Goal: Task Accomplishment & Management: Use online tool/utility

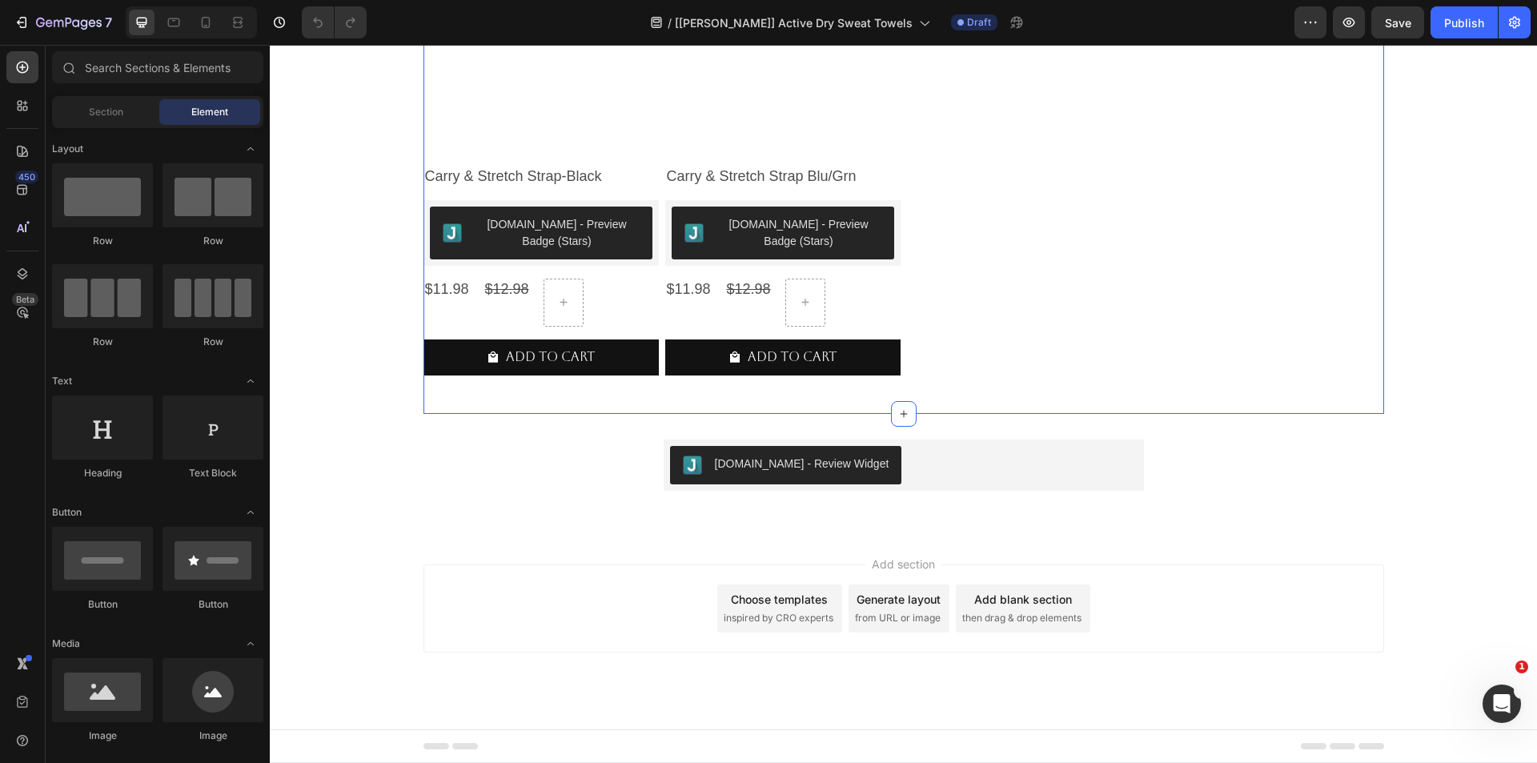
scroll to position [1218, 0]
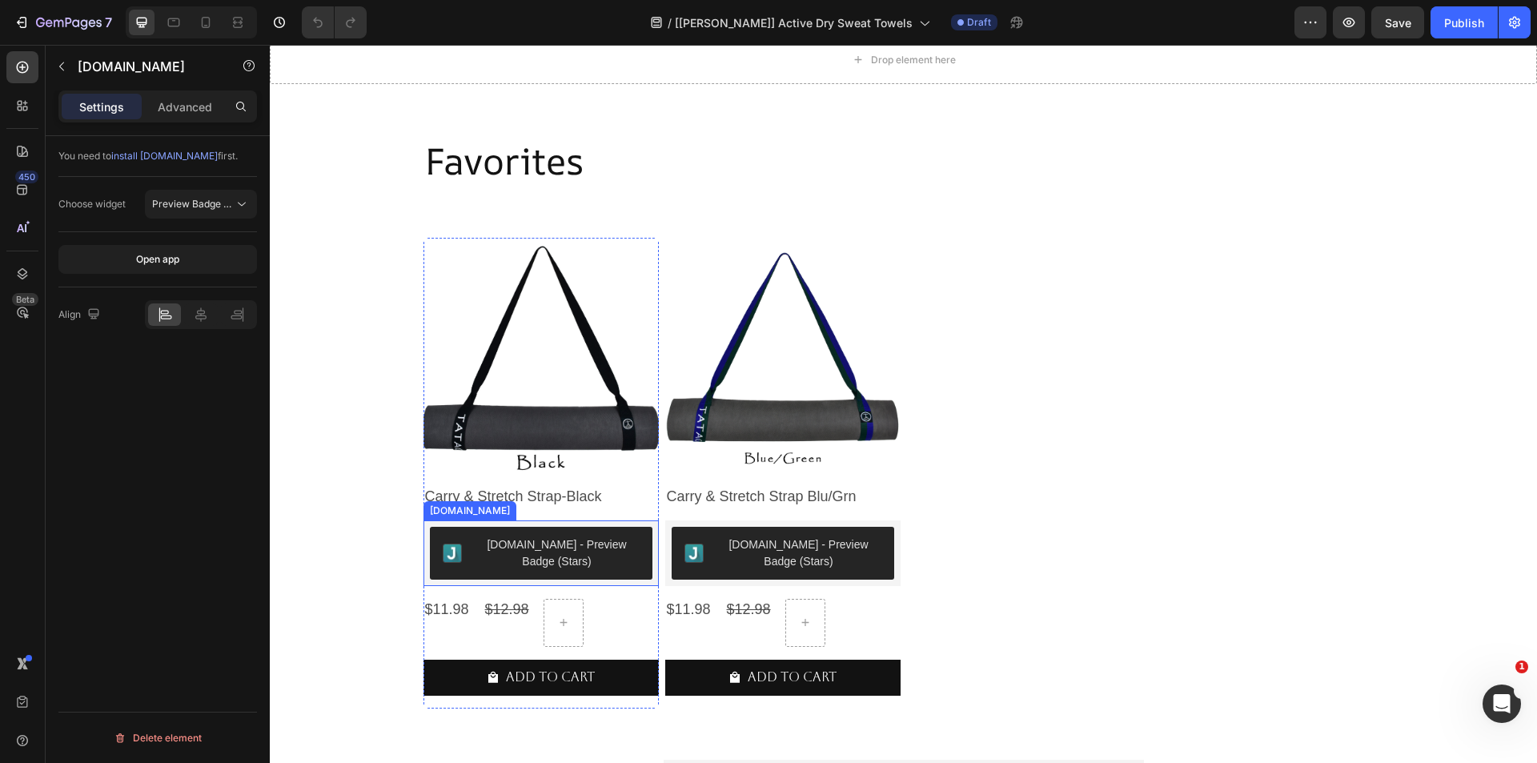
click at [587, 550] on div "[DOMAIN_NAME] - Preview Badge (Stars)" at bounding box center [557, 553] width 165 height 34
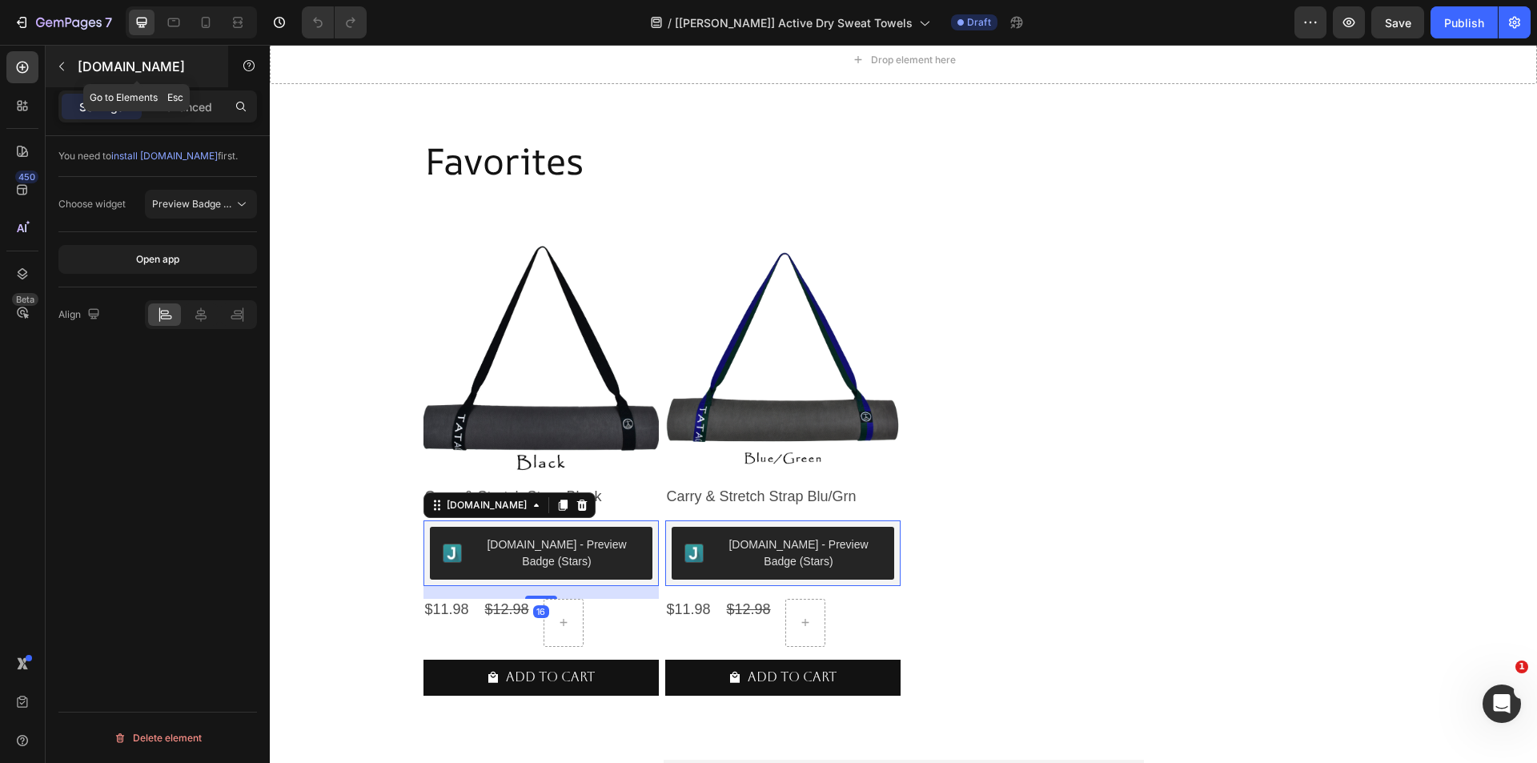
click at [58, 62] on icon "button" at bounding box center [61, 66] width 13 height 13
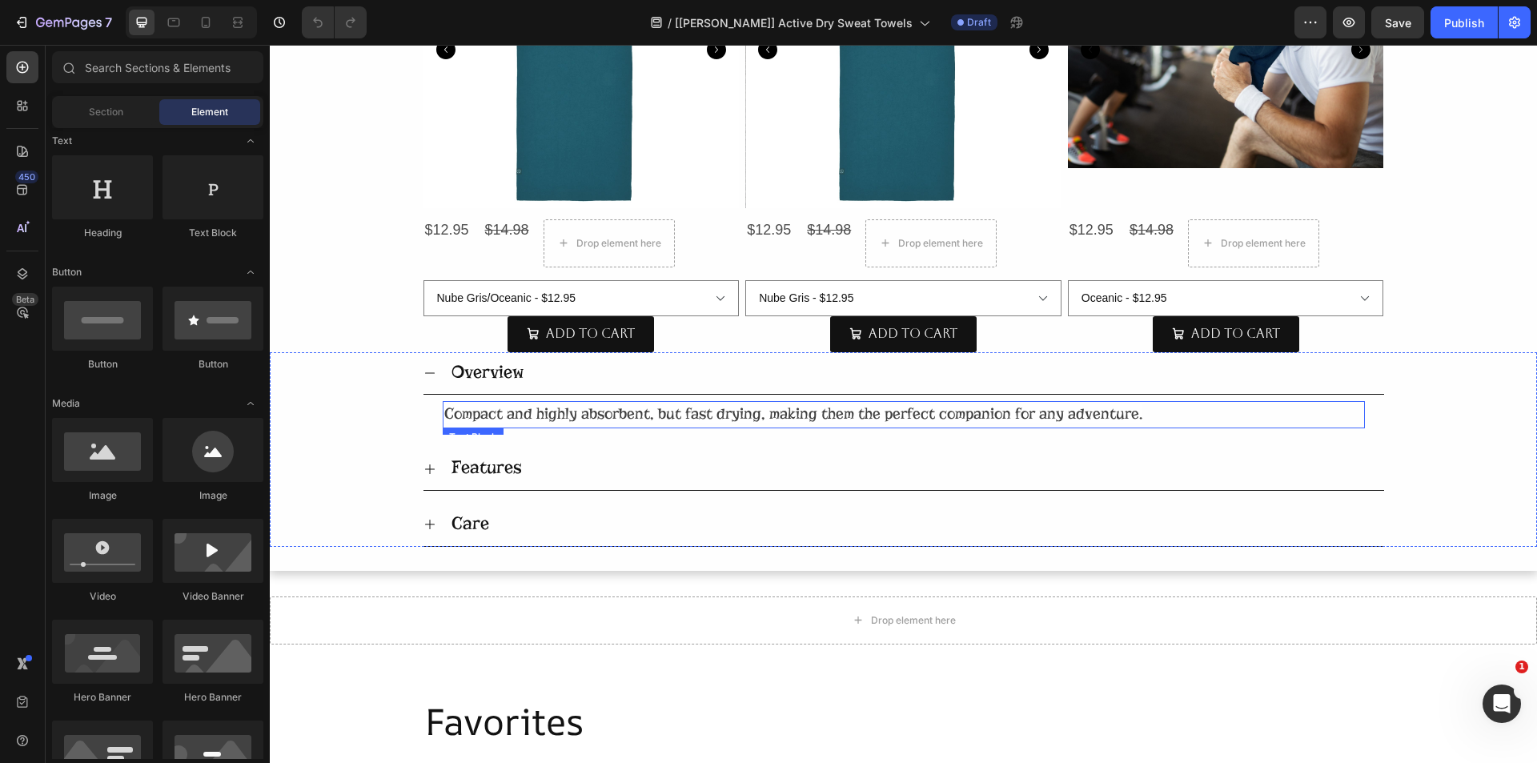
scroll to position [418, 0]
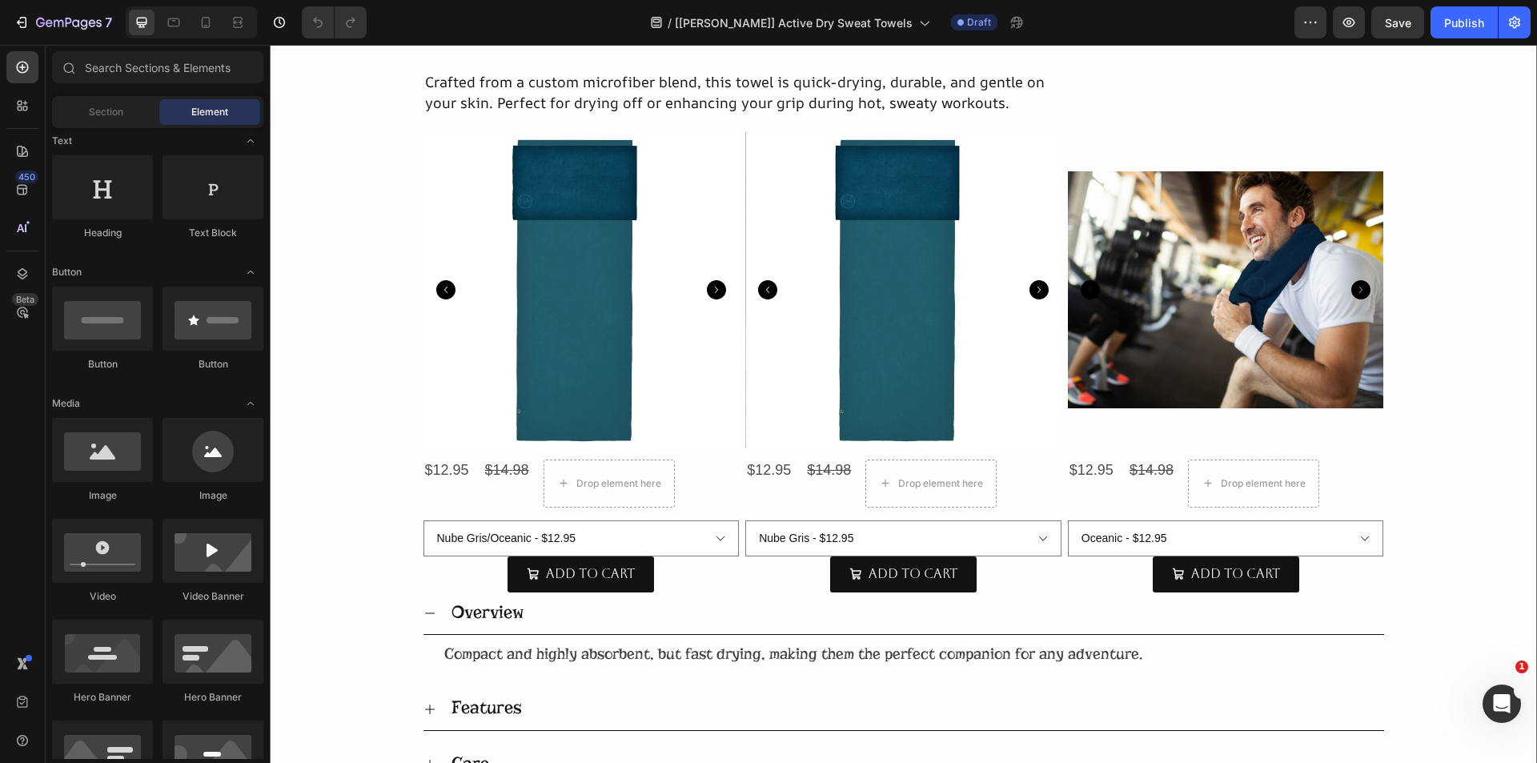
click at [339, 513] on div "ActiveDry Sweat Towel Heading Title Line 27" Hand Towels Heading [DOMAIN_NAME] …" at bounding box center [903, 235] width 1267 height 1103
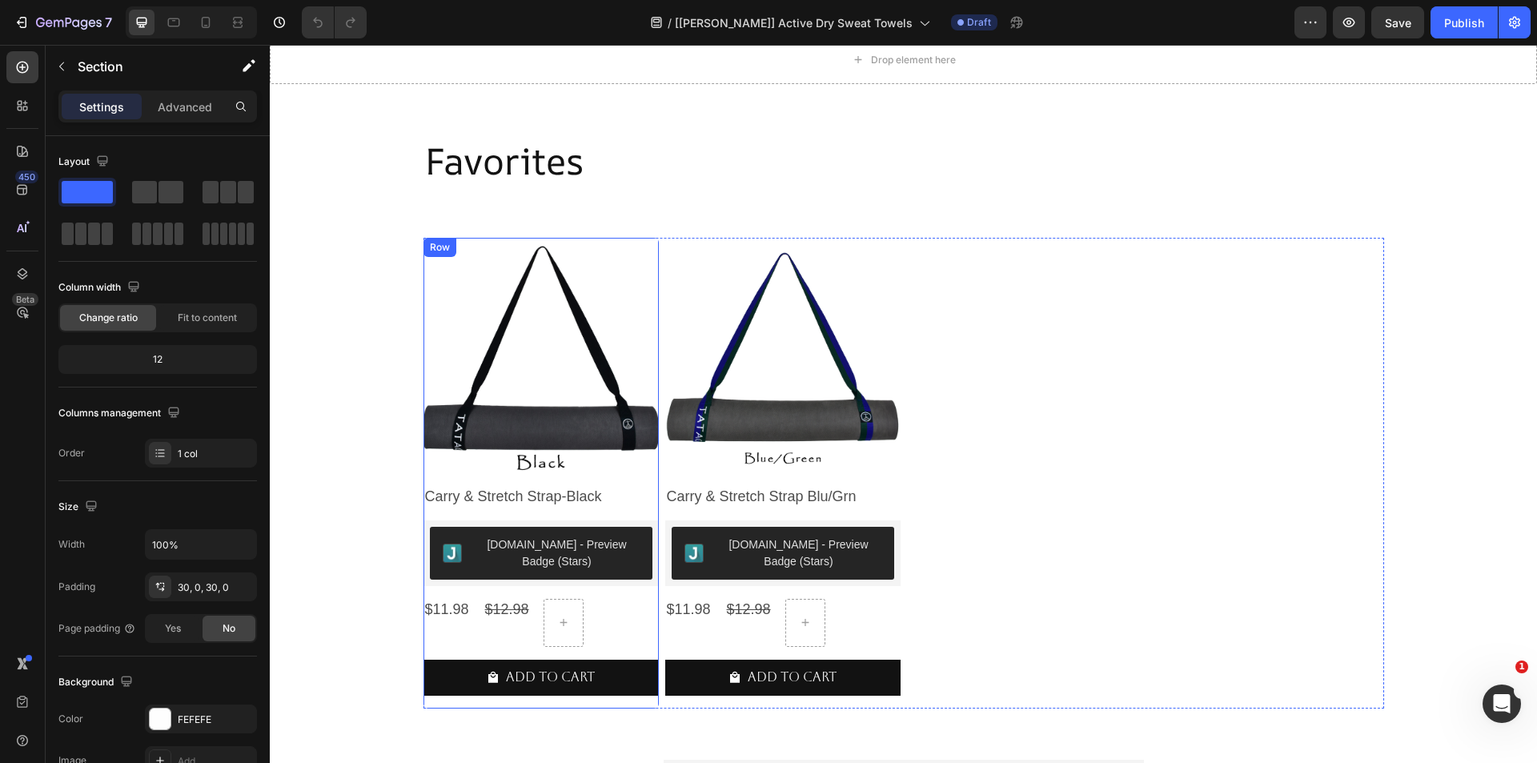
scroll to position [1459, 0]
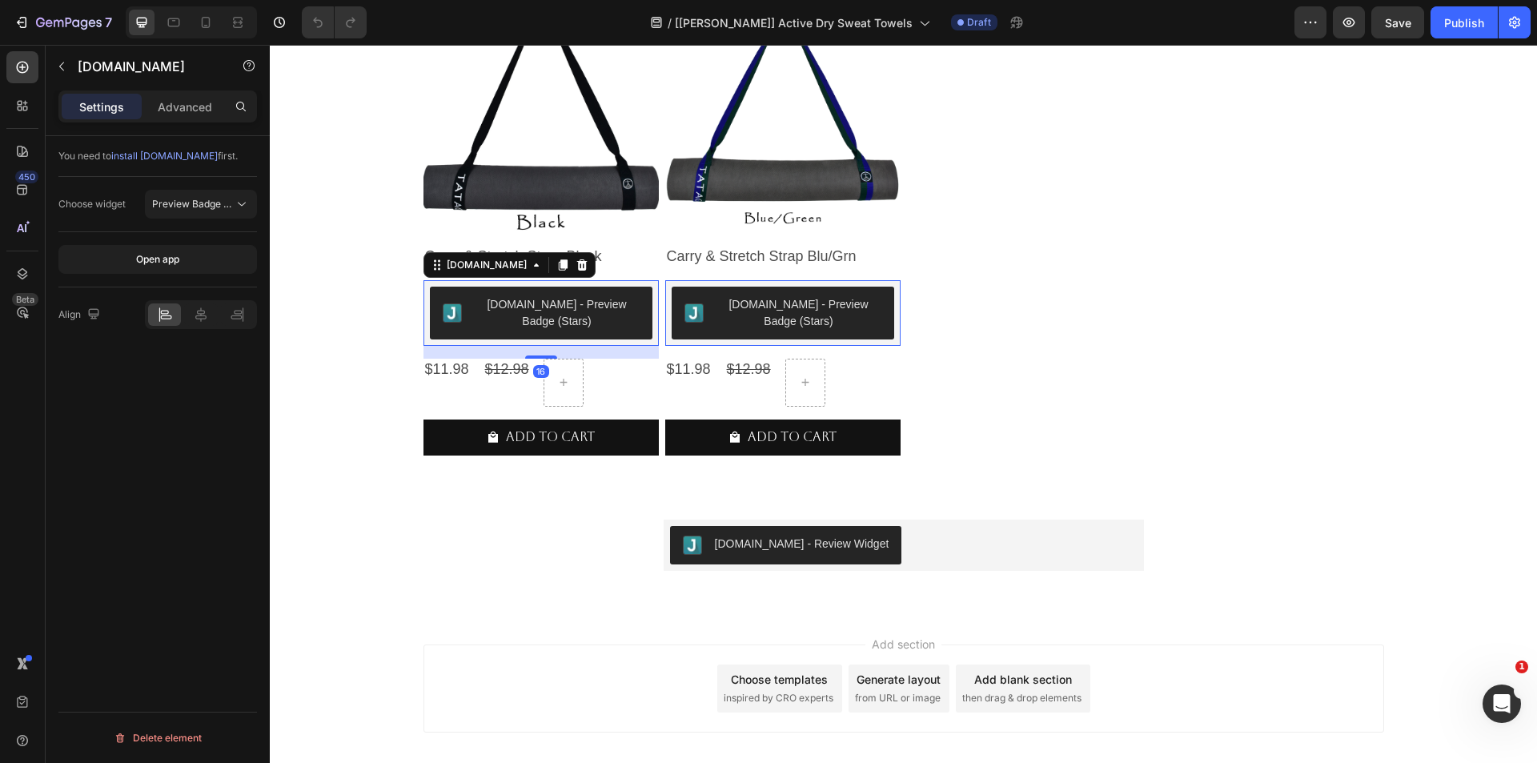
click at [504, 303] on div "[DOMAIN_NAME] - Preview Badge (Stars)" at bounding box center [557, 313] width 165 height 34
click at [61, 67] on icon "button" at bounding box center [61, 66] width 5 height 9
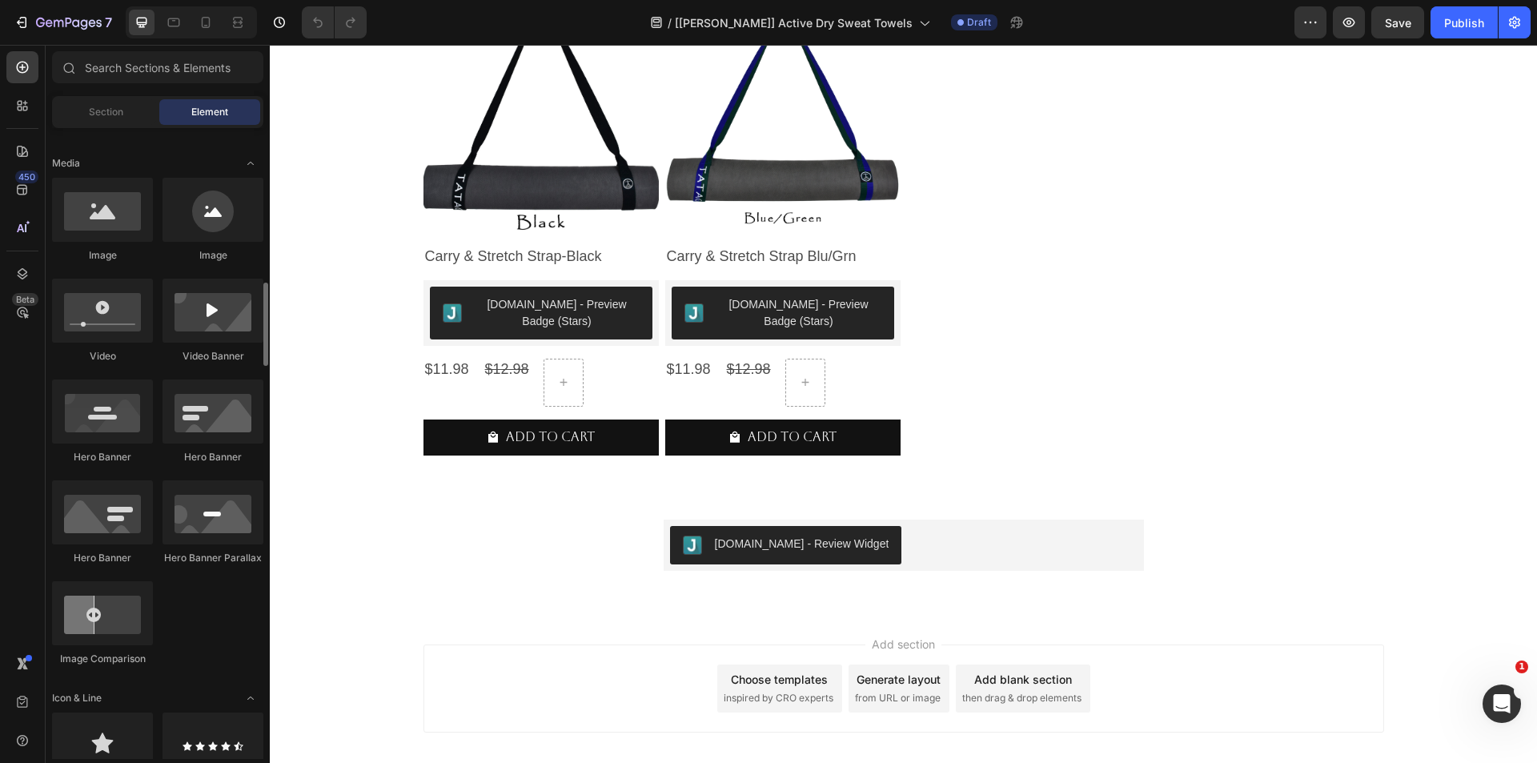
scroll to position [560, 0]
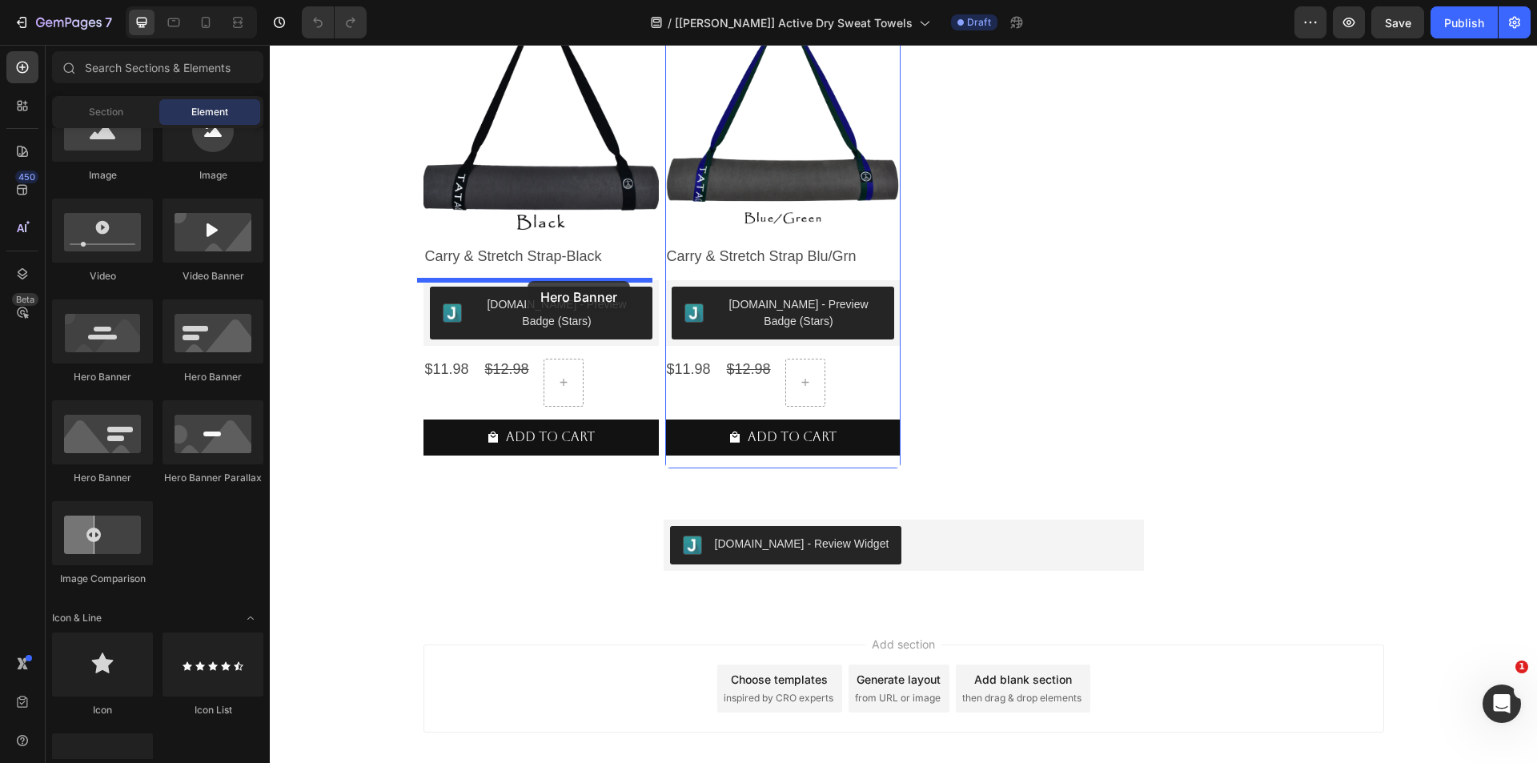
drag, startPoint x: 374, startPoint y: 394, endPoint x: 528, endPoint y: 281, distance: 190.7
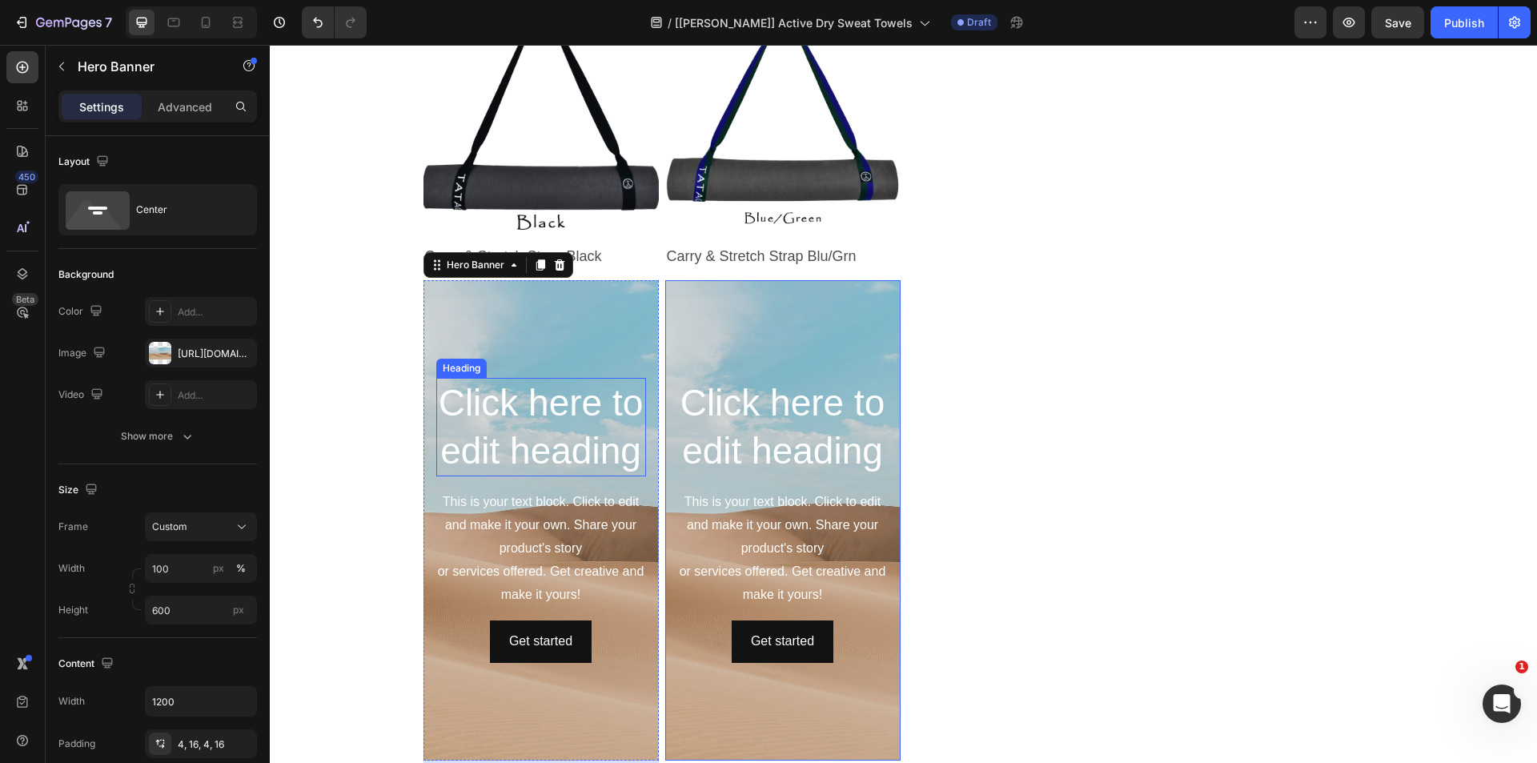
click at [545, 392] on h2 "Click here to edit heading" at bounding box center [541, 427] width 210 height 99
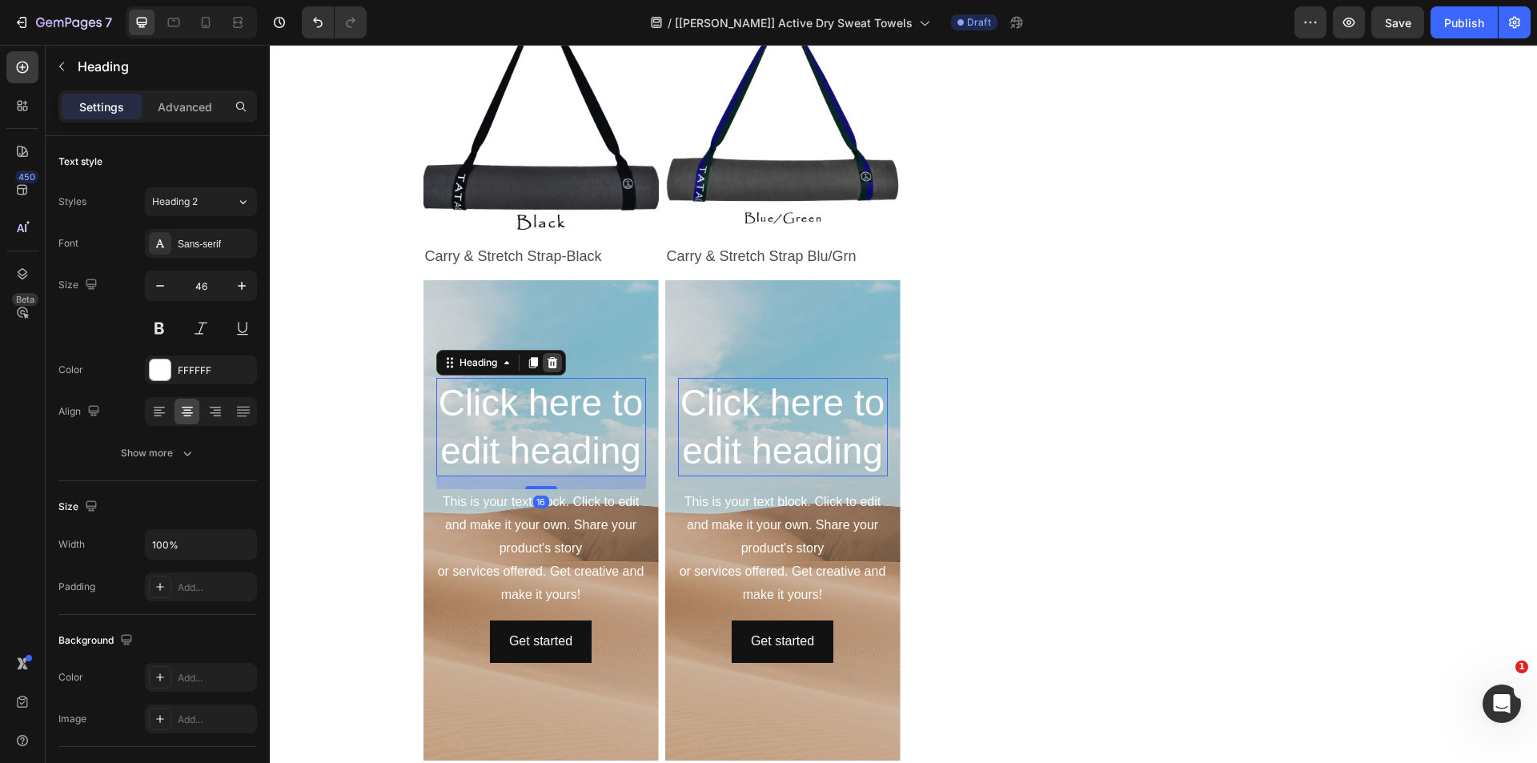
click at [553, 356] on icon at bounding box center [552, 362] width 13 height 13
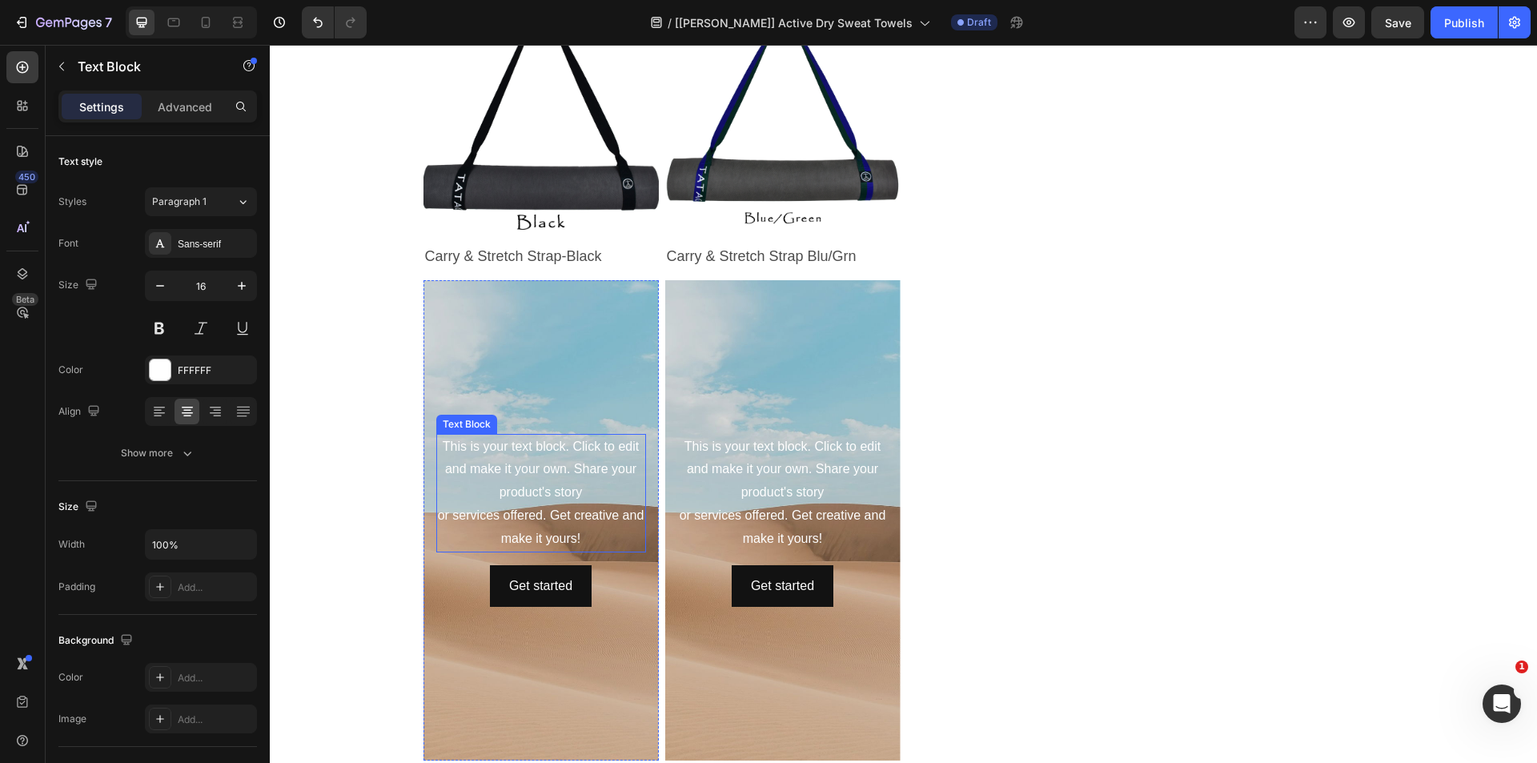
click at [538, 471] on div "This is your text block. Click to edit and make it your own. Share your product…" at bounding box center [541, 493] width 210 height 118
click at [553, 407] on div "Text Block" at bounding box center [506, 419] width 140 height 26
click at [564, 420] on div at bounding box center [562, 418] width 19 height 19
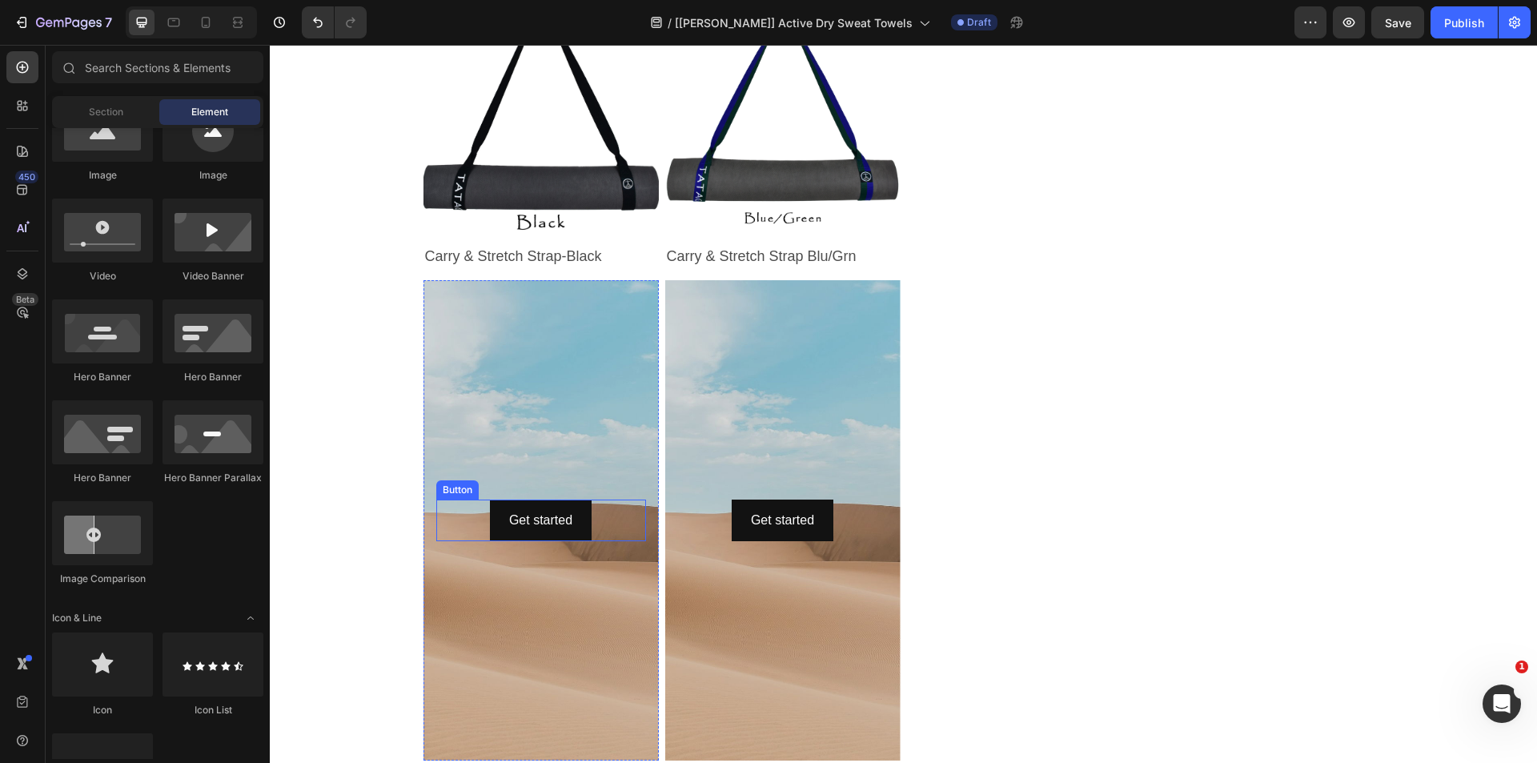
click at [613, 512] on div "Get started Button" at bounding box center [541, 521] width 210 height 42
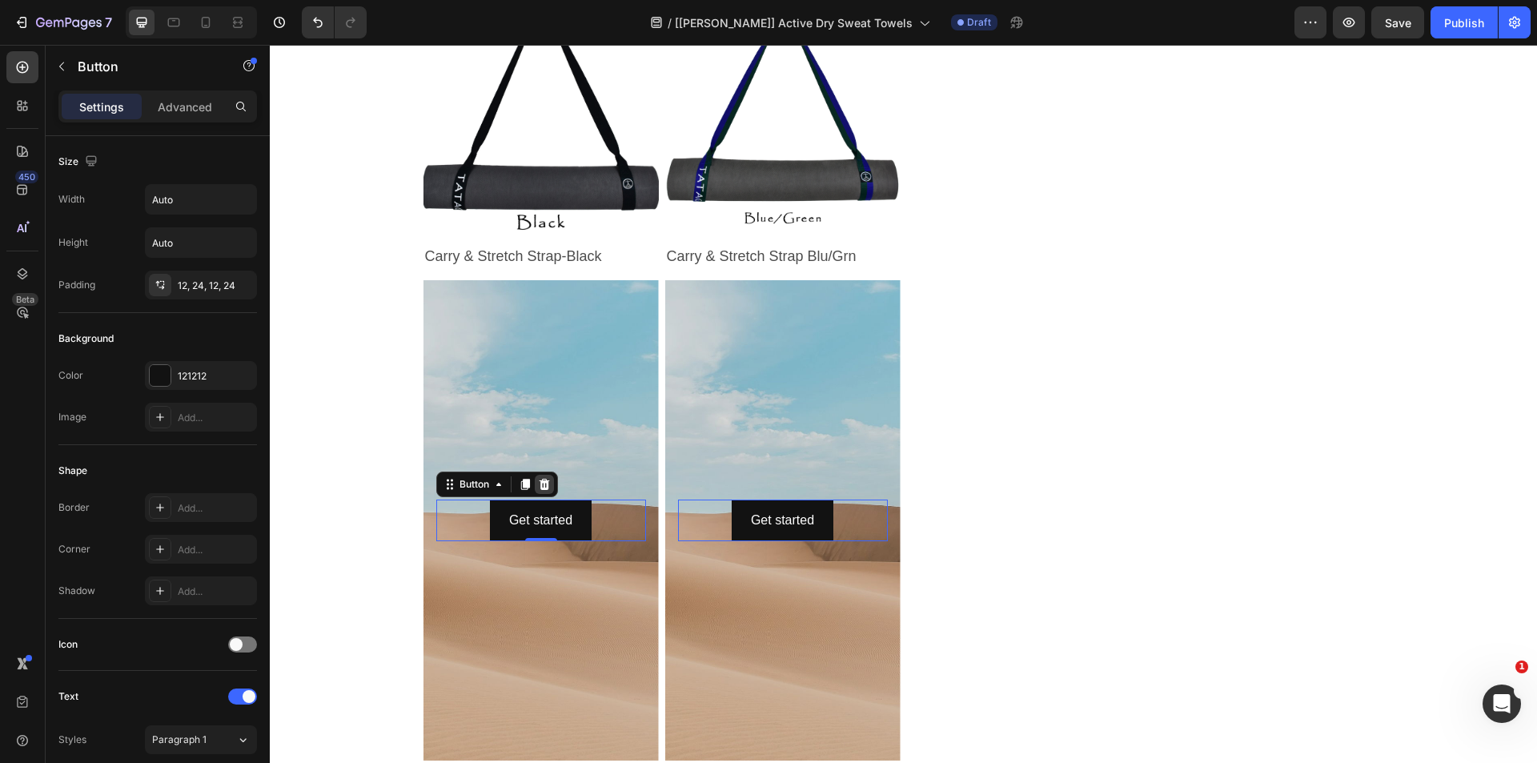
click at [547, 477] on div at bounding box center [544, 484] width 19 height 19
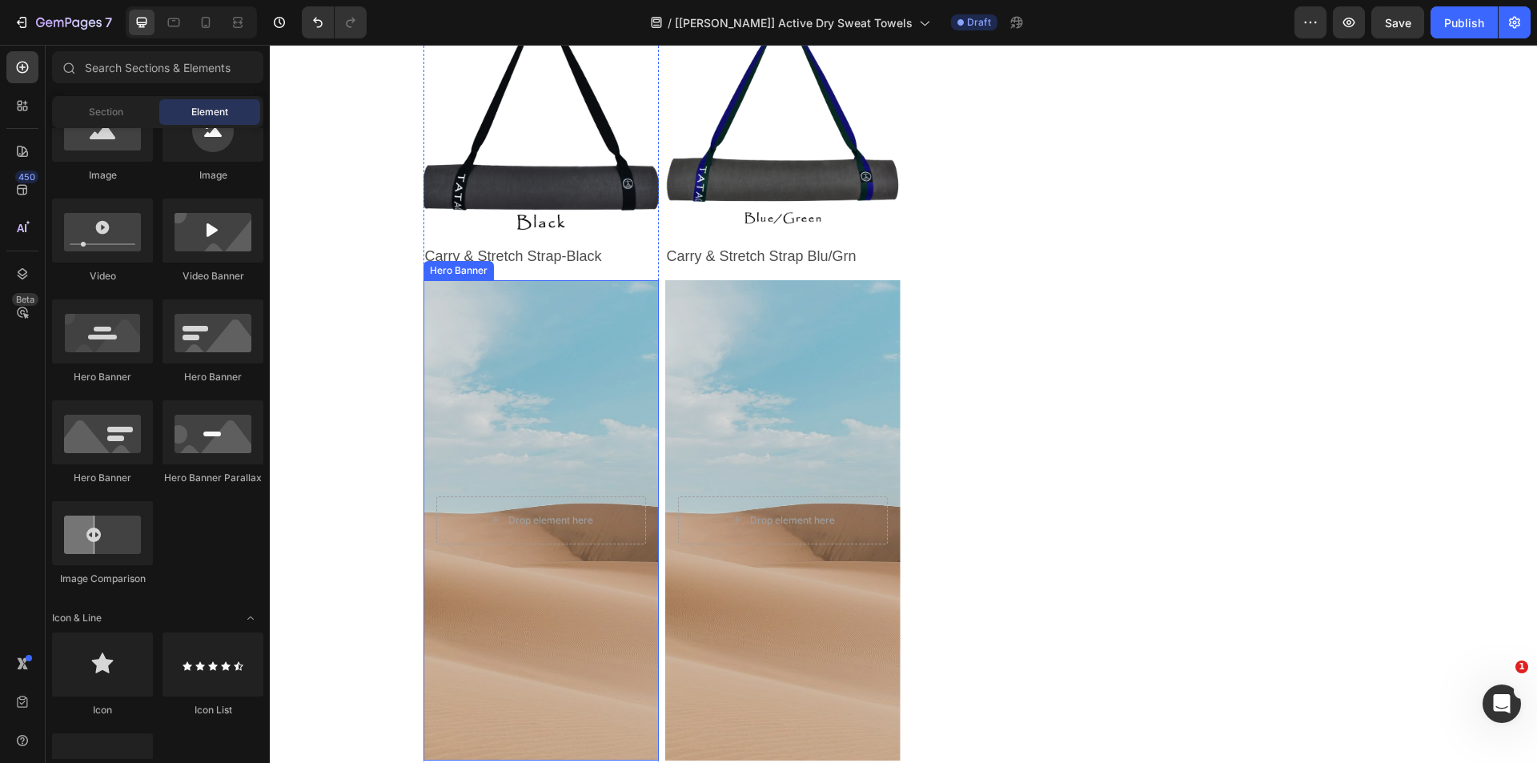
click at [532, 383] on div "Background Image" at bounding box center [540, 520] width 235 height 480
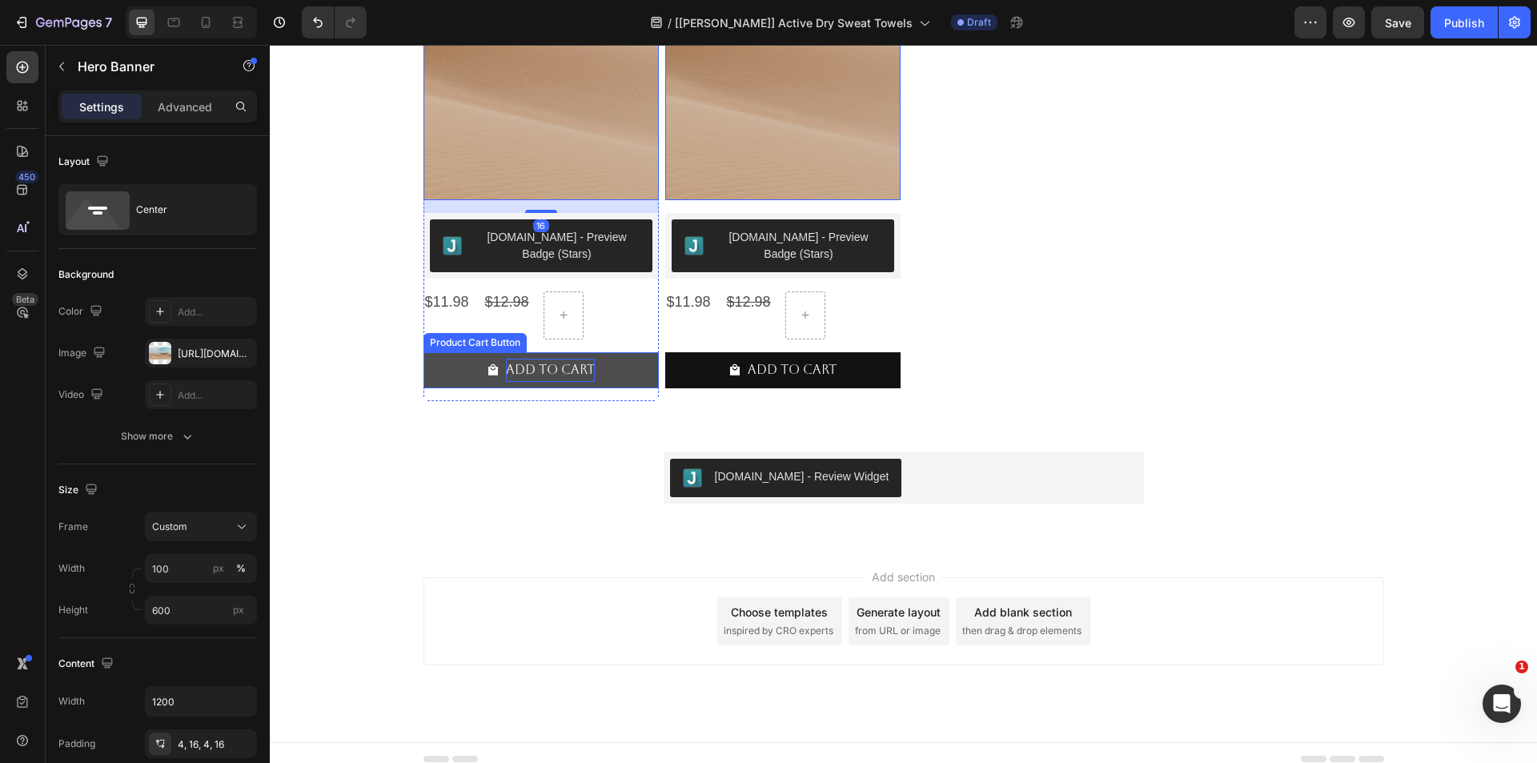
scroll to position [1779, 0]
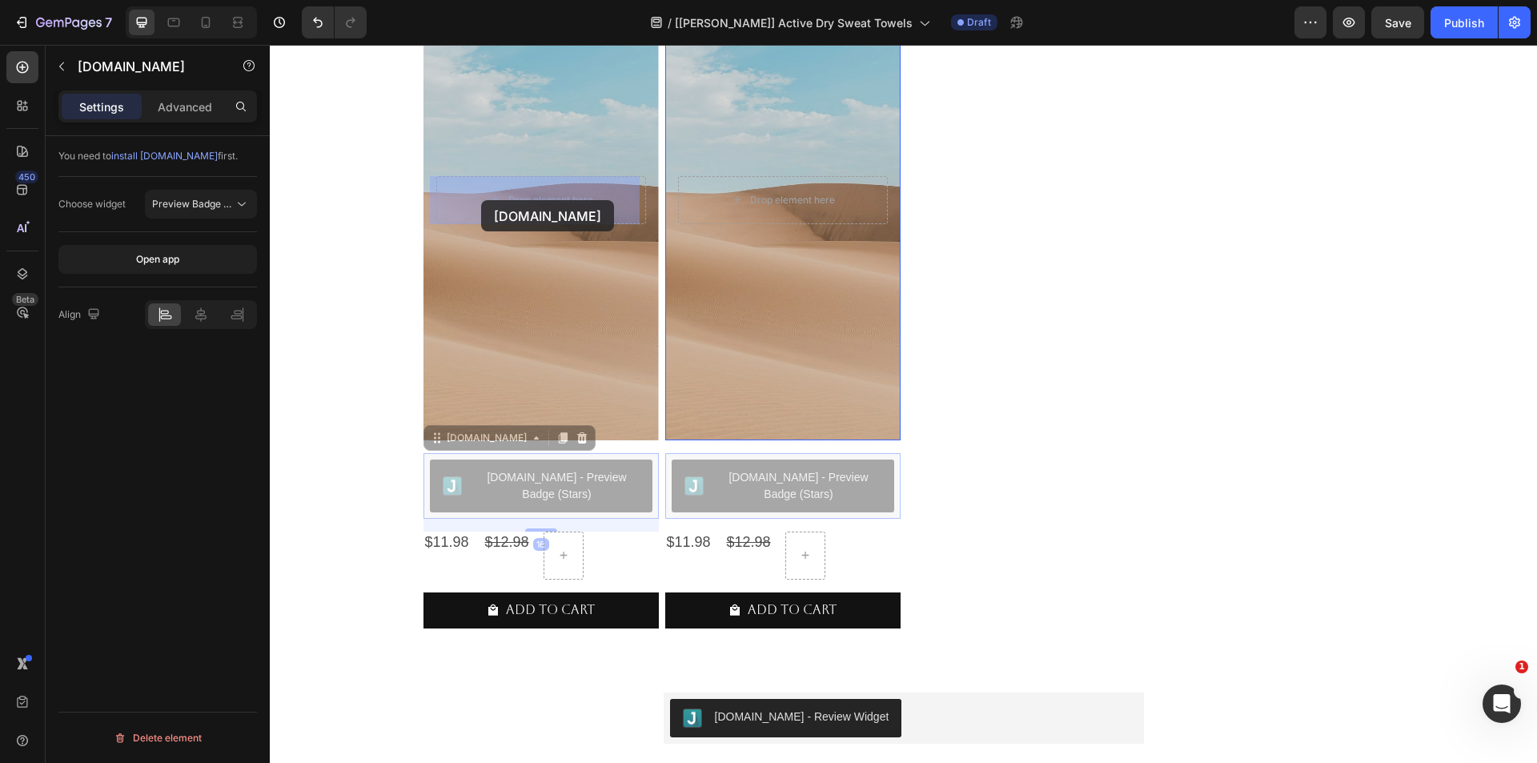
drag, startPoint x: 431, startPoint y: 446, endPoint x: 481, endPoint y: 200, distance: 250.9
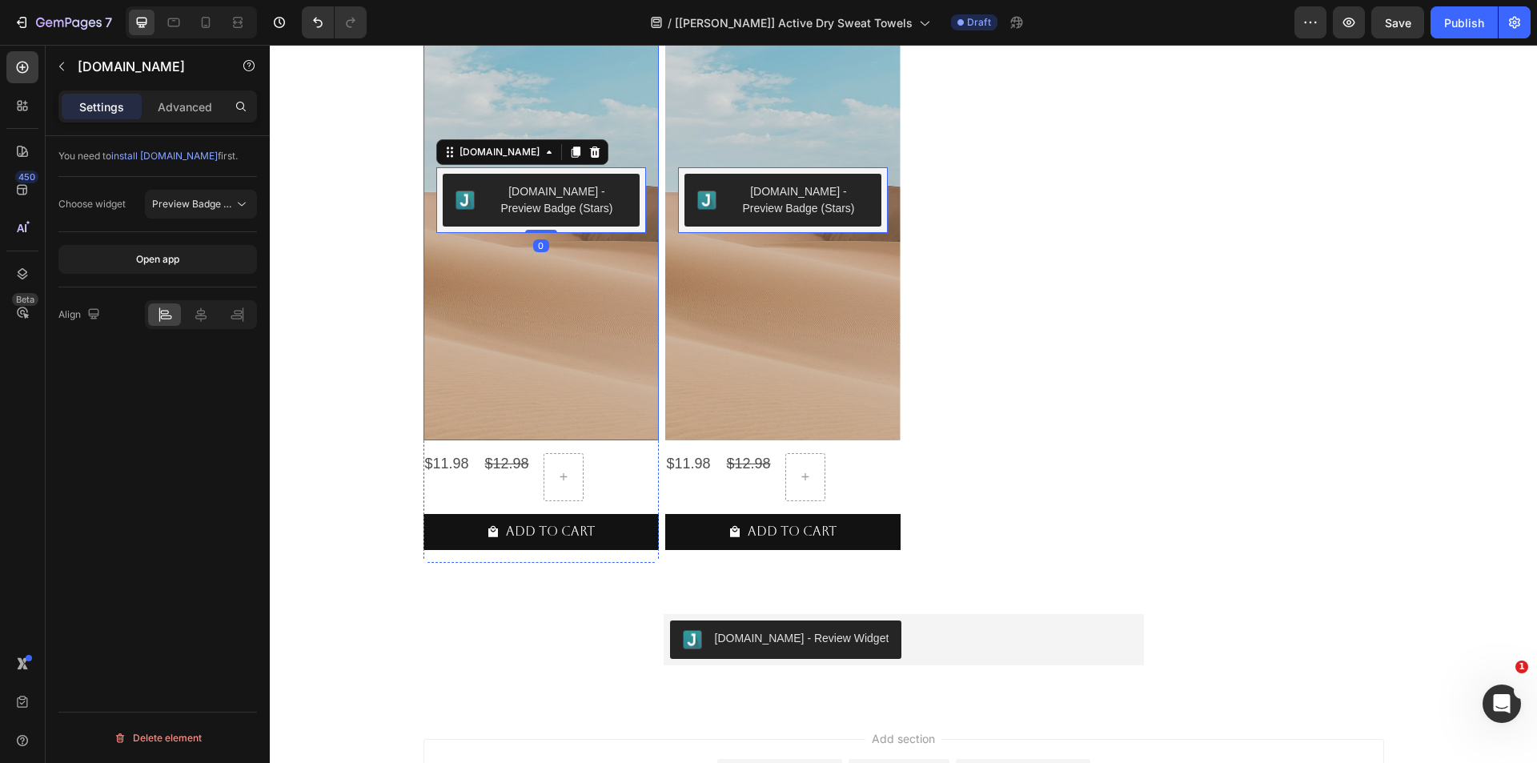
click at [507, 339] on div "Background Image" at bounding box center [540, 200] width 235 height 480
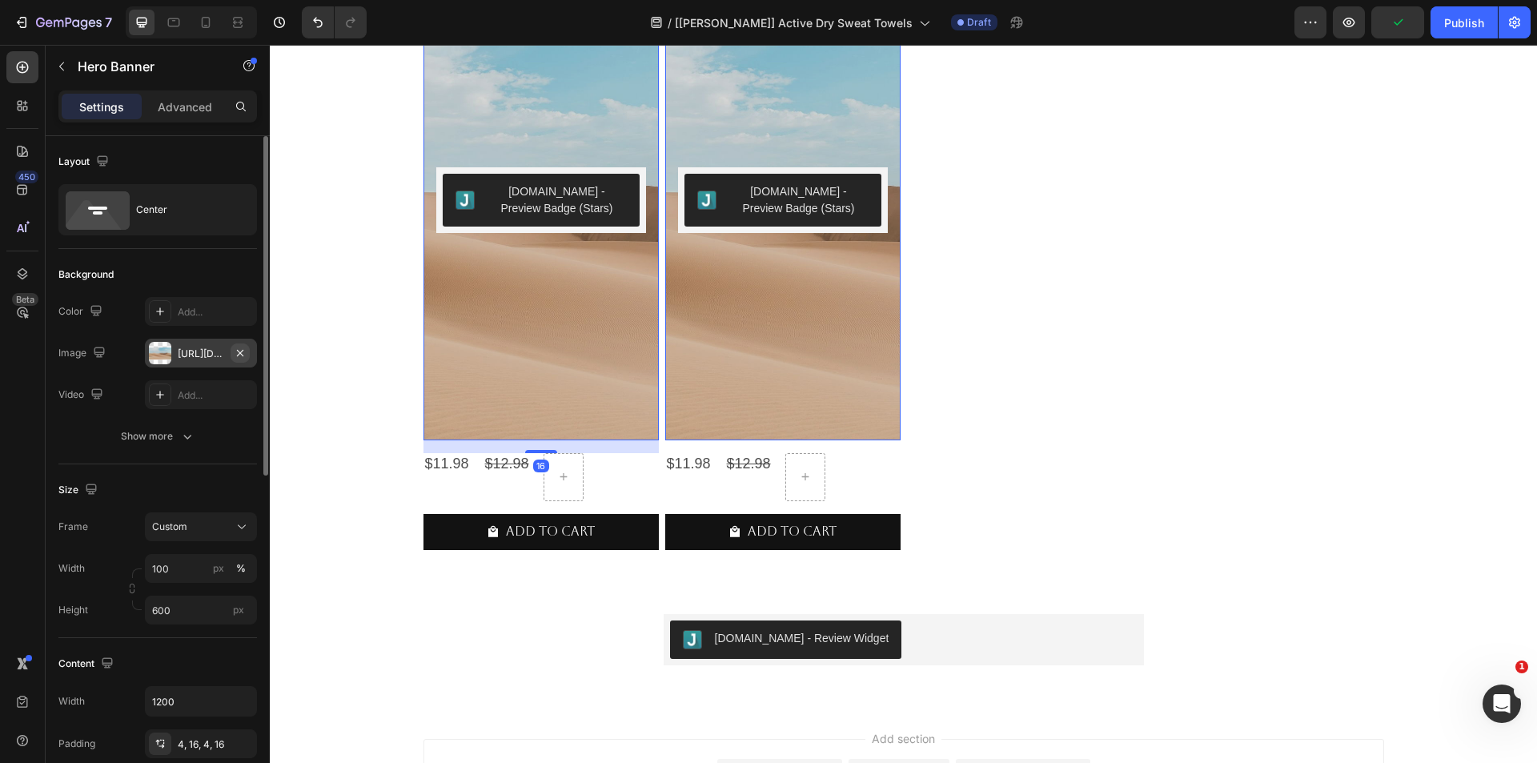
click at [240, 348] on icon "button" at bounding box center [240, 353] width 13 height 13
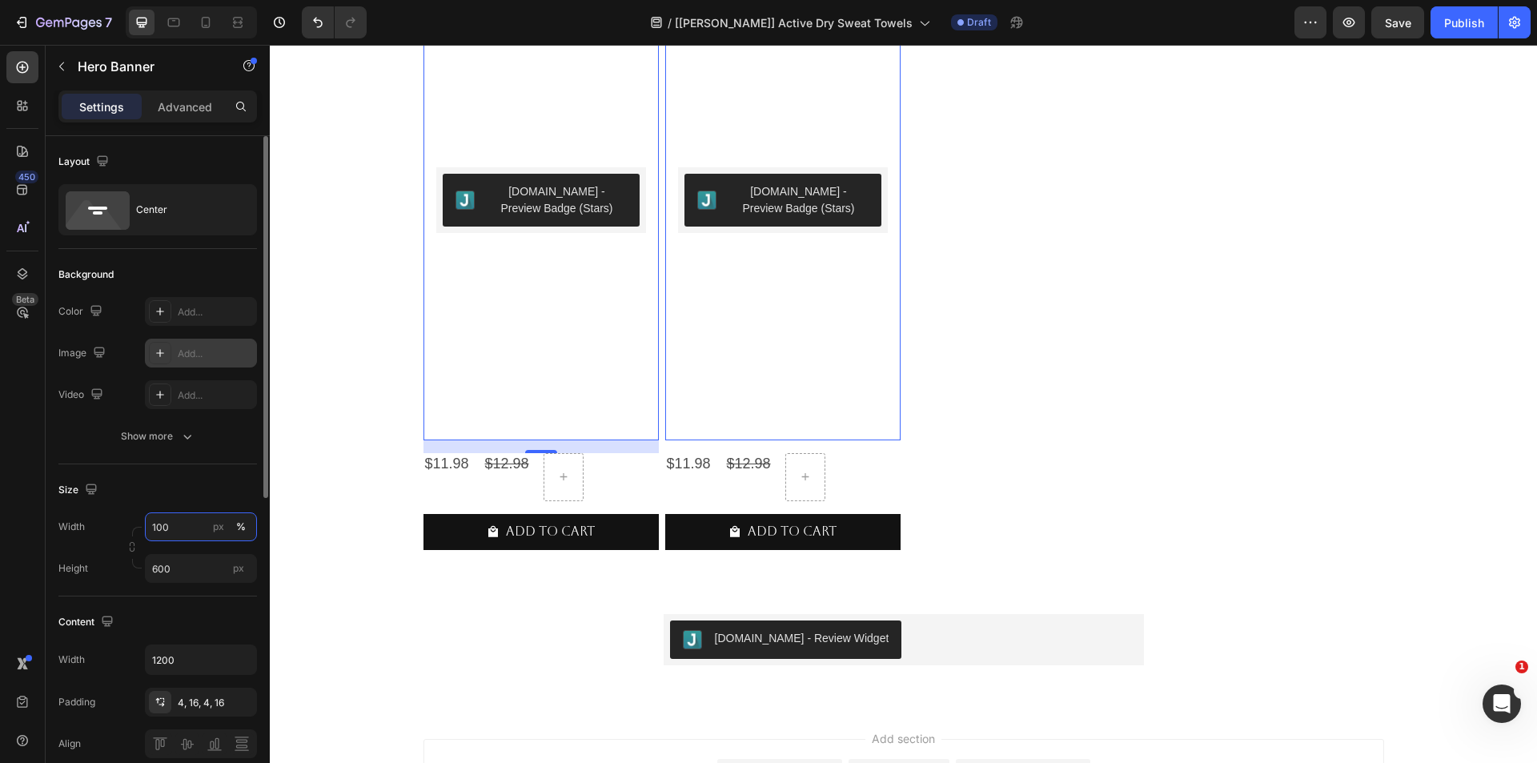
click at [175, 530] on input "100" at bounding box center [201, 526] width 112 height 29
click at [152, 488] on div "Size" at bounding box center [157, 490] width 199 height 26
click at [192, 569] on input "600" at bounding box center [201, 568] width 112 height 29
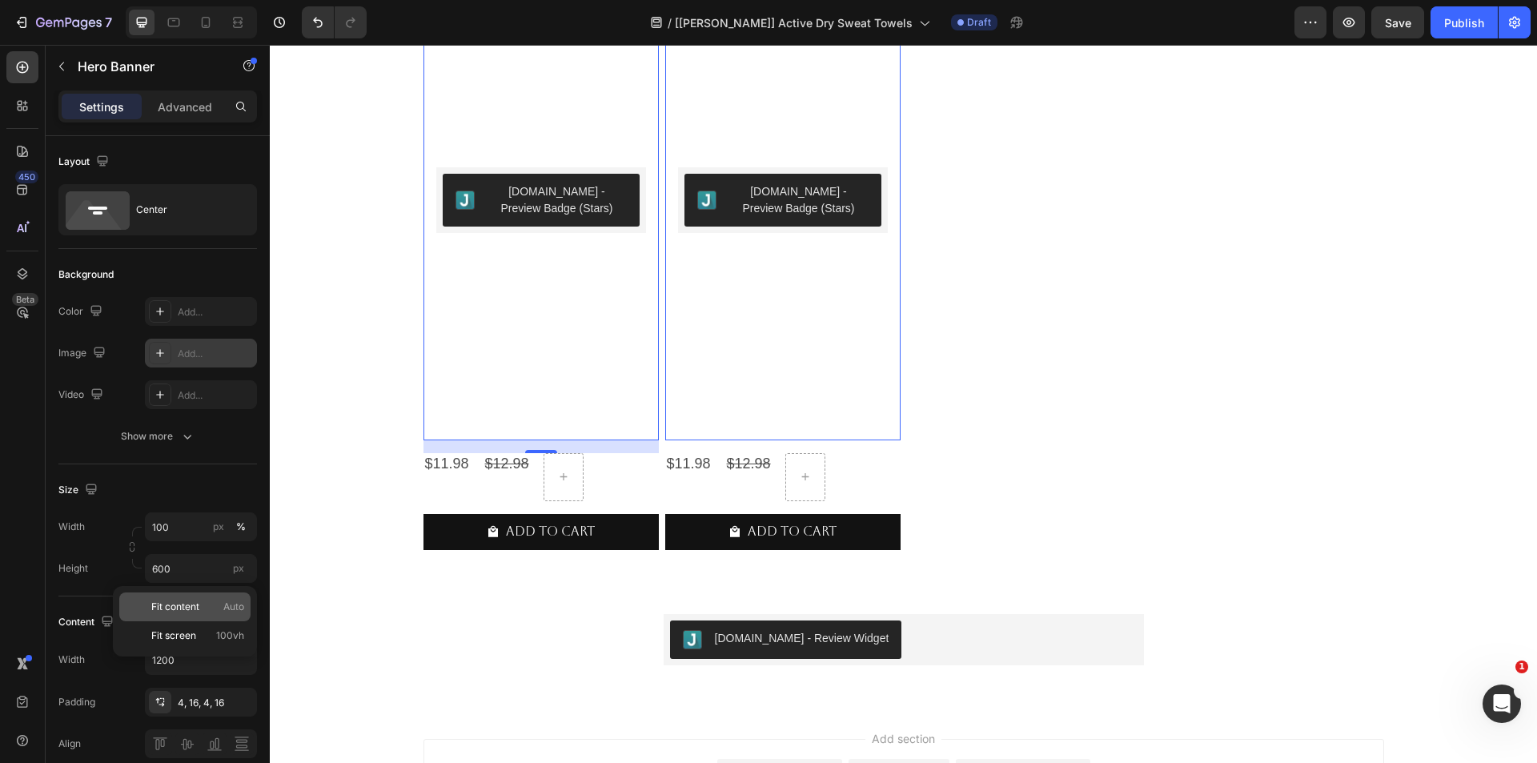
click at [200, 601] on p "Fit content Auto" at bounding box center [197, 607] width 93 height 14
type input "Auto"
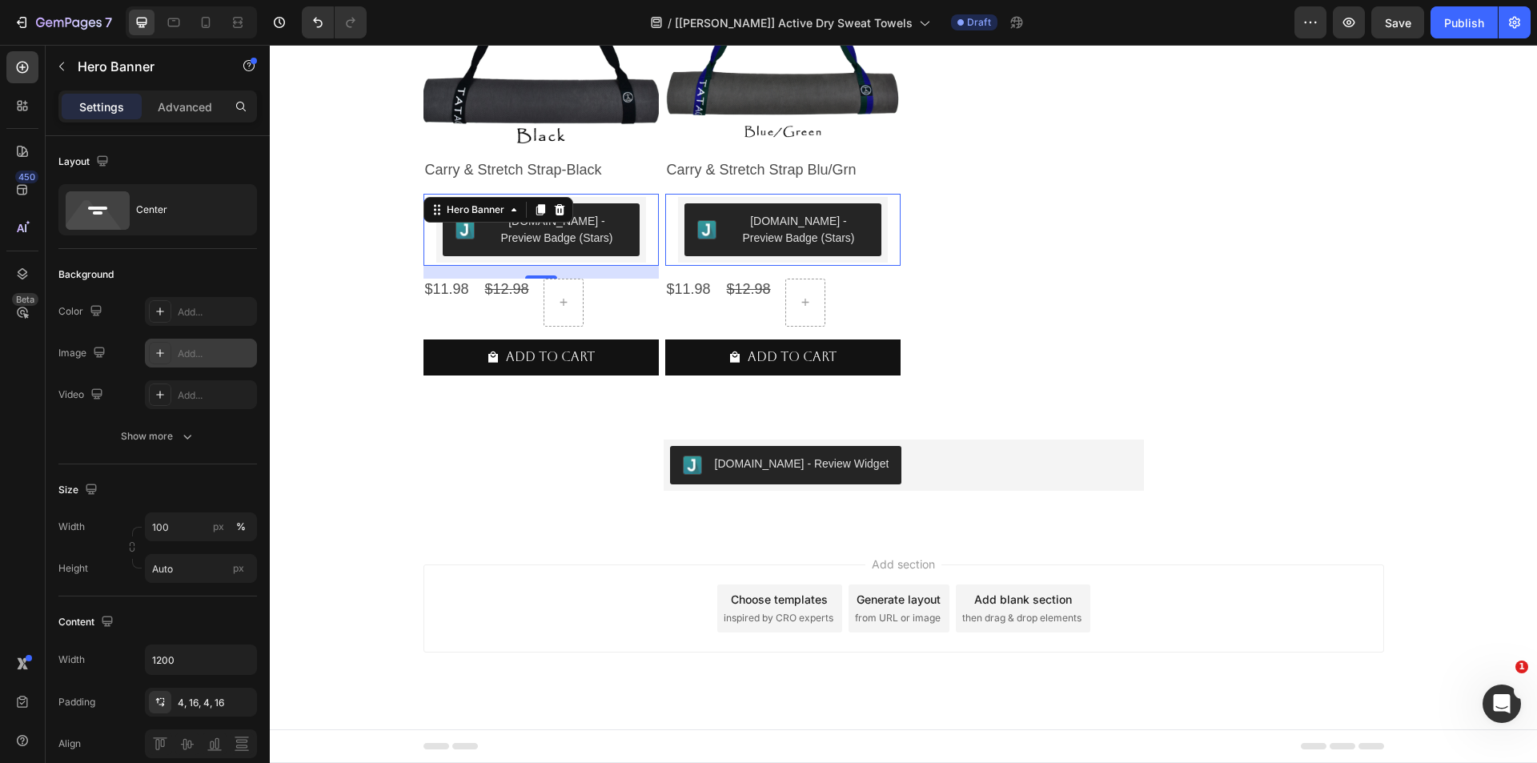
click at [644, 231] on div "[DOMAIN_NAME] - Preview Badge (Stars) [DOMAIN_NAME]" at bounding box center [540, 230] width 235 height 72
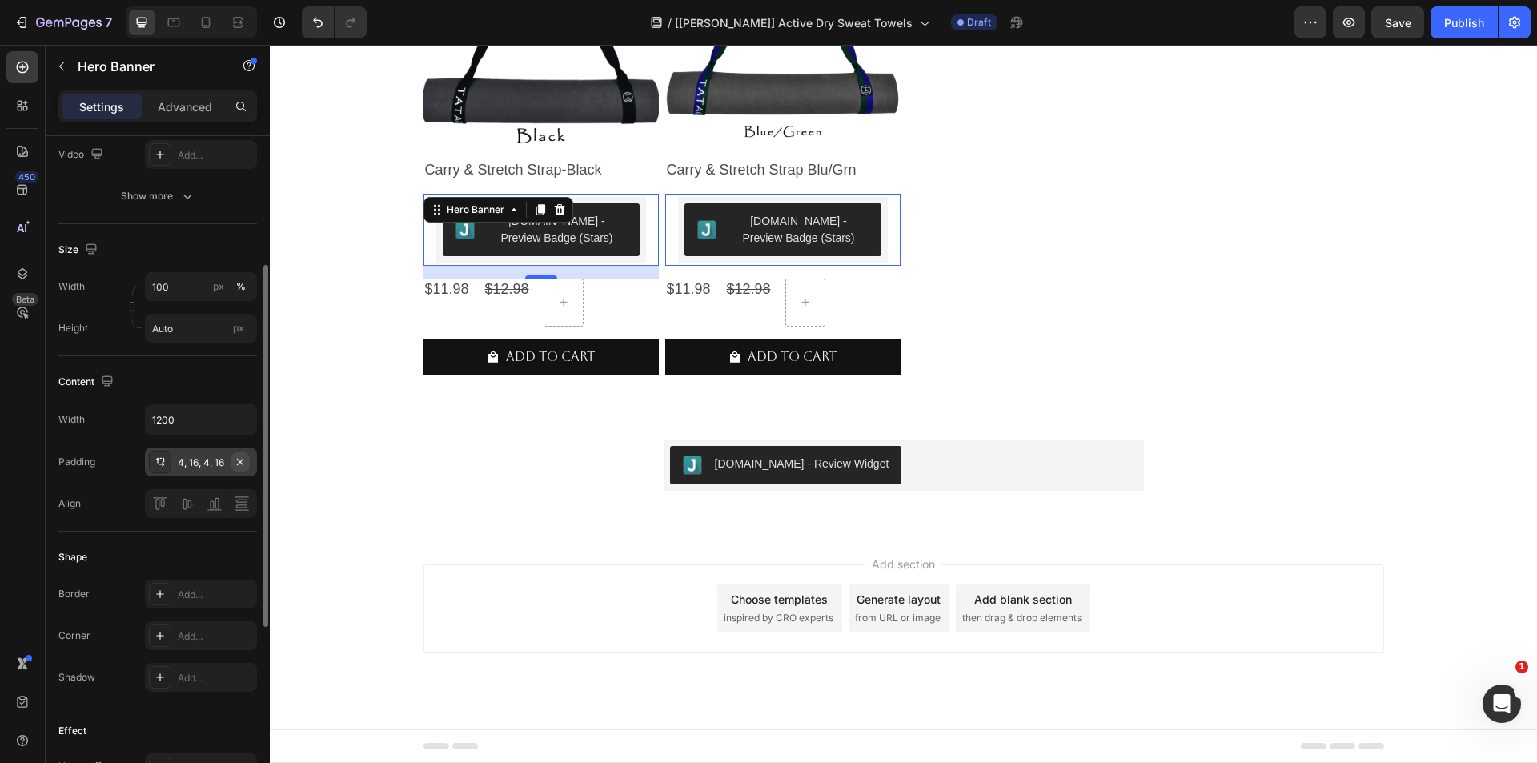
click at [247, 458] on button "button" at bounding box center [240, 461] width 19 height 19
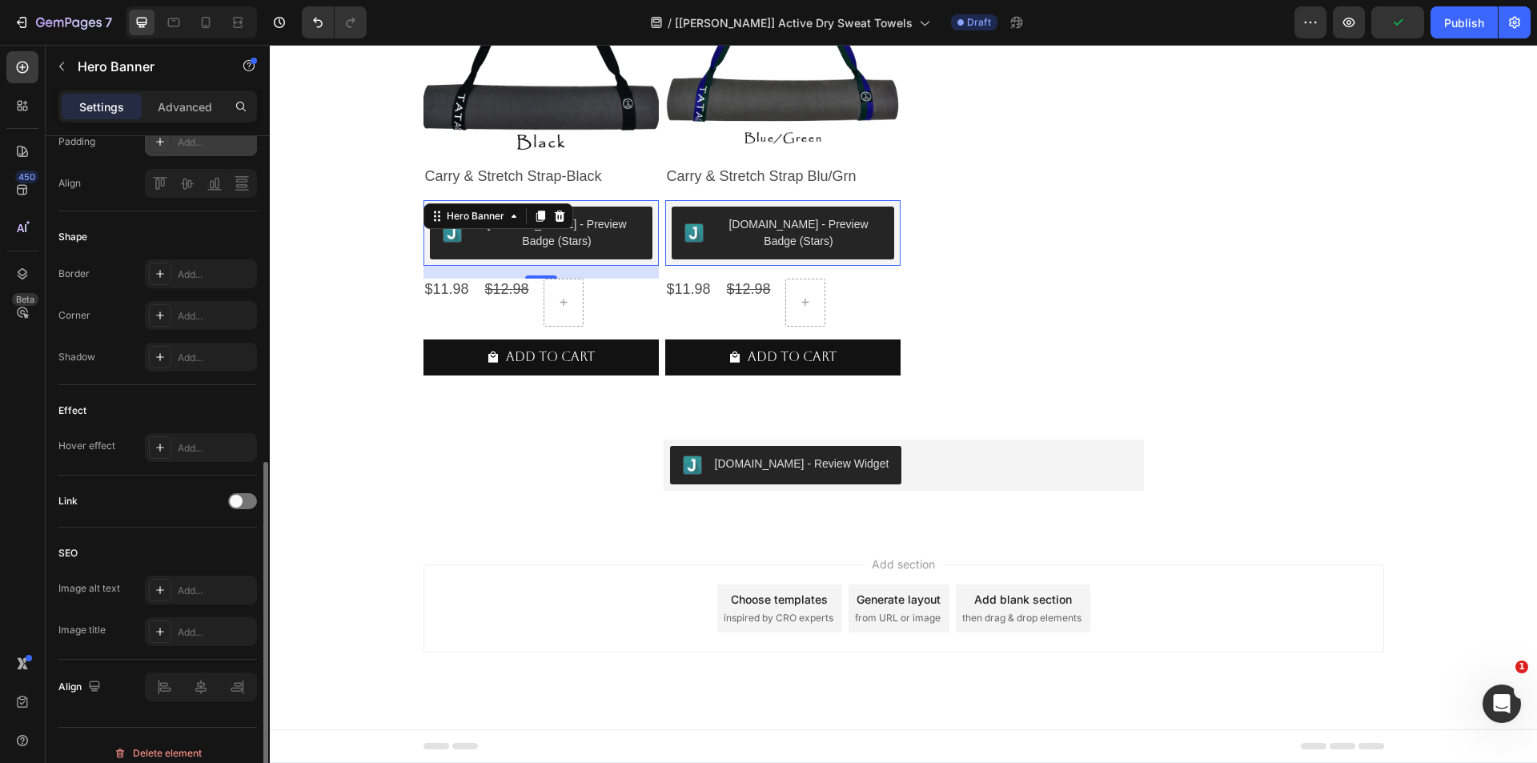
scroll to position [576, 0]
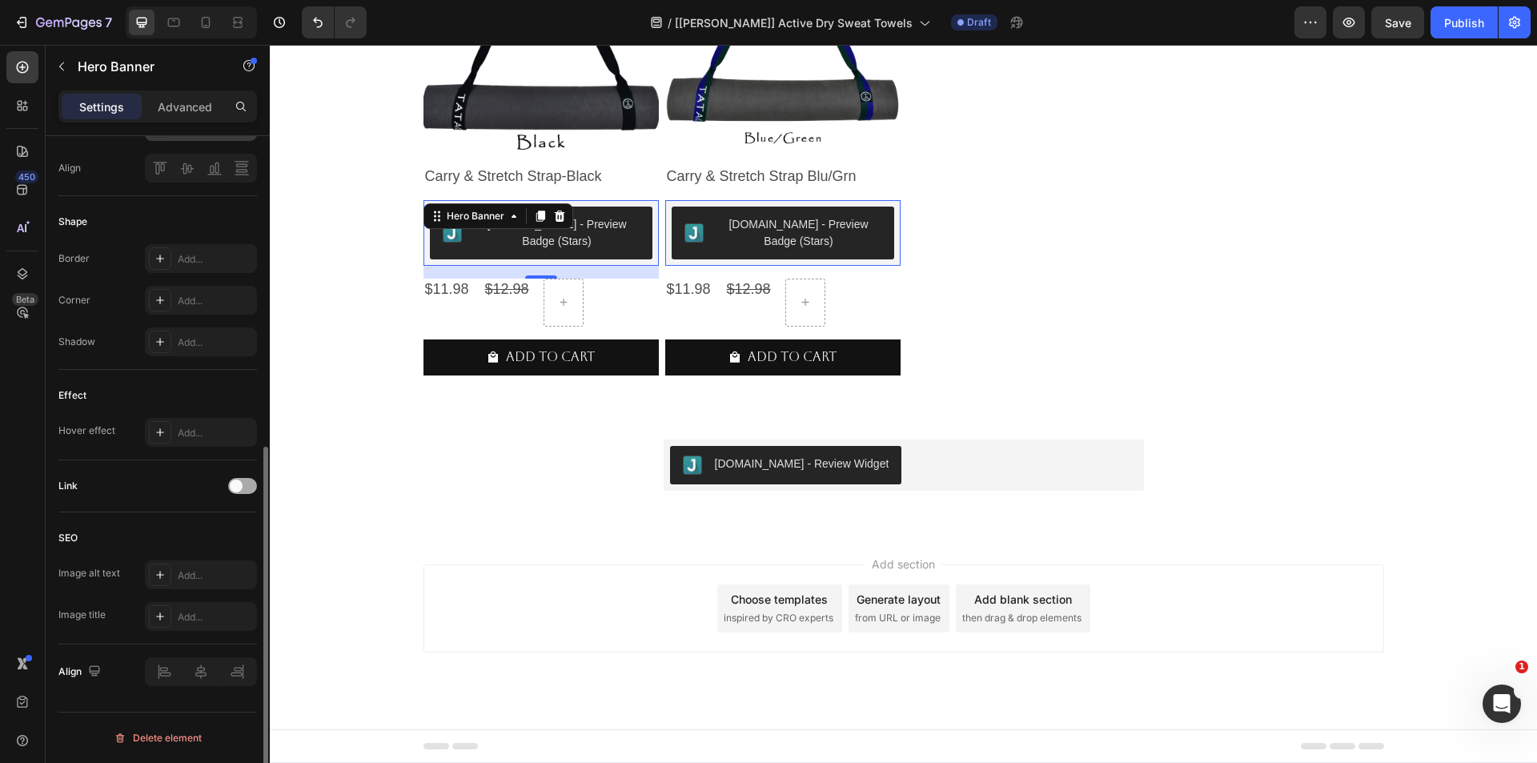
click at [243, 484] on div at bounding box center [242, 486] width 29 height 16
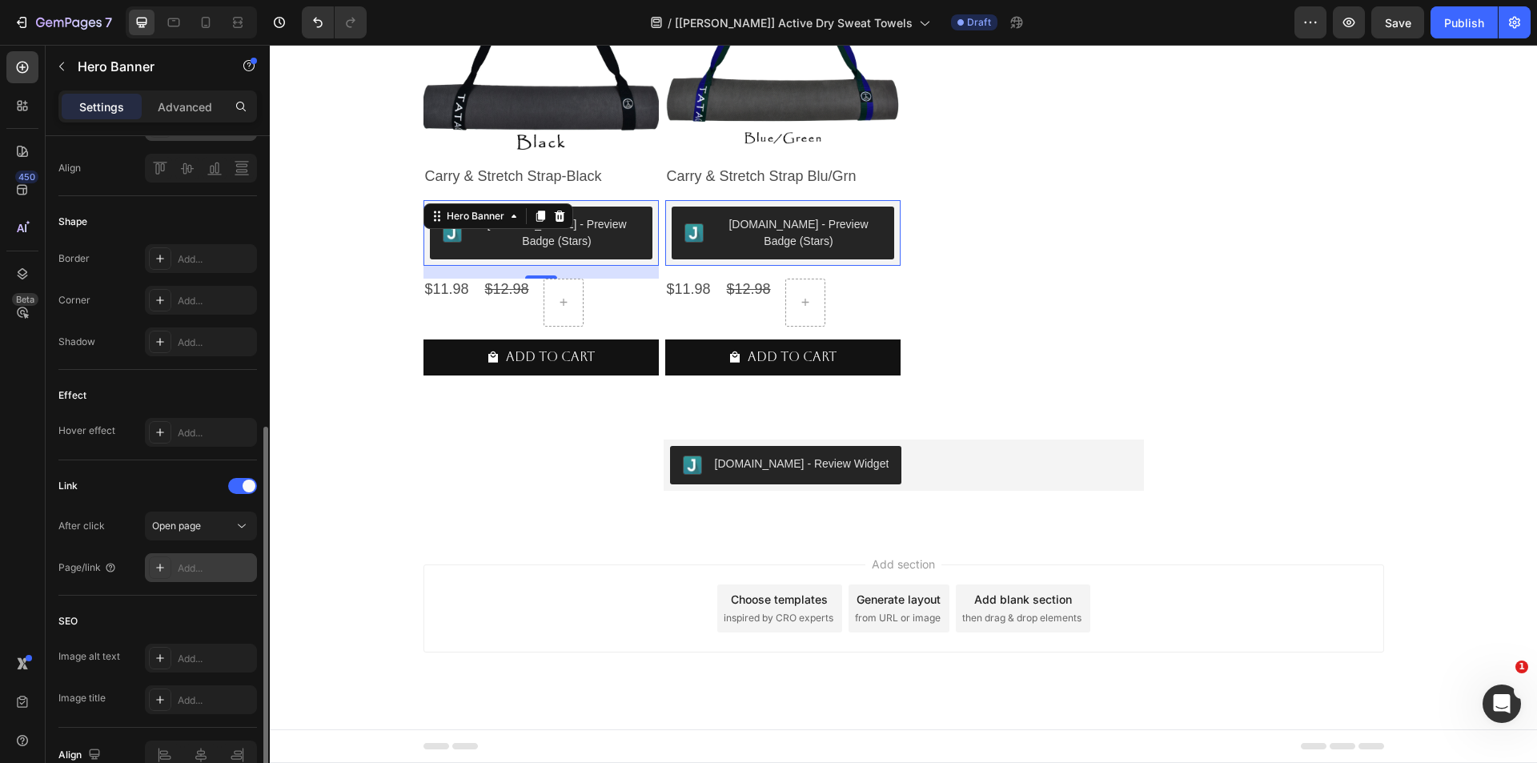
scroll to position [659, 0]
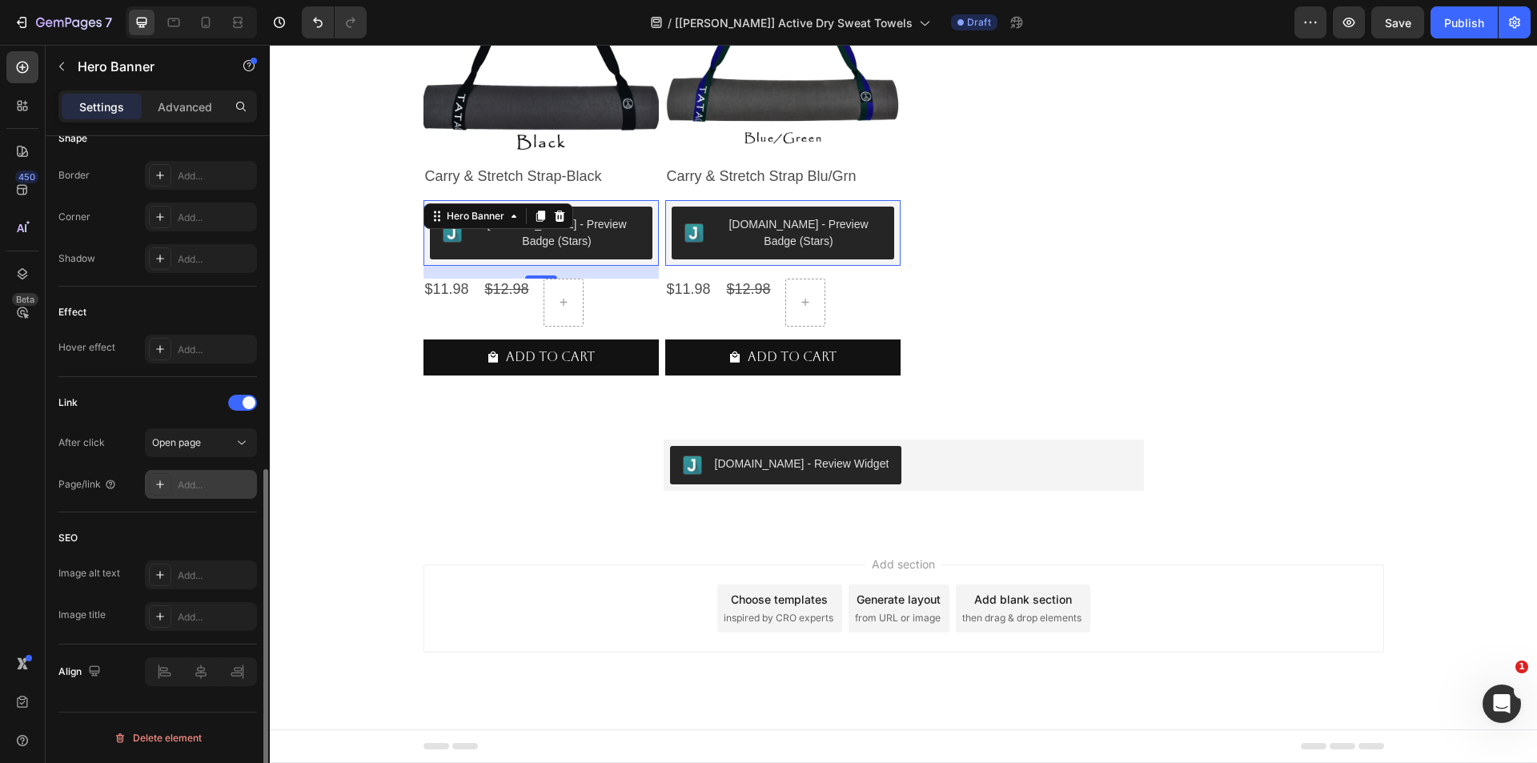
click at [160, 482] on icon at bounding box center [160, 484] width 8 height 8
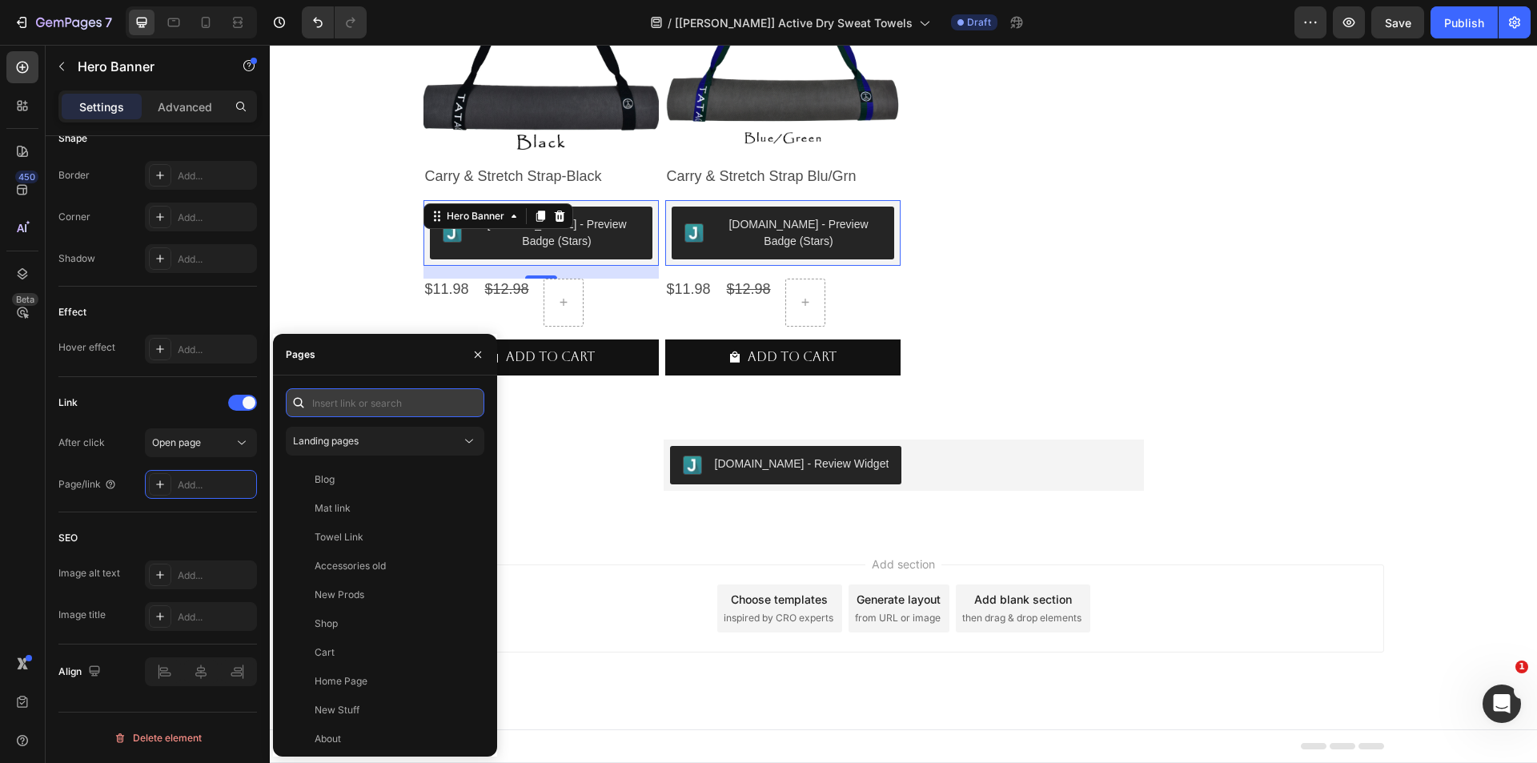
click at [330, 403] on input "text" at bounding box center [385, 402] width 199 height 29
type input "Ơ"
click at [415, 404] on input "{{ product.url }}" at bounding box center [385, 402] width 199 height 29
click at [380, 405] on input "{{ product.url }}" at bounding box center [385, 402] width 199 height 29
click at [368, 404] on input "{{ product.url }}" at bounding box center [385, 402] width 199 height 29
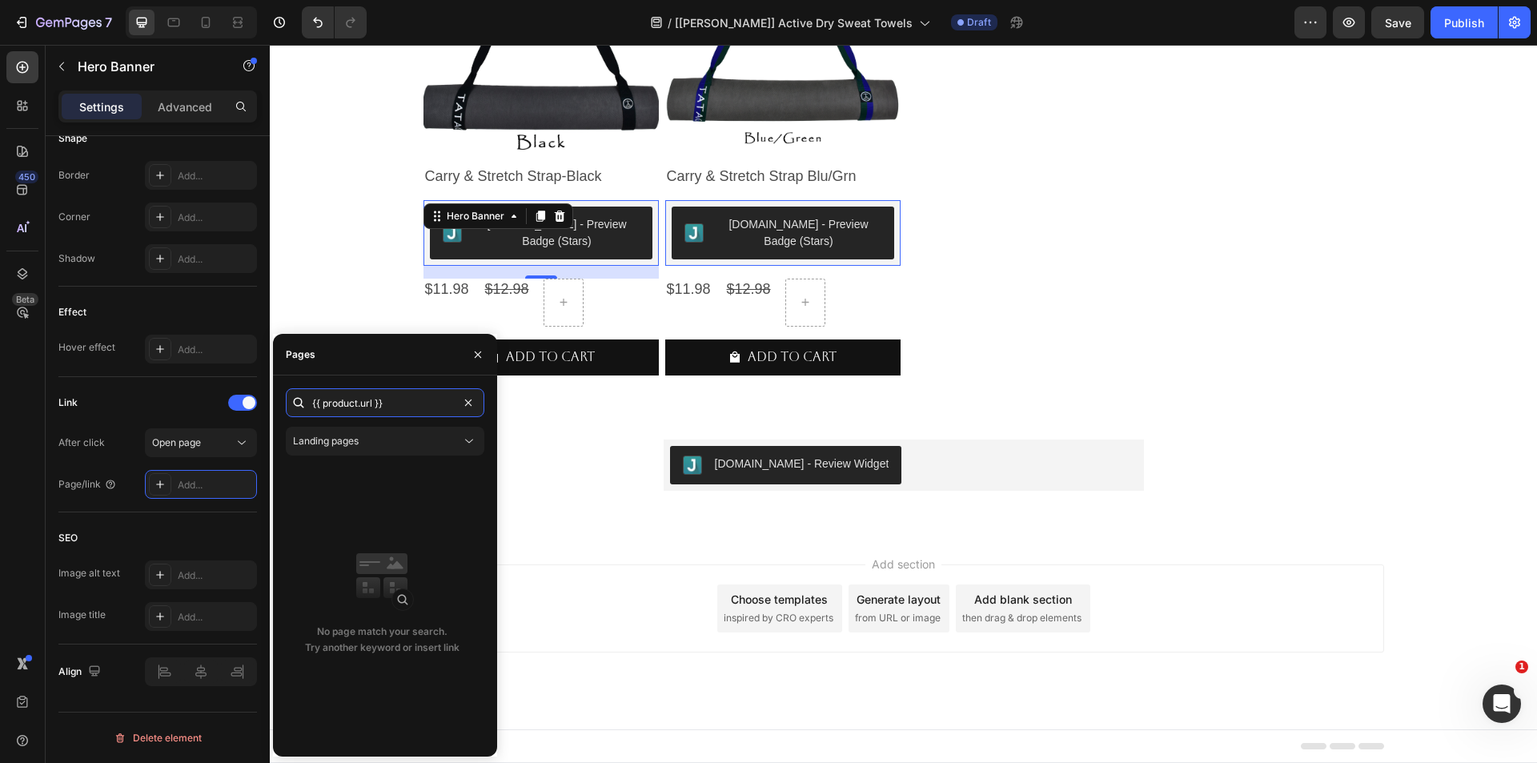
type input "{{ product.url }}"
click at [311, 401] on div at bounding box center [299, 402] width 26 height 29
click at [313, 401] on input "{{ product.url }}" at bounding box center [385, 402] width 199 height 29
click at [311, 399] on div at bounding box center [299, 402] width 26 height 29
click at [385, 407] on input "{{ product.url }}" at bounding box center [385, 402] width 199 height 29
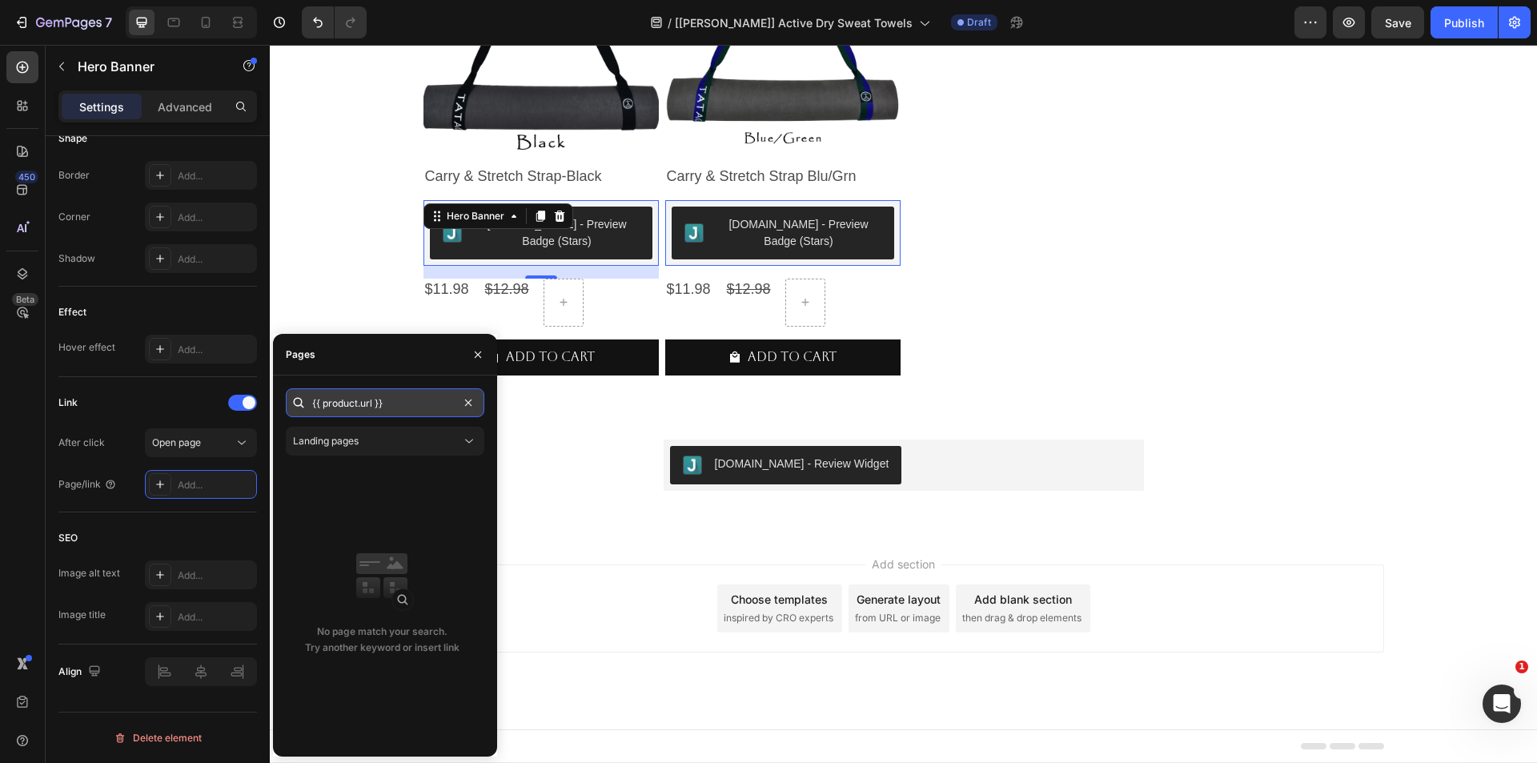
click at [387, 405] on input "{{ product.url }}" at bounding box center [385, 402] width 199 height 29
click at [399, 399] on input "{{ product.url }}" at bounding box center [385, 402] width 199 height 29
drag, startPoint x: 427, startPoint y: 405, endPoint x: 254, endPoint y: 398, distance: 173.1
click at [254, 398] on div "450 Beta Sections(18) Elements(83) Section Element Hero Section Product Detail …" at bounding box center [135, 404] width 270 height 718
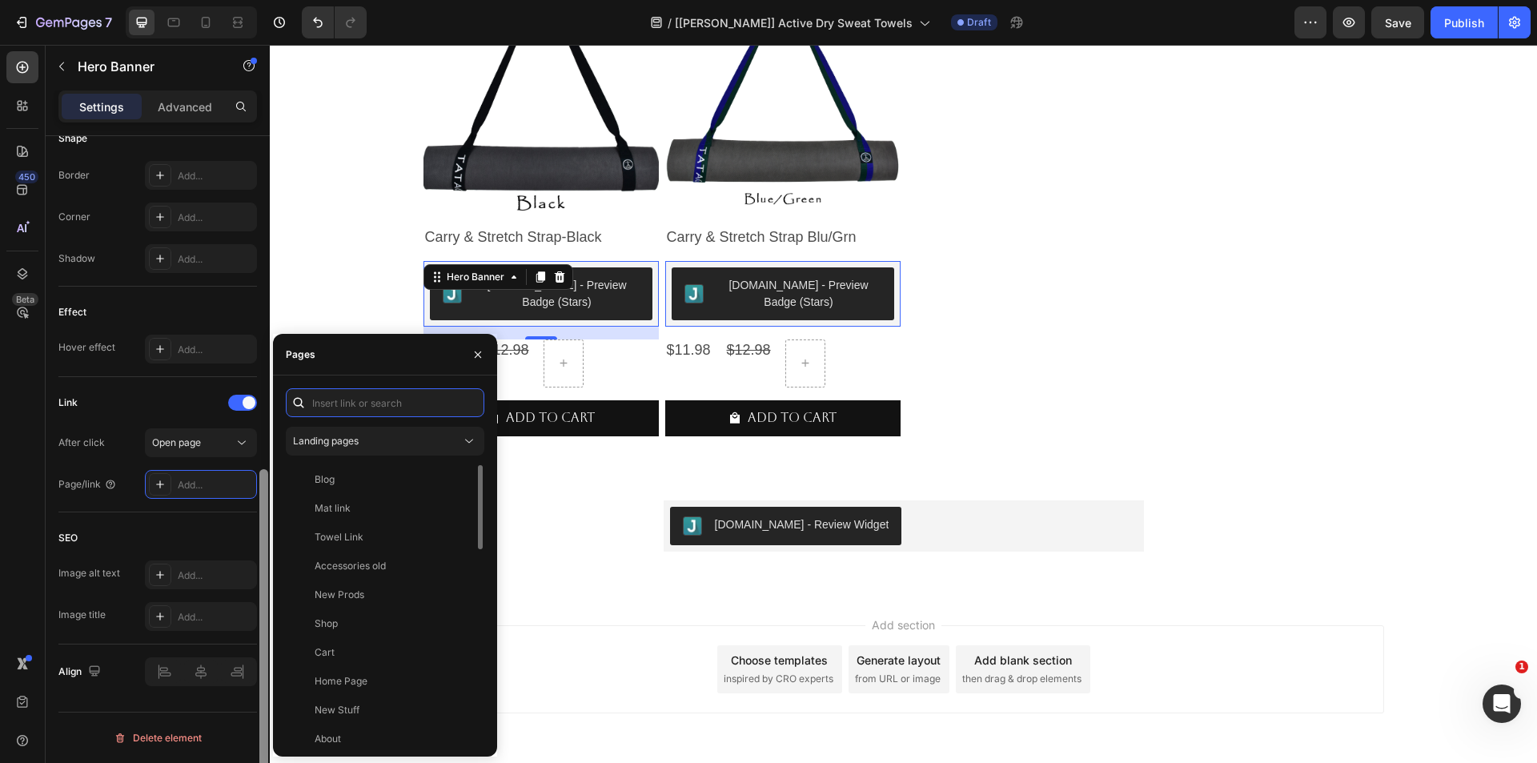
scroll to position [1459, 0]
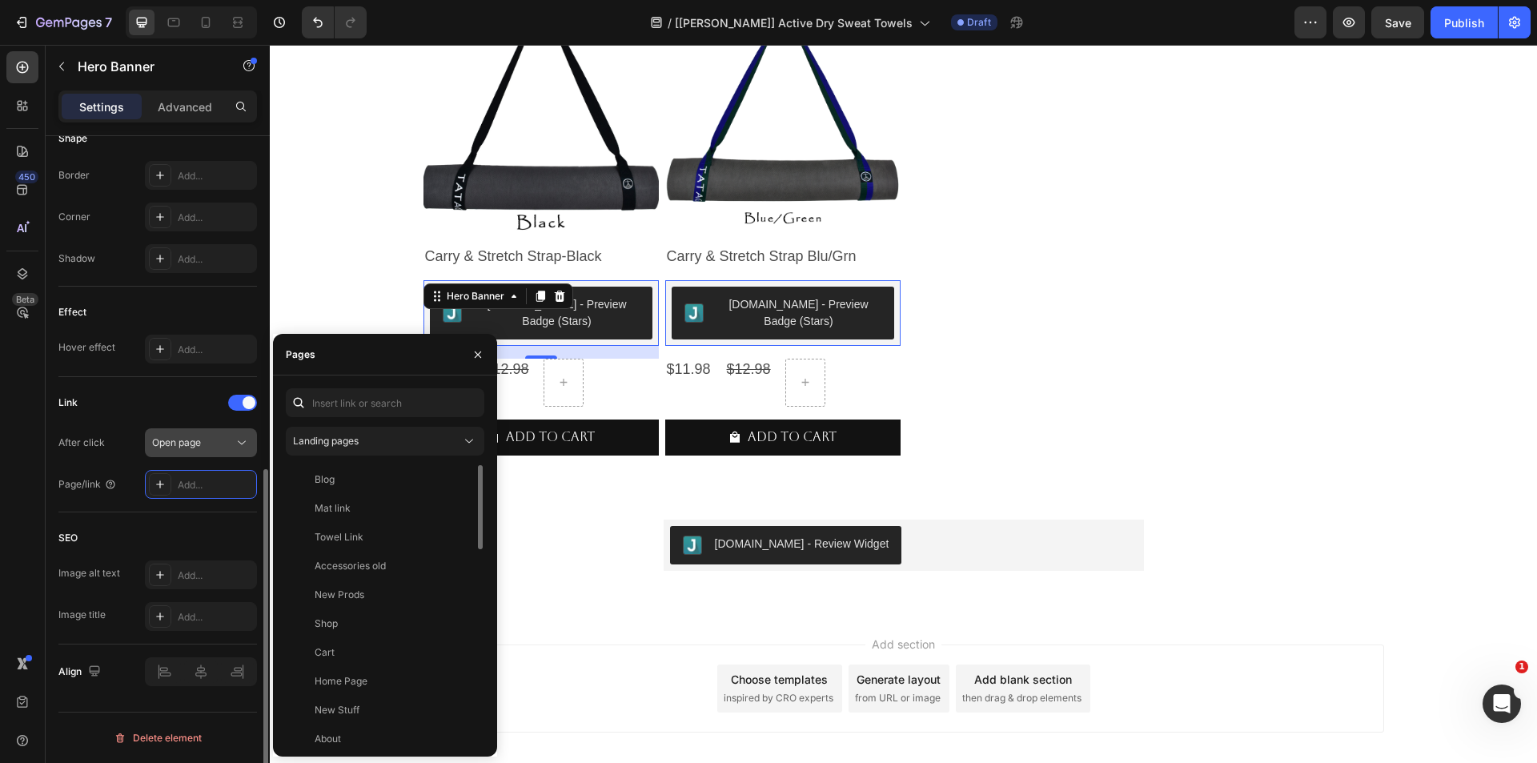
click at [208, 442] on div "Open page" at bounding box center [193, 443] width 82 height 14
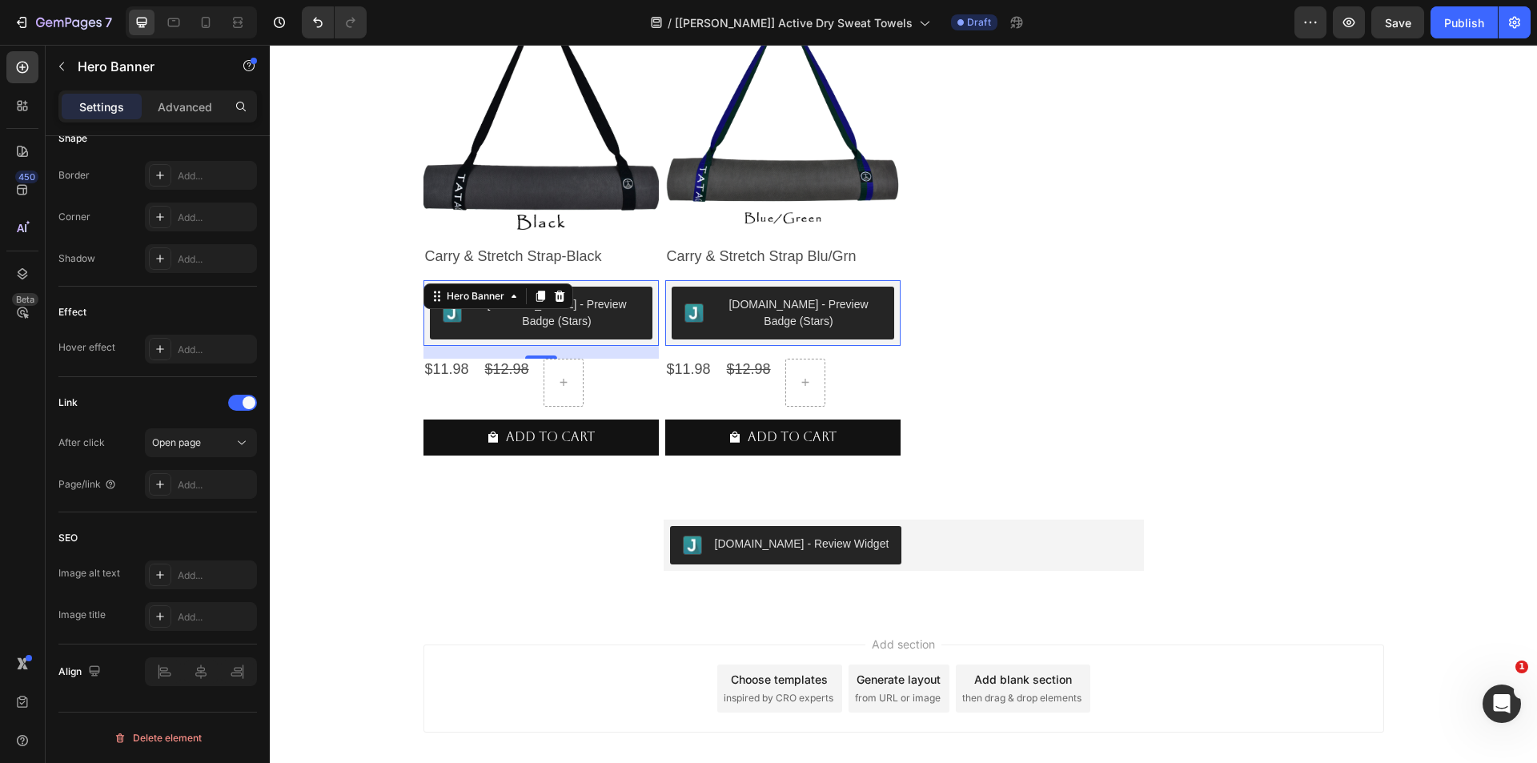
click at [45, 507] on div "450 Beta" at bounding box center [23, 404] width 46 height 718
click at [157, 488] on icon at bounding box center [160, 484] width 13 height 13
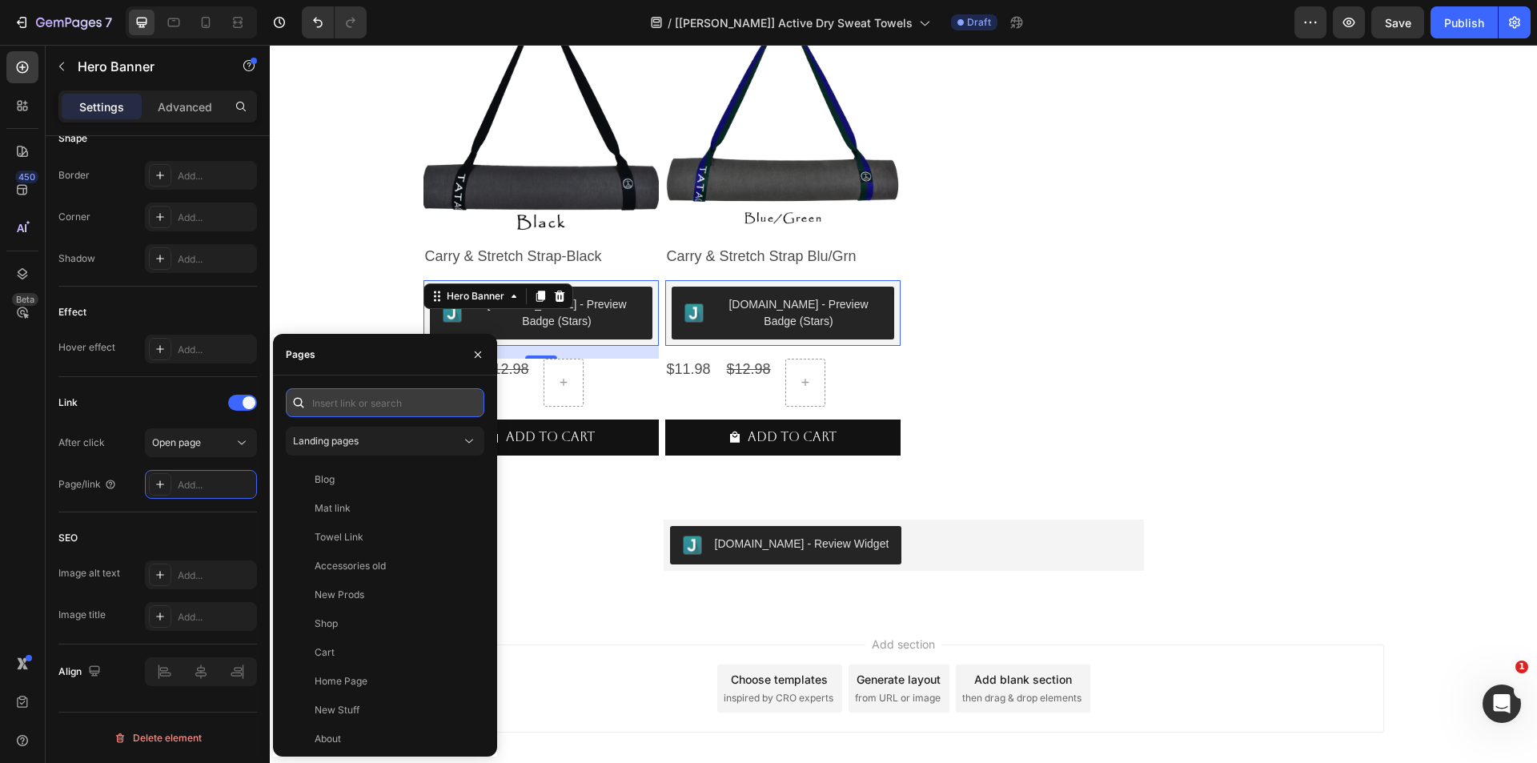
click at [330, 403] on input "text" at bounding box center [385, 402] width 199 height 29
paste input "{{ product.url }}"
click at [323, 400] on input "{{ product.url }}" at bounding box center [385, 402] width 199 height 29
click at [372, 401] on input "{{product.url }}" at bounding box center [385, 402] width 199 height 29
click at [411, 416] on input "{{product.url}}" at bounding box center [385, 402] width 199 height 29
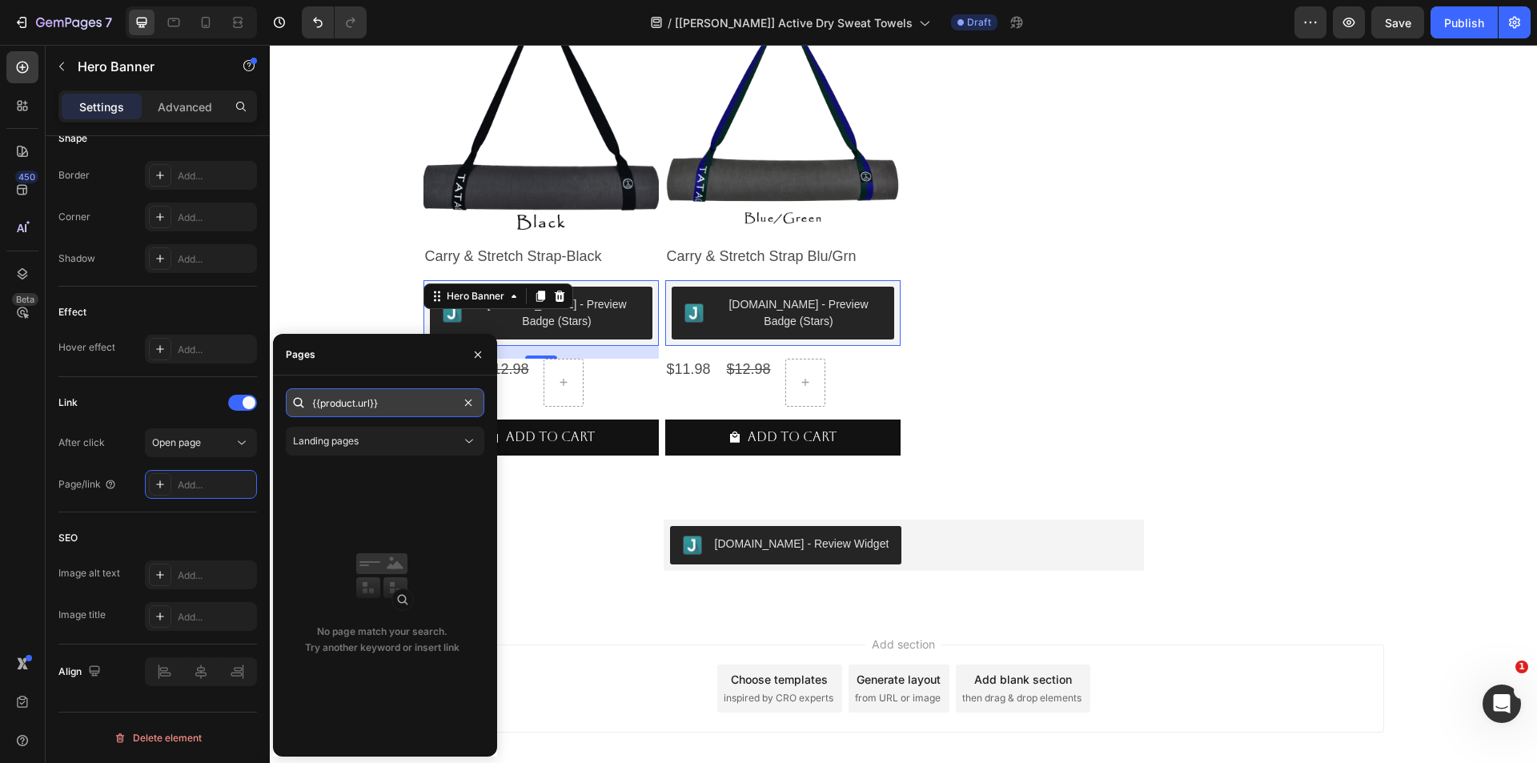
click at [411, 416] on input "{{product.url}}" at bounding box center [385, 402] width 199 height 29
click at [411, 415] on input "{{product.url}}" at bounding box center [385, 402] width 199 height 29
click at [400, 409] on input "{{product.url}}" at bounding box center [385, 402] width 199 height 29
click at [399, 408] on input "{{product.url}}" at bounding box center [385, 402] width 199 height 29
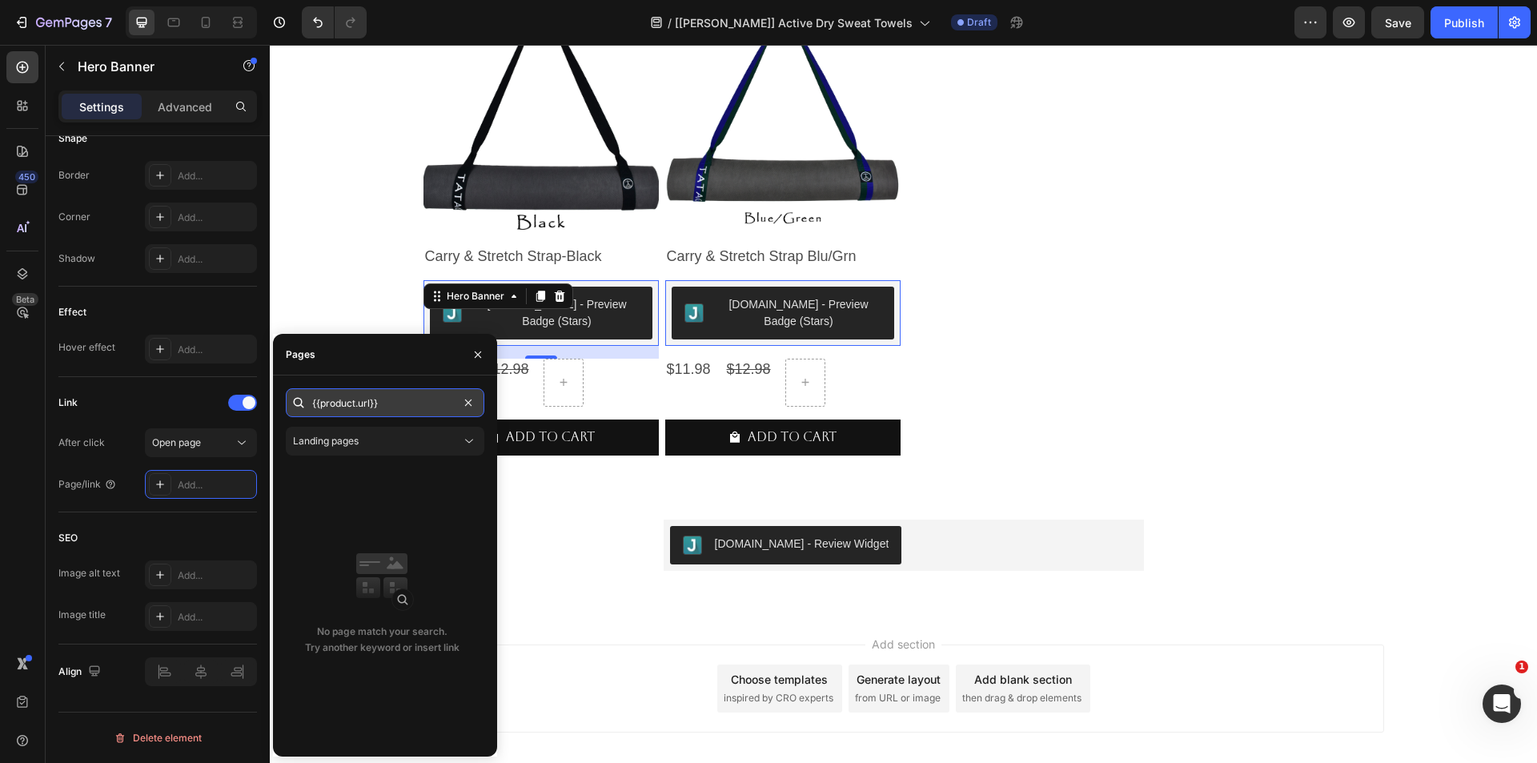
click at [324, 405] on input "{{product.url}}" at bounding box center [385, 402] width 199 height 29
drag, startPoint x: 328, startPoint y: 405, endPoint x: 342, endPoint y: 405, distance: 13.6
click at [330, 405] on input "{{product.url}}" at bounding box center [385, 402] width 199 height 29
click at [343, 405] on input "{{product.url}}" at bounding box center [385, 402] width 199 height 29
click at [382, 403] on input "{{product.url}}" at bounding box center [385, 402] width 199 height 29
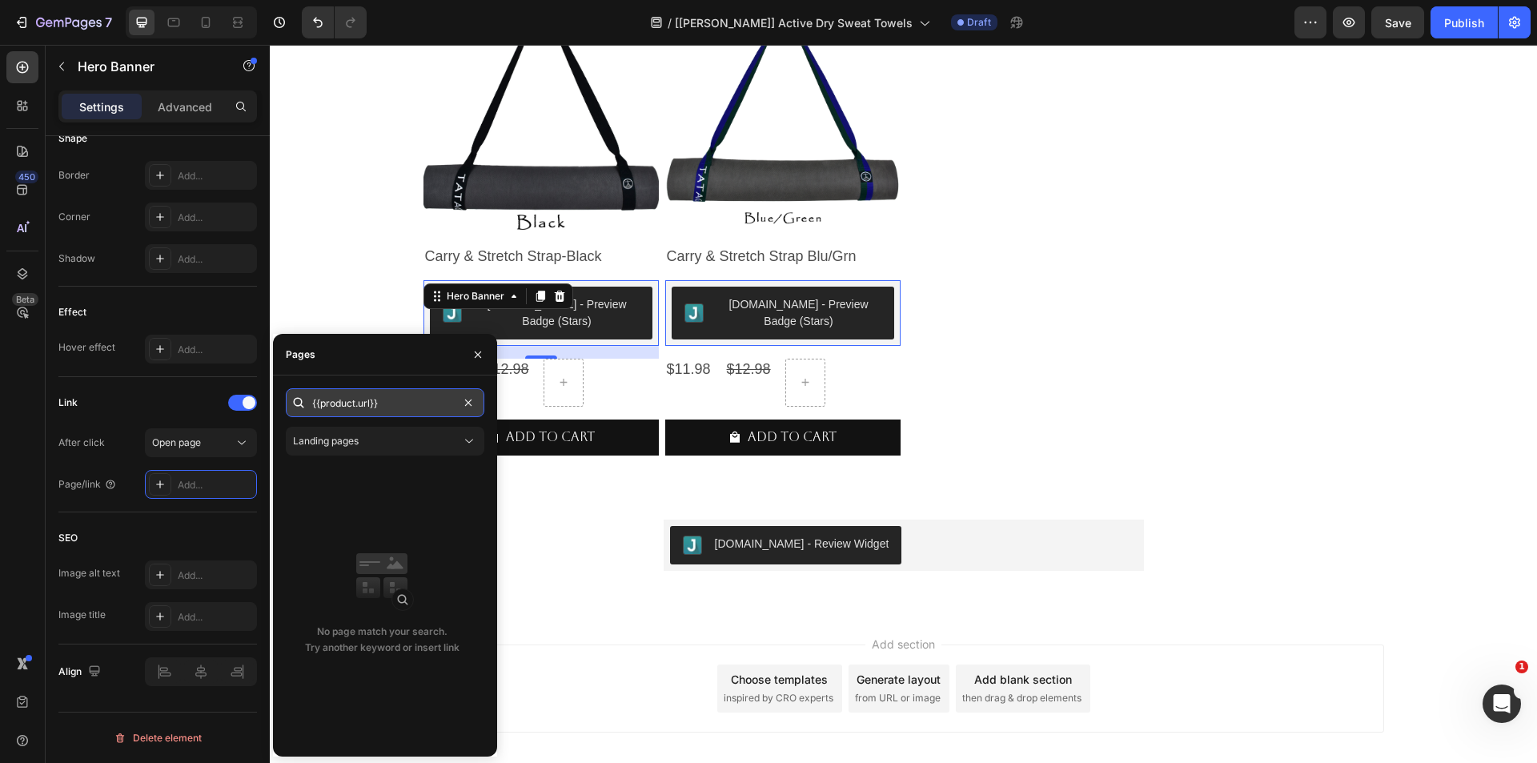
click at [371, 404] on input "{{product.url}}" at bounding box center [385, 402] width 199 height 29
click at [321, 401] on input "{{product.url }}" at bounding box center [385, 402] width 199 height 29
click at [407, 406] on input "{{ product.url }}" at bounding box center [385, 402] width 199 height 29
type input "{{ product.url }}"
click at [403, 405] on input "{{ product.url }}" at bounding box center [385, 402] width 199 height 29
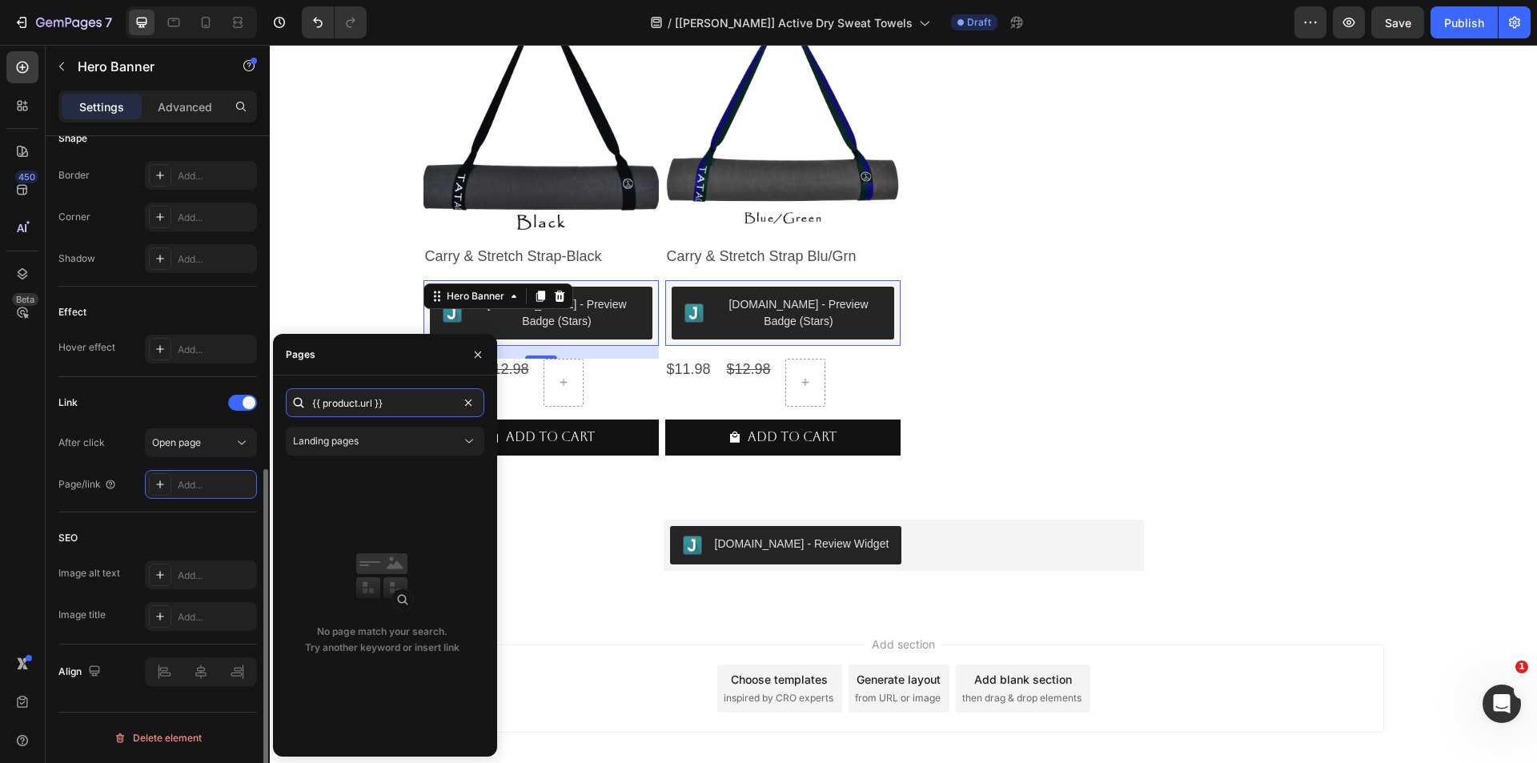
drag, startPoint x: 399, startPoint y: 409, endPoint x: 226, endPoint y: 400, distance: 173.1
click at [227, 400] on div "450 Beta Sections(18) Elements(83) Section Element Hero Section Product Detail …" at bounding box center [135, 404] width 270 height 718
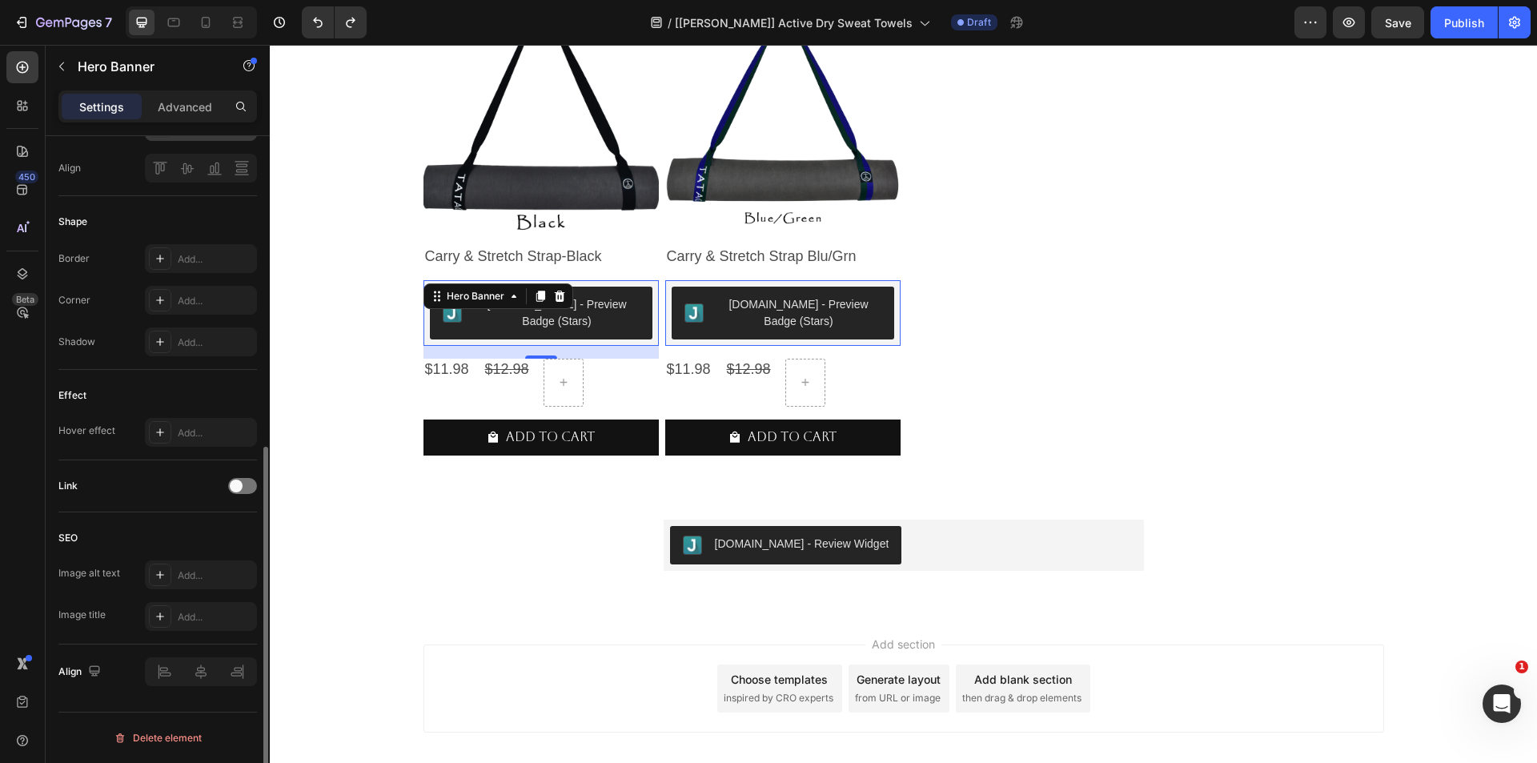
scroll to position [576, 0]
click at [251, 486] on div at bounding box center [242, 486] width 29 height 16
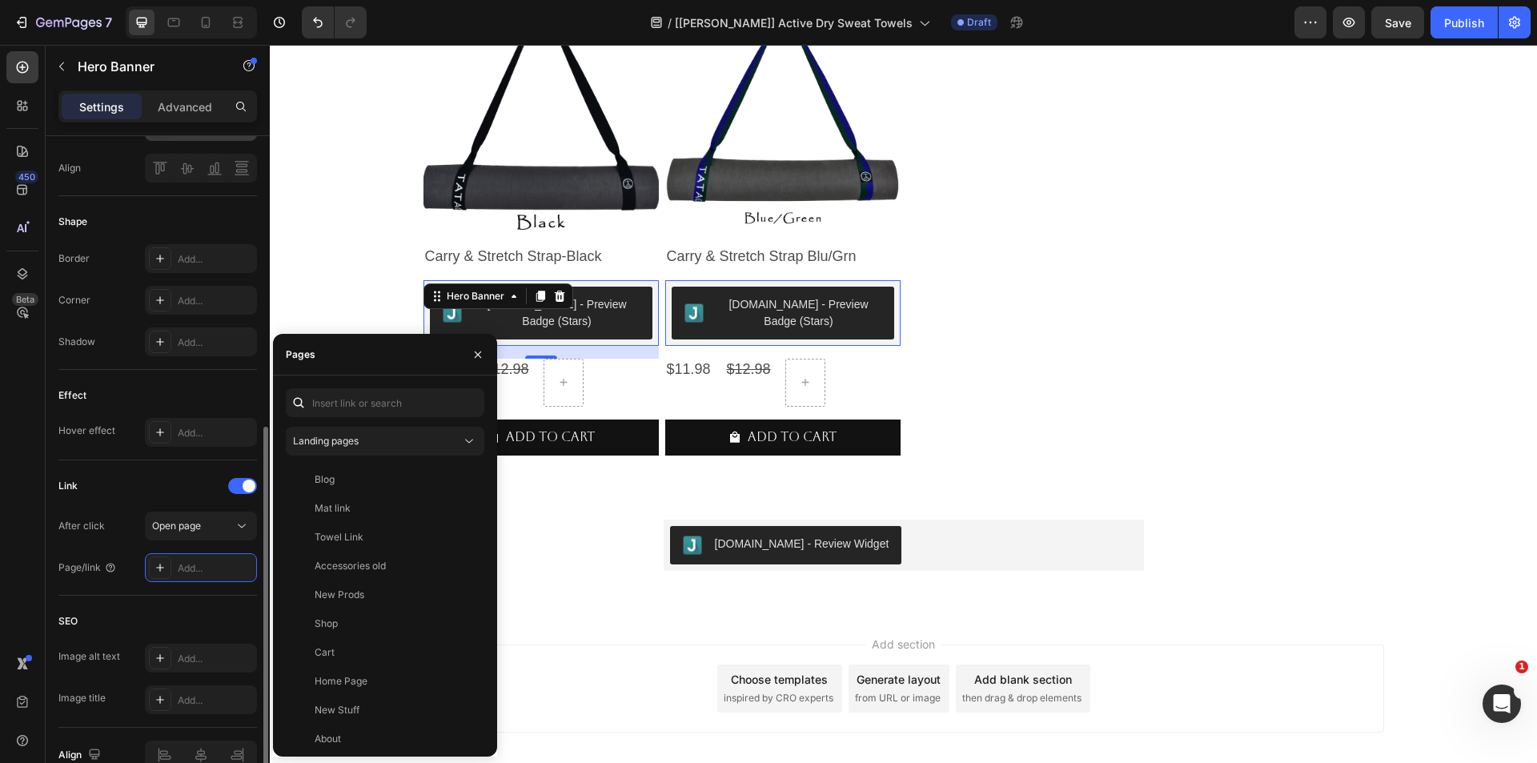
drag, startPoint x: 215, startPoint y: 561, endPoint x: 127, endPoint y: 573, distance: 88.9
click at [212, 564] on div "Add..." at bounding box center [215, 568] width 75 height 14
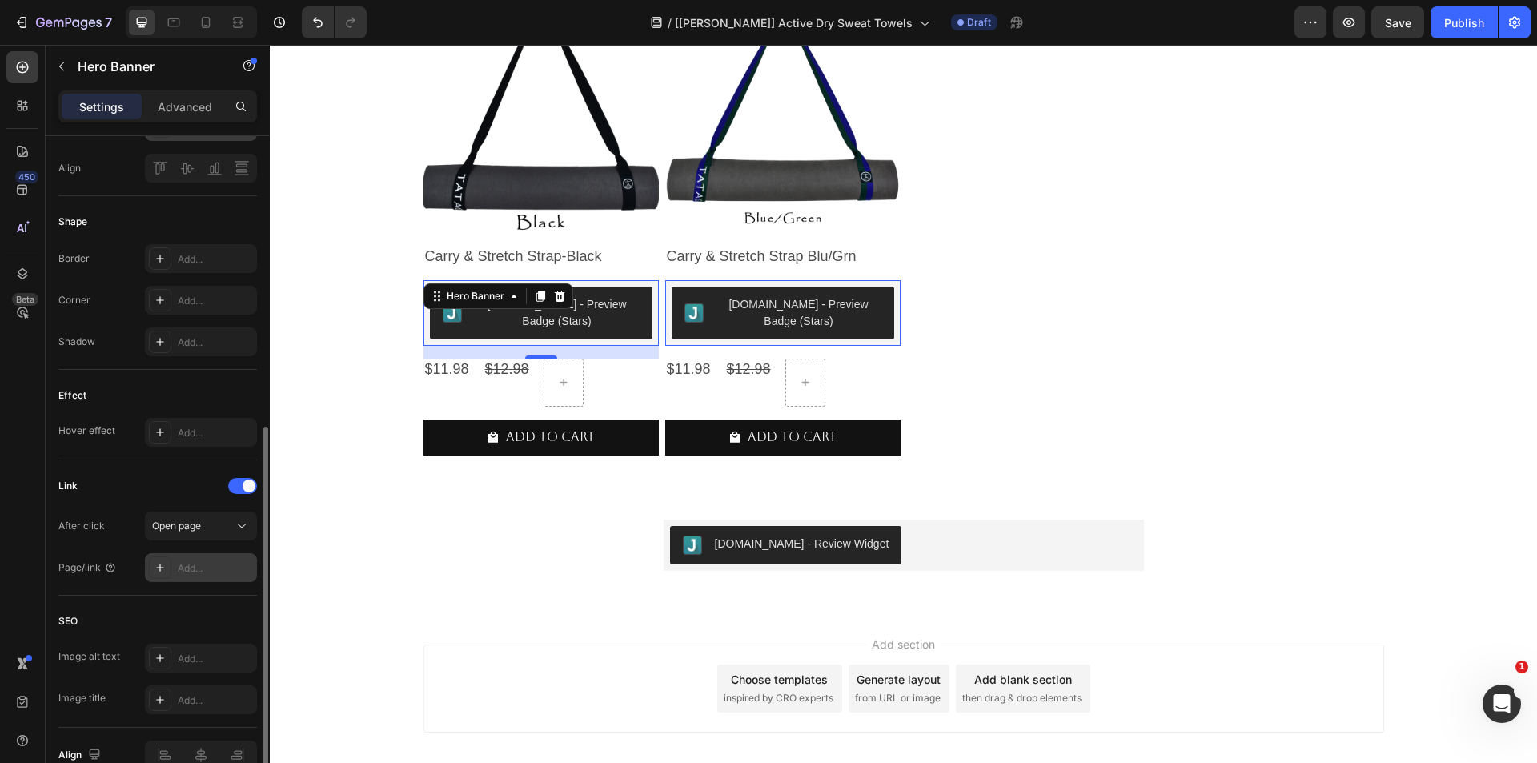
click at [181, 566] on div "Add..." at bounding box center [215, 568] width 75 height 14
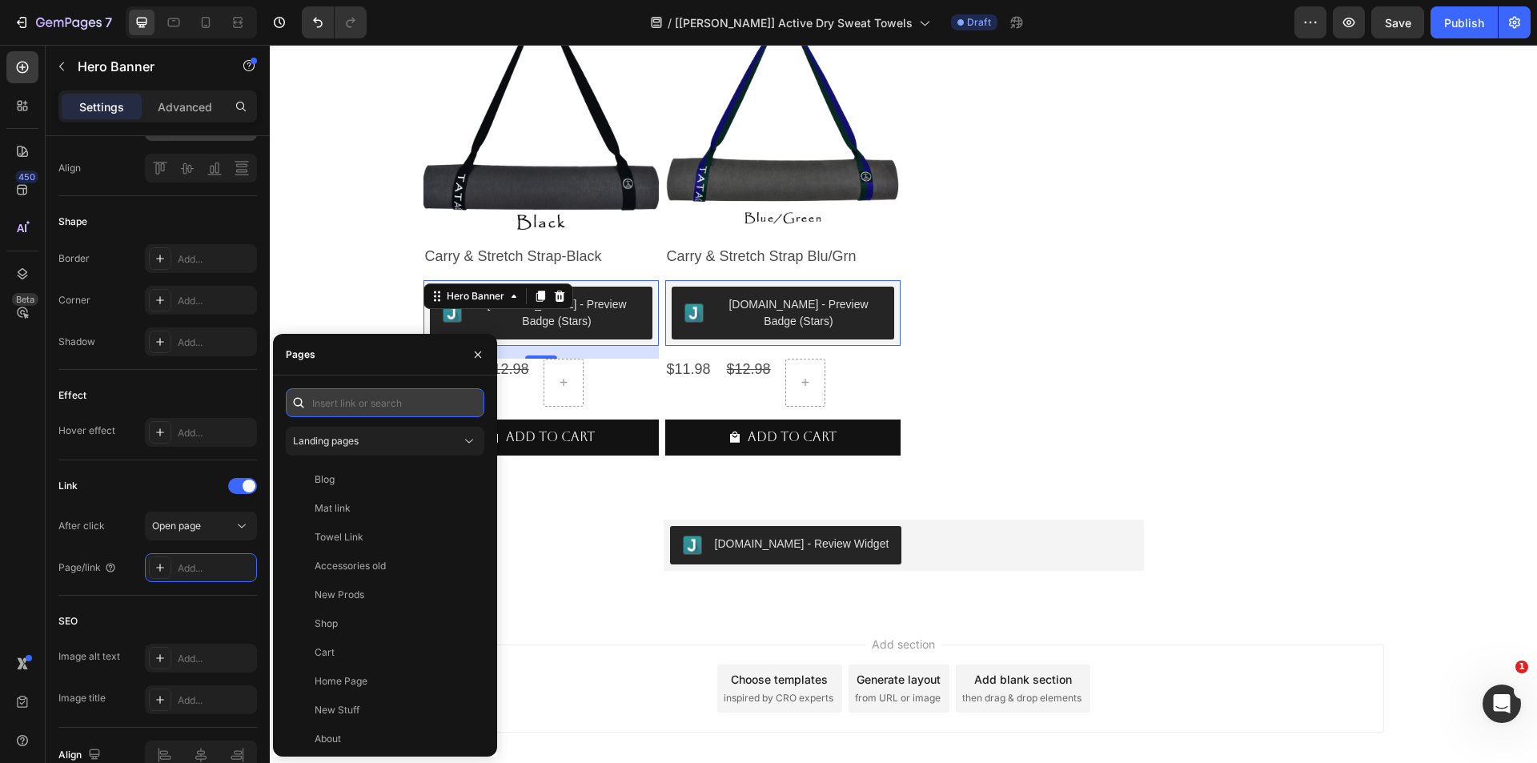
click at [331, 411] on input "text" at bounding box center [385, 402] width 199 height 29
paste input "{{ product.url }}"
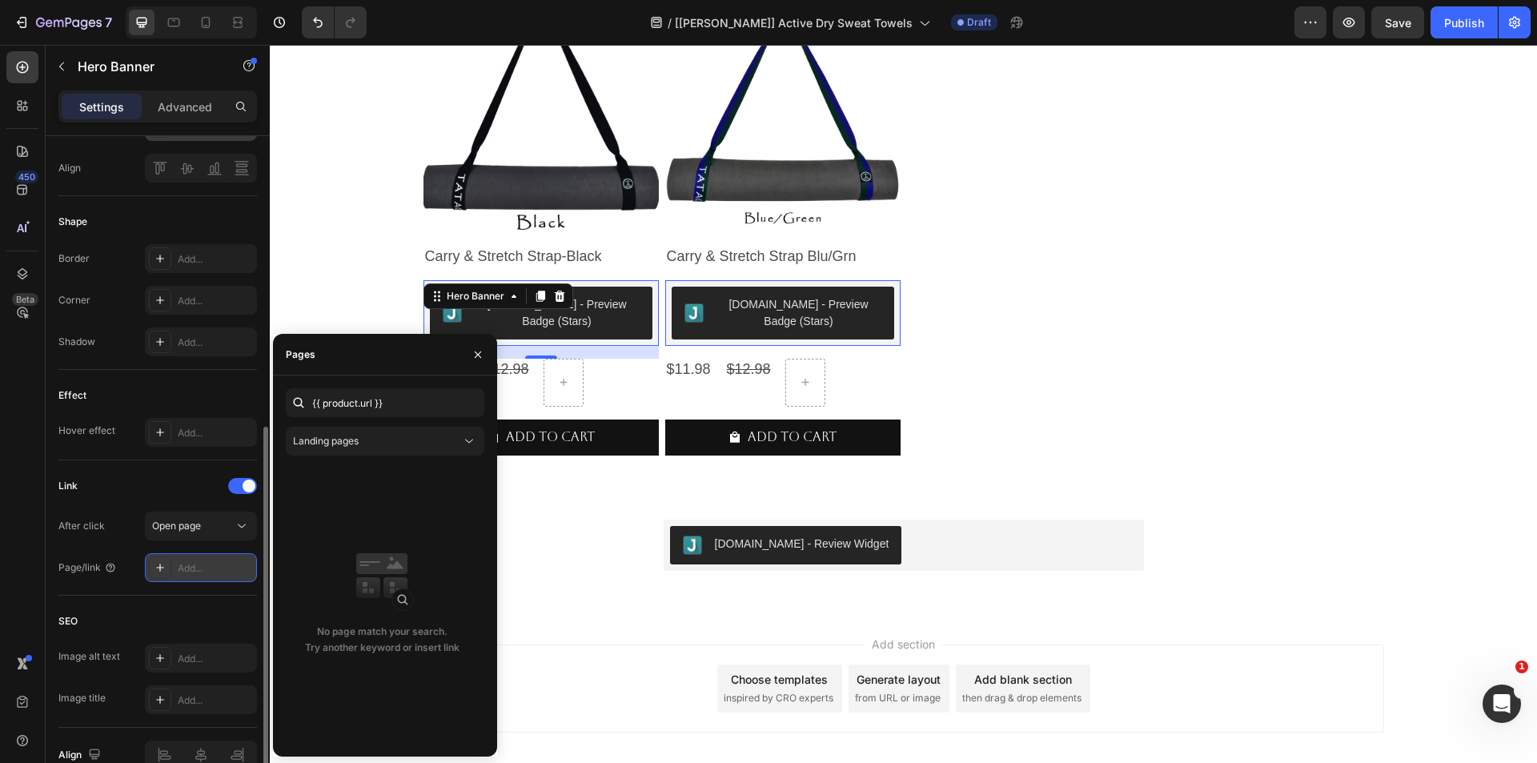
click at [159, 569] on icon at bounding box center [160, 567] width 13 height 13
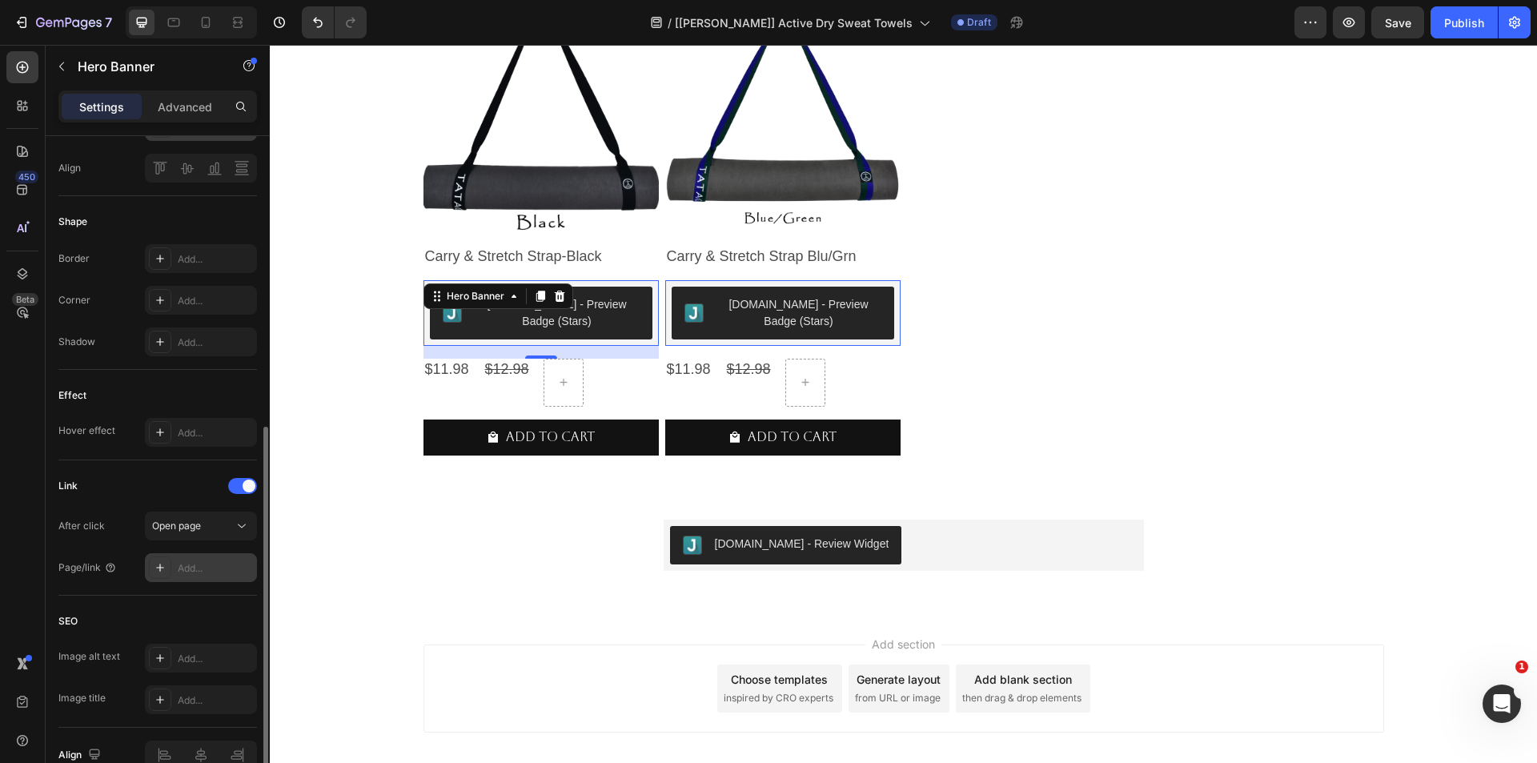
click at [179, 567] on div "Add..." at bounding box center [215, 568] width 75 height 14
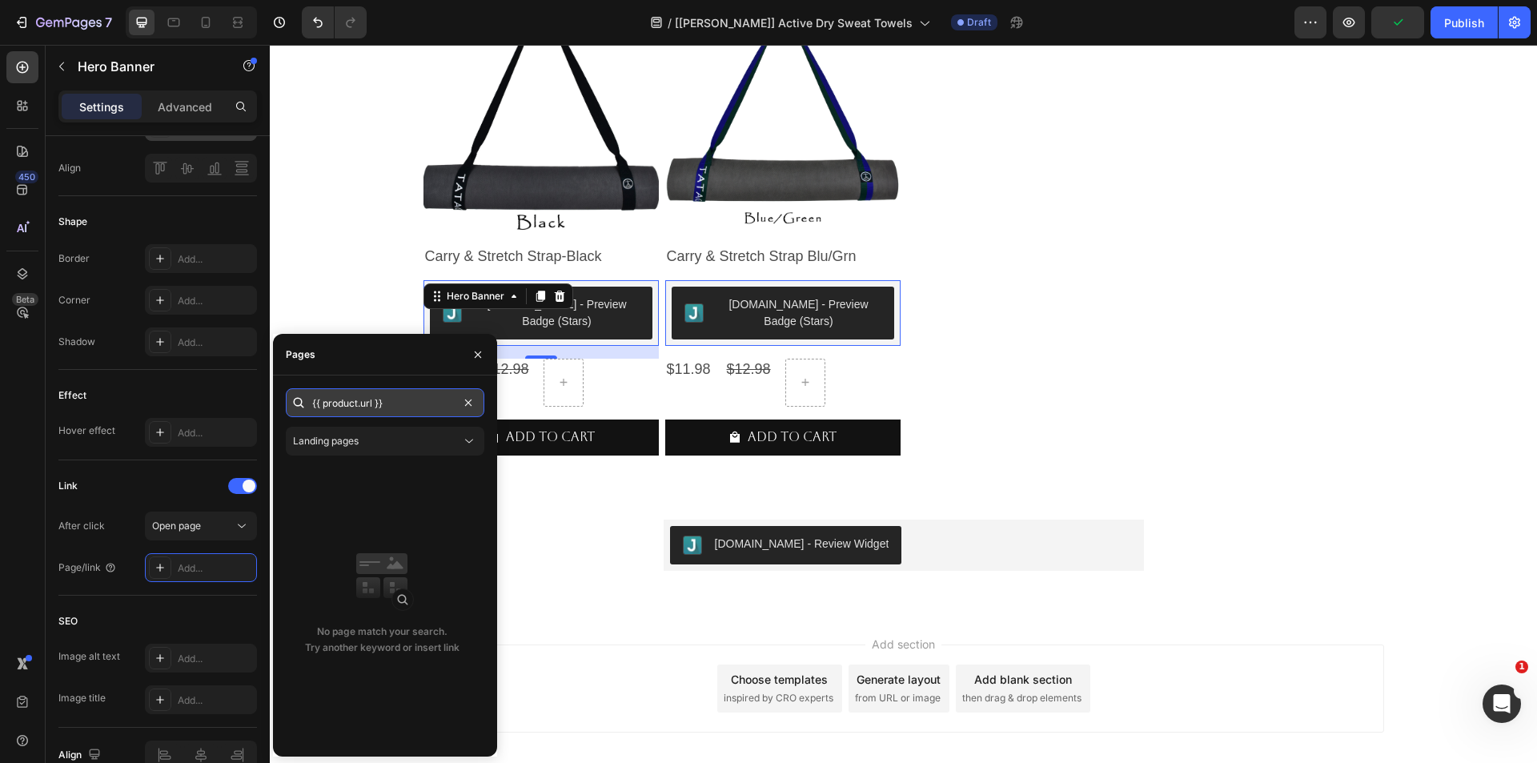
click at [387, 406] on input "{{ product.url }}" at bounding box center [385, 402] width 199 height 29
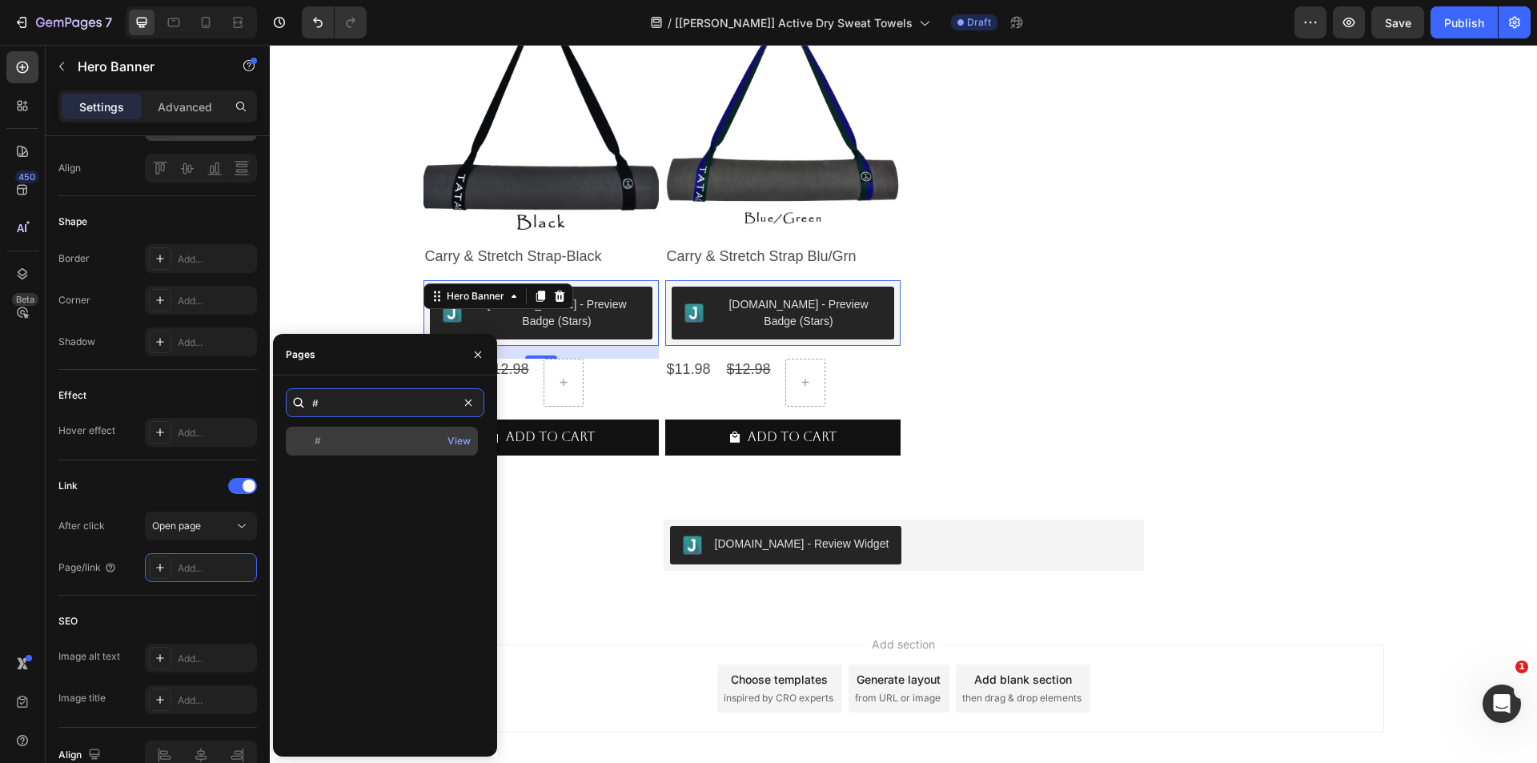
type input "#"
click at [336, 440] on div "#" at bounding box center [381, 441] width 179 height 14
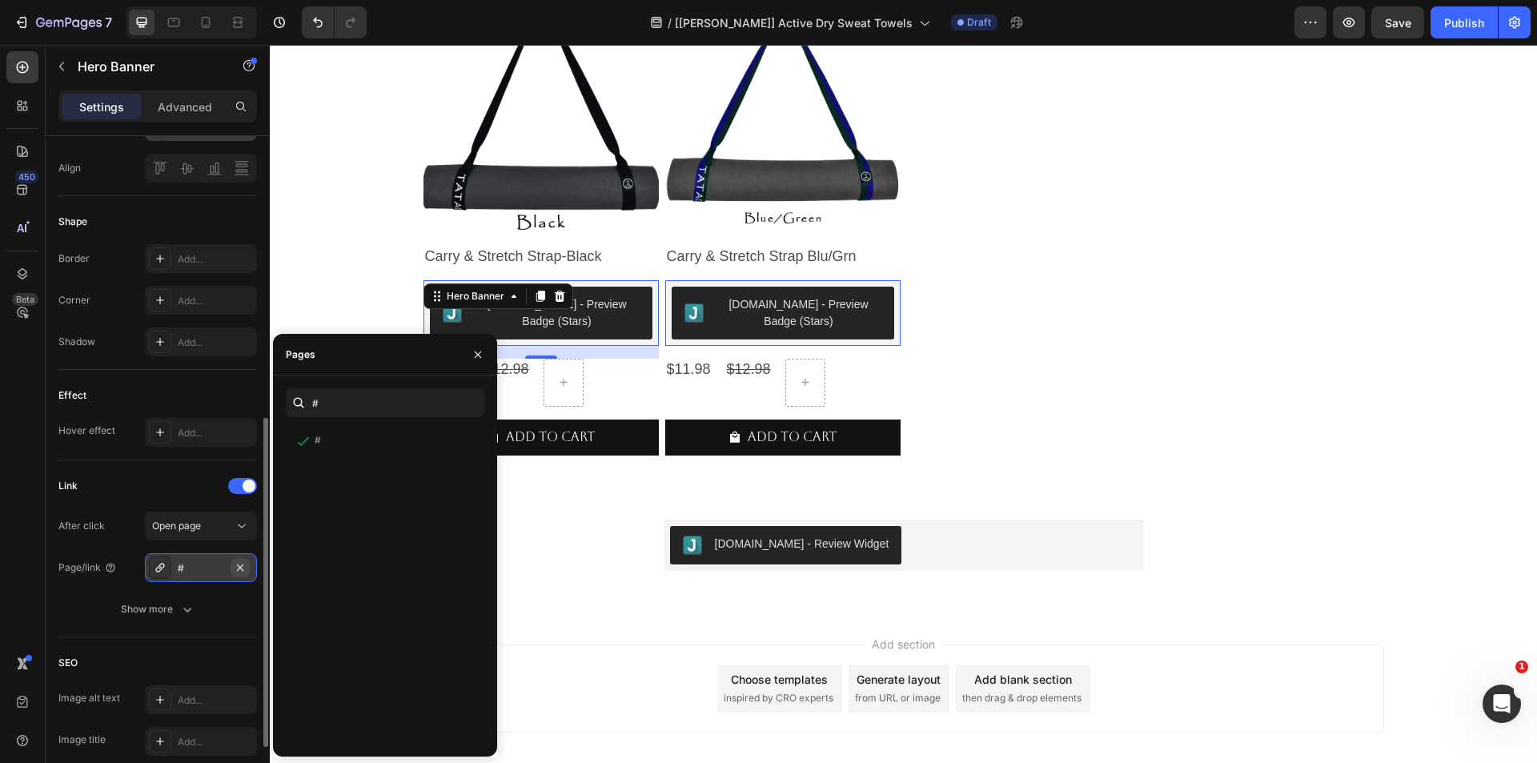
click at [239, 564] on icon "button" at bounding box center [240, 567] width 13 height 13
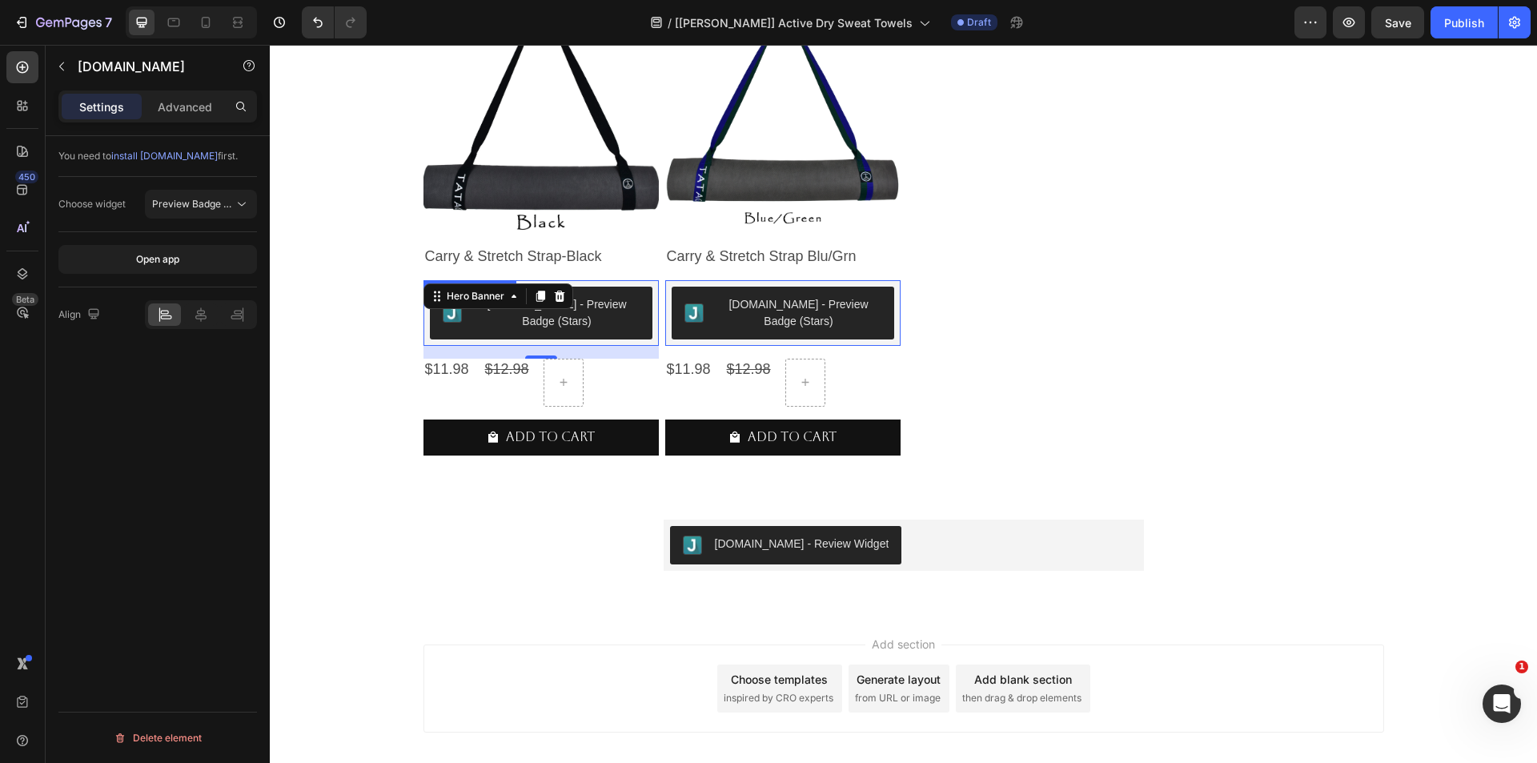
scroll to position [0, 0]
click at [528, 335] on button "[DOMAIN_NAME] - Preview Badge (Stars)" at bounding box center [541, 313] width 223 height 53
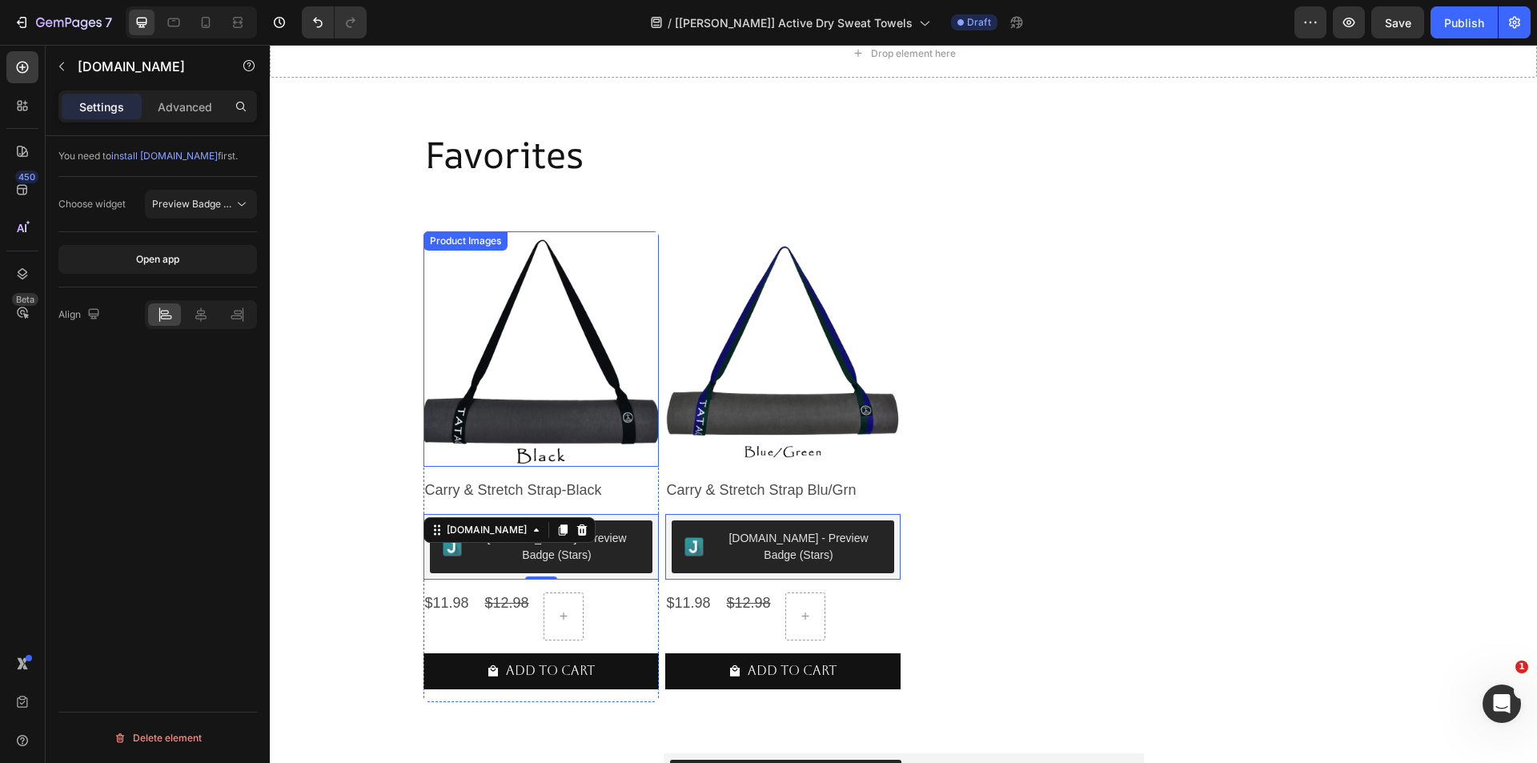
scroll to position [1218, 0]
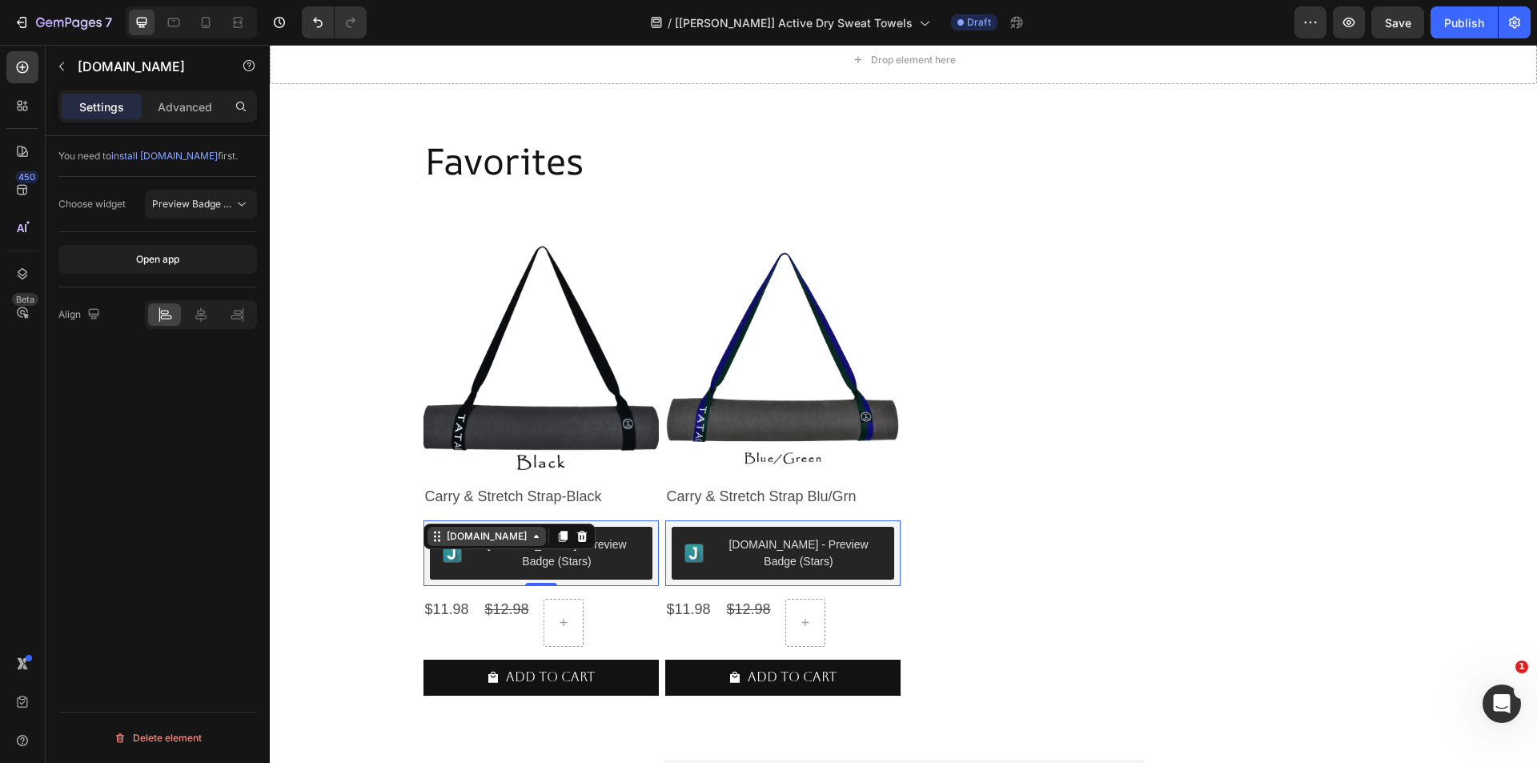
click at [444, 541] on div "[DOMAIN_NAME]" at bounding box center [487, 536] width 86 height 14
click at [59, 67] on icon "button" at bounding box center [61, 66] width 13 height 13
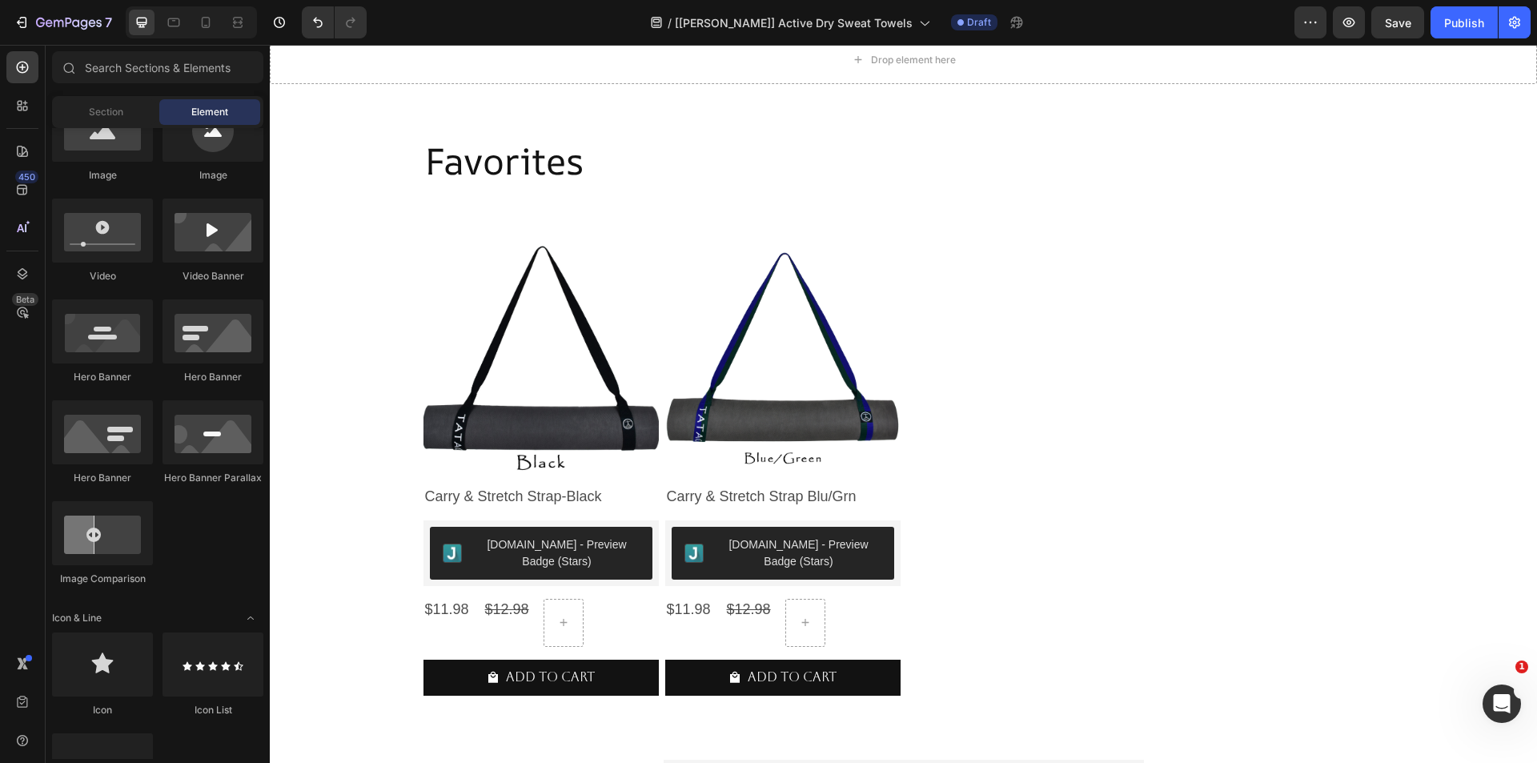
scroll to position [0, 0]
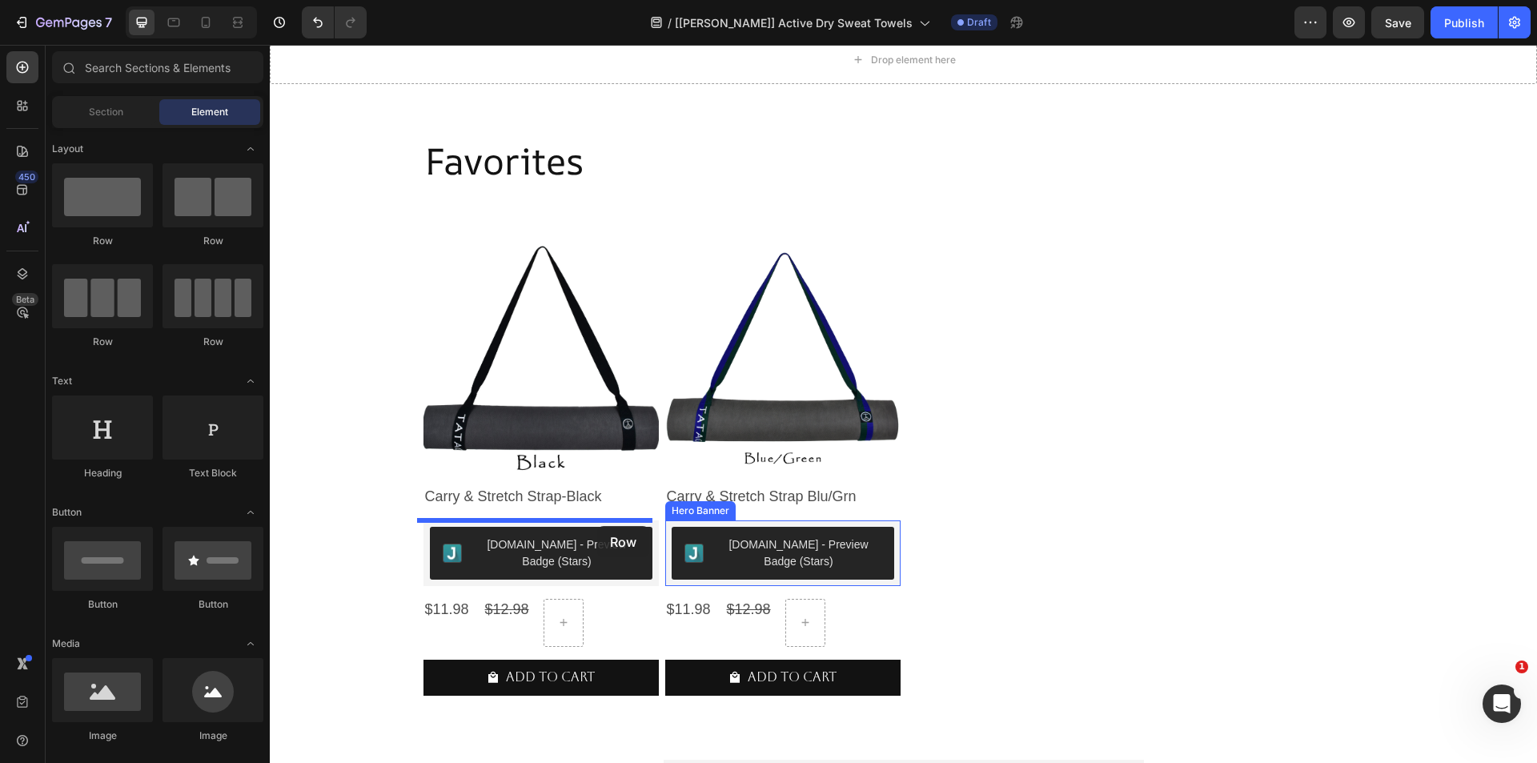
drag, startPoint x: 411, startPoint y: 273, endPoint x: 597, endPoint y: 526, distance: 313.8
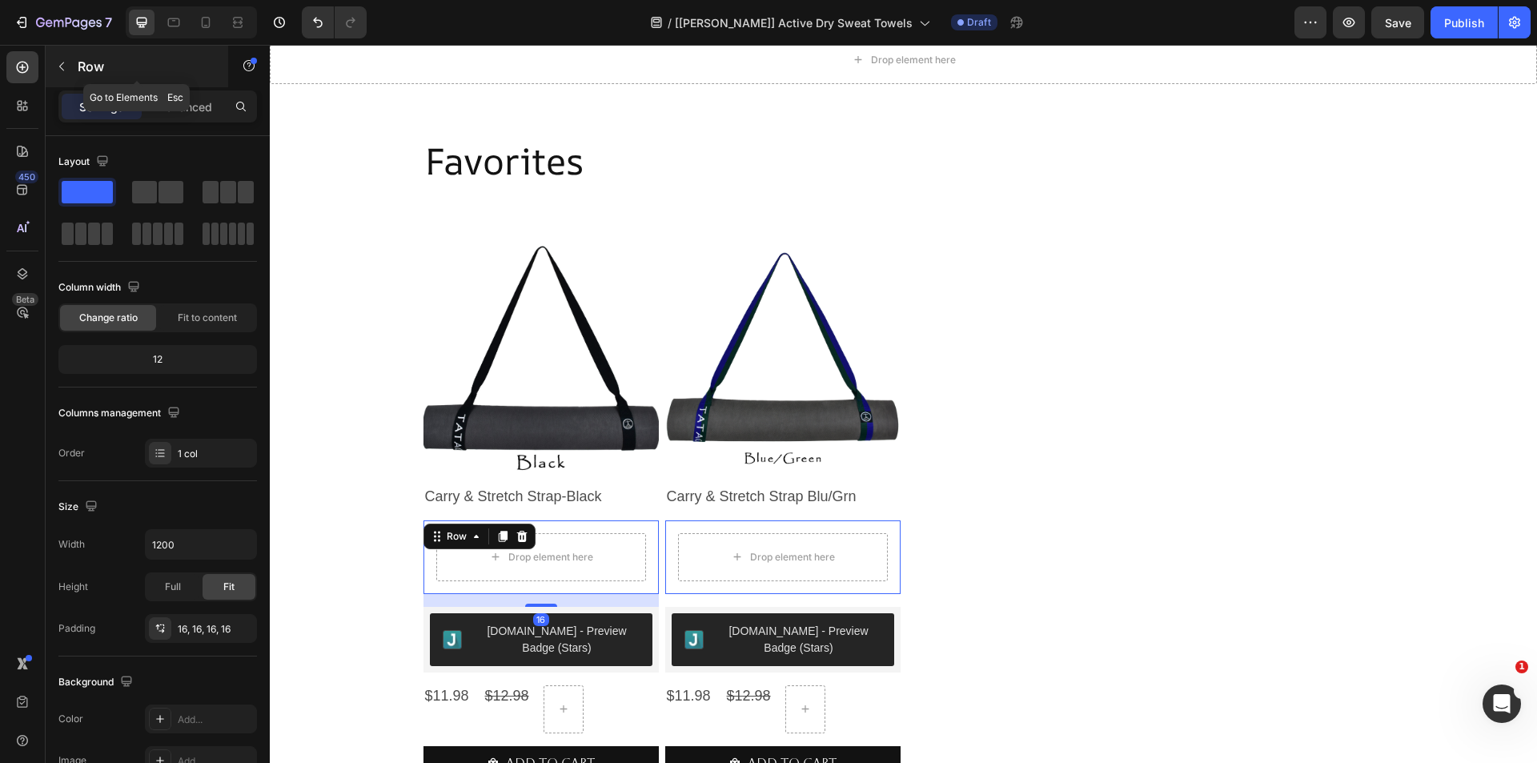
click at [58, 61] on icon "button" at bounding box center [61, 66] width 13 height 13
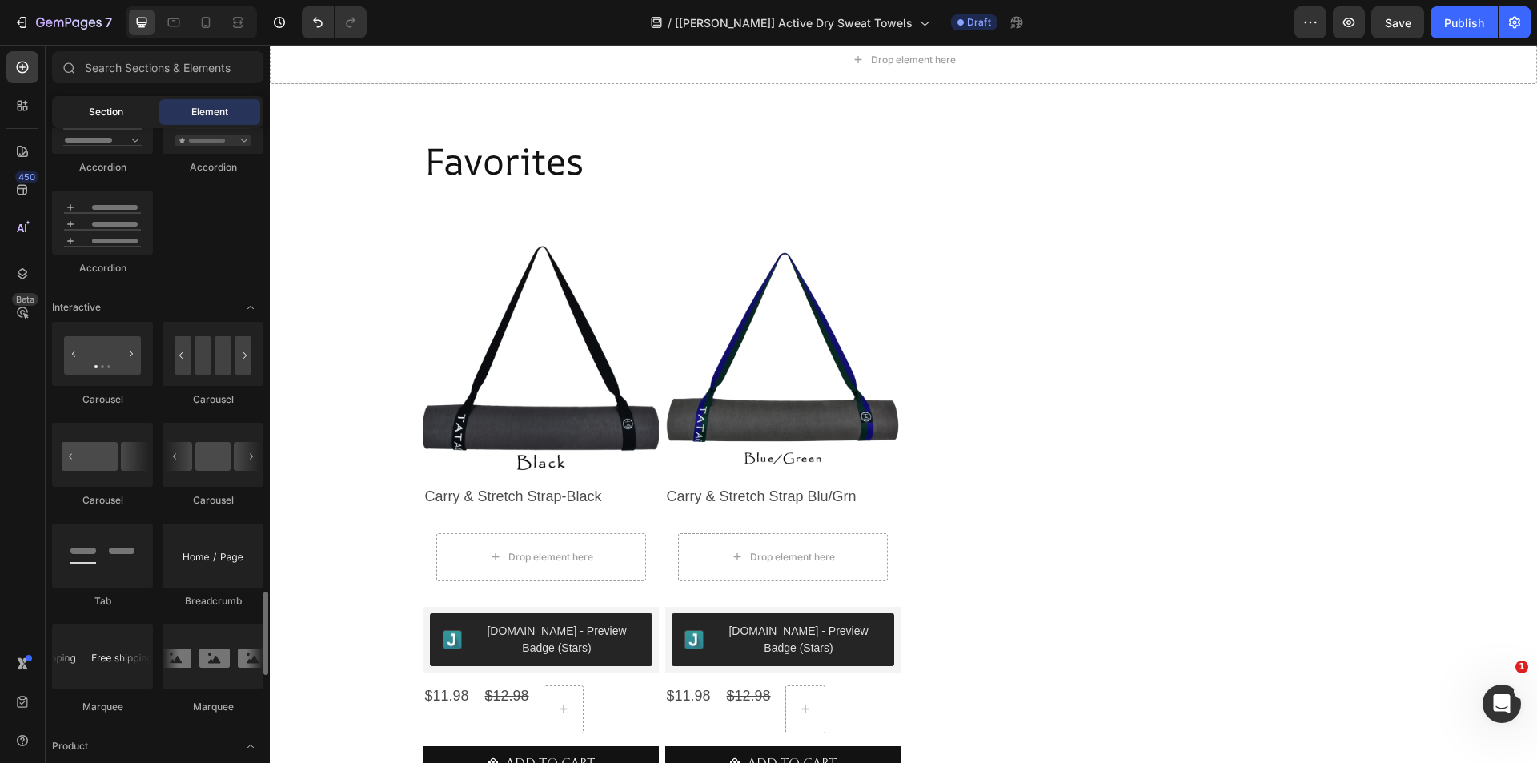
scroll to position [1361, 0]
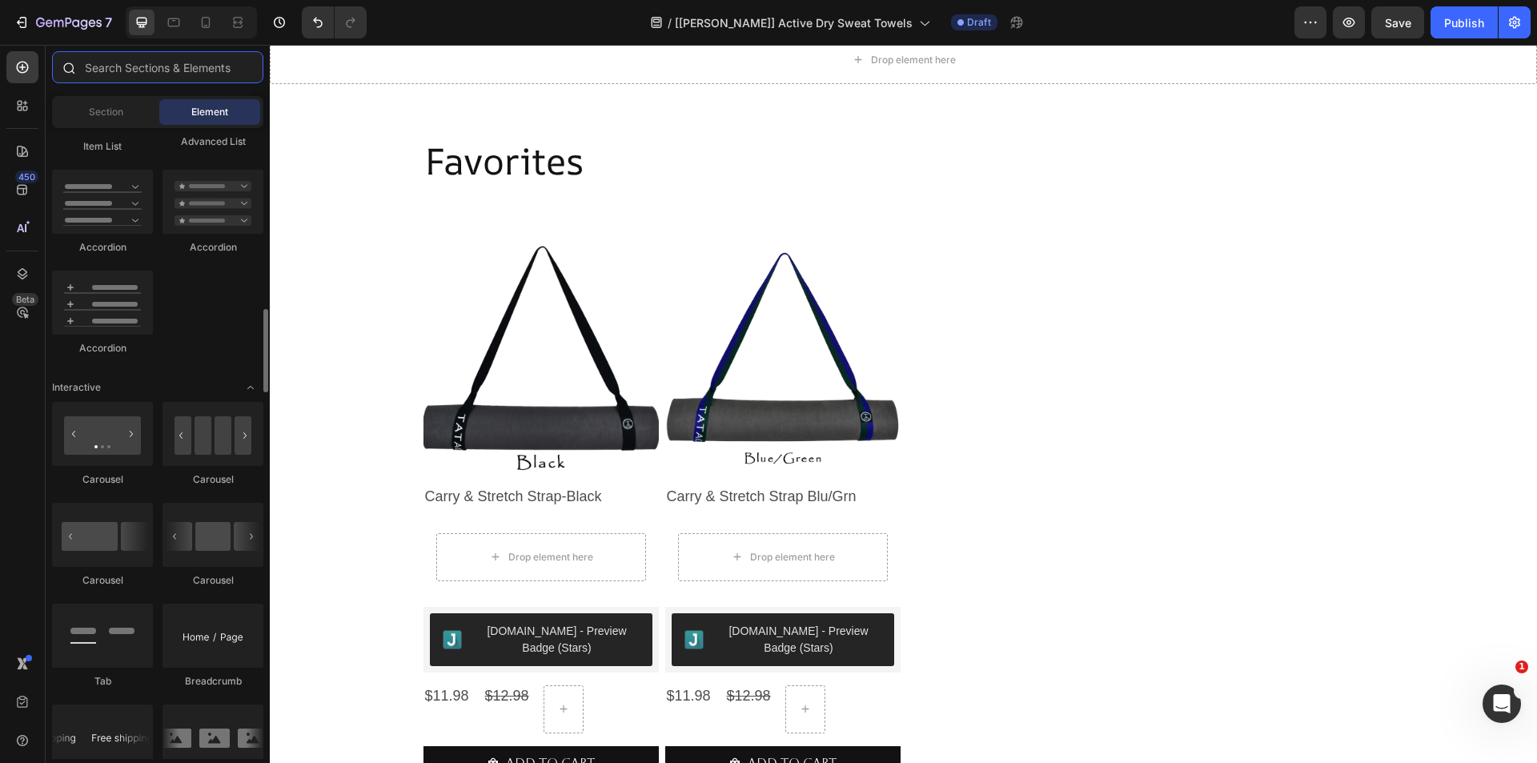
click at [120, 70] on input "text" at bounding box center [157, 67] width 211 height 32
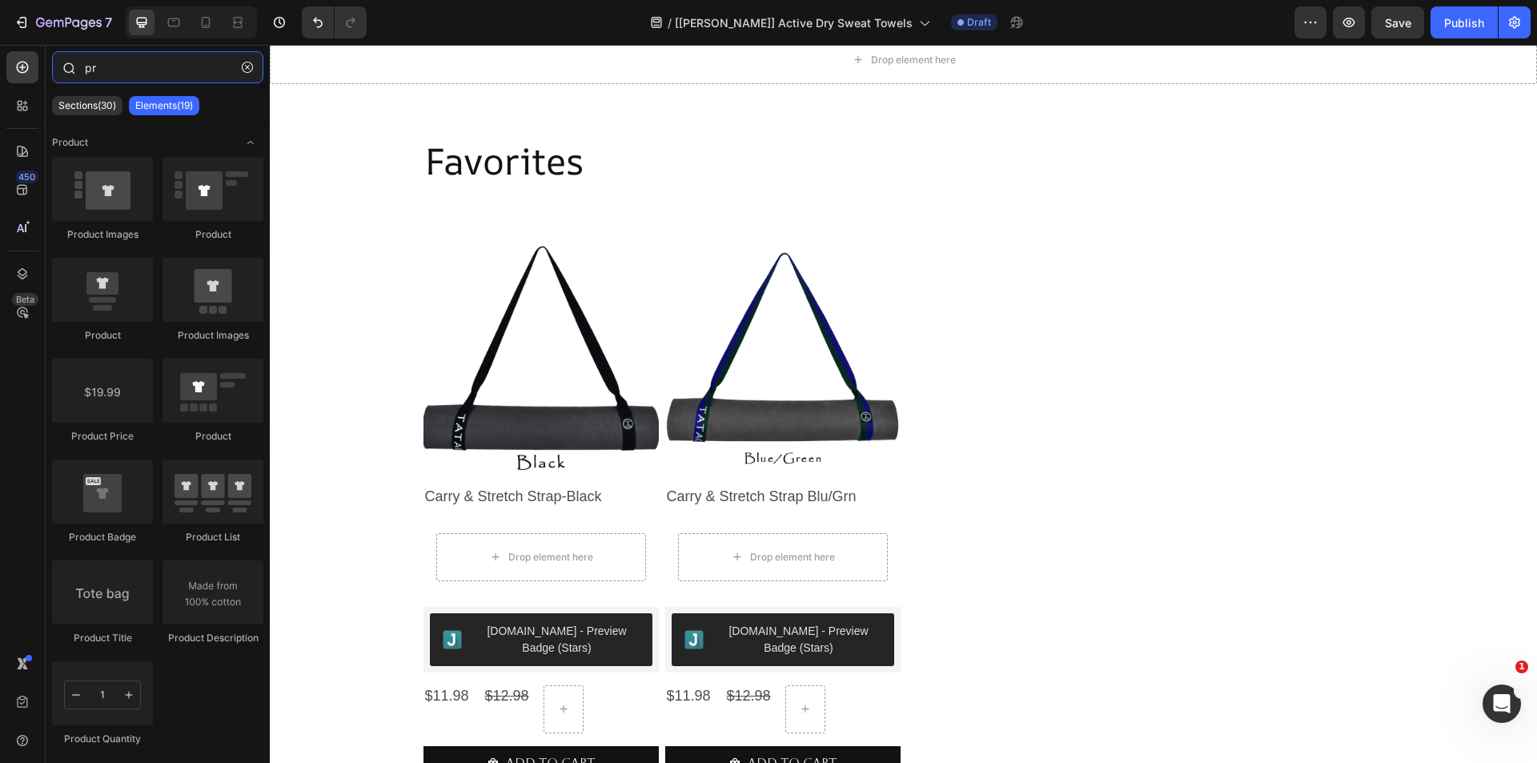
type input "p"
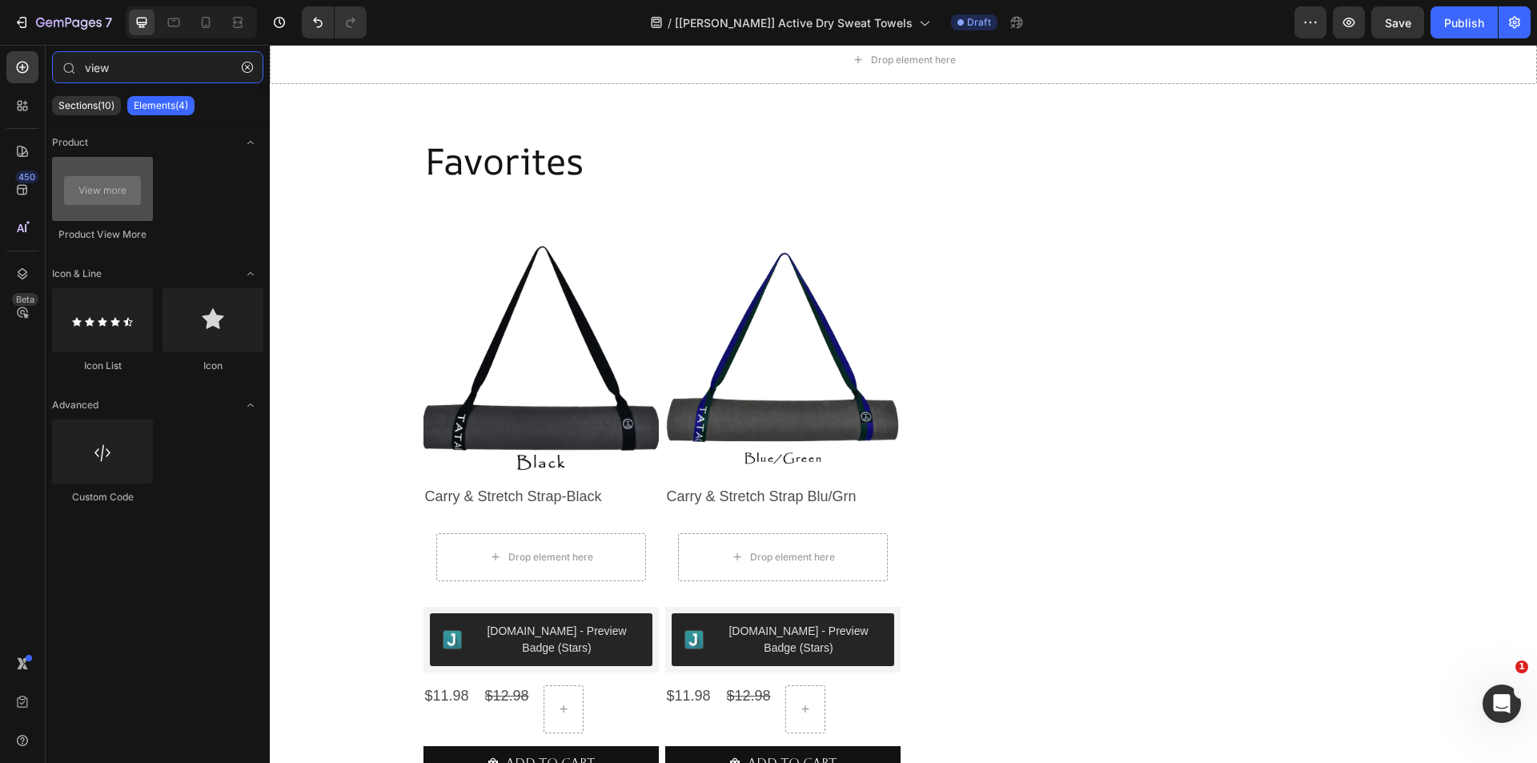
type input "view"
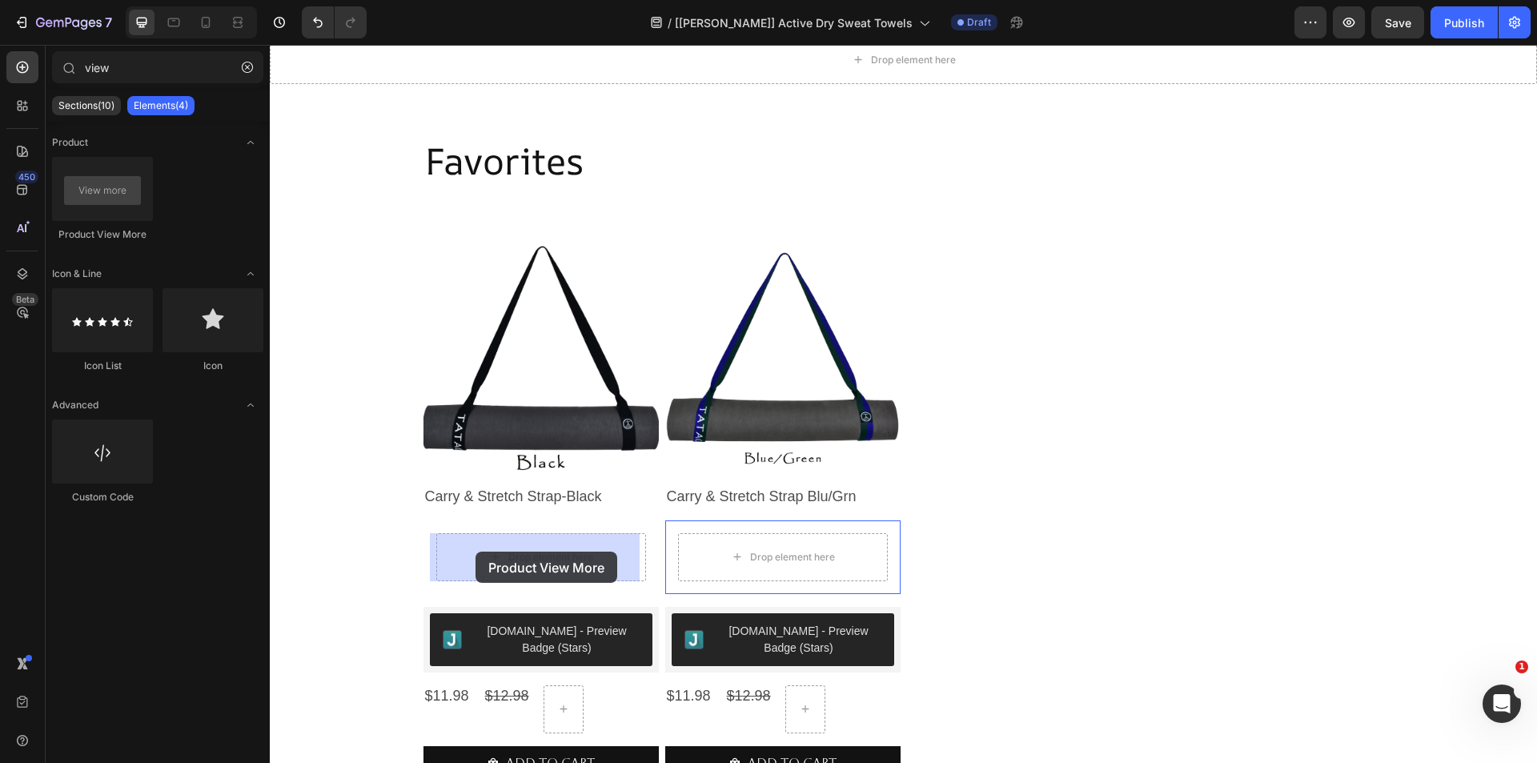
drag, startPoint x: 383, startPoint y: 239, endPoint x: 476, endPoint y: 552, distance: 325.7
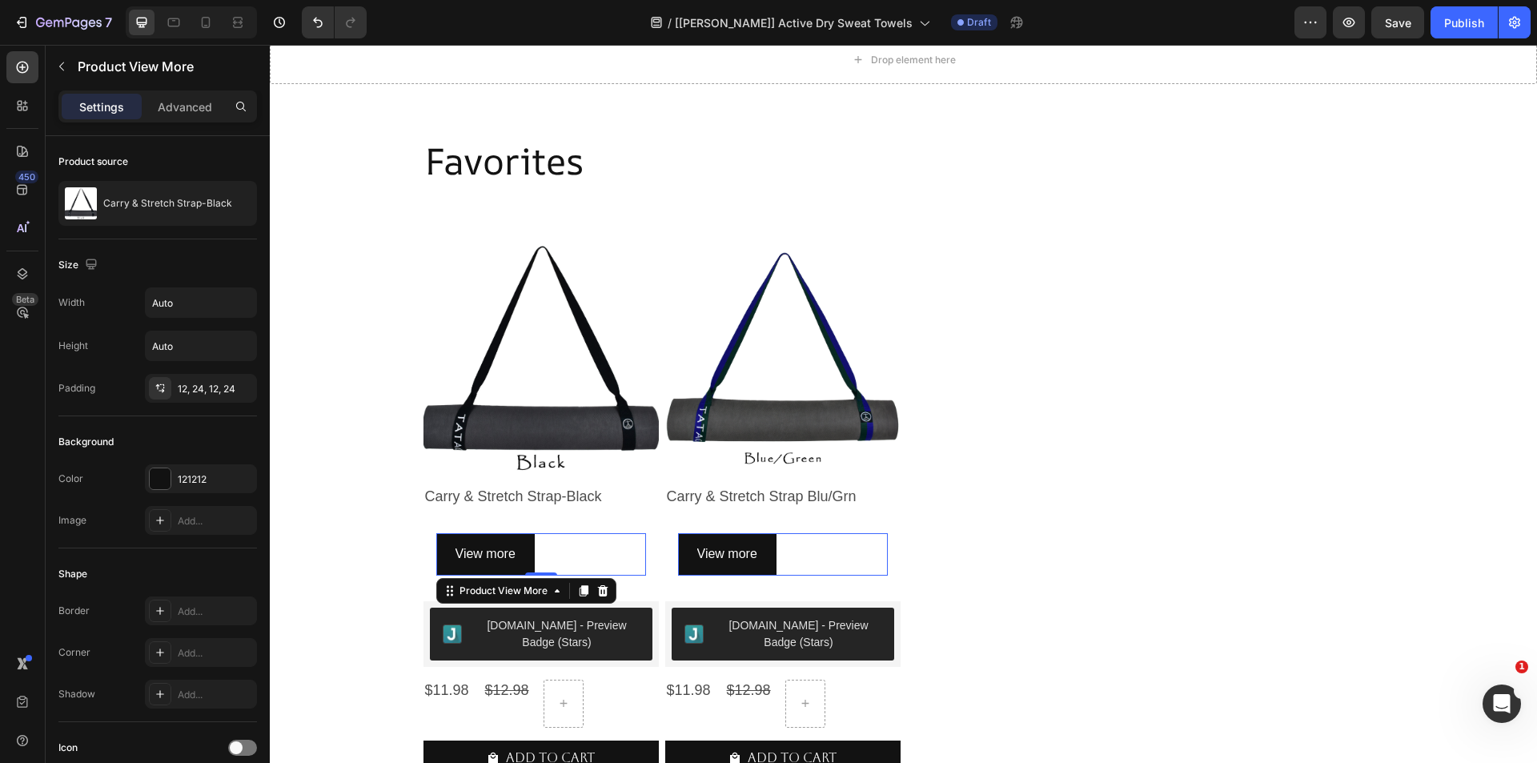
click at [548, 548] on div "View more" at bounding box center [541, 554] width 210 height 42
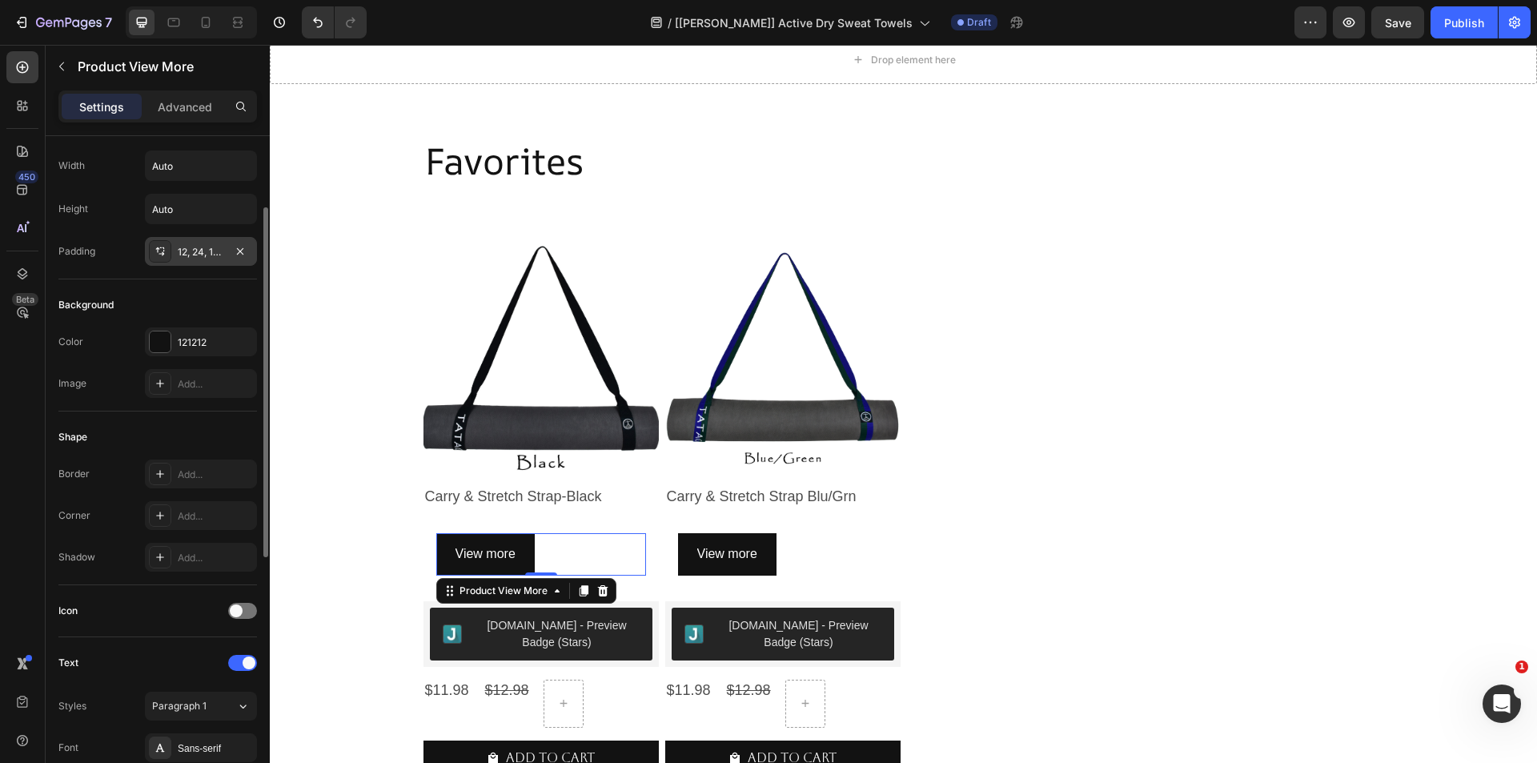
scroll to position [0, 0]
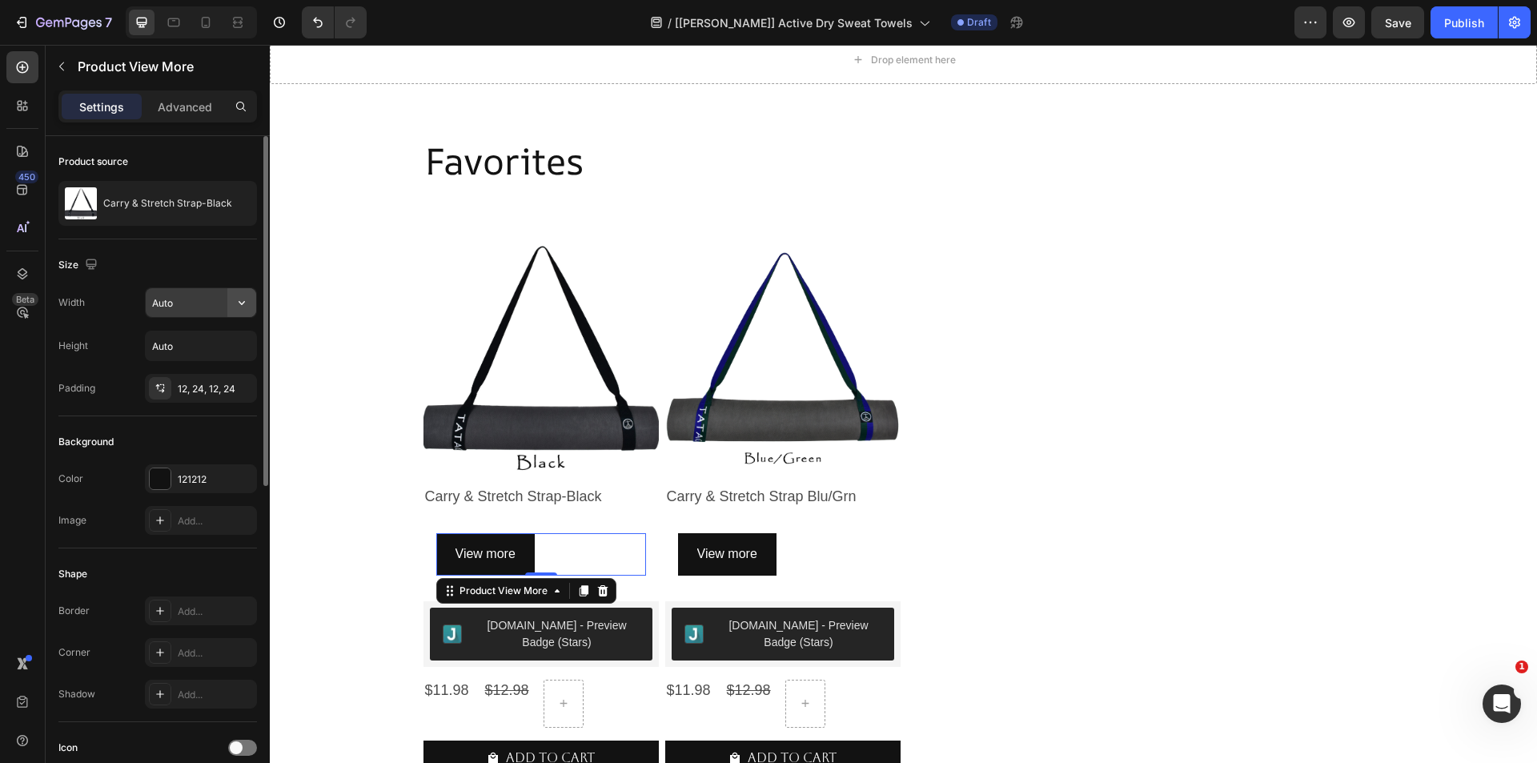
click at [245, 308] on icon "button" at bounding box center [242, 303] width 16 height 16
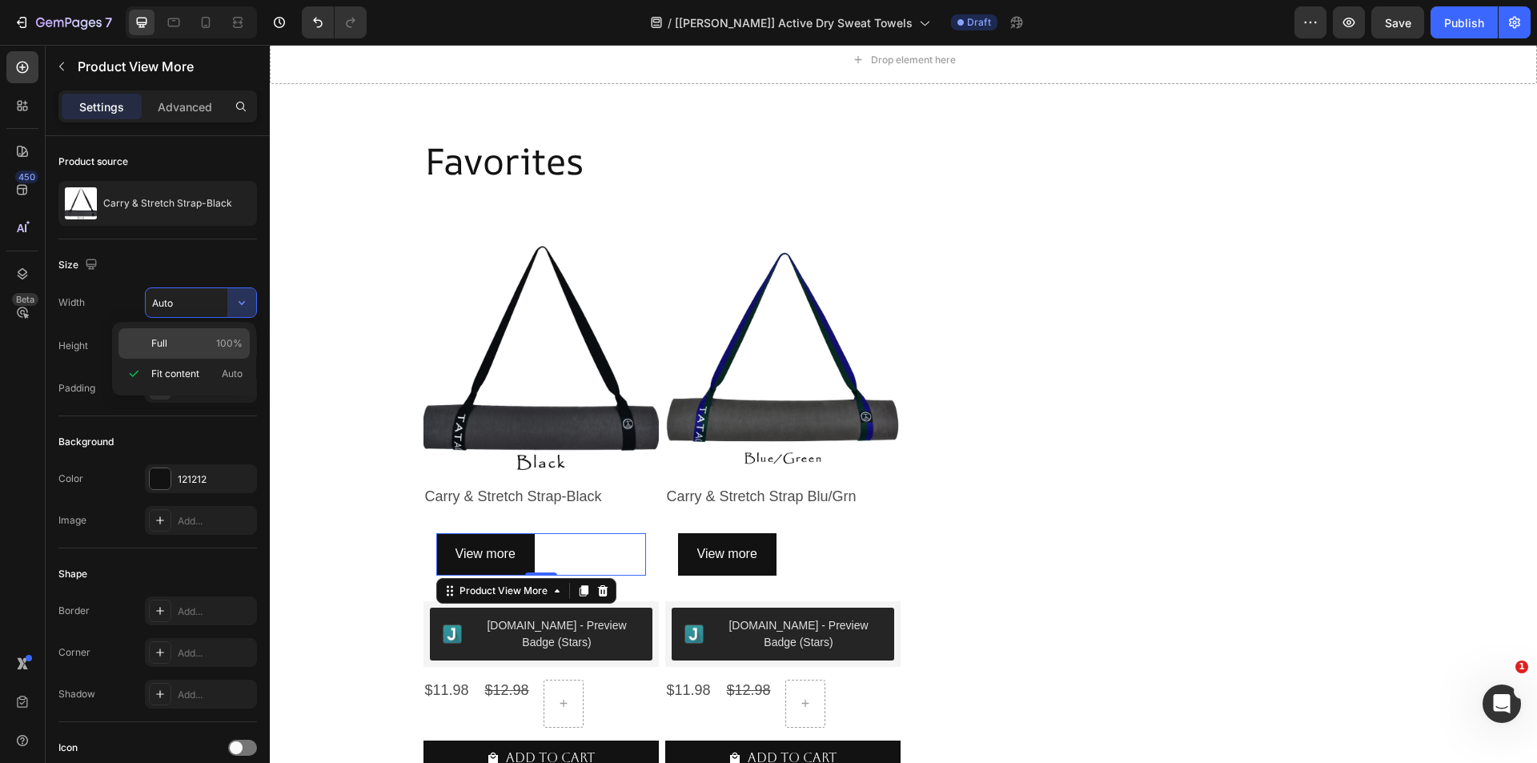
click at [231, 351] on div "Full 100%" at bounding box center [183, 343] width 131 height 30
type input "100%"
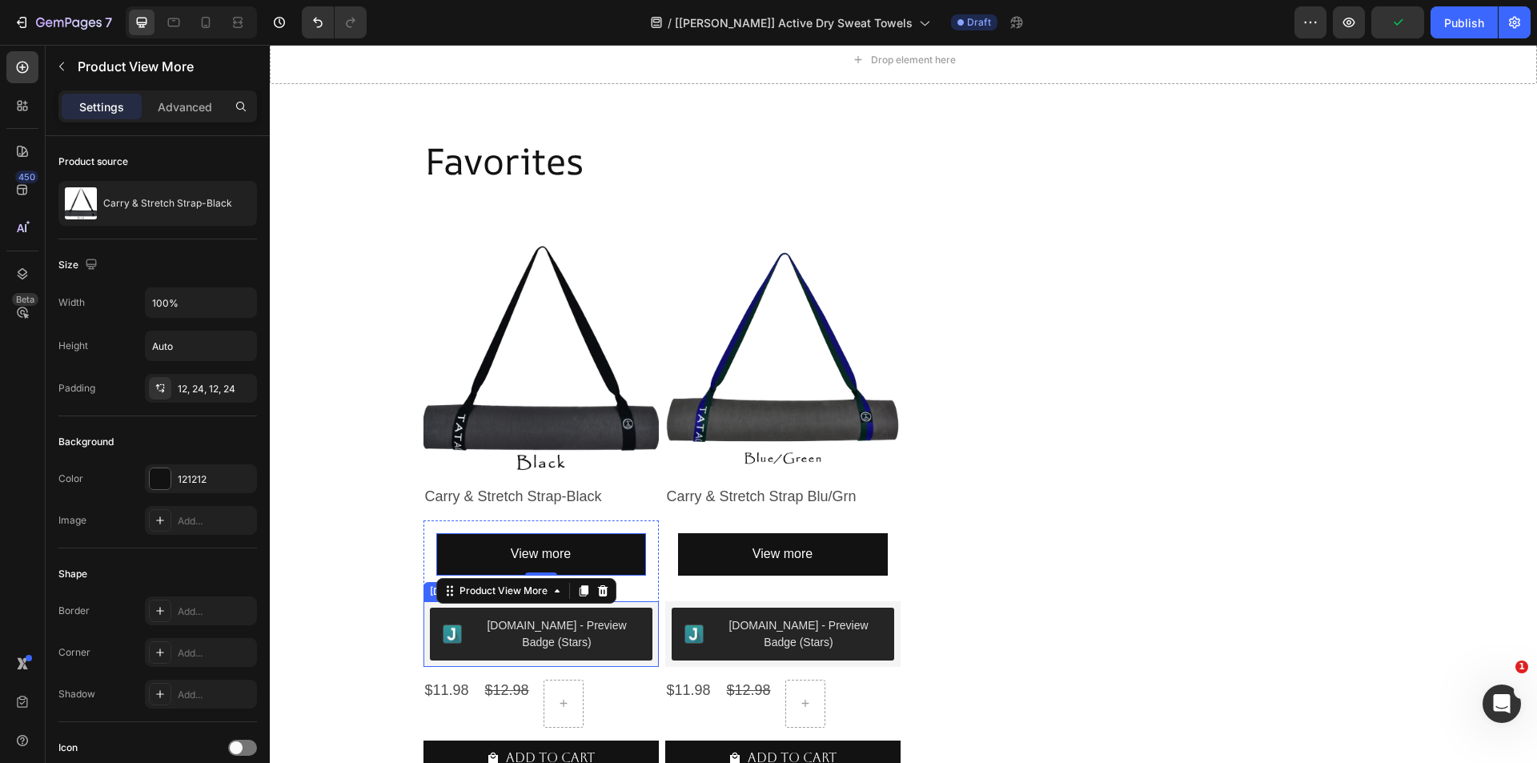
click at [624, 614] on button "[DOMAIN_NAME] - Preview Badge (Stars)" at bounding box center [541, 634] width 223 height 53
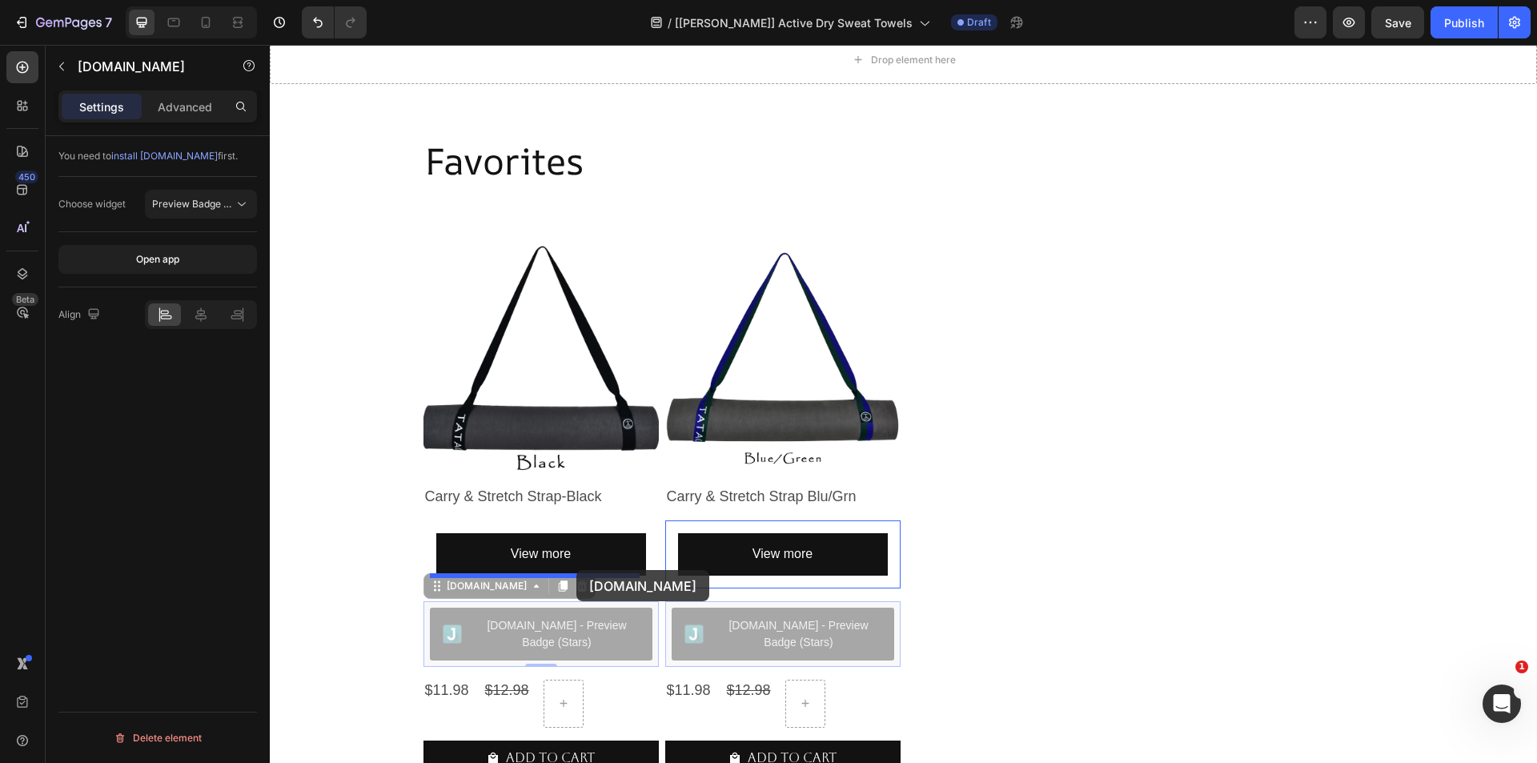
drag, startPoint x: 472, startPoint y: 588, endPoint x: 576, endPoint y: 570, distance: 105.7
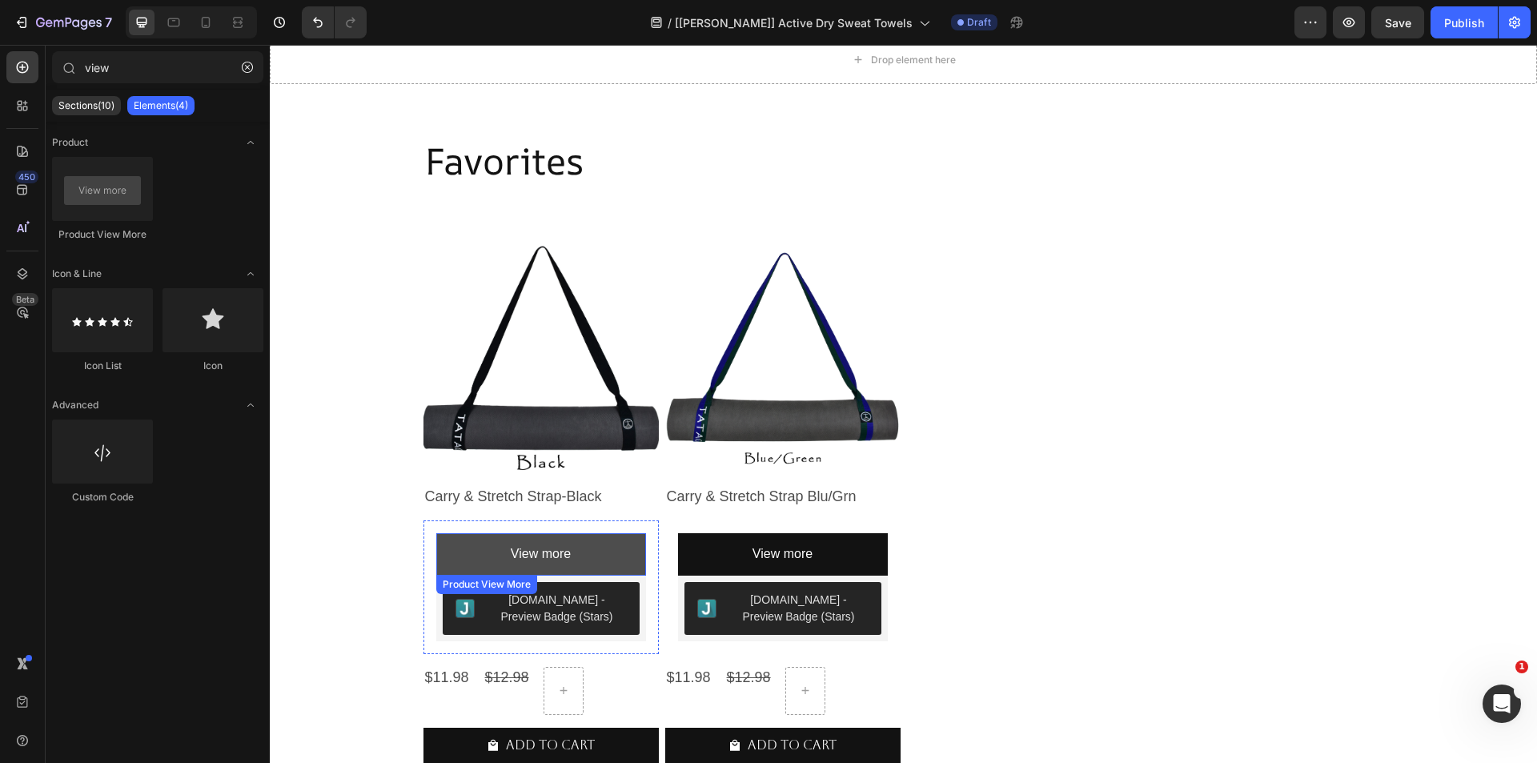
click at [453, 553] on button "View more" at bounding box center [541, 554] width 210 height 42
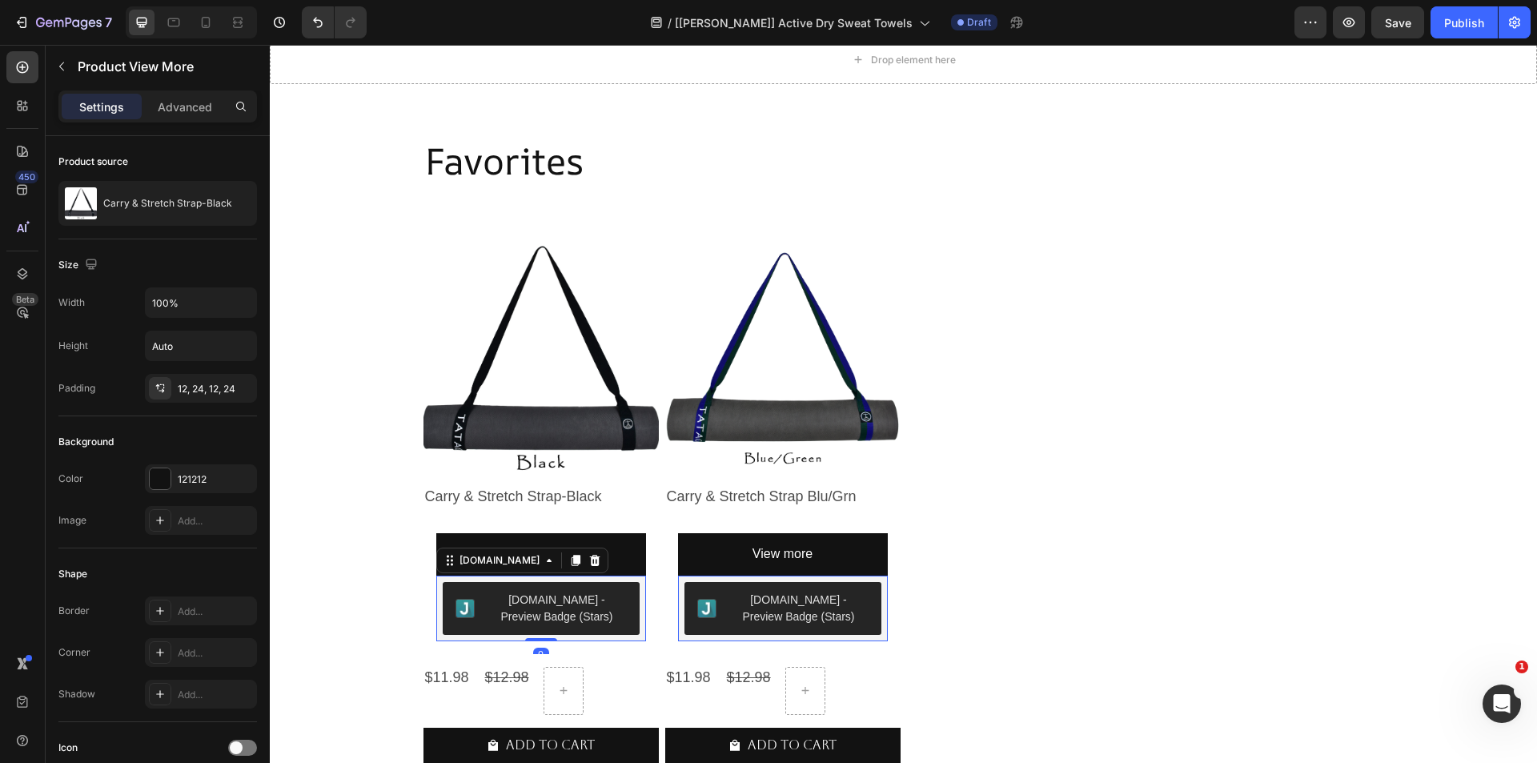
click at [632, 576] on div "[DOMAIN_NAME] - Preview Badge (Stars)" at bounding box center [541, 609] width 210 height 66
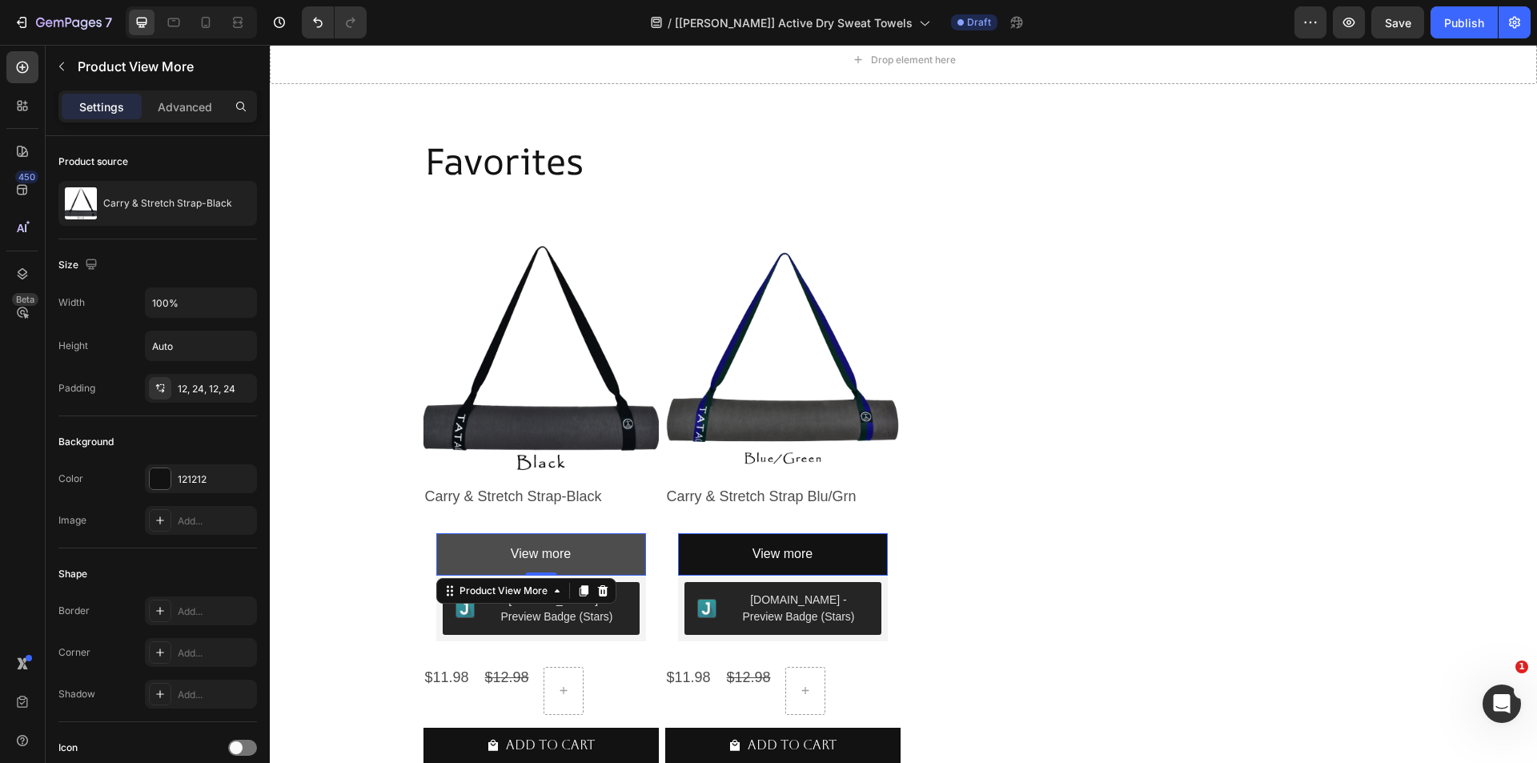
click at [611, 560] on button "View more" at bounding box center [541, 554] width 210 height 42
click at [436, 635] on div "[DOMAIN_NAME] - Preview Badge (Stars)" at bounding box center [541, 609] width 210 height 66
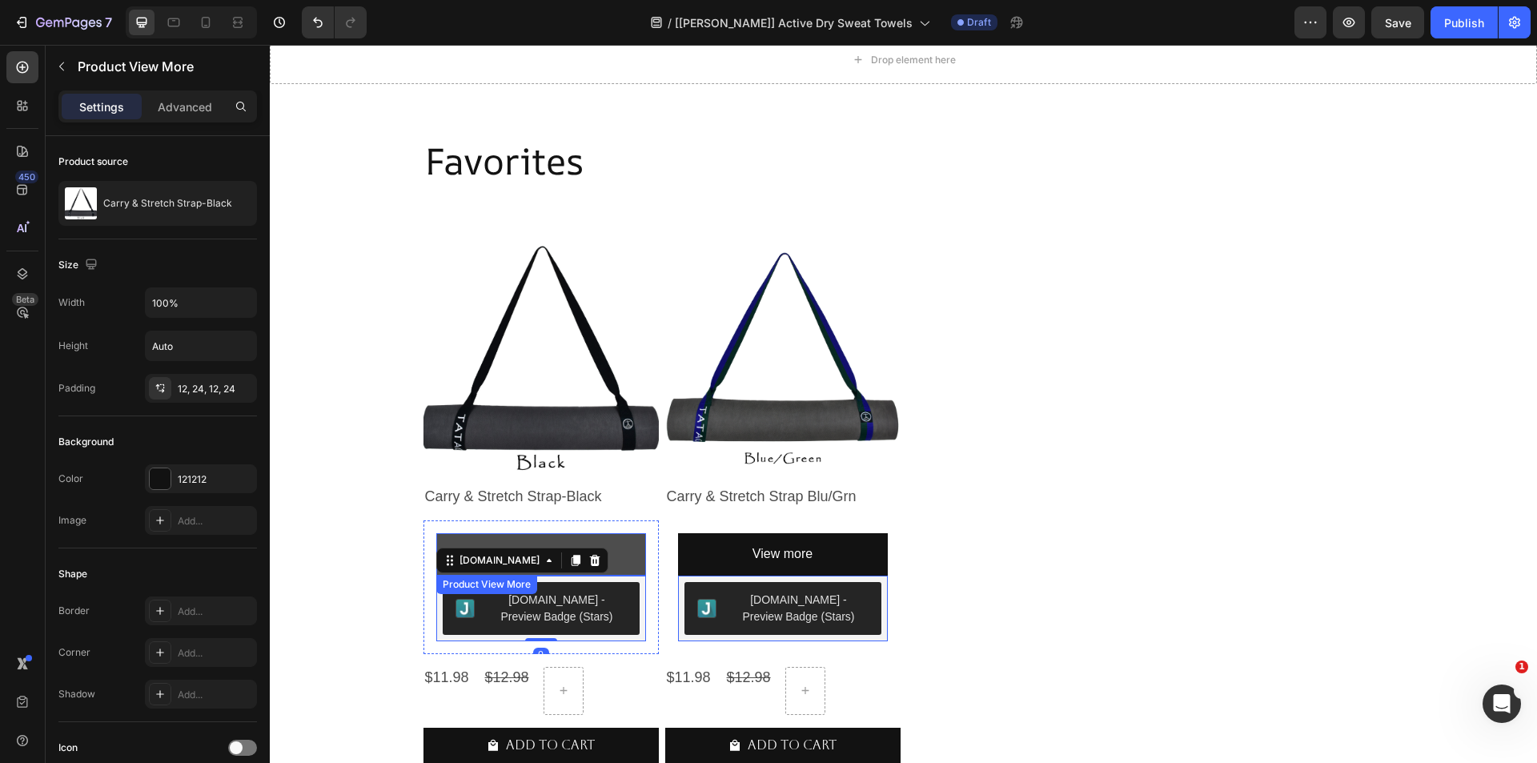
click at [621, 567] on button "View more" at bounding box center [541, 554] width 210 height 42
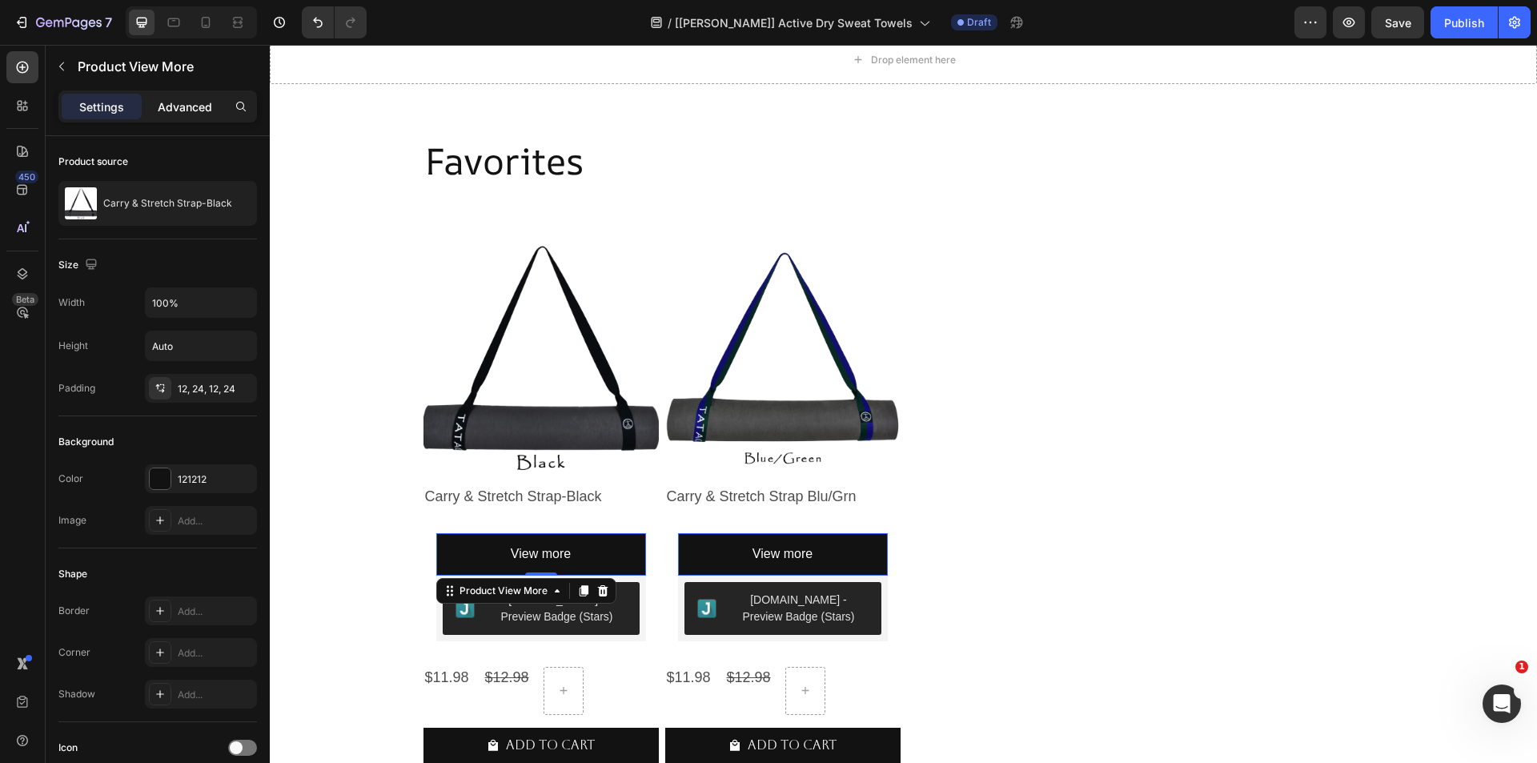
click at [166, 107] on p "Advanced" at bounding box center [185, 106] width 54 height 17
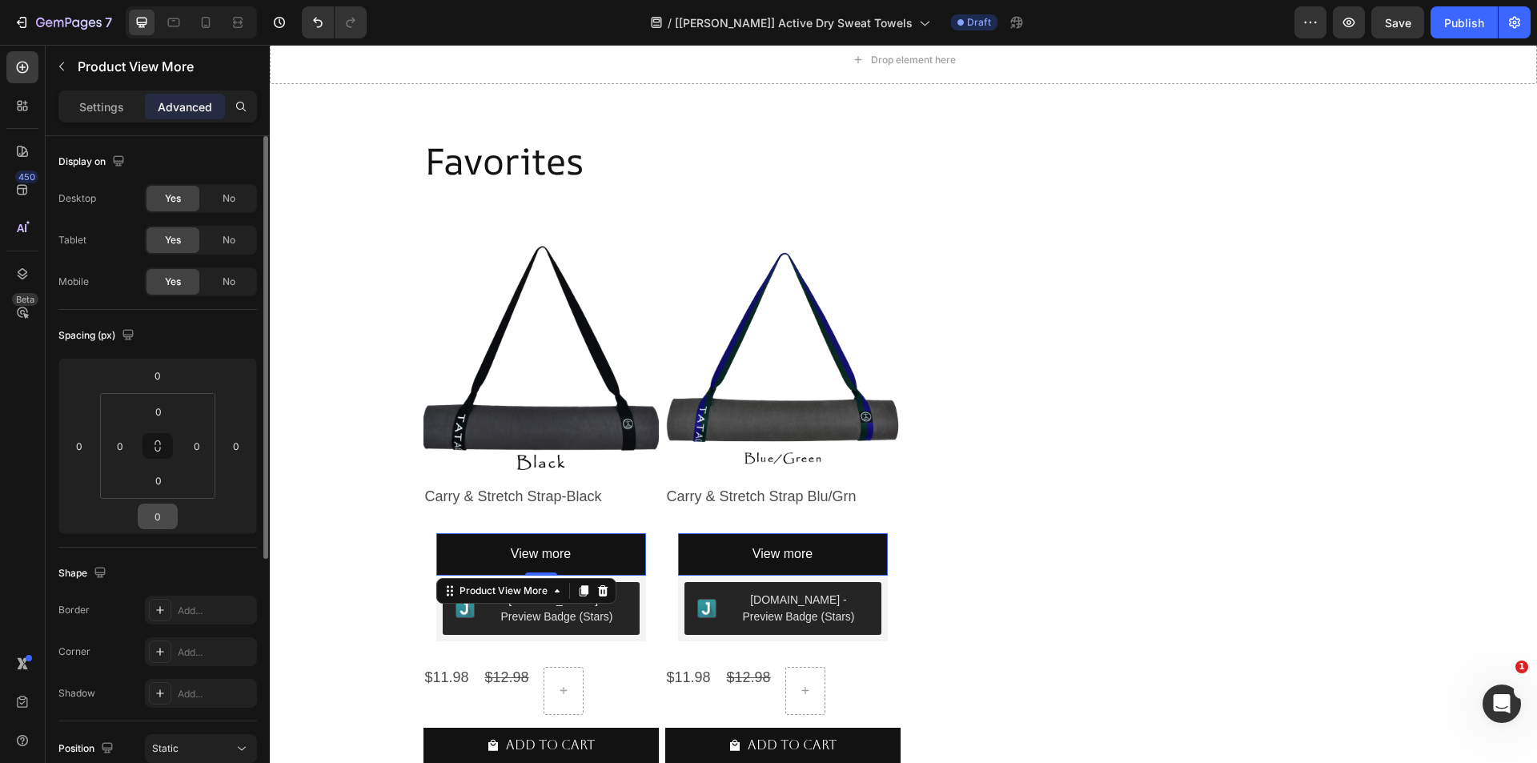
scroll to position [240, 0]
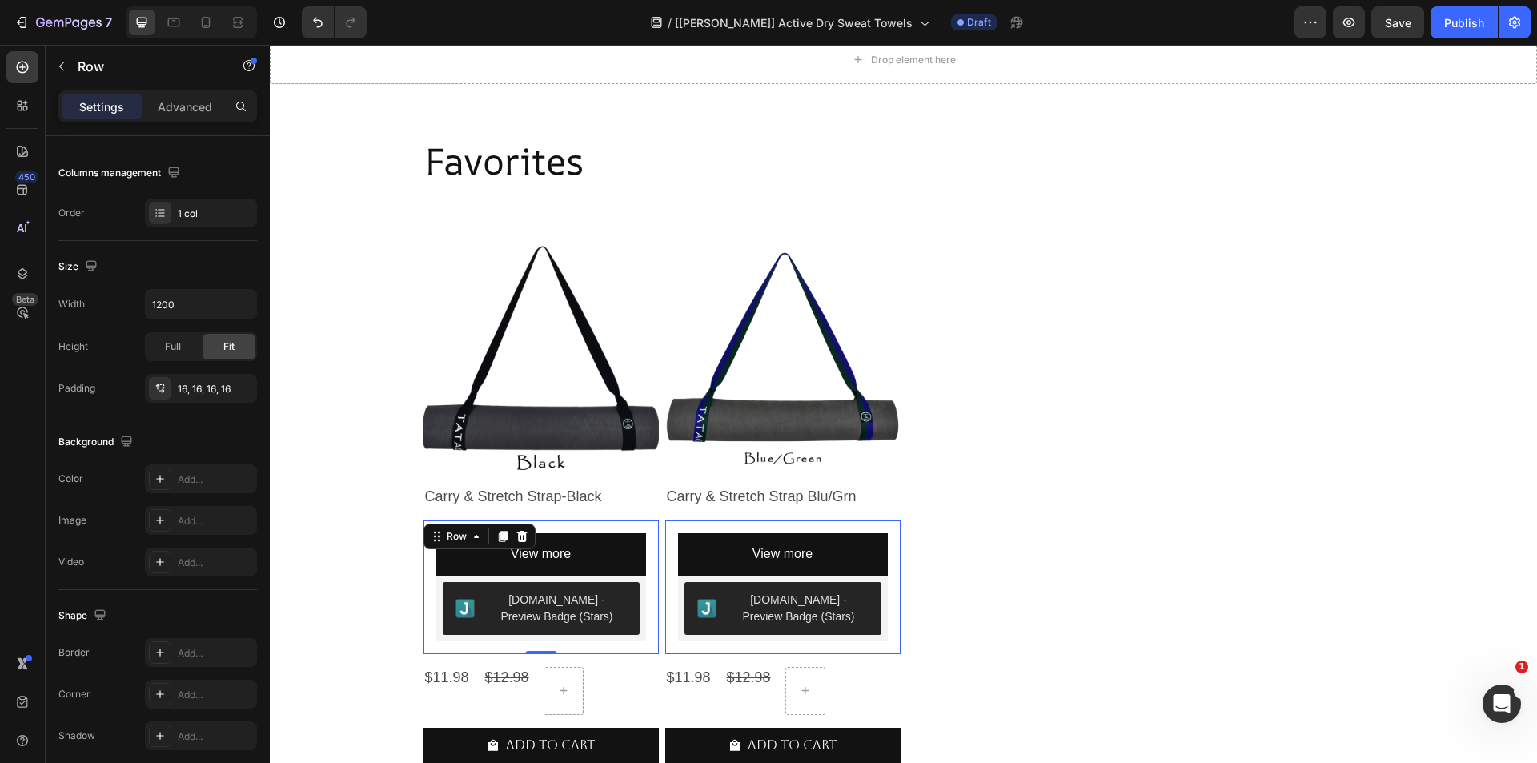
click at [648, 571] on div "View more Product View More [DOMAIN_NAME] - Preview Badge (Stars) [DOMAIN_NAME]…" at bounding box center [540, 587] width 235 height 134
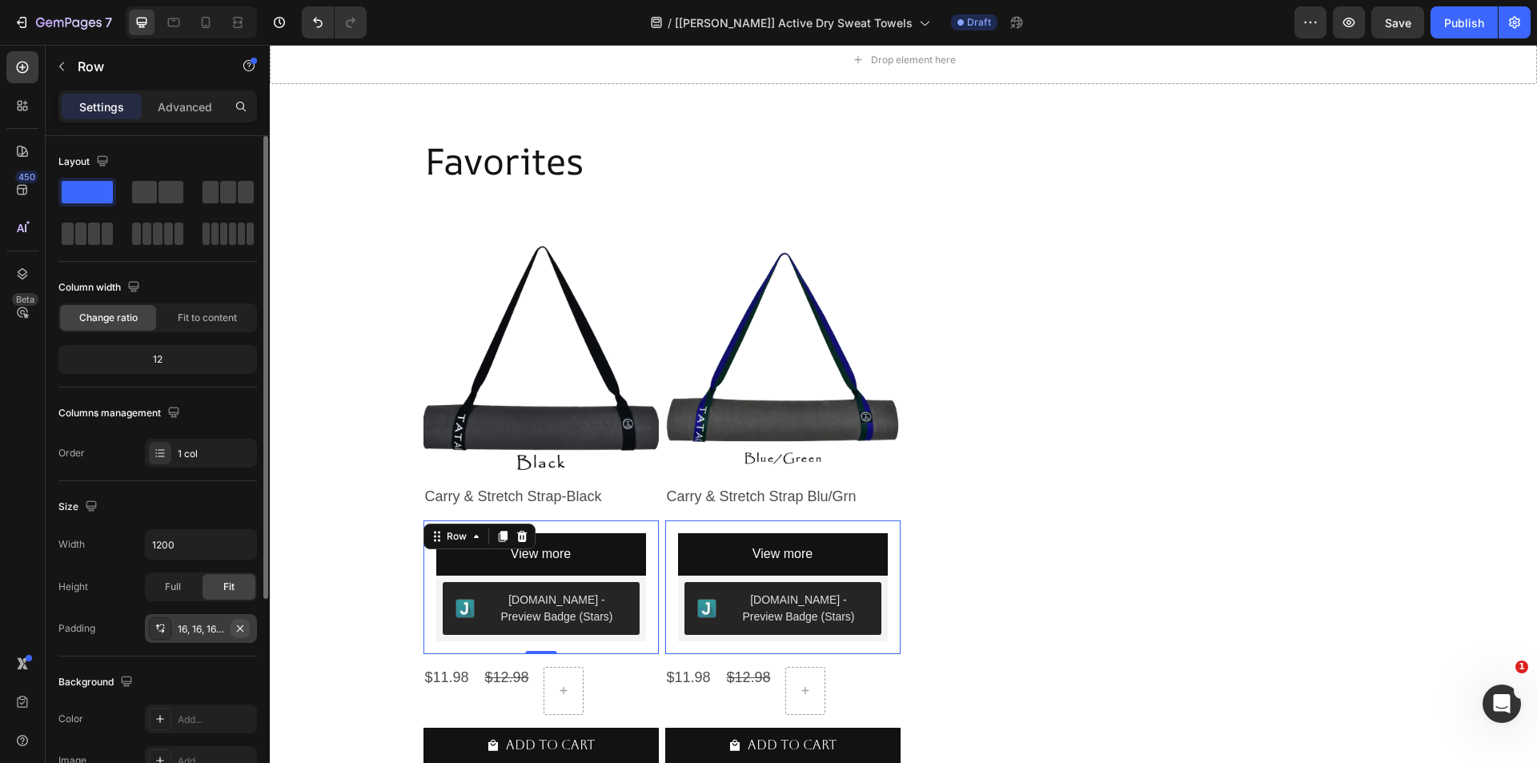
click at [244, 628] on icon "button" at bounding box center [240, 628] width 13 height 13
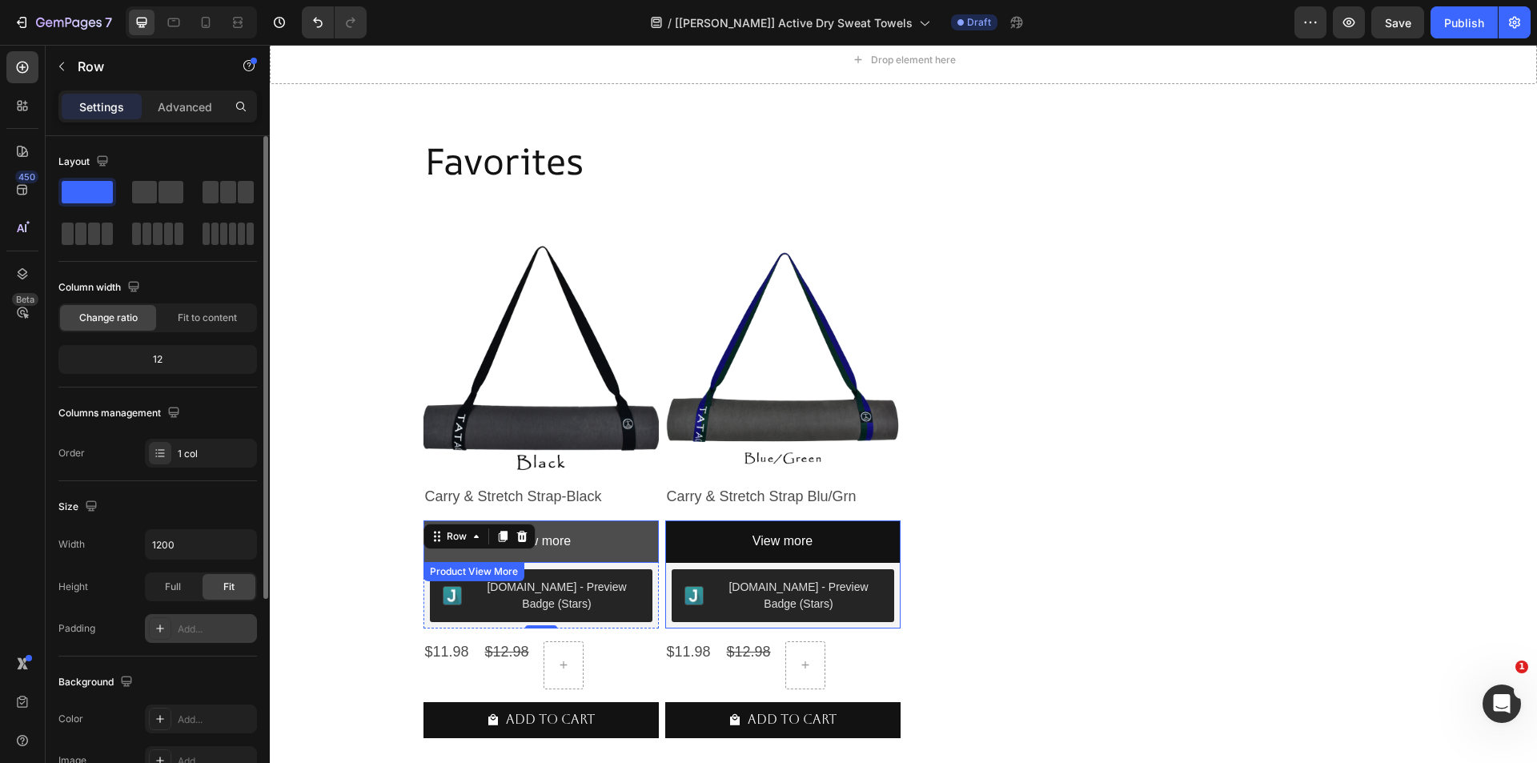
click at [620, 557] on button "View more" at bounding box center [540, 541] width 235 height 42
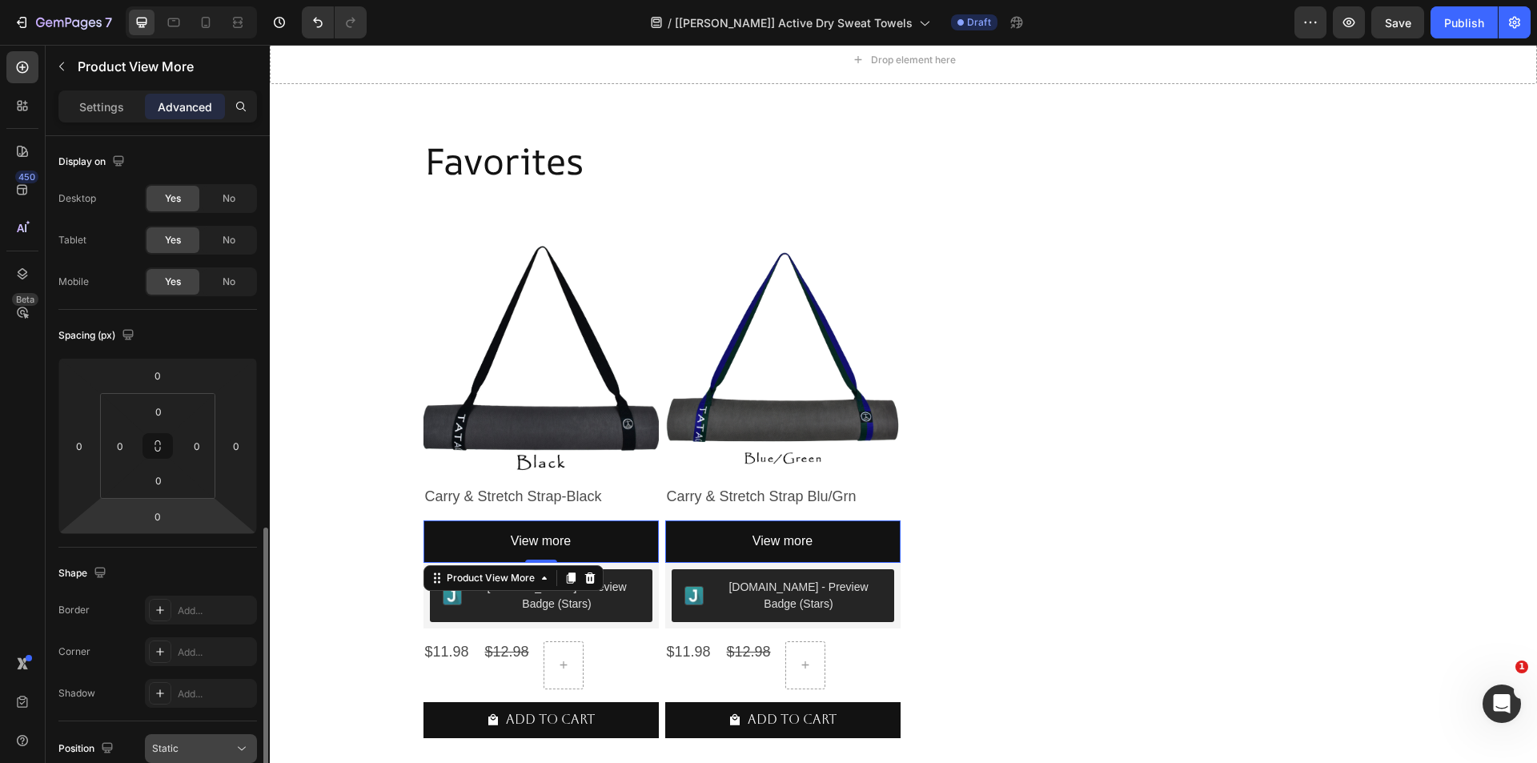
scroll to position [320, 0]
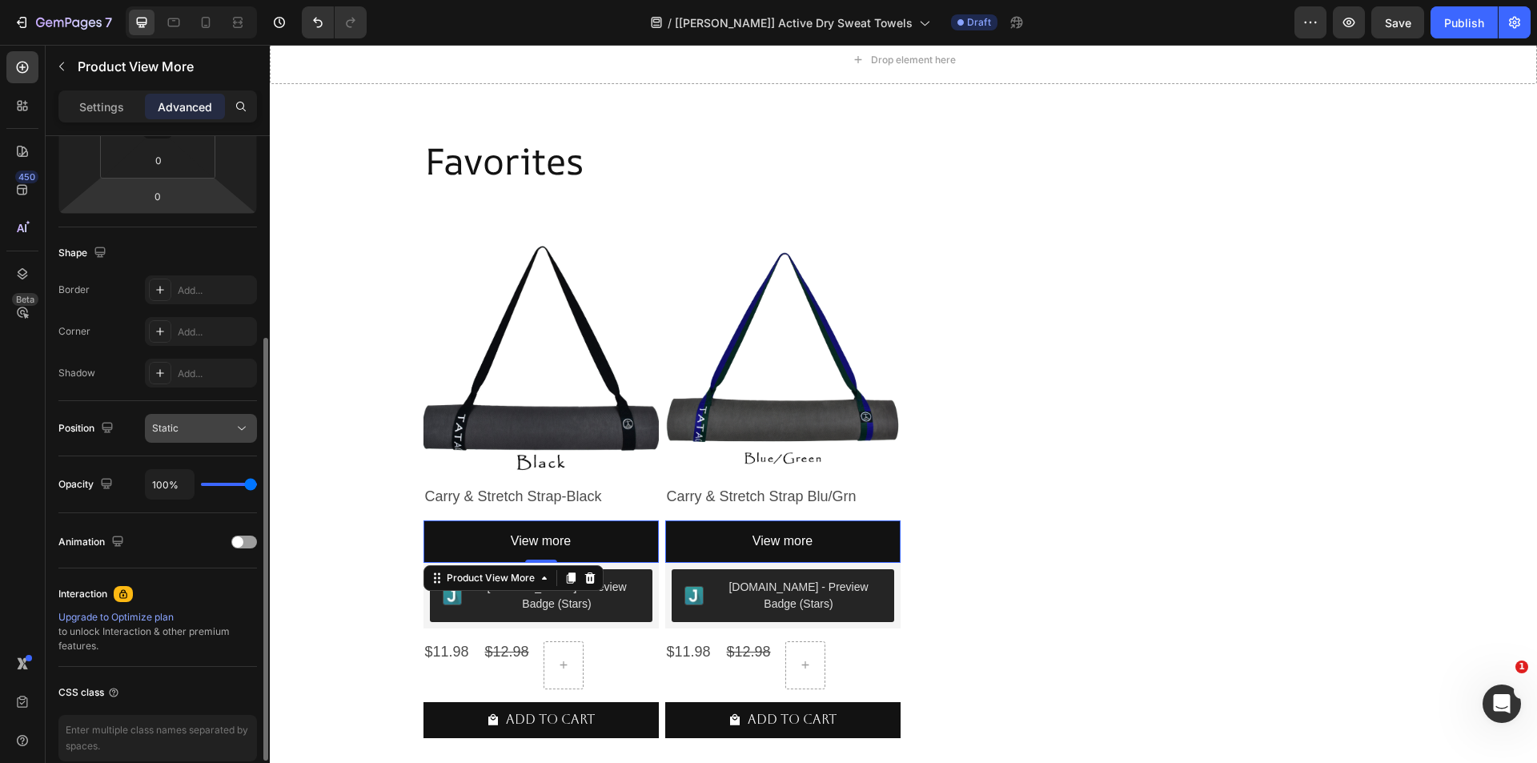
click at [239, 427] on icon at bounding box center [242, 428] width 16 height 16
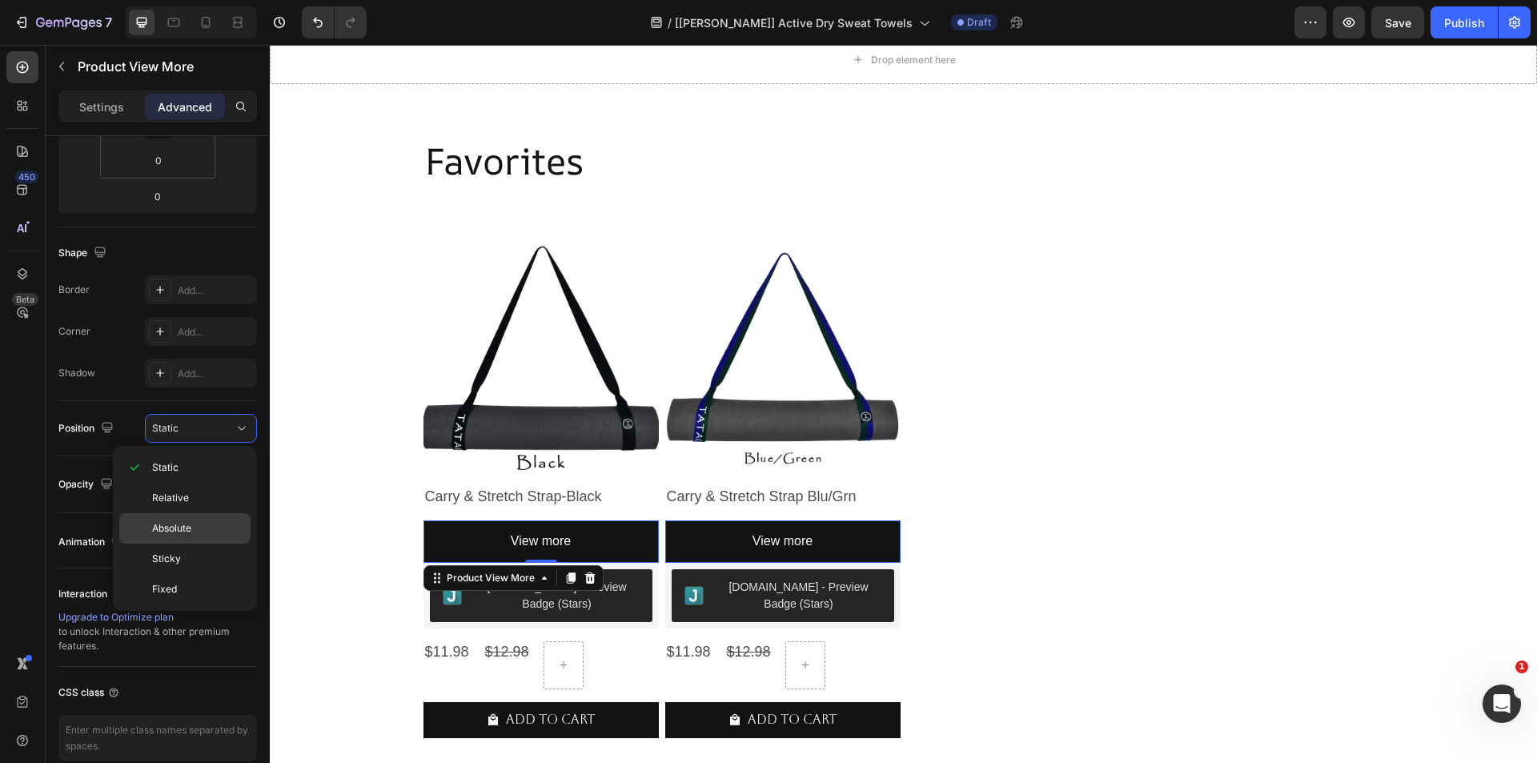
click at [200, 531] on p "Absolute" at bounding box center [197, 528] width 91 height 14
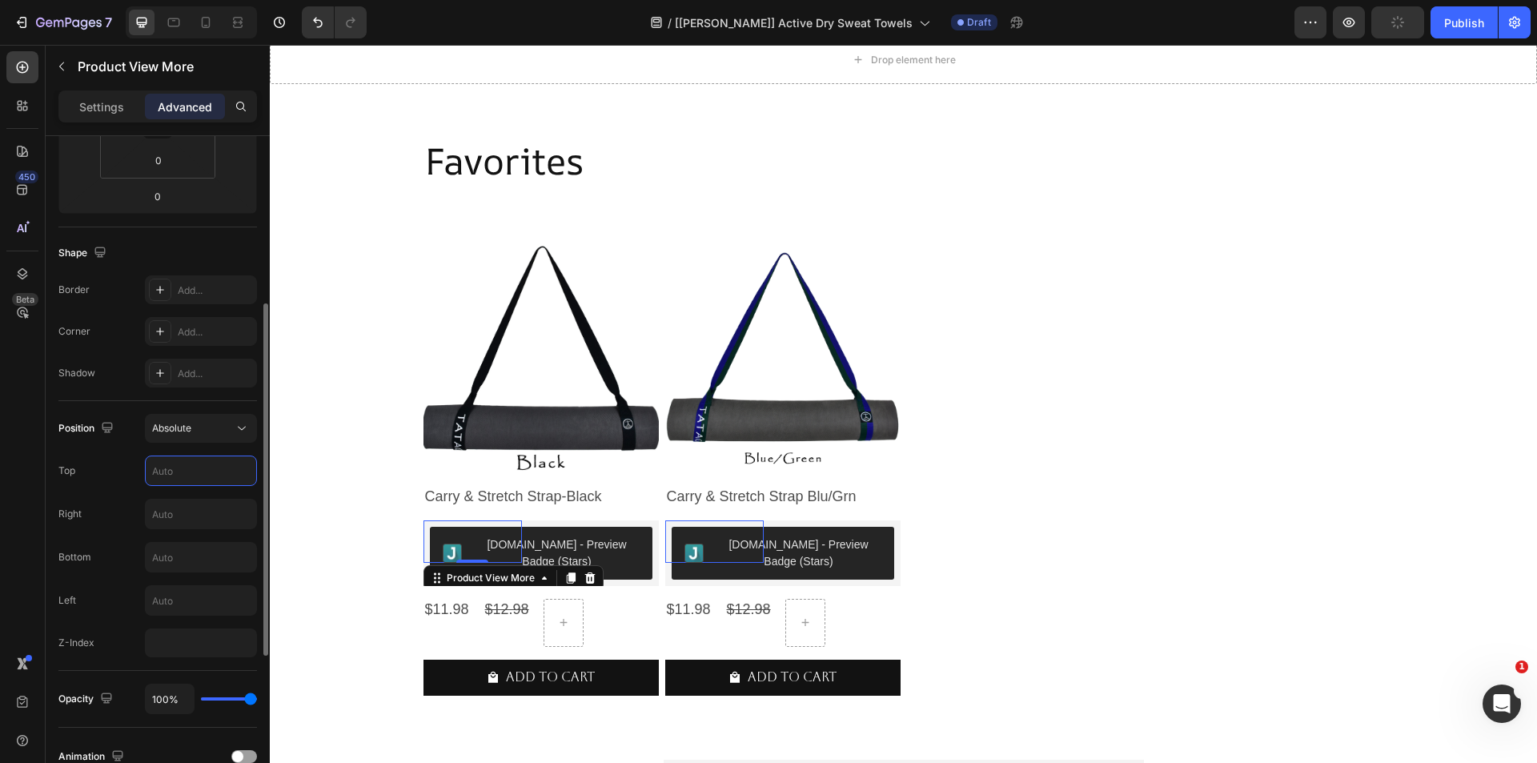
click at [176, 476] on input "text" at bounding box center [201, 470] width 110 height 29
type input "0"
click at [163, 507] on input "text" at bounding box center [201, 514] width 110 height 29
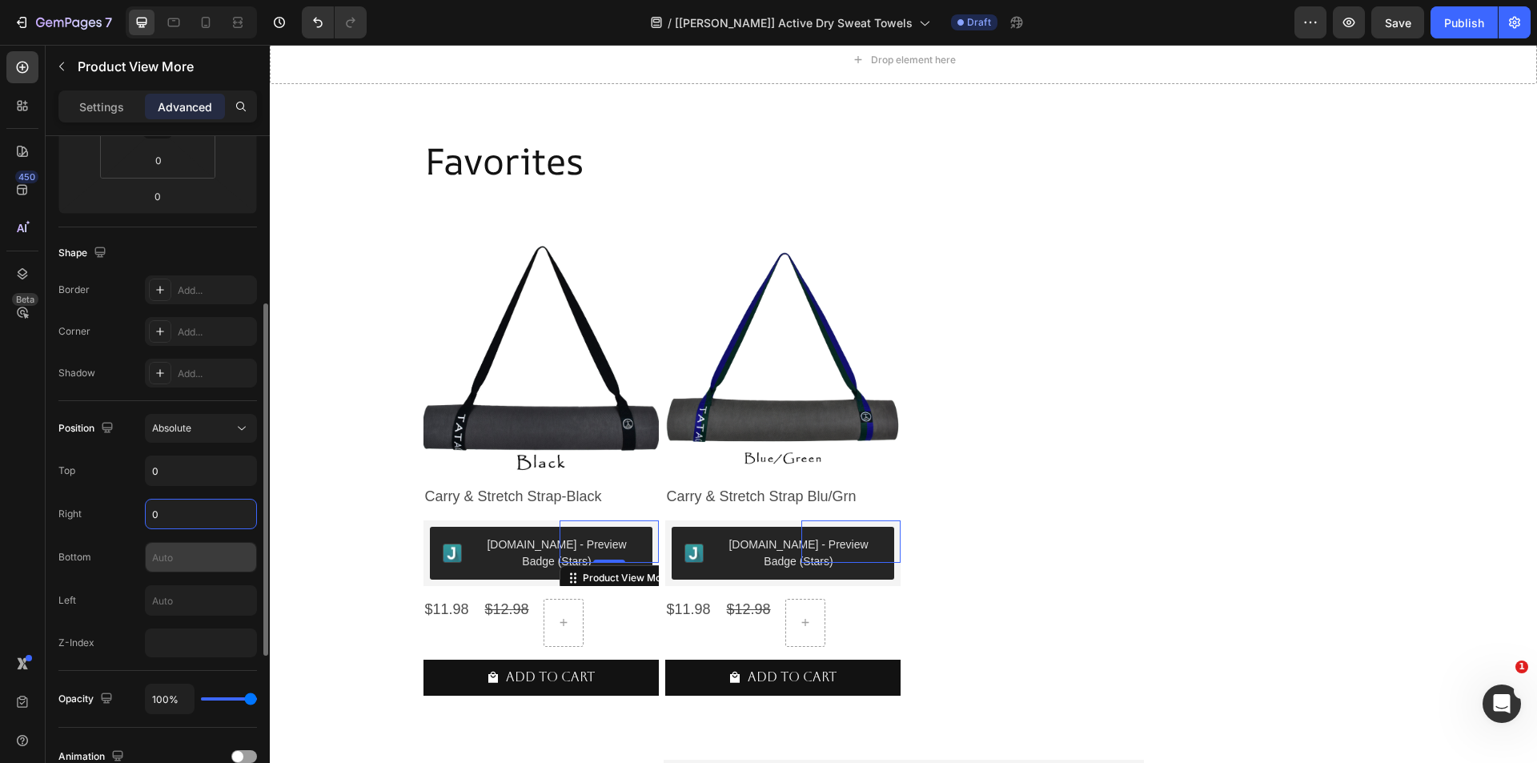
type input "0"
click at [169, 558] on input "text" at bounding box center [201, 557] width 110 height 29
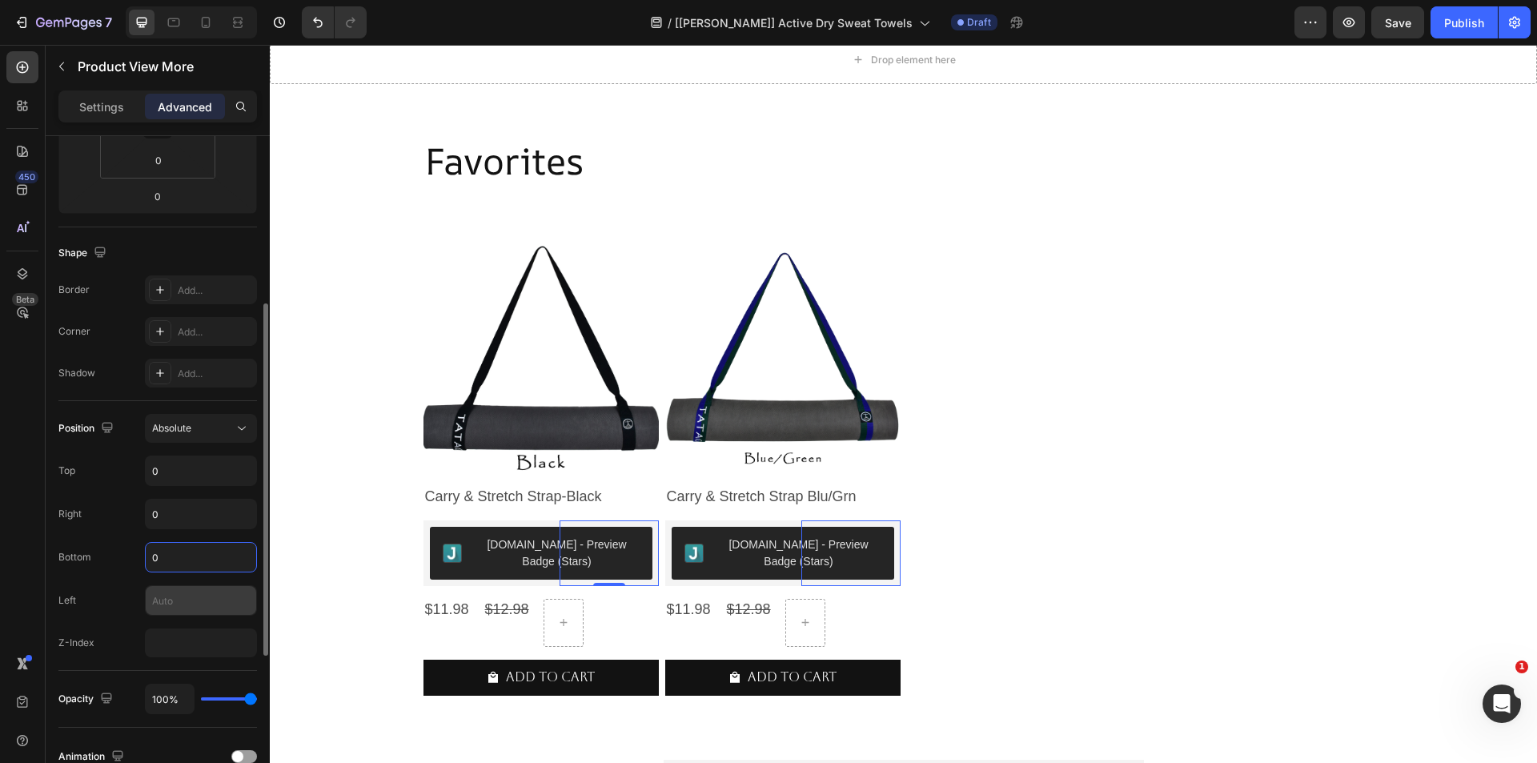
type input "0"
click at [197, 603] on input "text" at bounding box center [201, 600] width 110 height 29
type input "0"
click at [186, 647] on input "number" at bounding box center [201, 642] width 112 height 29
type input "0"
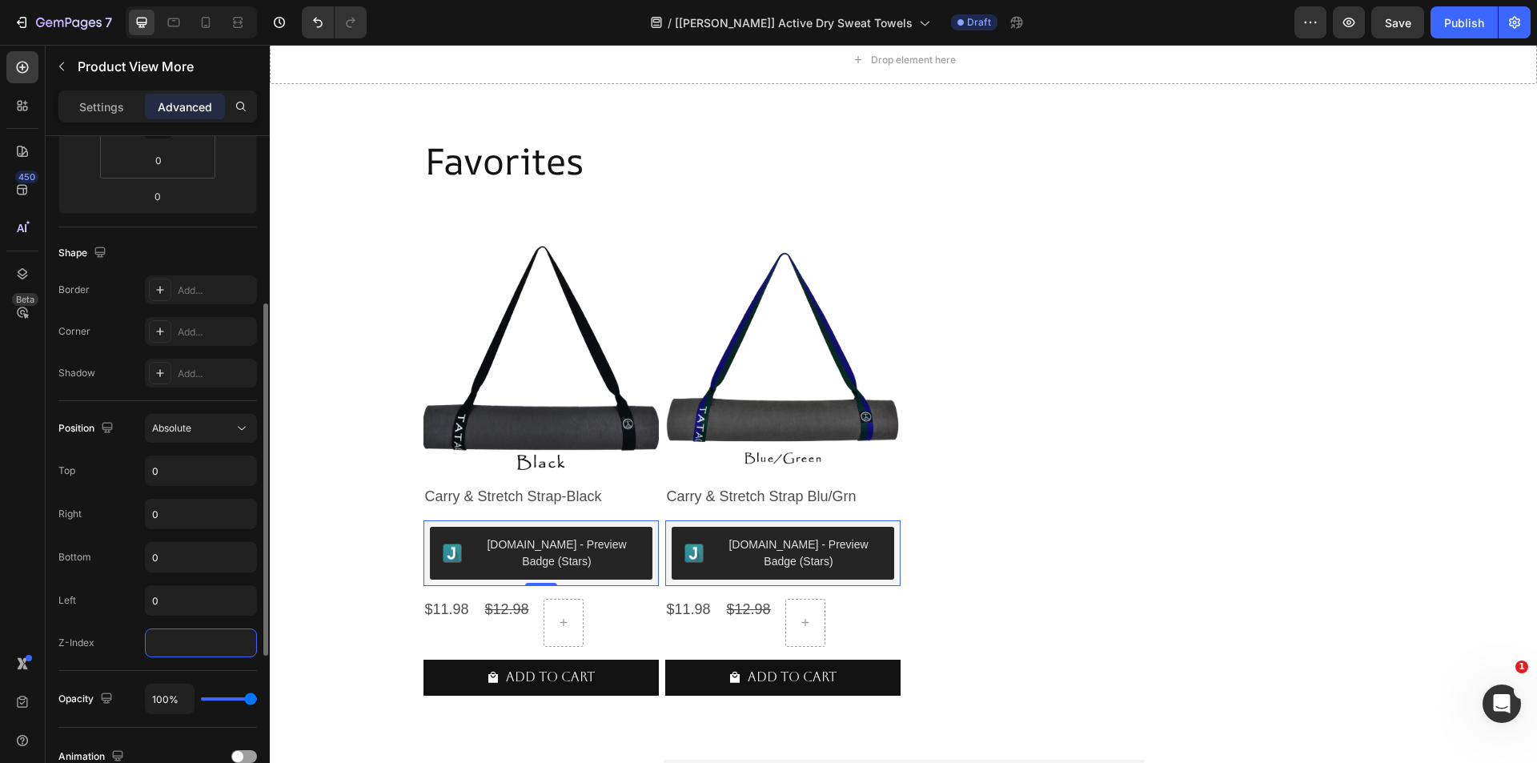
type input "-1"
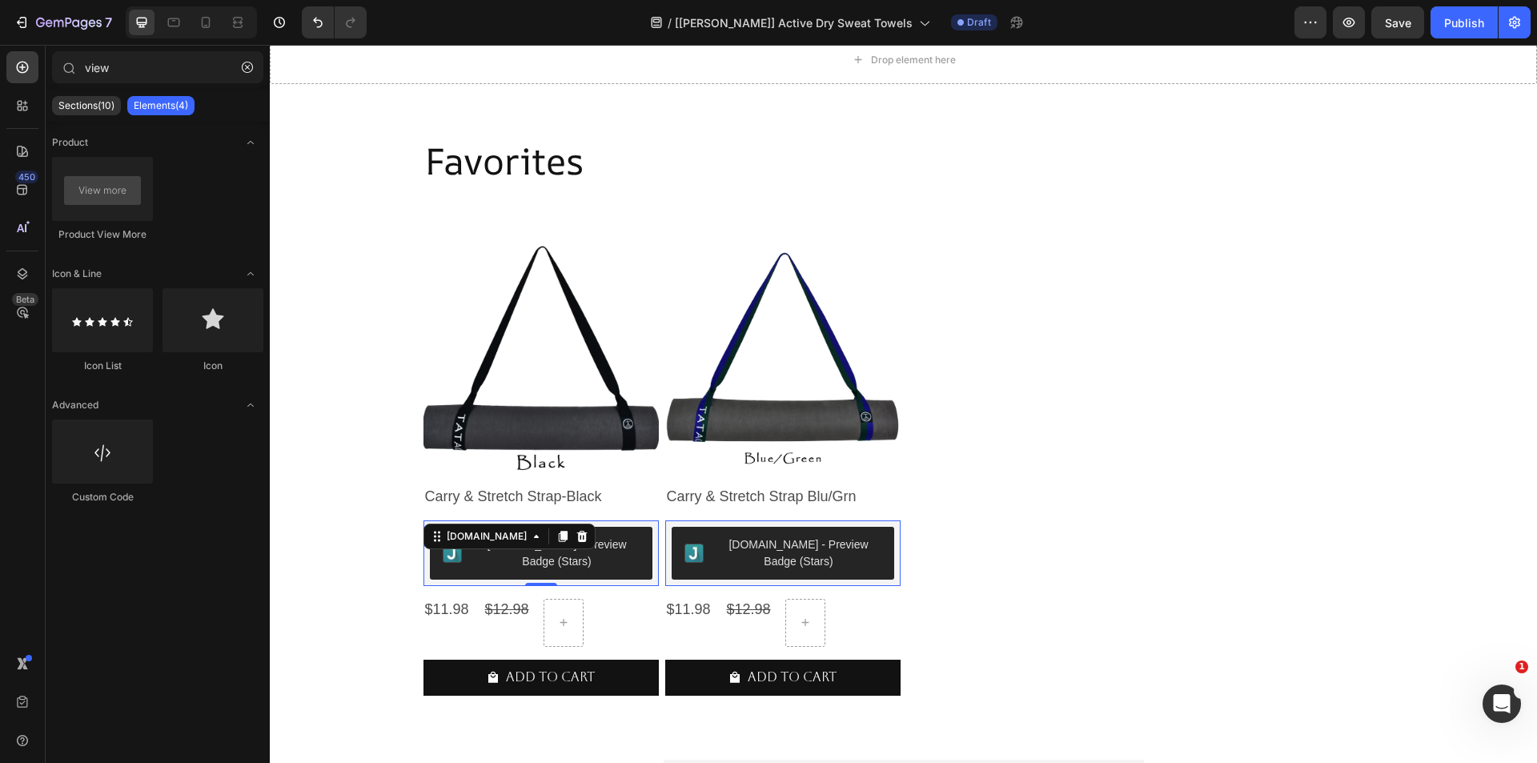
click at [461, 556] on div "[DOMAIN_NAME] - Preview Badge (Stars)" at bounding box center [541, 553] width 197 height 34
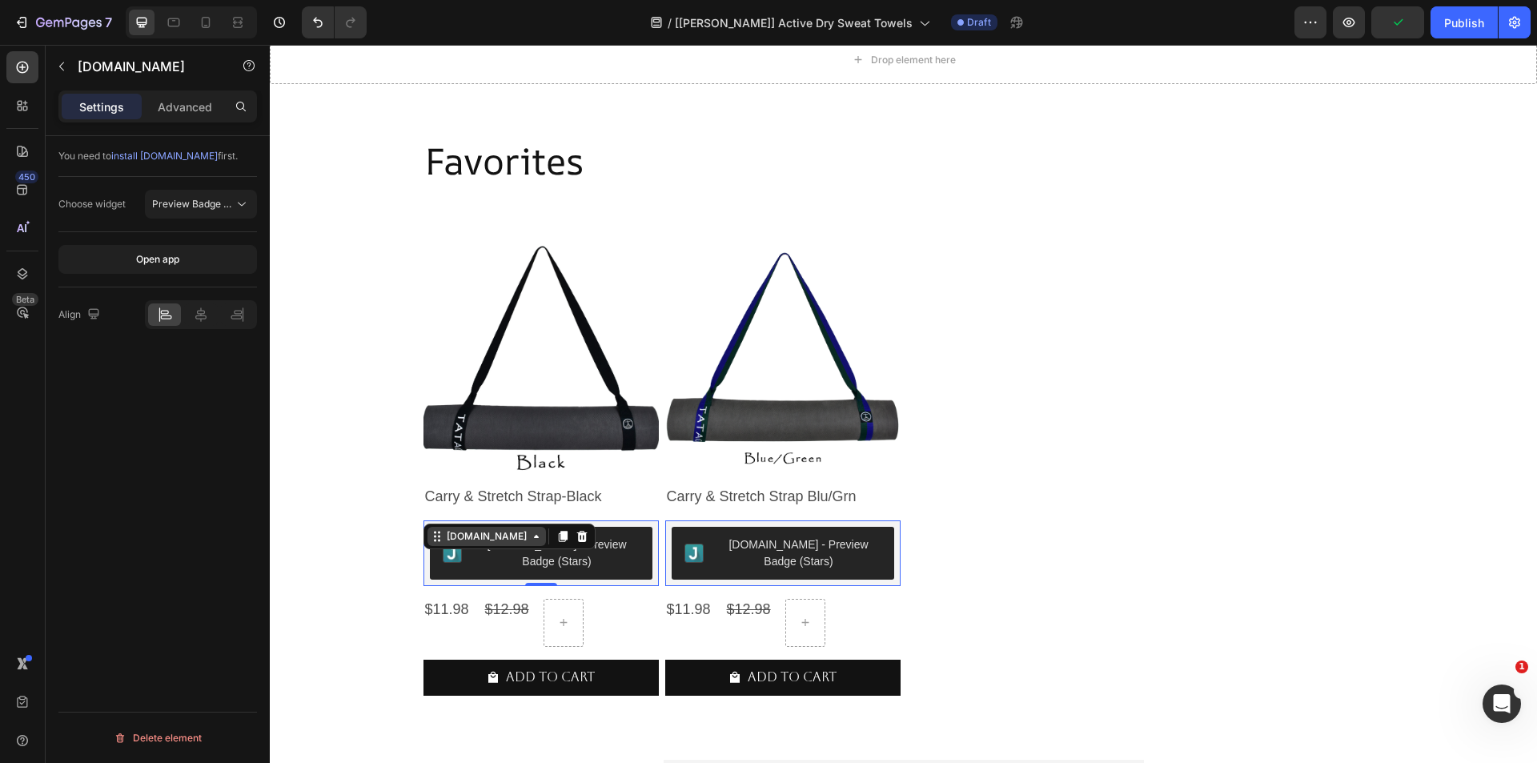
click at [467, 542] on div "[DOMAIN_NAME]" at bounding box center [487, 536] width 86 height 14
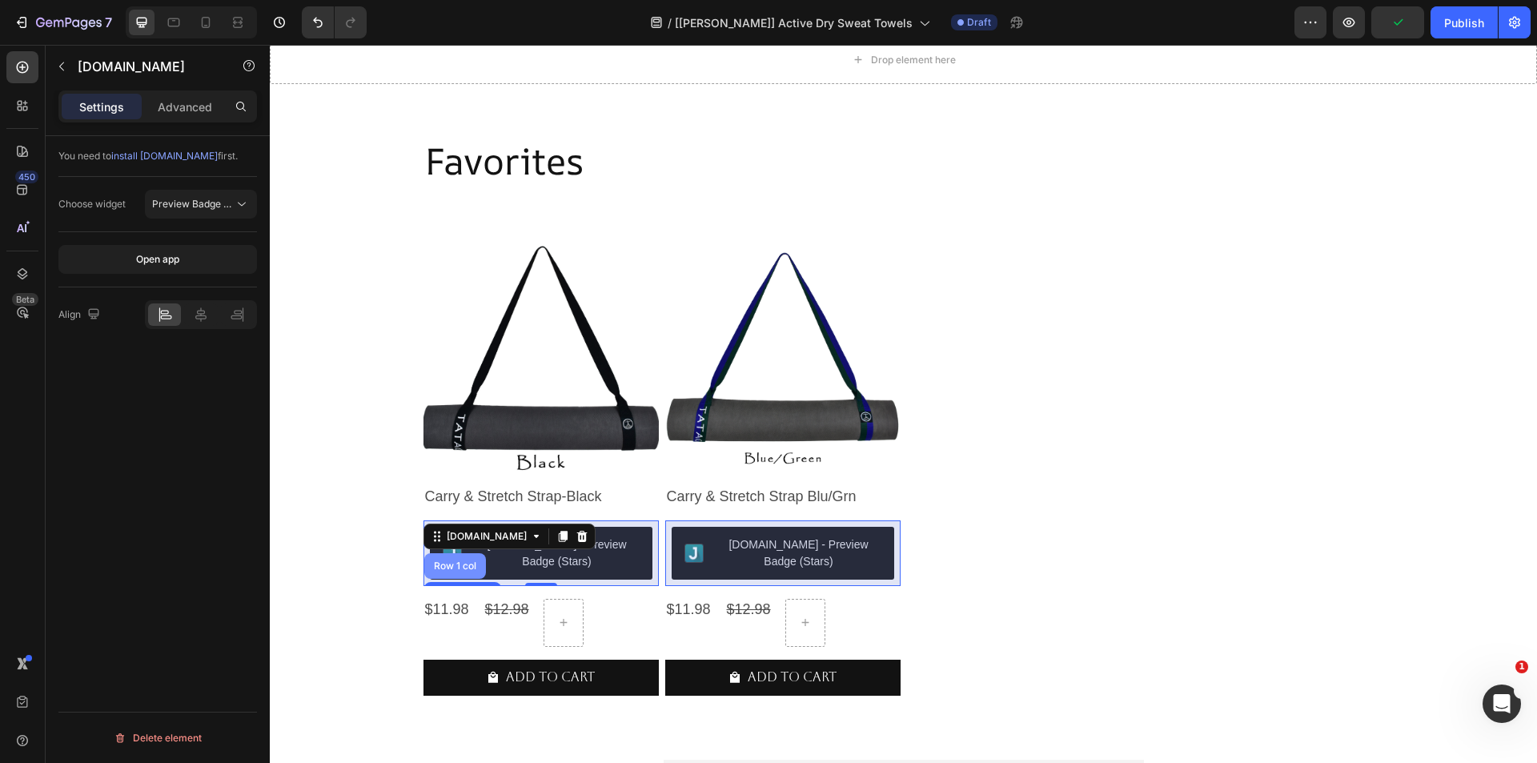
click at [448, 567] on div "Row 1 col" at bounding box center [455, 566] width 49 height 10
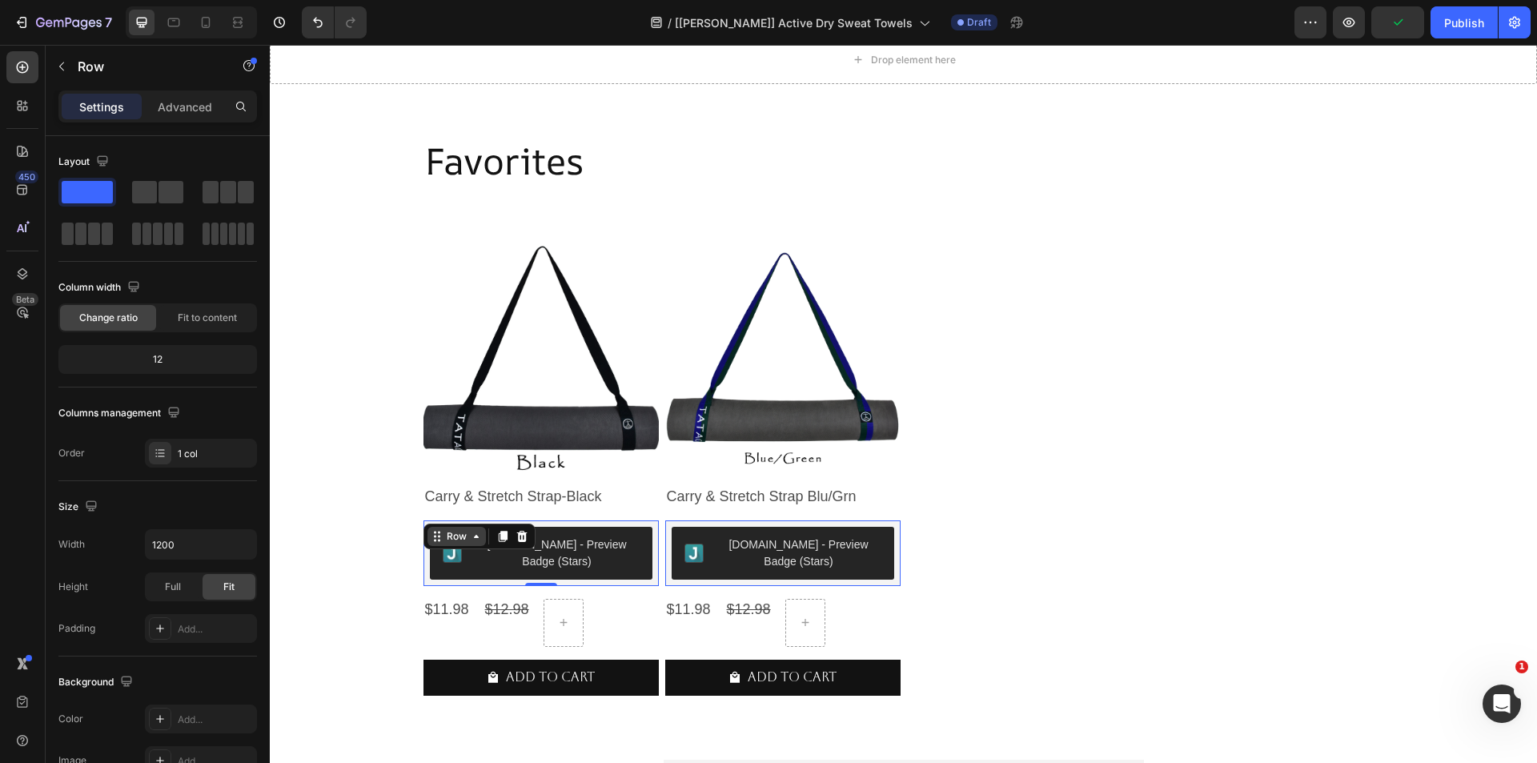
click at [444, 544] on div "Row" at bounding box center [456, 536] width 58 height 19
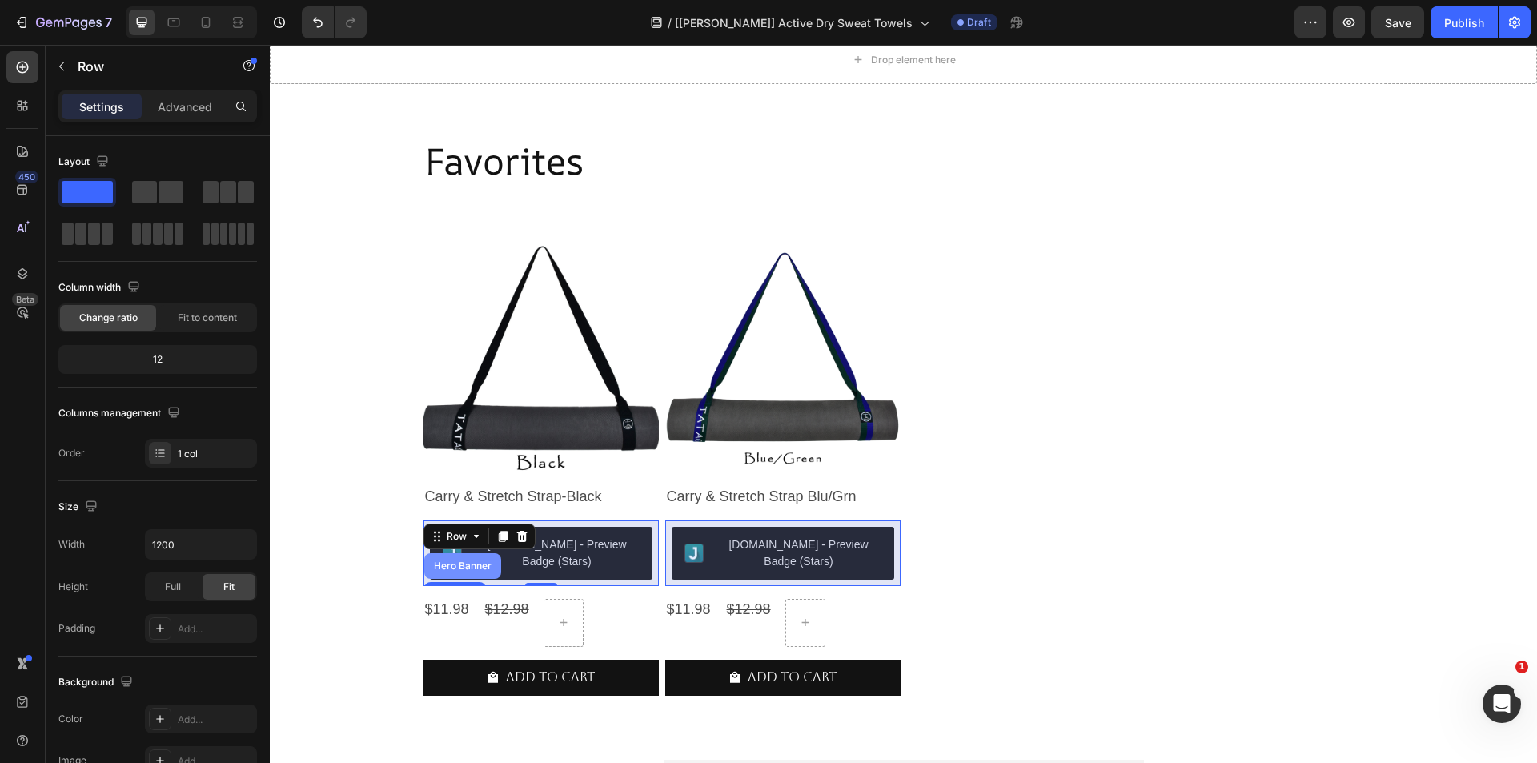
click at [444, 560] on div "Hero Banner" at bounding box center [462, 566] width 77 height 26
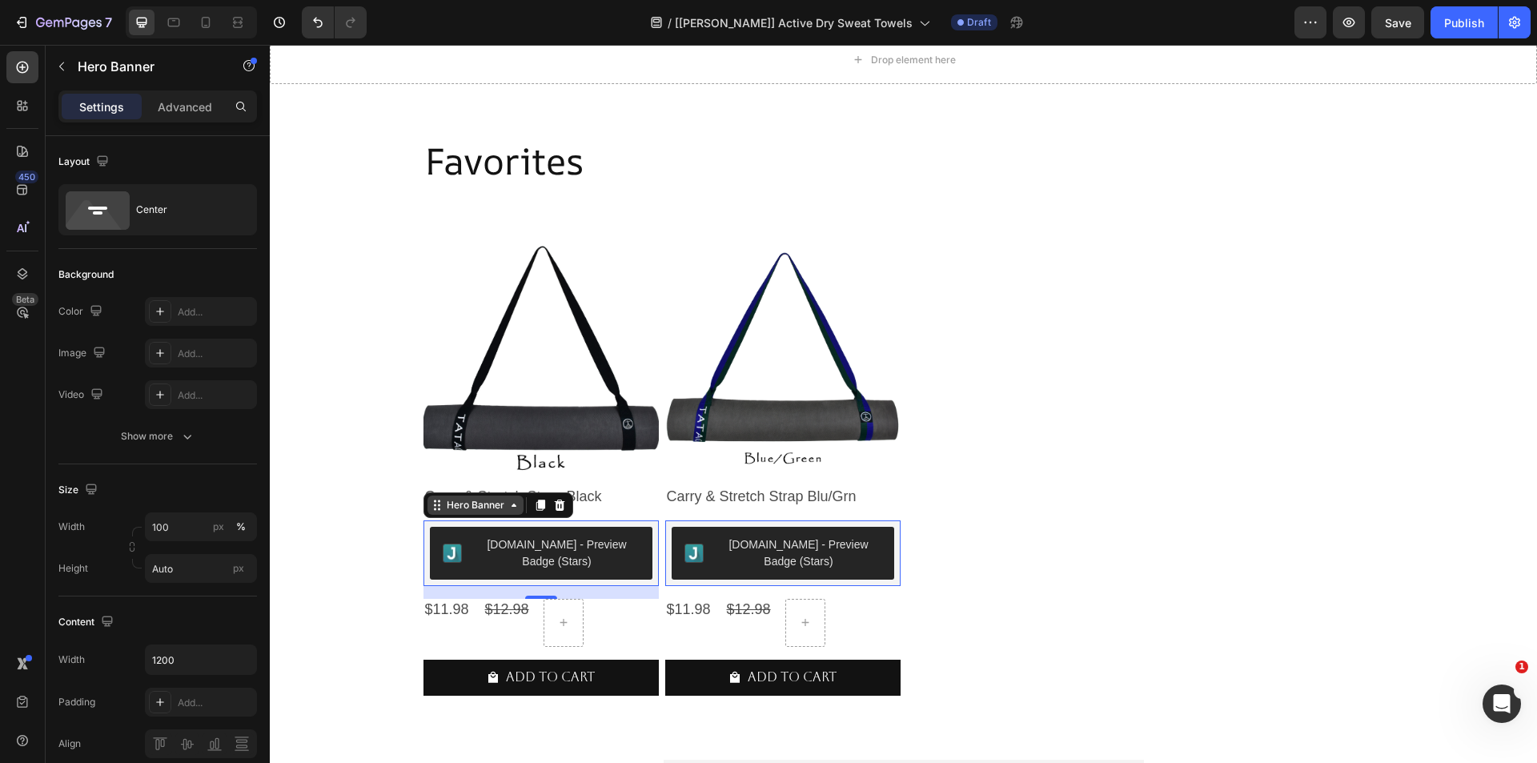
click at [472, 508] on div "Hero Banner" at bounding box center [476, 505] width 64 height 14
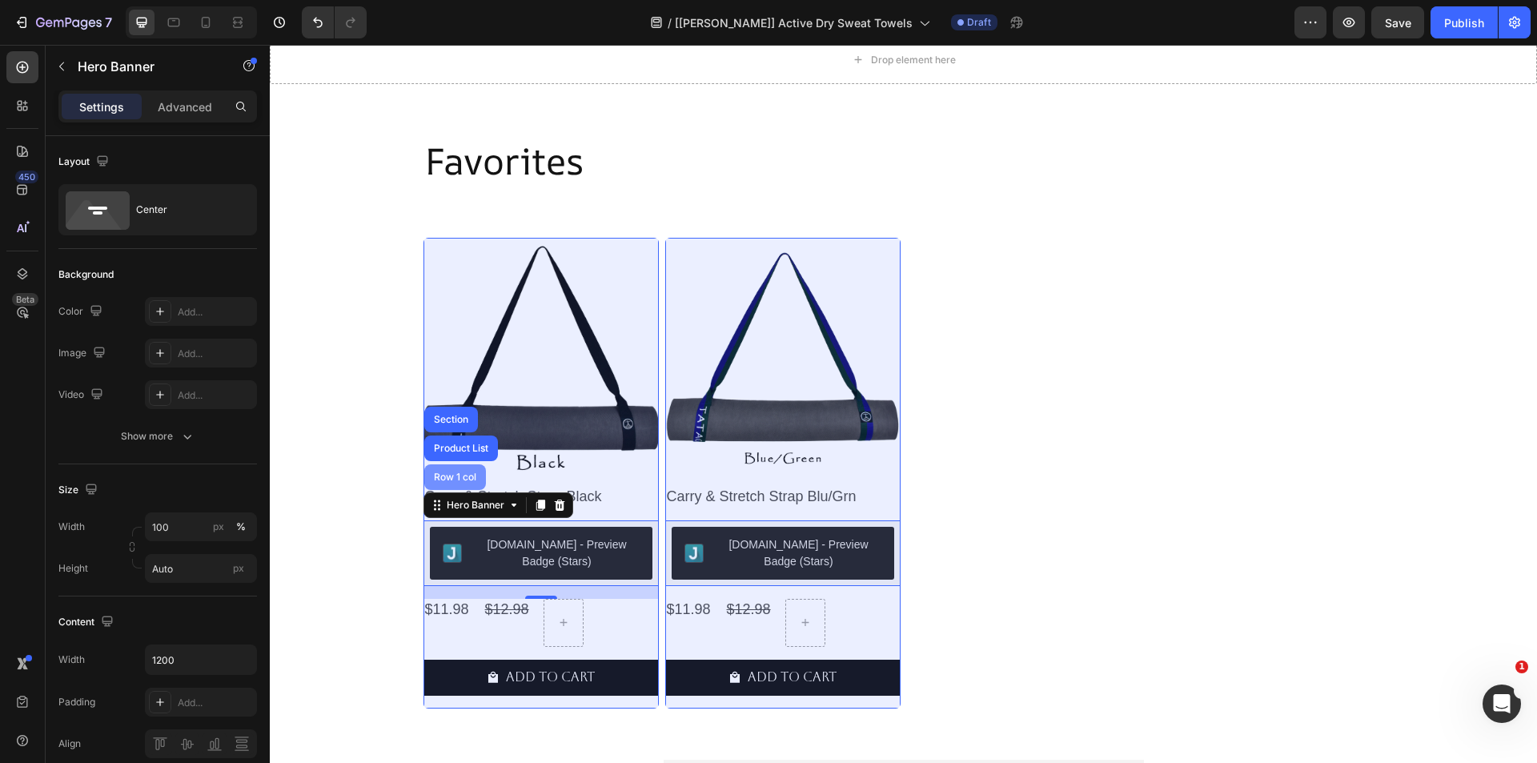
click at [463, 483] on div "Row 1 col" at bounding box center [455, 477] width 62 height 26
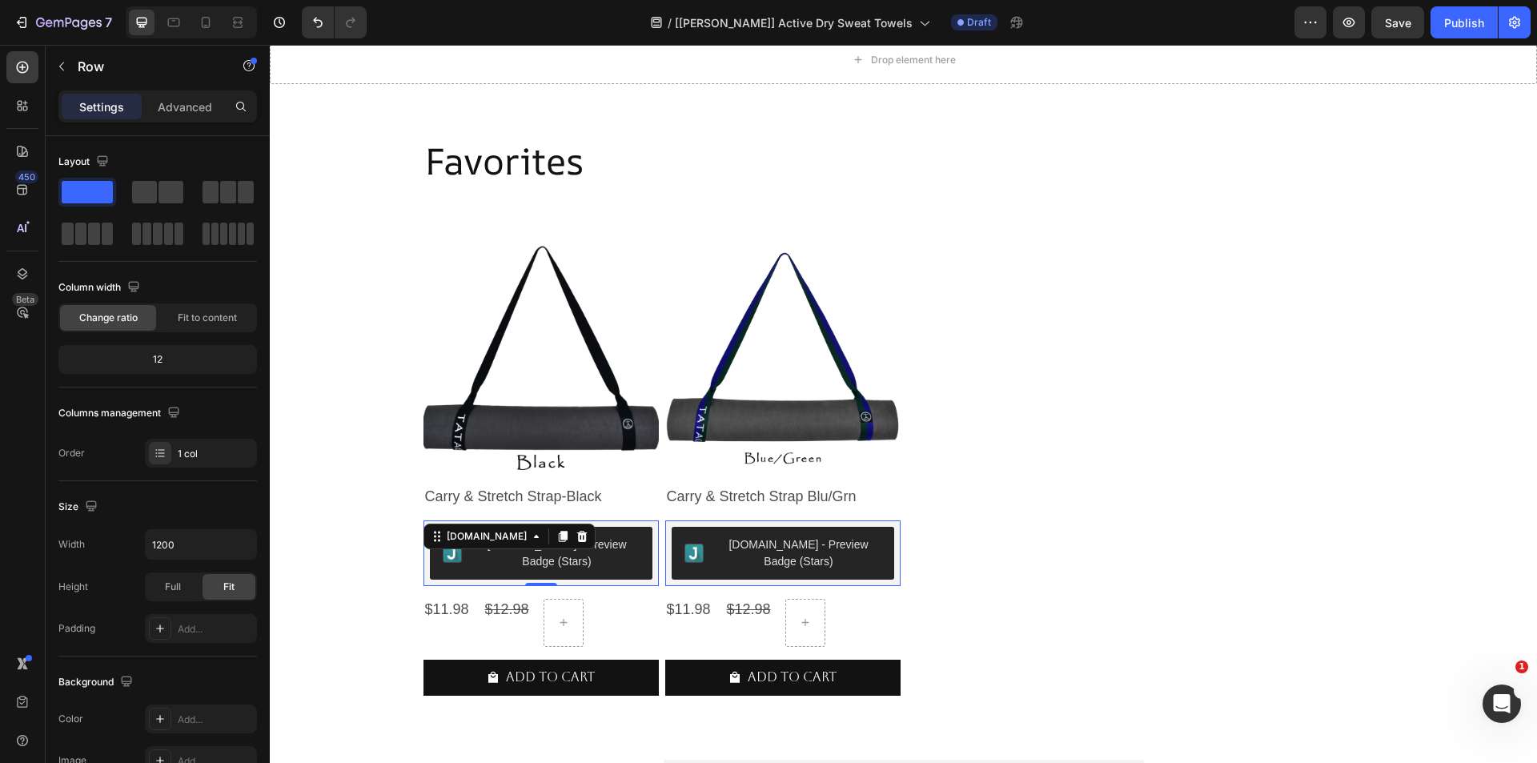
click at [486, 537] on div "[DOMAIN_NAME] - Preview Badge (Stars) [DOMAIN_NAME] 0" at bounding box center [540, 553] width 235 height 66
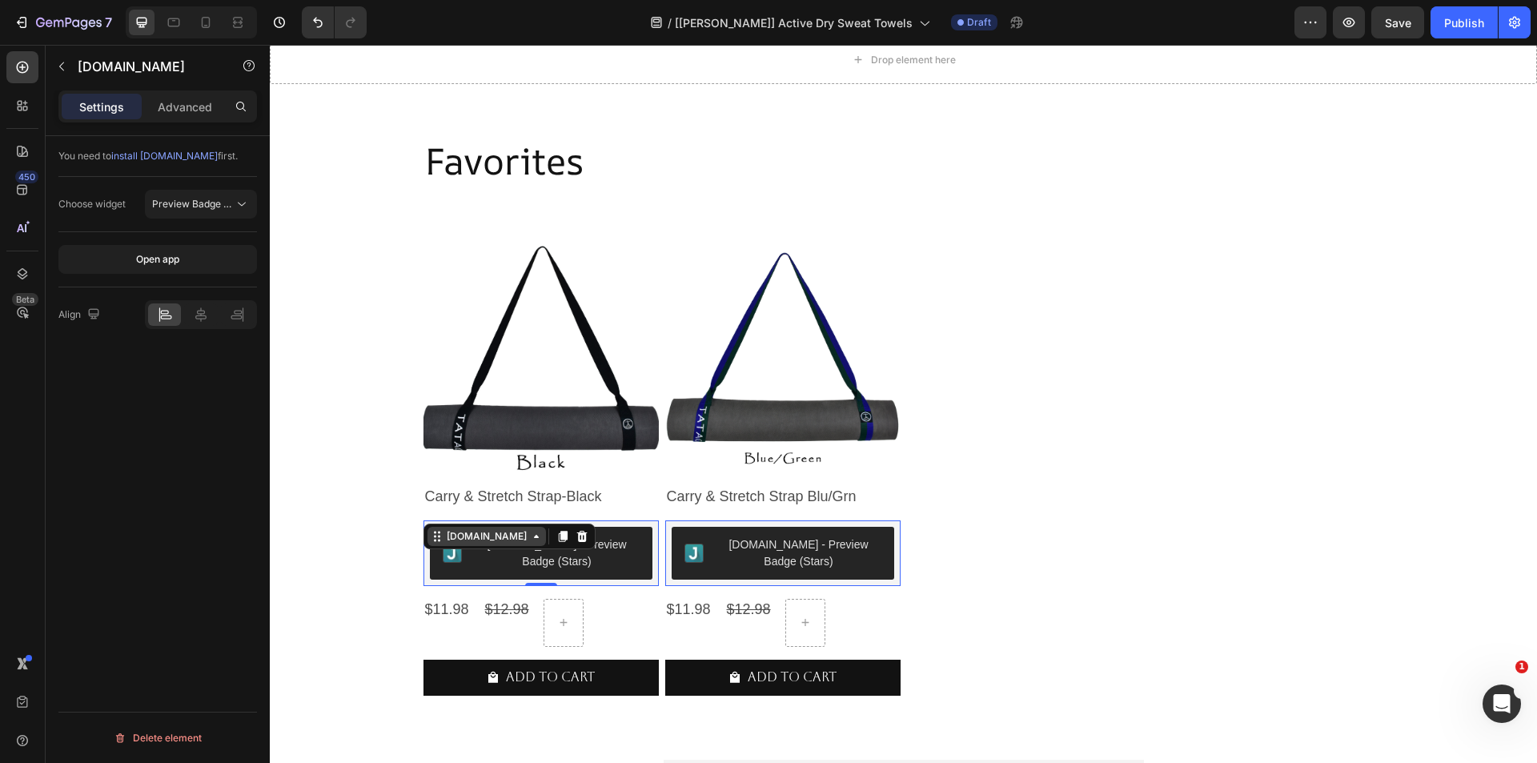
click at [462, 541] on div "[DOMAIN_NAME]" at bounding box center [487, 536] width 86 height 14
click at [329, 26] on button "Undo/Redo" at bounding box center [318, 22] width 32 height 32
click at [324, 26] on icon "Undo/Redo" at bounding box center [318, 22] width 16 height 16
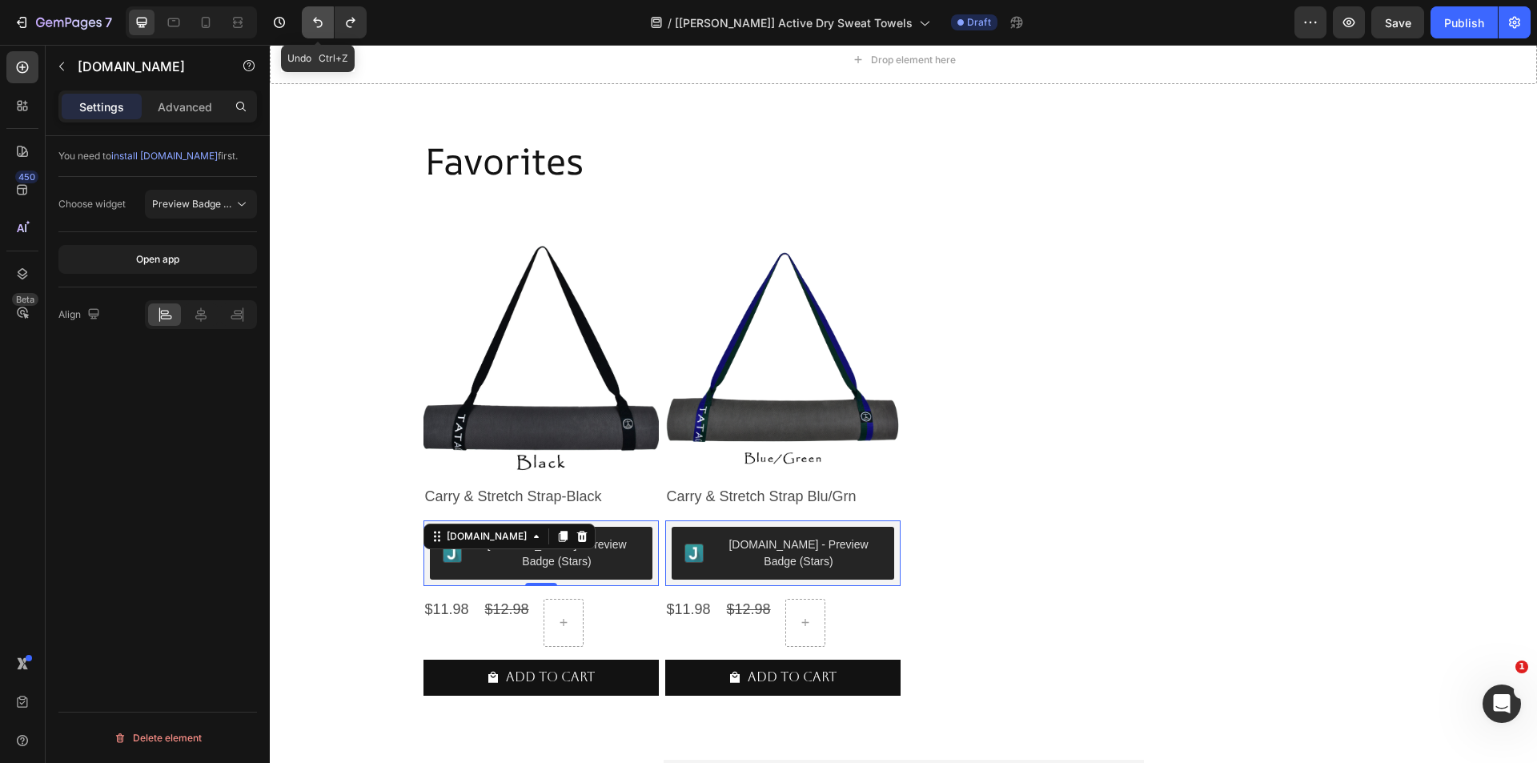
click at [328, 26] on button "Undo/Redo" at bounding box center [318, 22] width 32 height 32
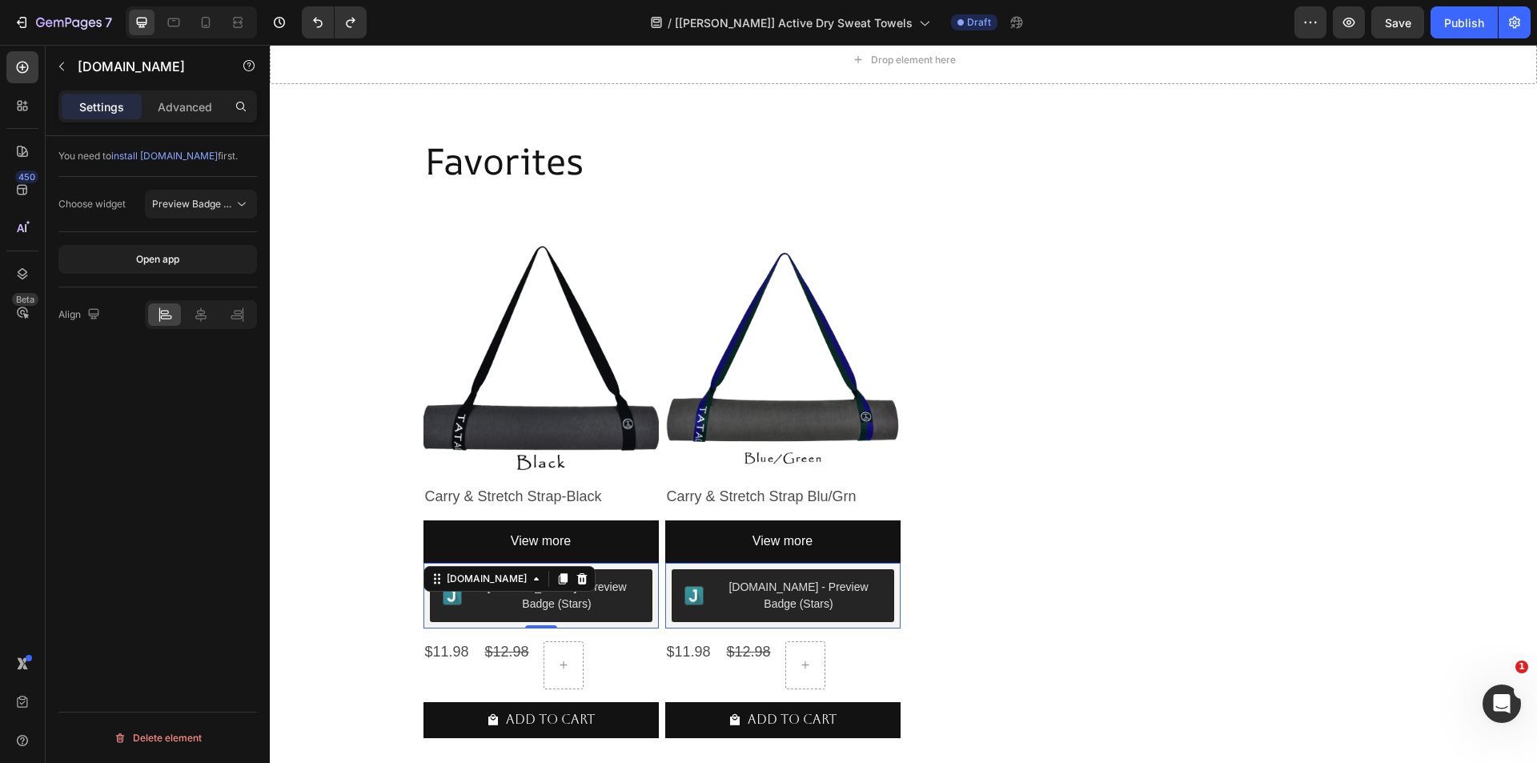
click at [624, 582] on div "[DOMAIN_NAME] - Preview Badge (Stars)" at bounding box center [557, 596] width 165 height 34
click at [476, 577] on div "[DOMAIN_NAME]" at bounding box center [487, 579] width 86 height 14
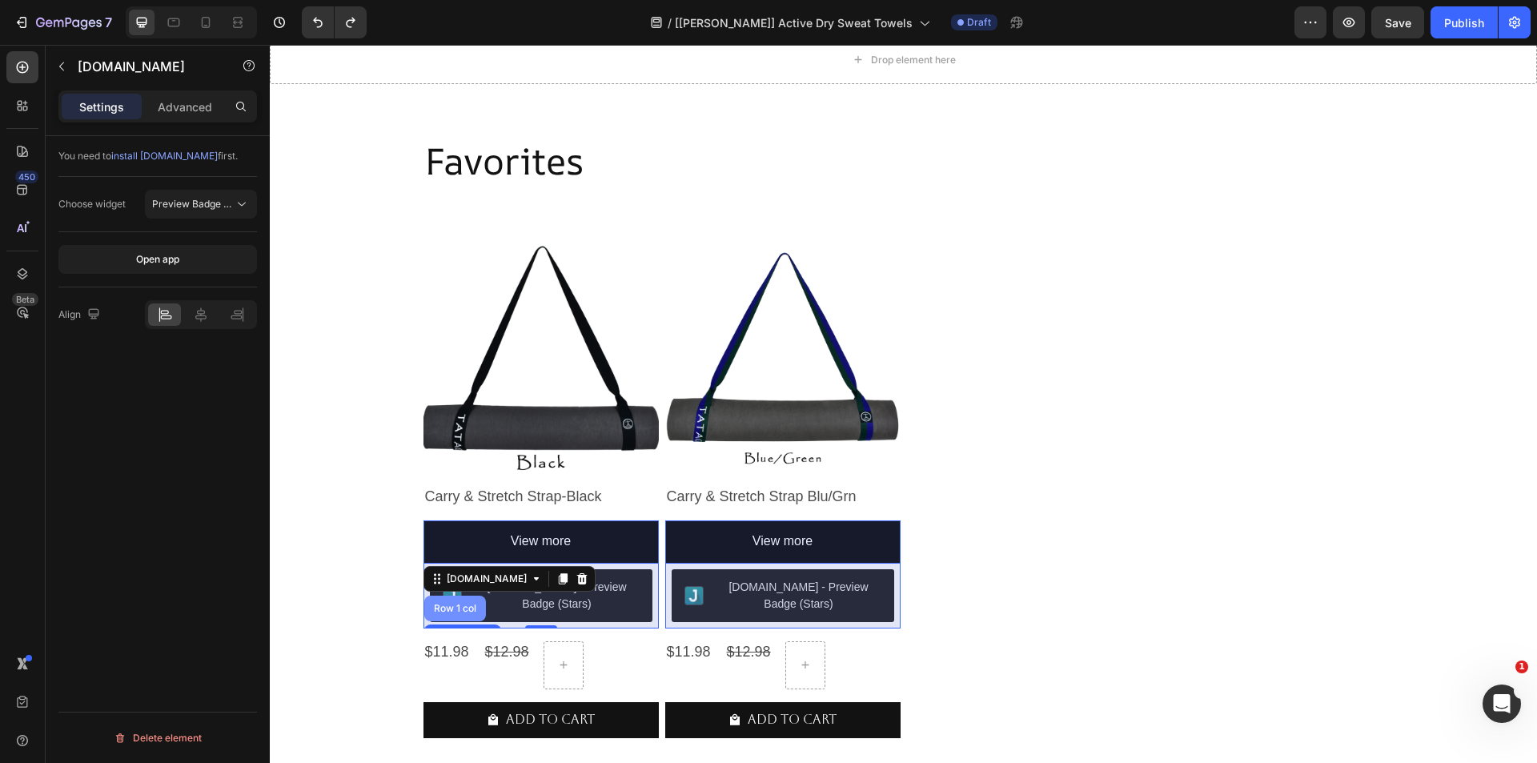
click at [464, 604] on div "Row 1 col" at bounding box center [455, 609] width 49 height 10
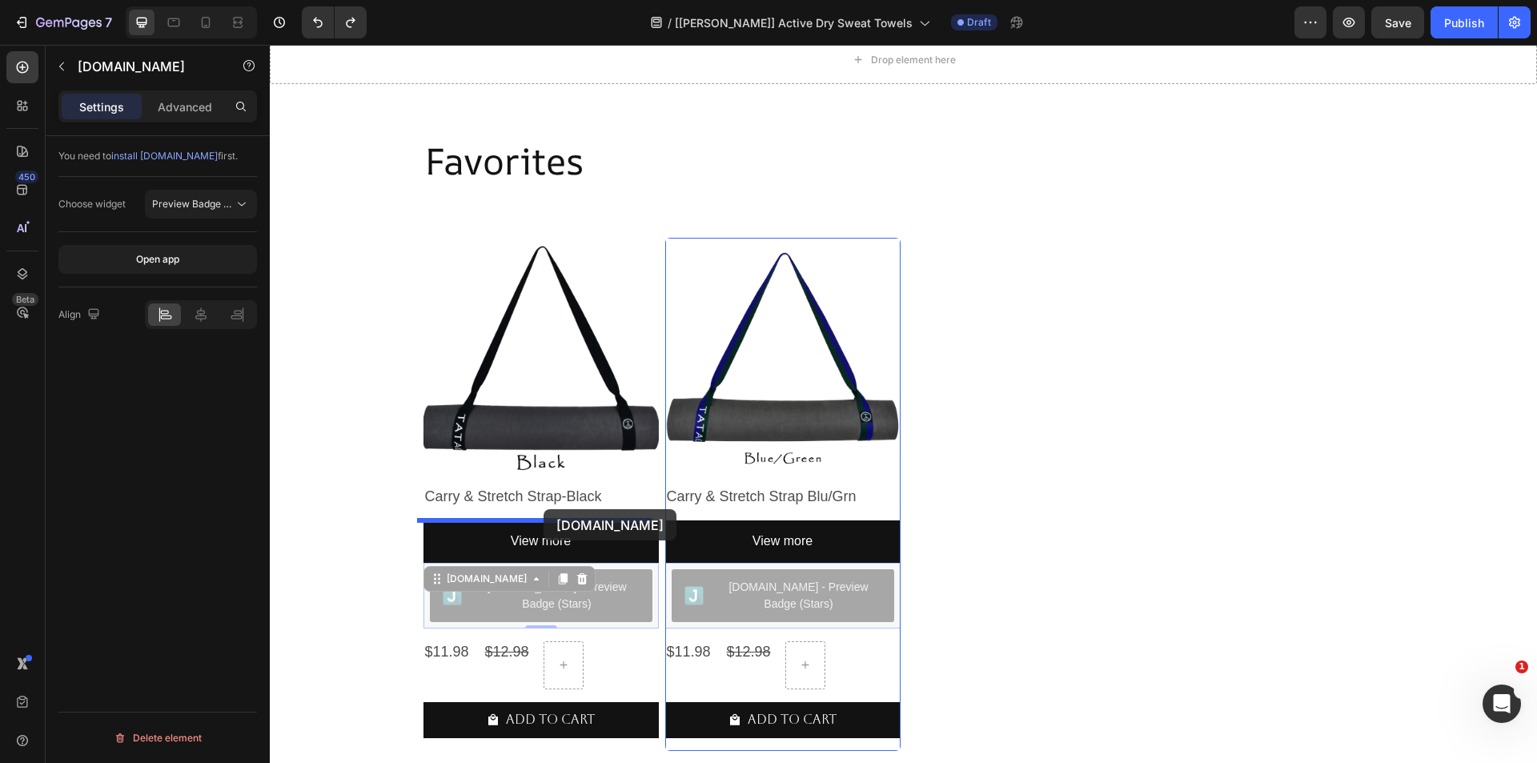
drag, startPoint x: 453, startPoint y: 573, endPoint x: 544, endPoint y: 508, distance: 111.8
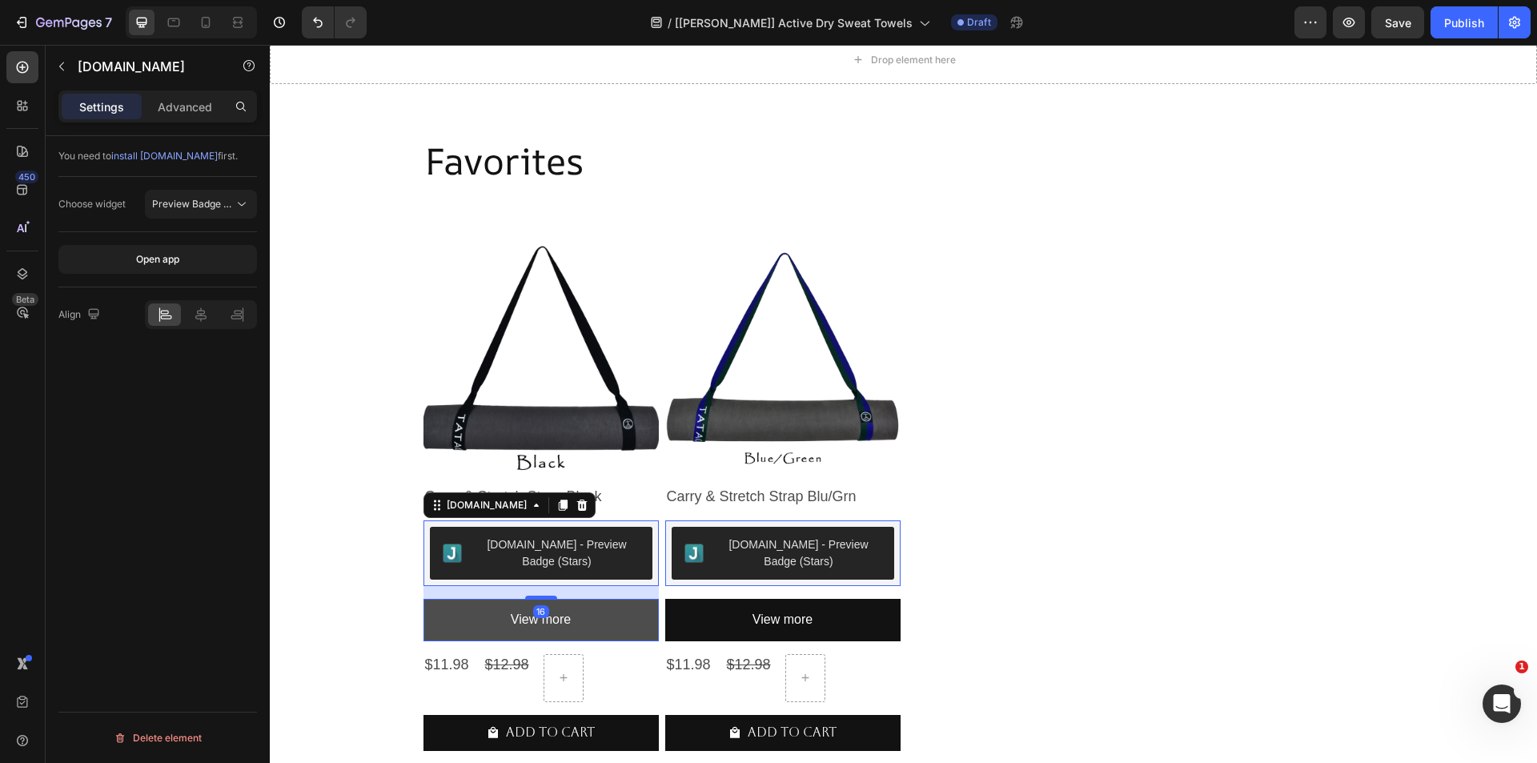
click at [460, 616] on button "View more" at bounding box center [540, 620] width 235 height 42
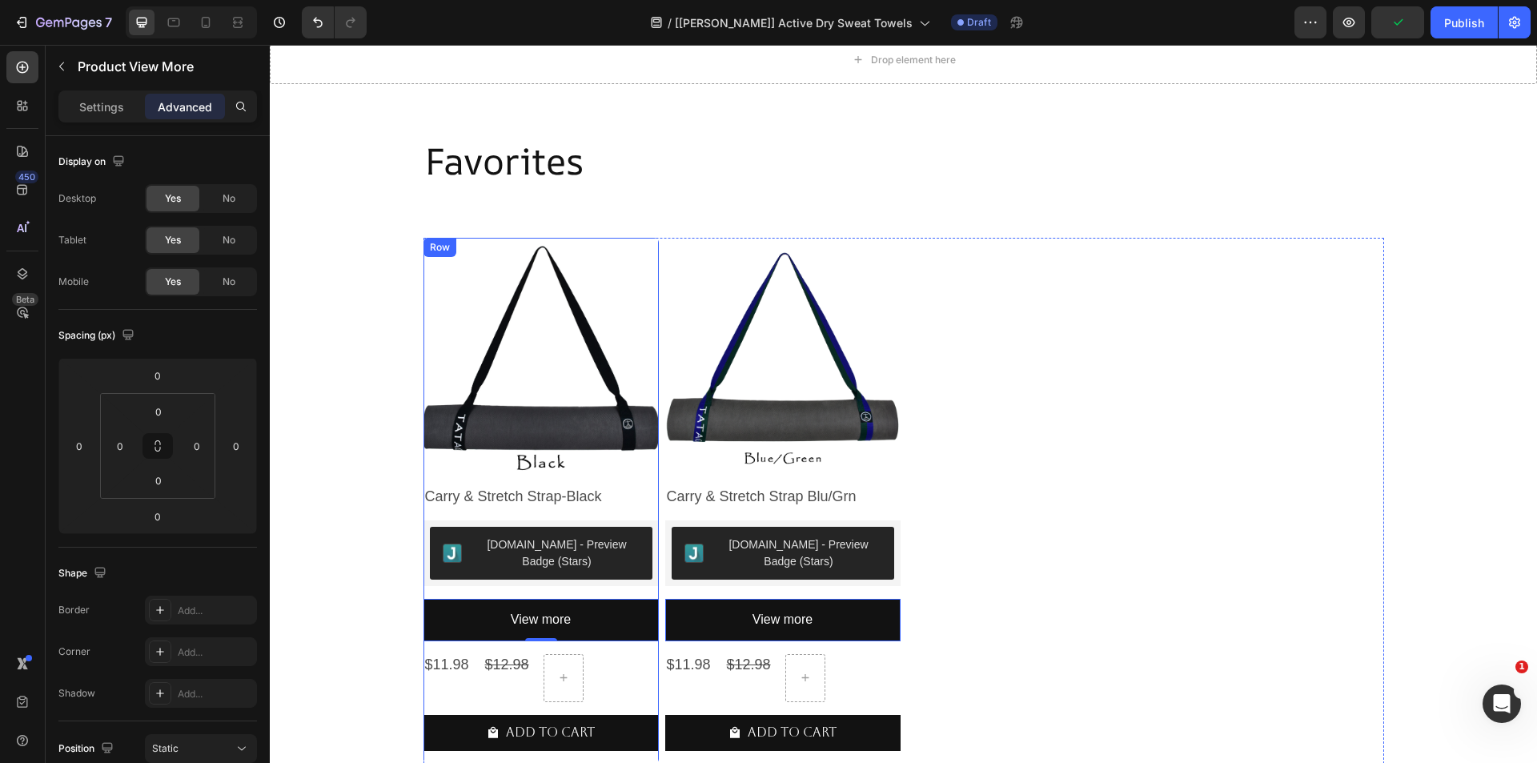
click at [475, 588] on div "Product Images Carry & Stretch Strap-Black Product Title [DOMAIN_NAME] - Previe…" at bounding box center [540, 501] width 235 height 526
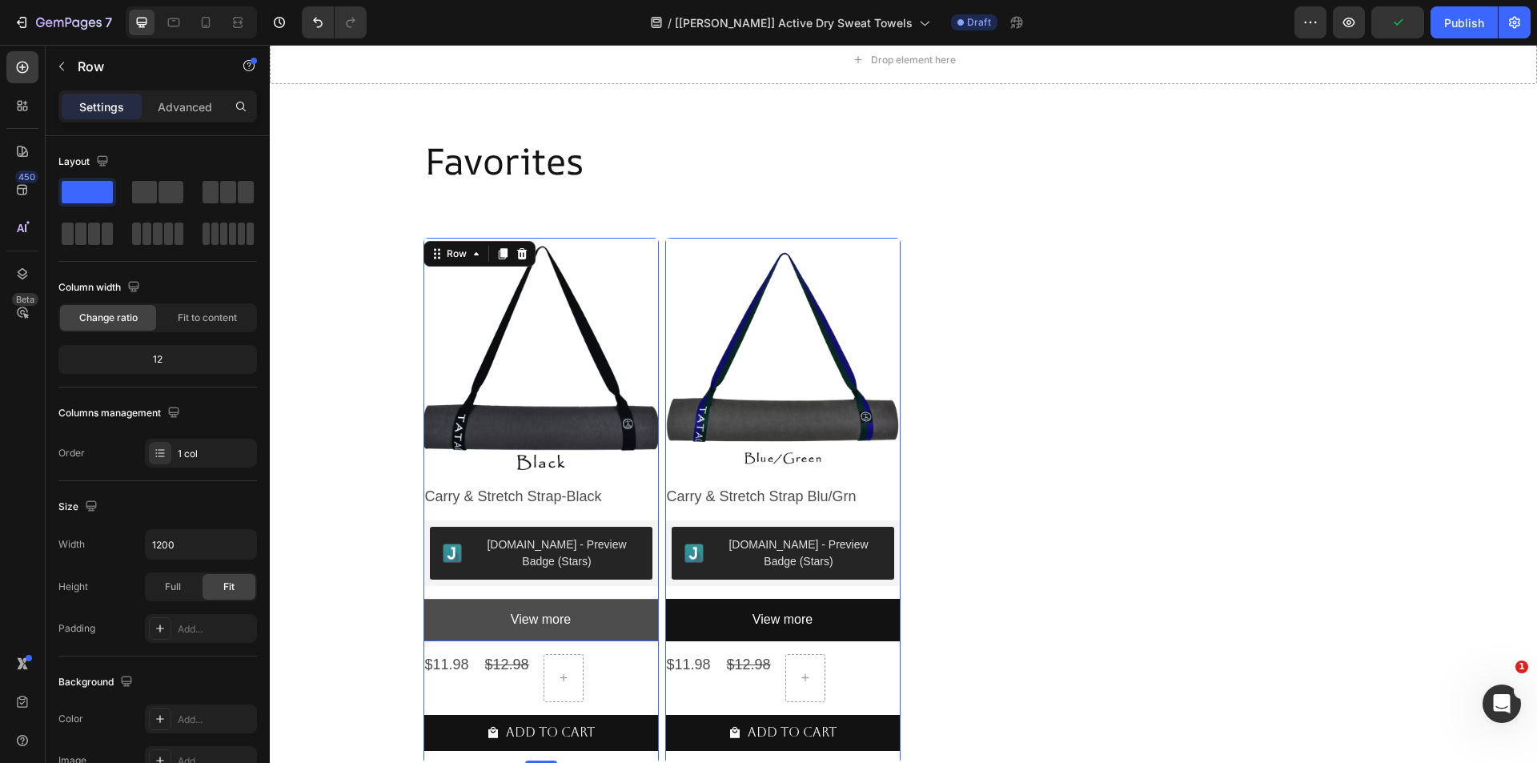
click at [482, 612] on button "View more" at bounding box center [540, 620] width 235 height 42
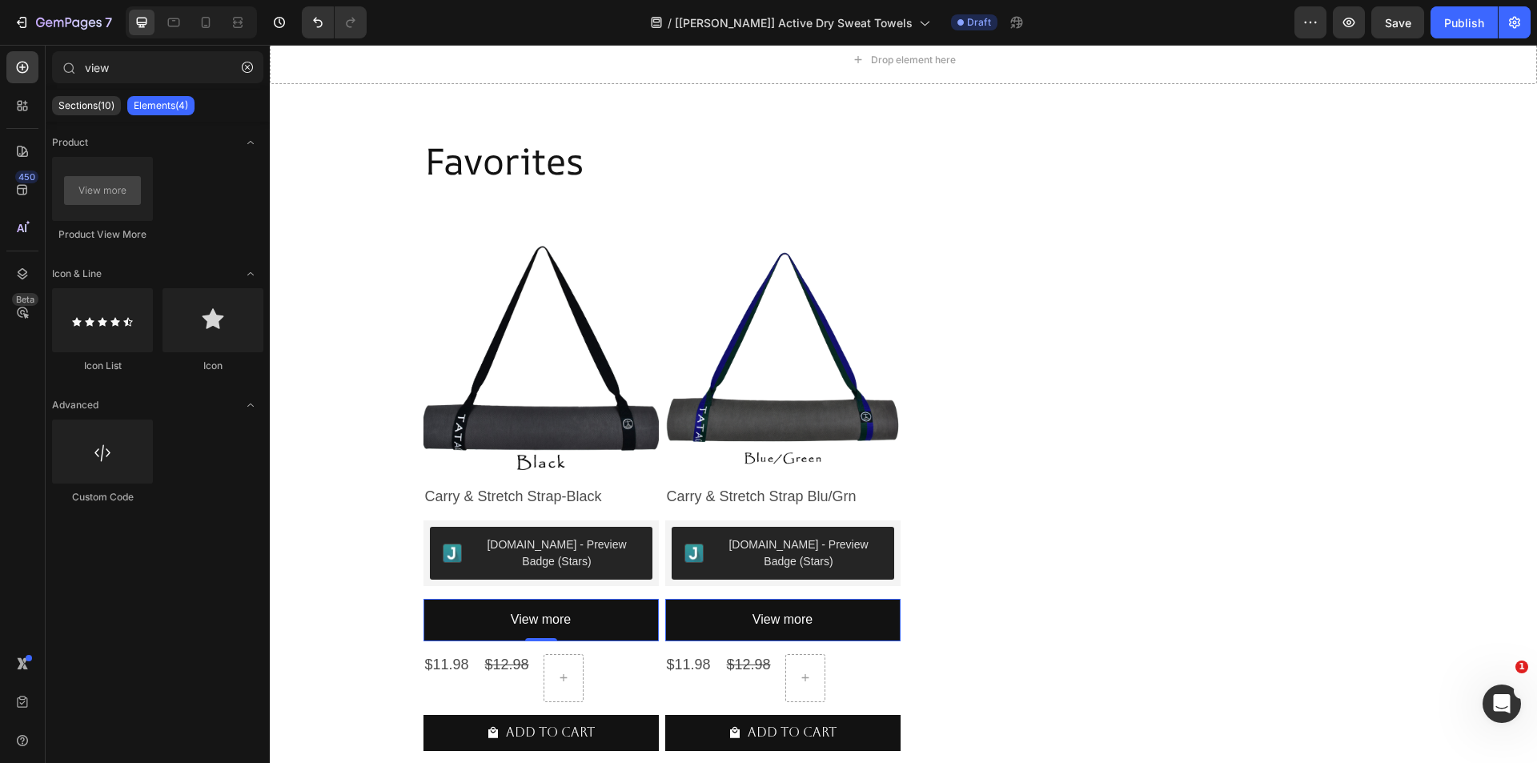
click at [452, 609] on button "View more" at bounding box center [540, 620] width 235 height 42
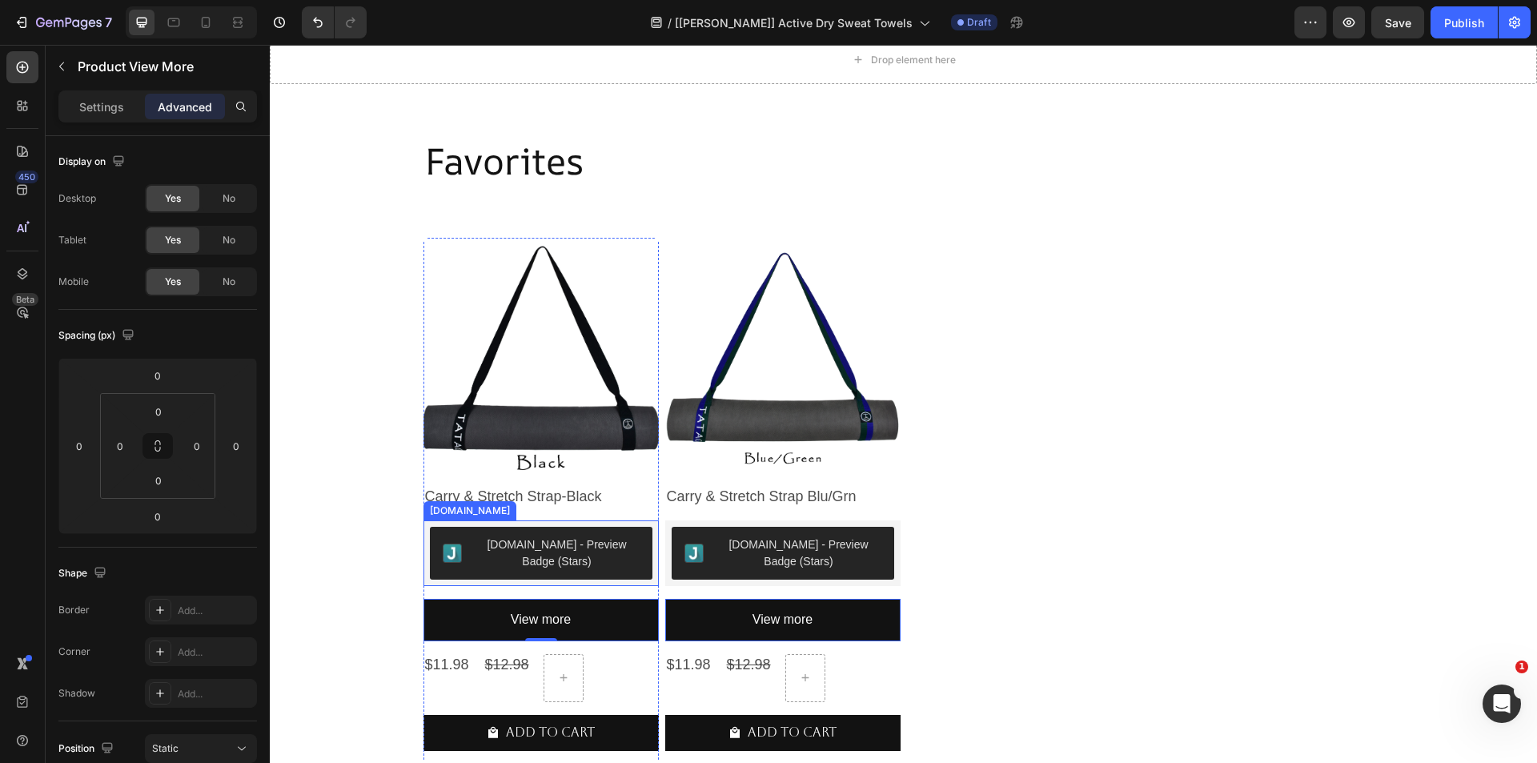
click at [578, 549] on div "[DOMAIN_NAME] - Preview Badge (Stars)" at bounding box center [557, 553] width 165 height 34
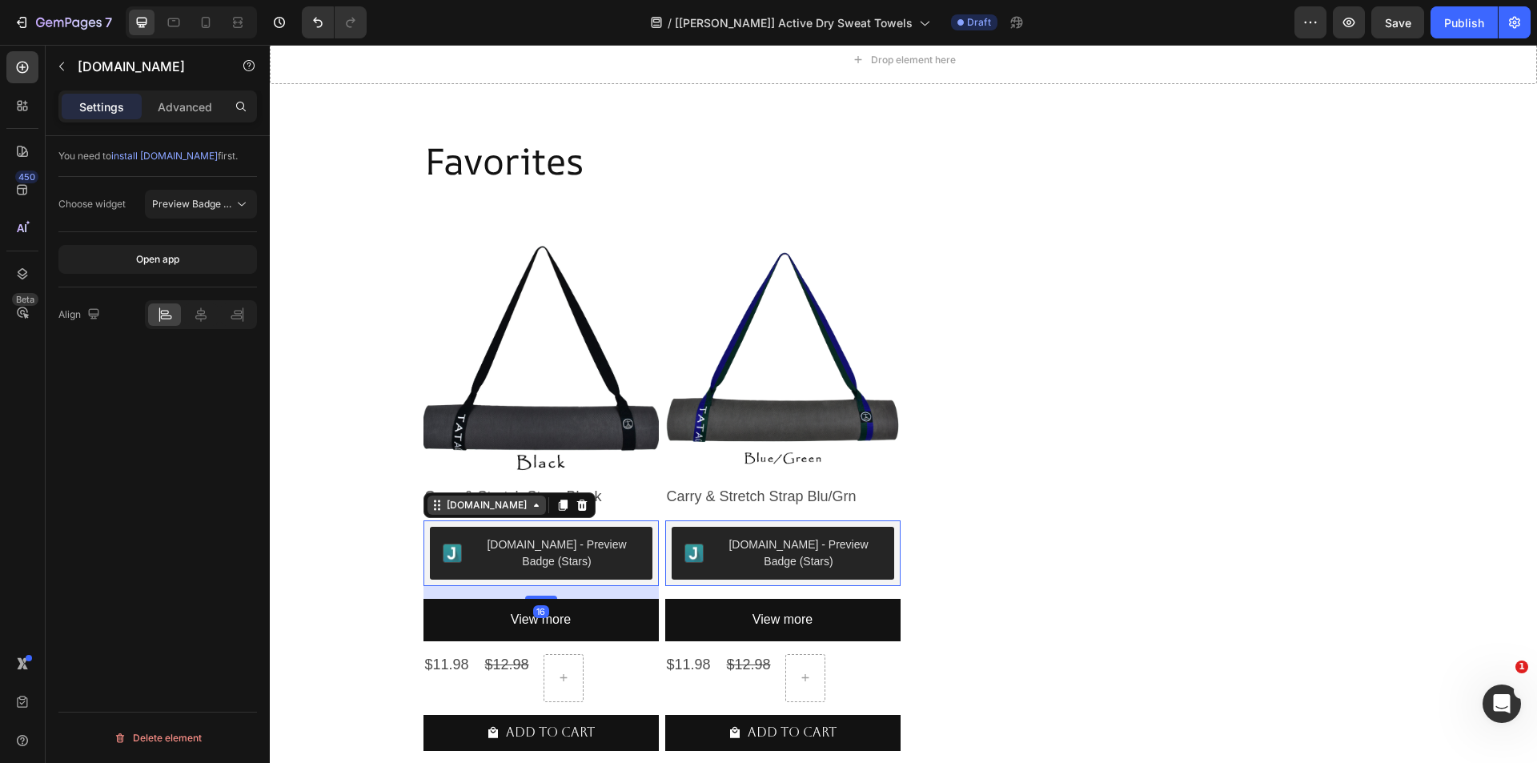
click at [464, 500] on div "[DOMAIN_NAME]" at bounding box center [487, 505] width 86 height 14
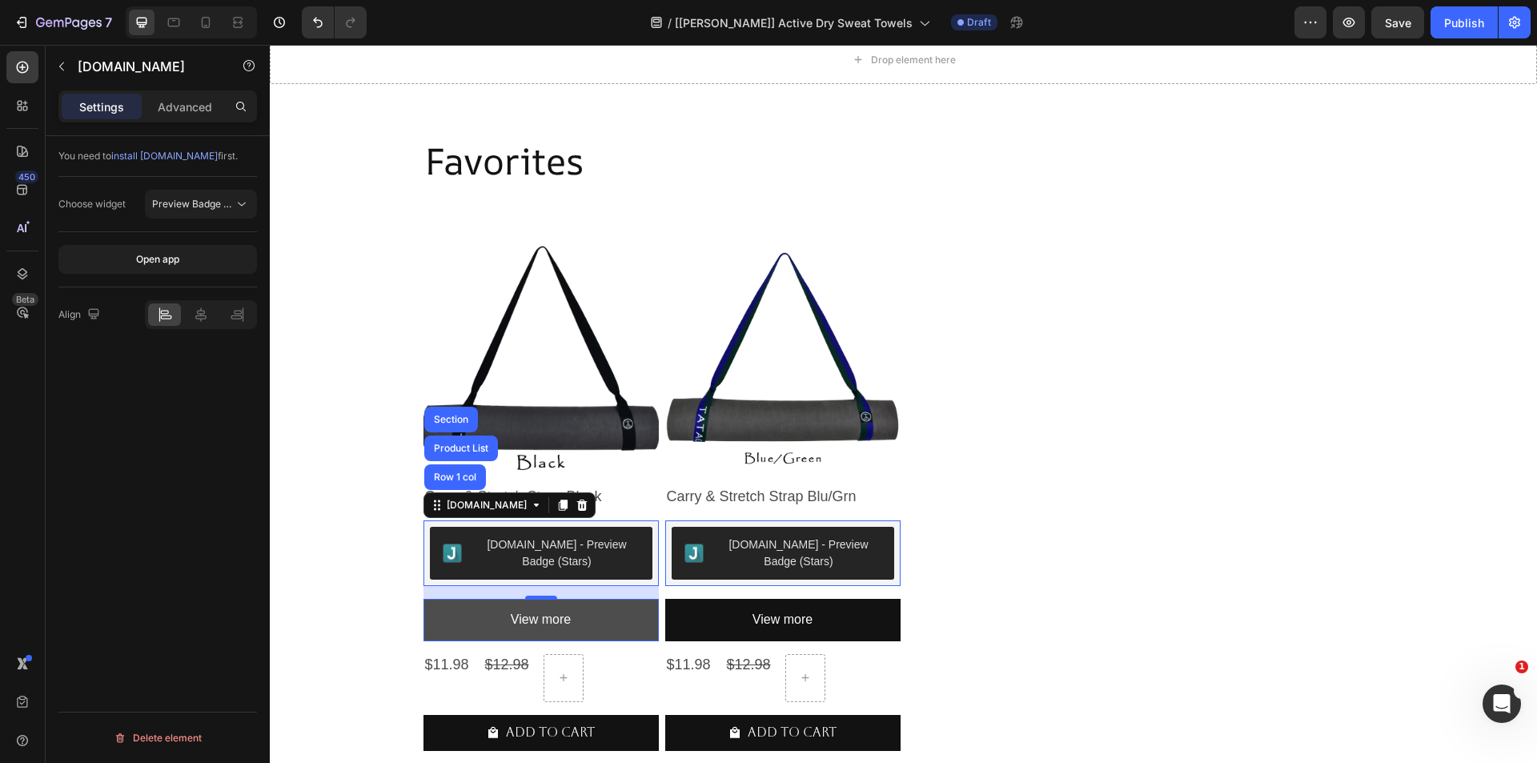
click at [448, 608] on button "View more" at bounding box center [540, 620] width 235 height 42
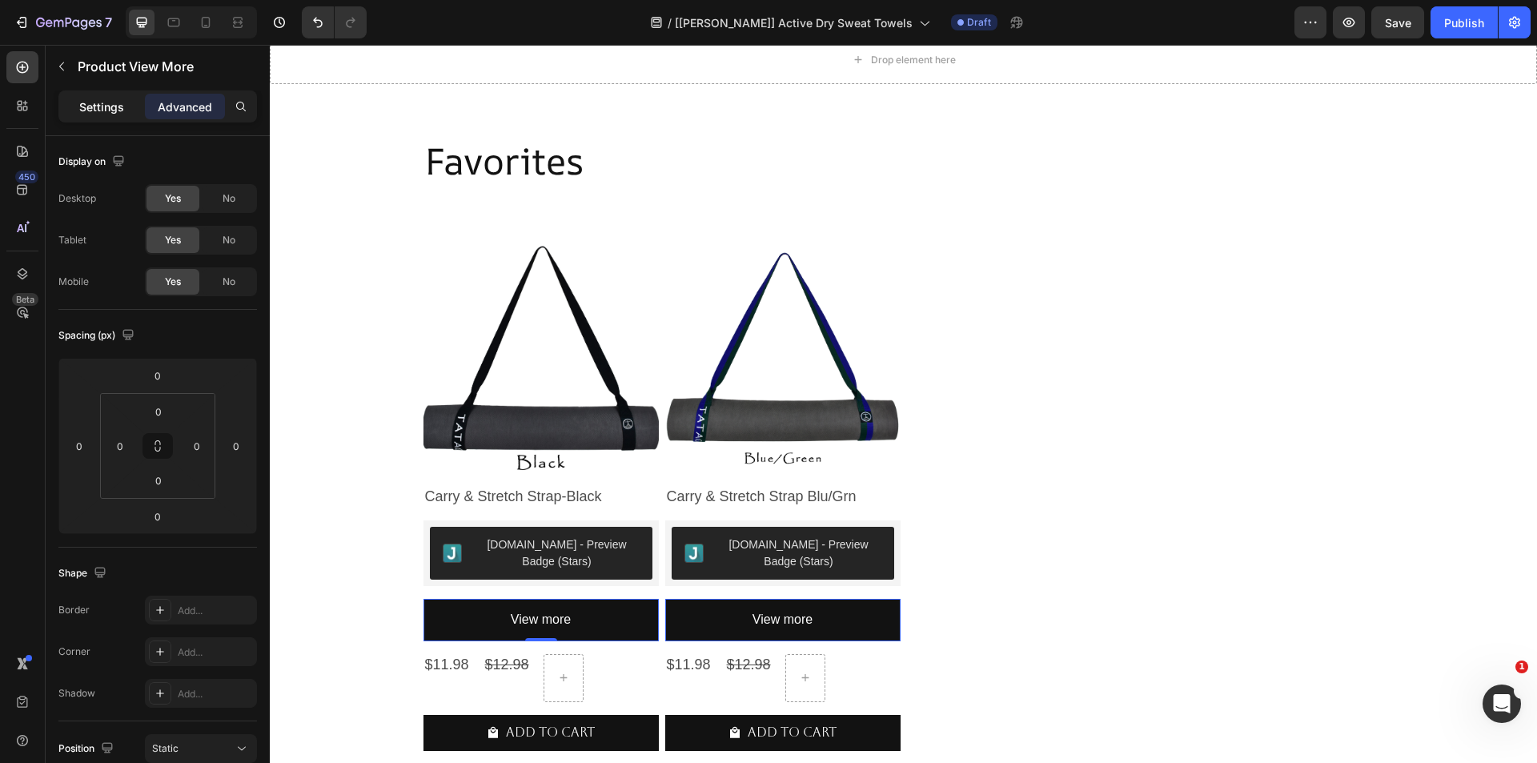
click at [105, 112] on p "Settings" at bounding box center [101, 106] width 45 height 17
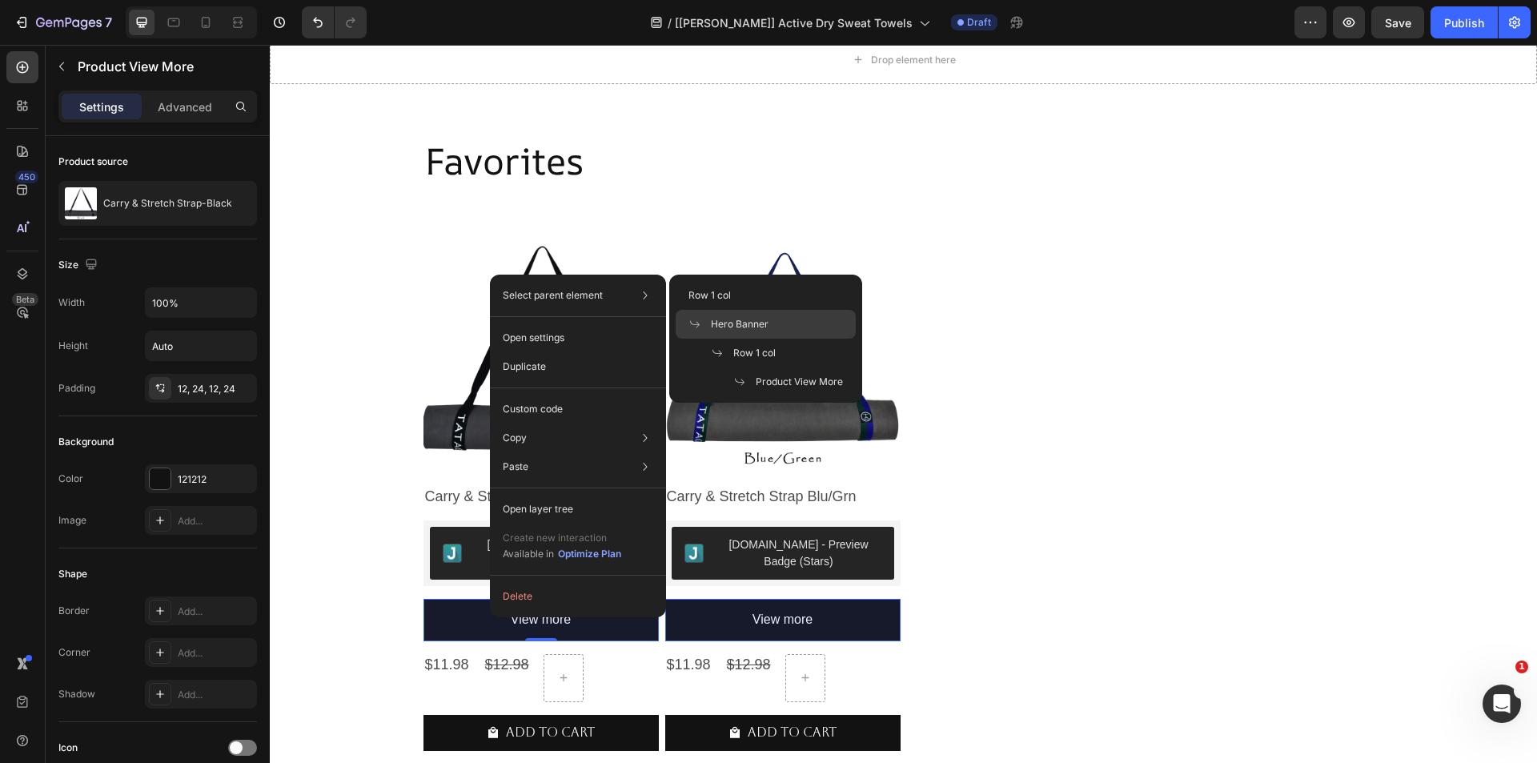
drag, startPoint x: 468, startPoint y: 280, endPoint x: 737, endPoint y: 325, distance: 273.5
click at [737, 325] on span "Hero Banner" at bounding box center [740, 324] width 58 height 14
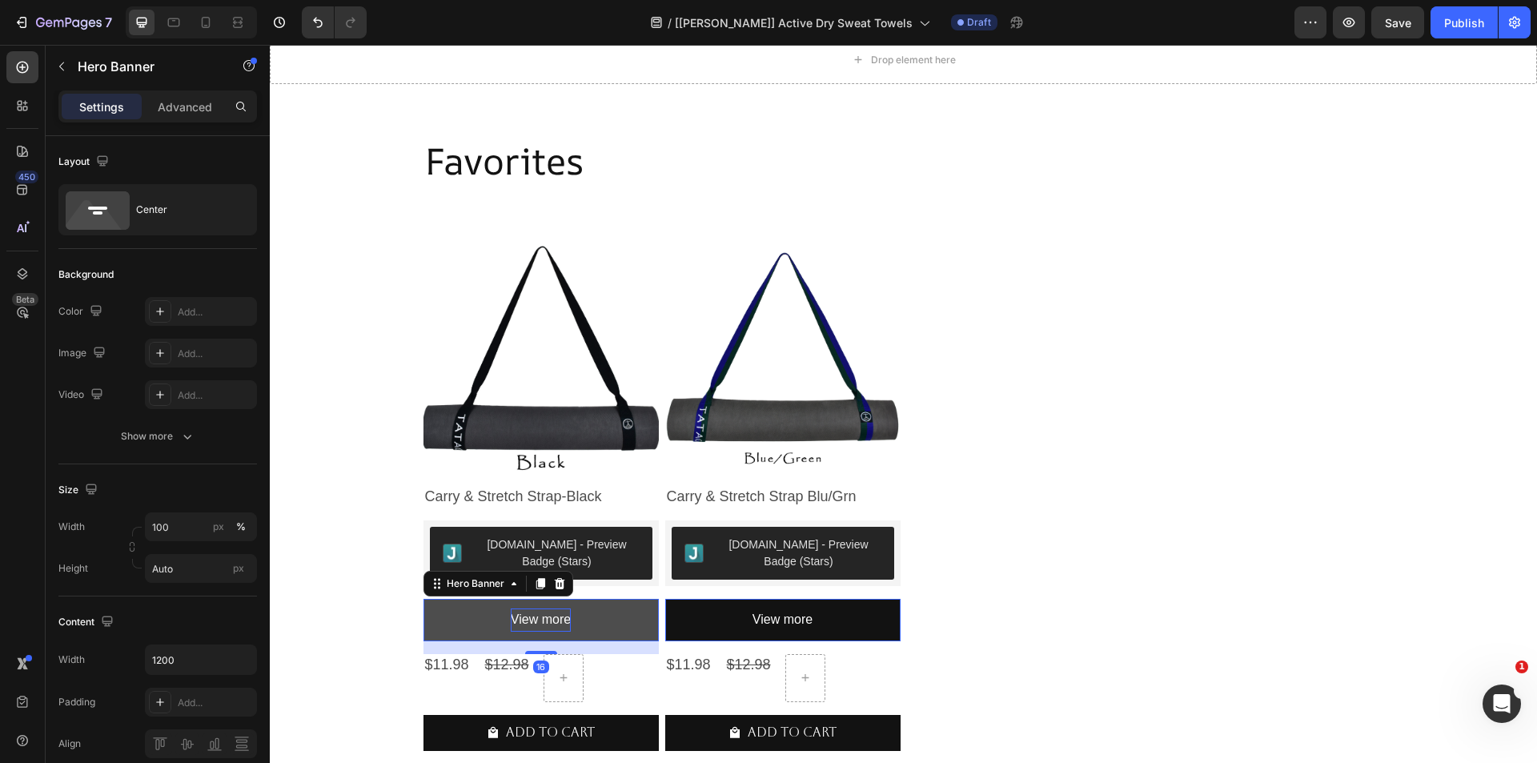
click at [555, 619] on p "View more" at bounding box center [541, 619] width 60 height 23
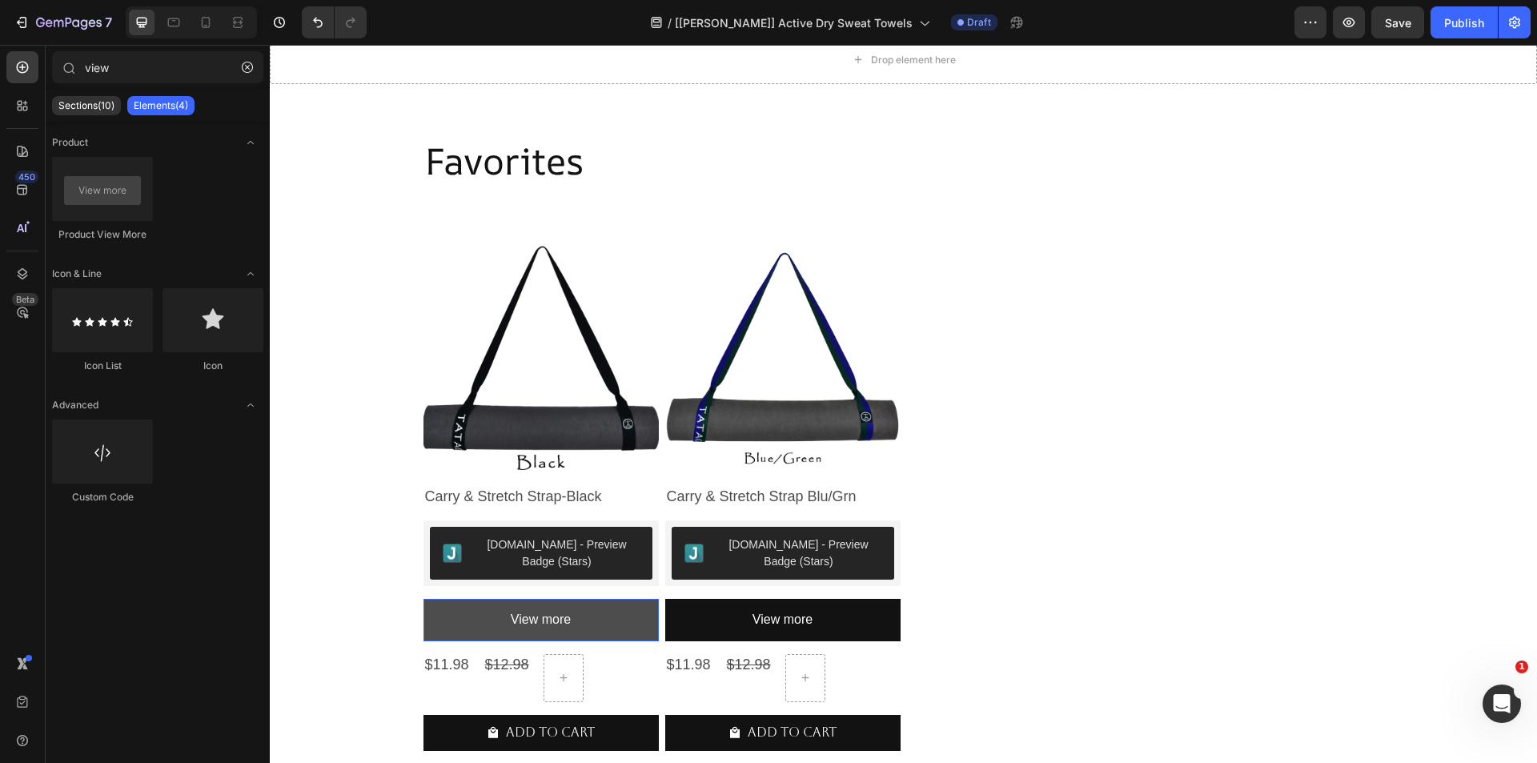
click at [434, 623] on button "View more" at bounding box center [540, 620] width 235 height 42
click at [468, 622] on button "View more" at bounding box center [540, 620] width 235 height 42
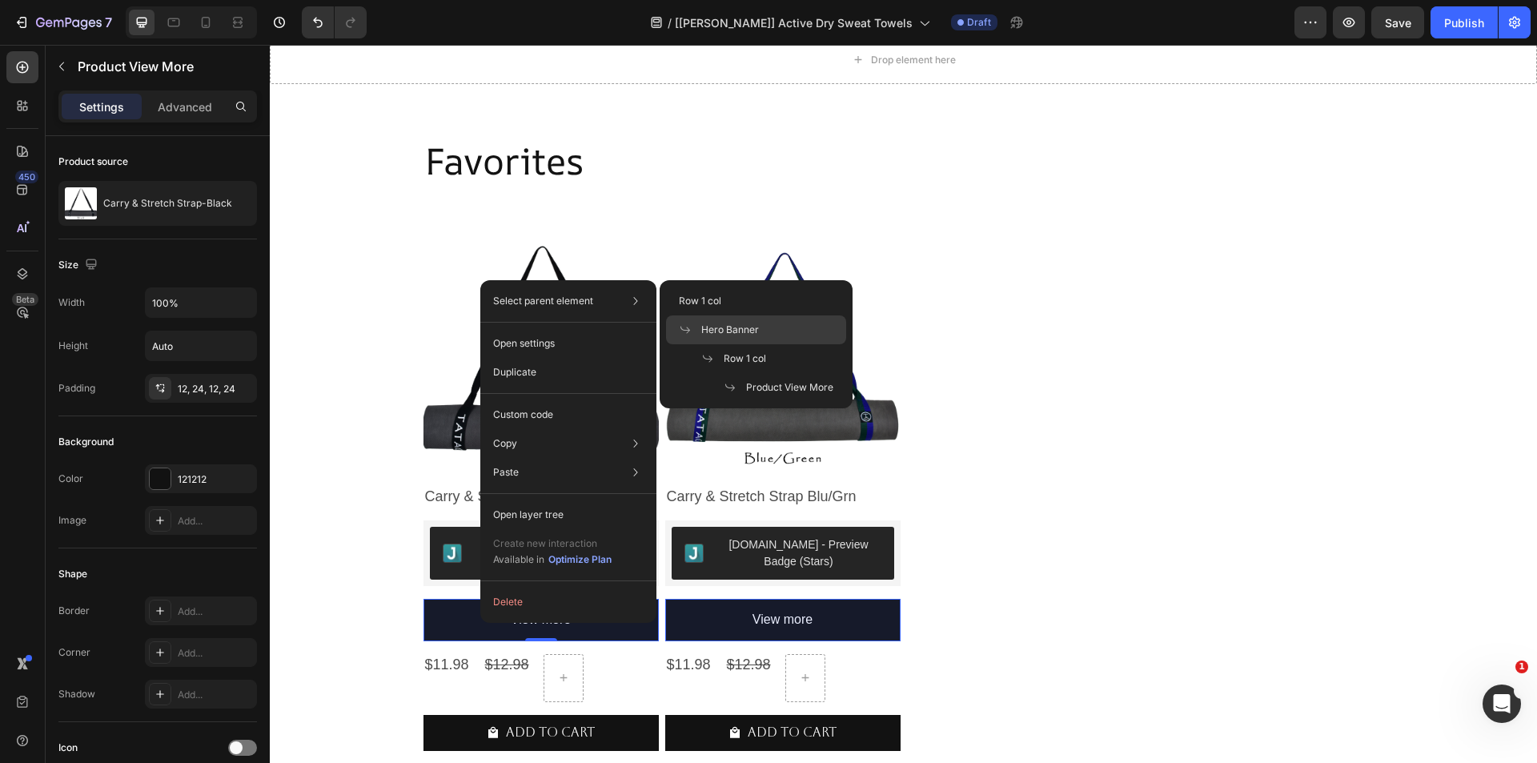
click at [733, 325] on span "Hero Banner" at bounding box center [730, 330] width 58 height 14
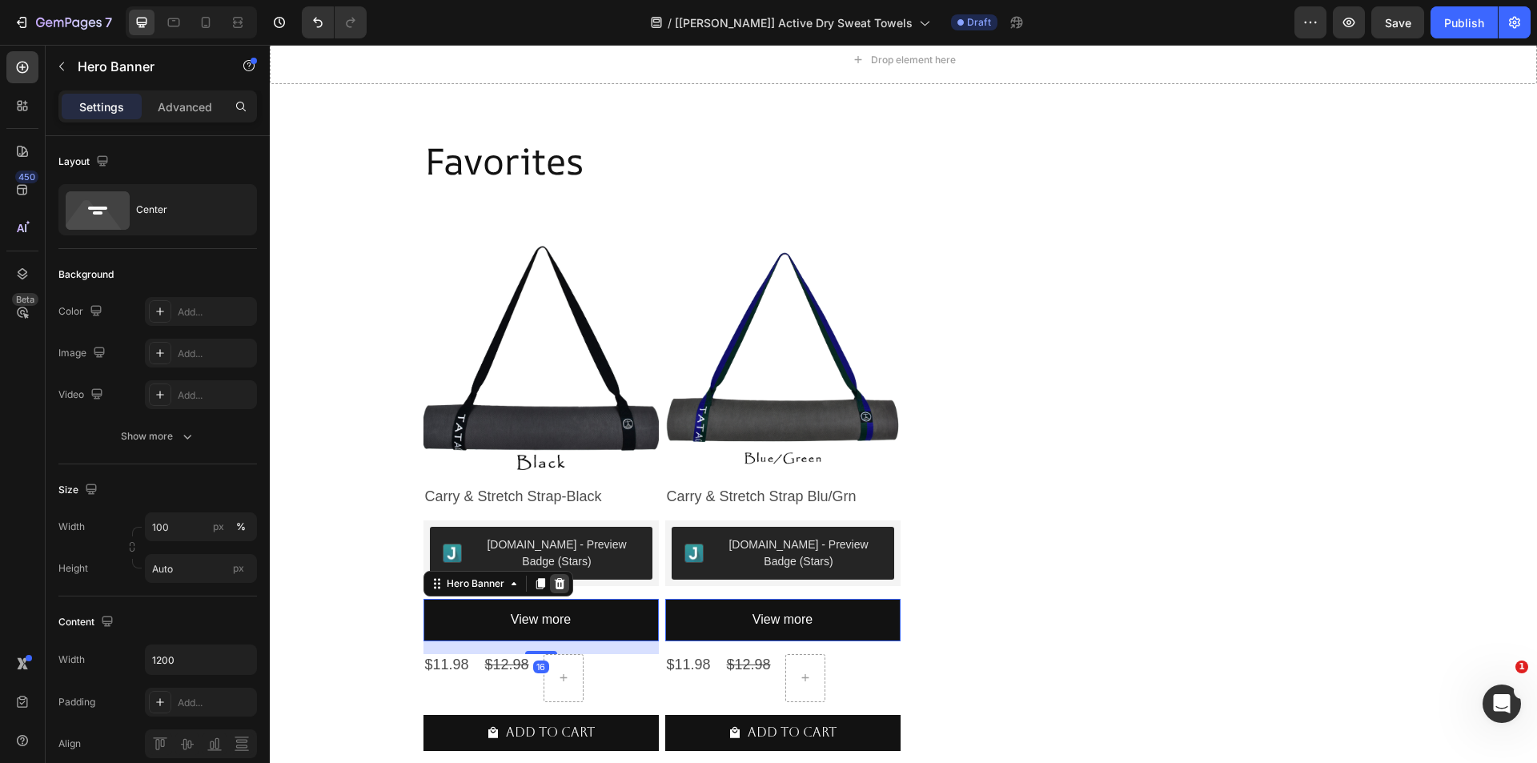
click at [556, 582] on icon at bounding box center [559, 583] width 10 height 11
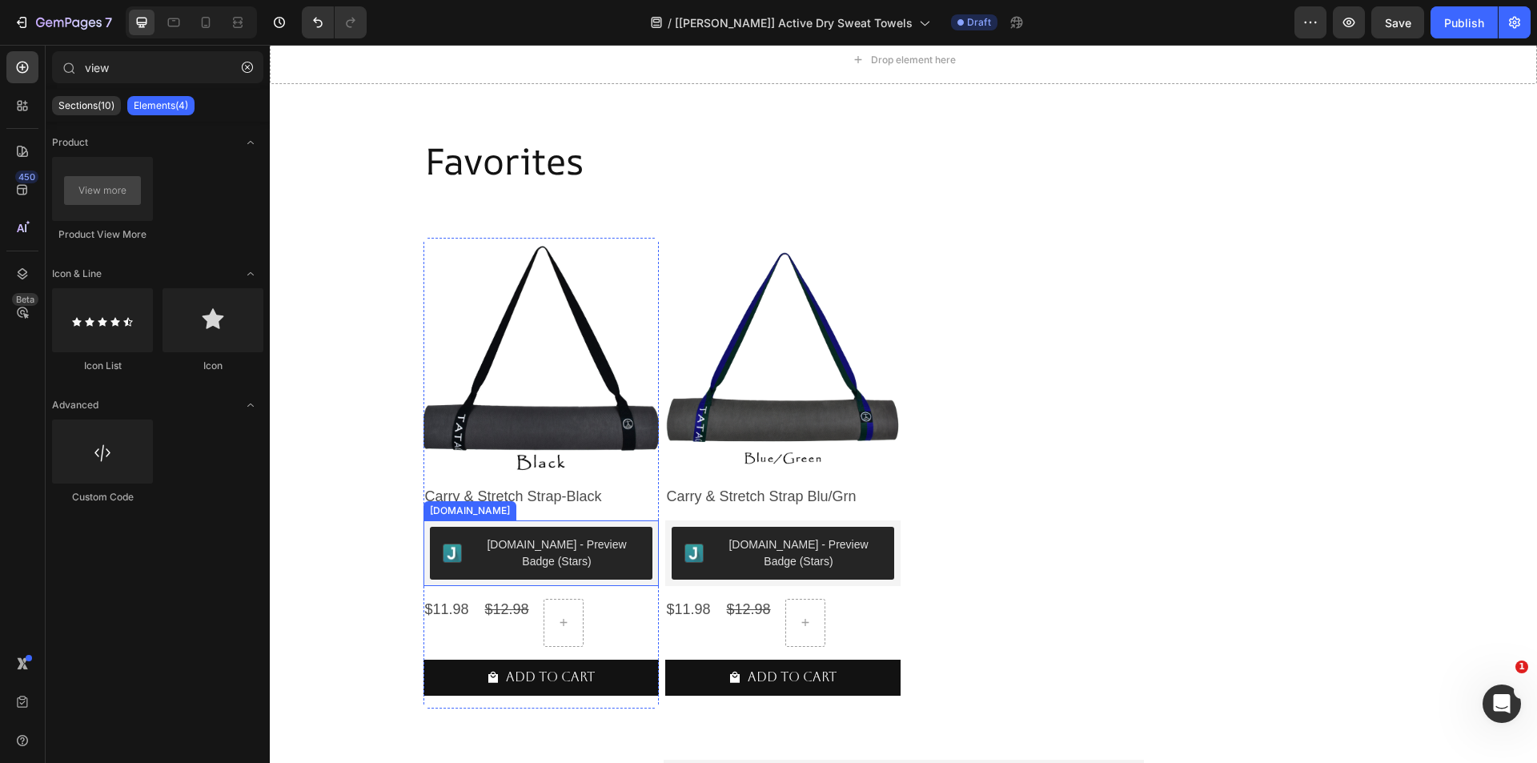
click at [540, 564] on div "[DOMAIN_NAME] - Preview Badge (Stars)" at bounding box center [557, 553] width 165 height 34
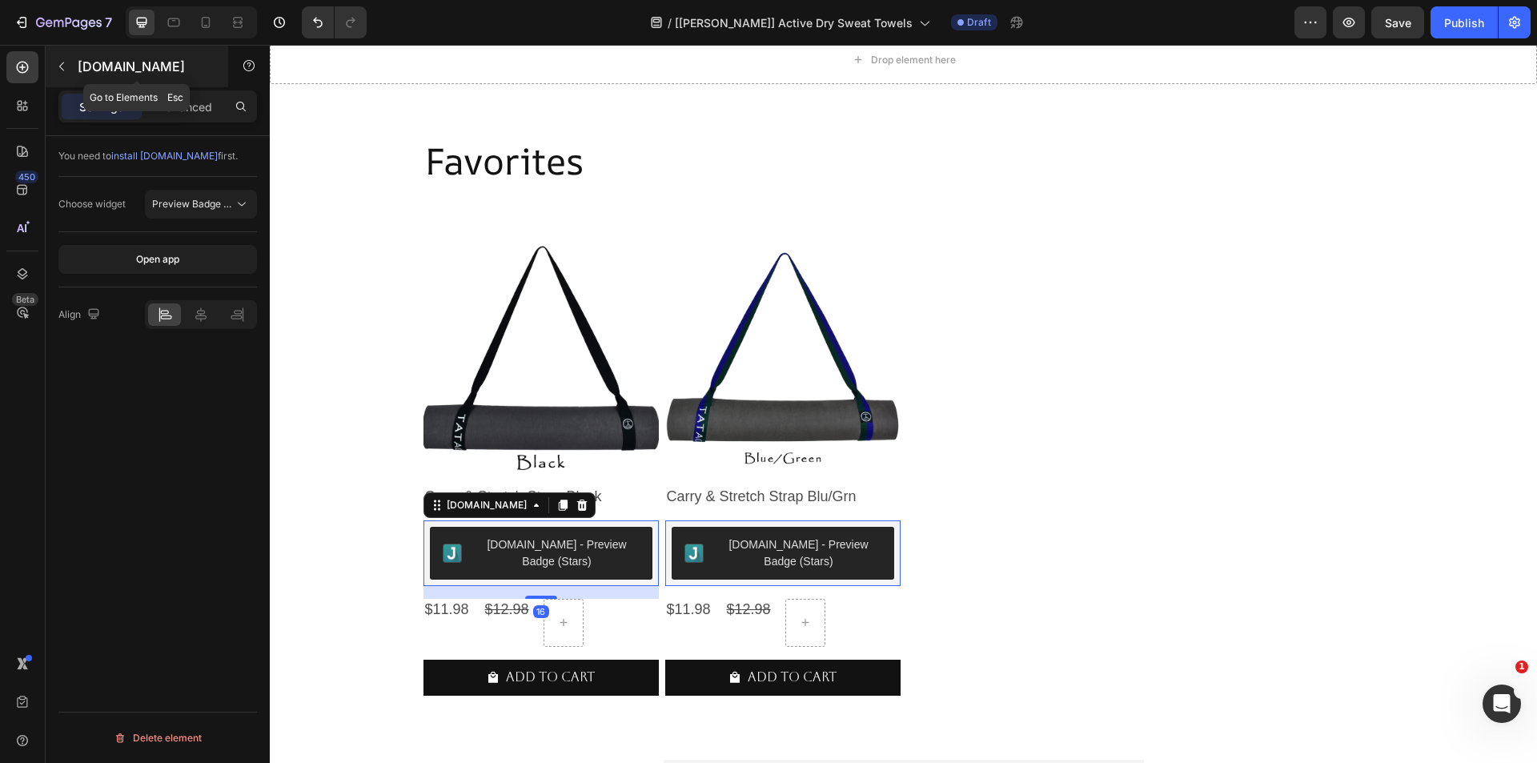
click at [65, 62] on icon "button" at bounding box center [61, 66] width 13 height 13
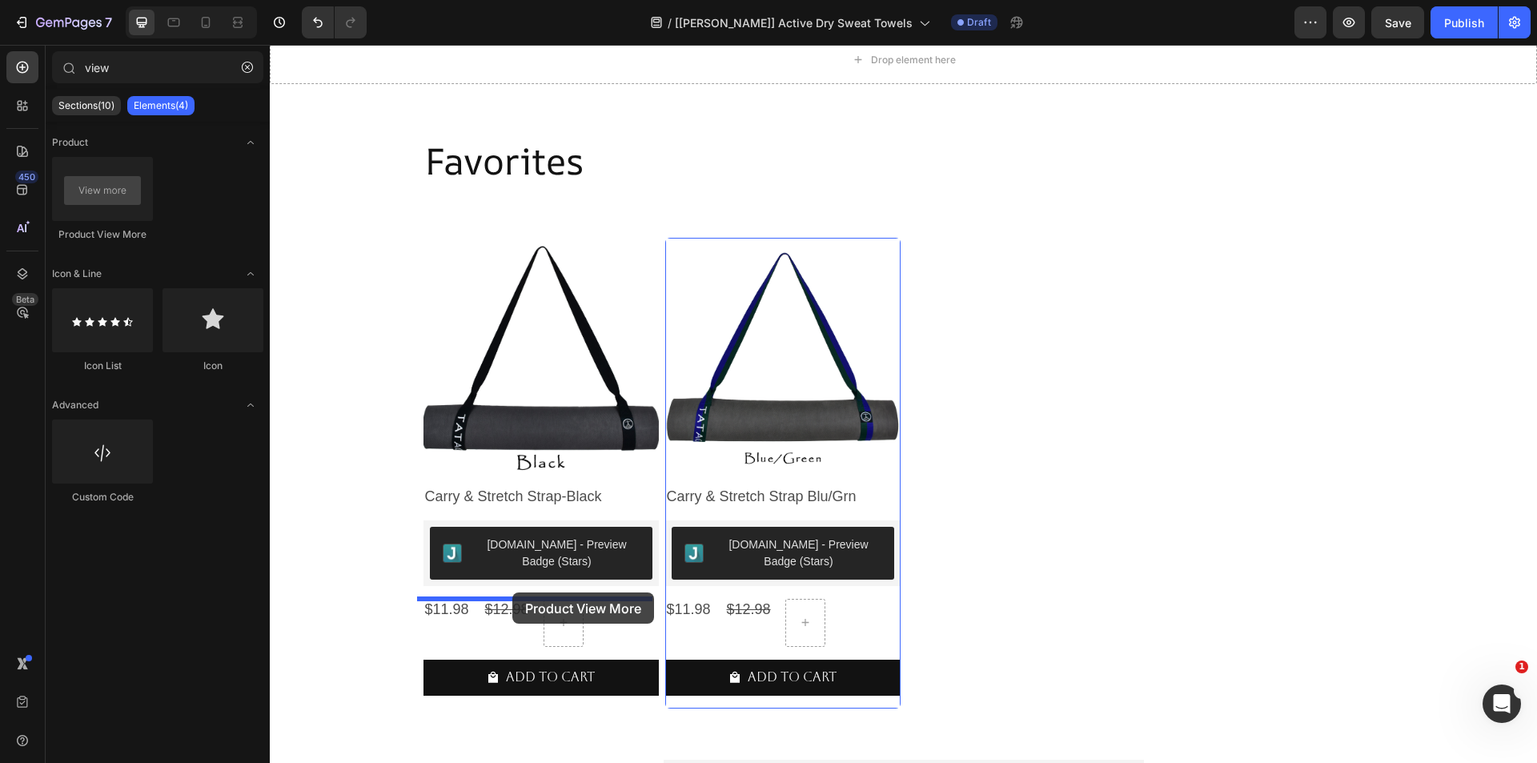
drag, startPoint x: 392, startPoint y: 227, endPoint x: 657, endPoint y: 580, distance: 442.1
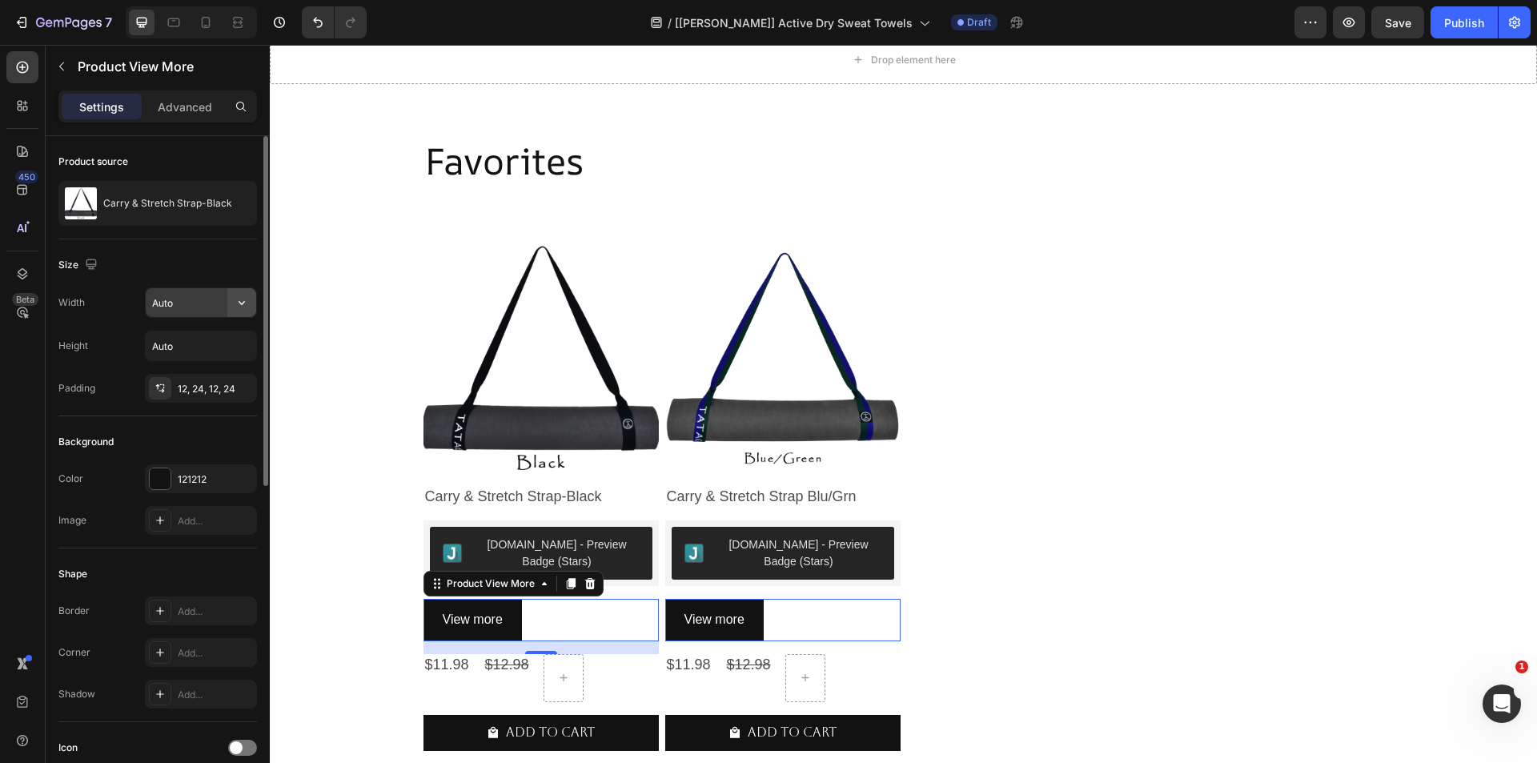
click at [242, 307] on icon "button" at bounding box center [242, 303] width 16 height 16
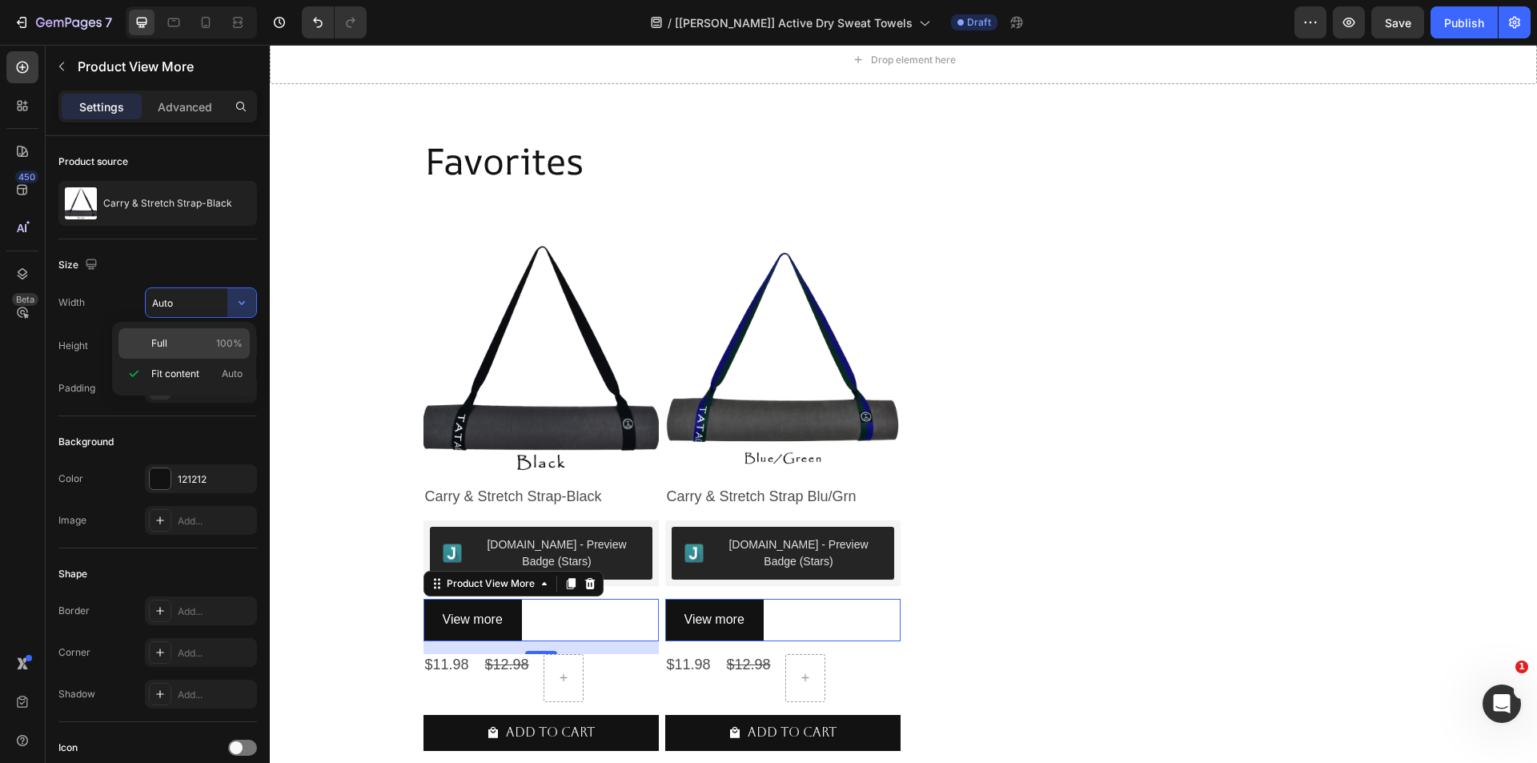
click at [232, 348] on span "100%" at bounding box center [229, 343] width 26 height 14
type input "100%"
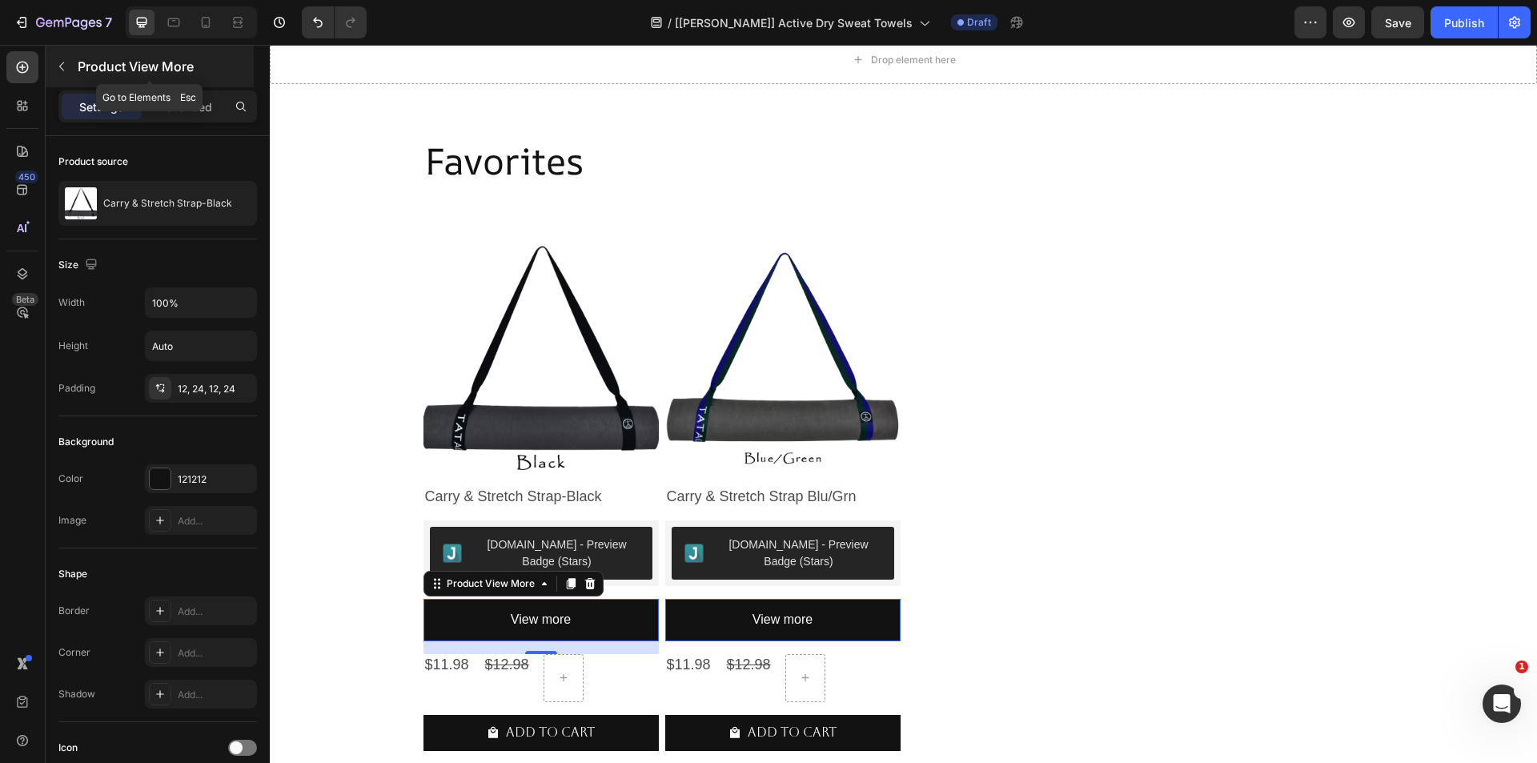
click at [70, 67] on button "button" at bounding box center [62, 67] width 26 height 26
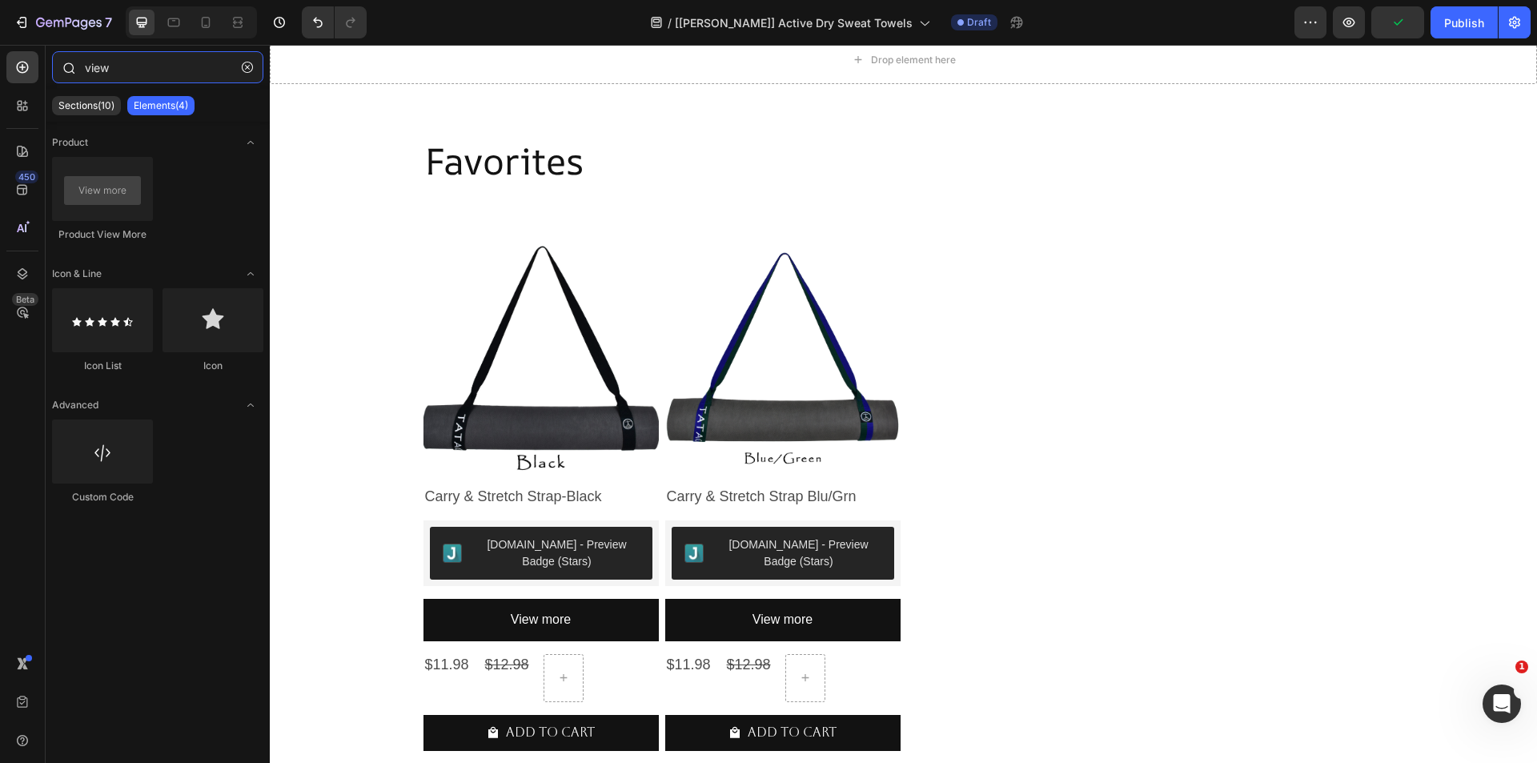
click at [135, 57] on input "view" at bounding box center [157, 67] width 211 height 32
click at [135, 58] on input "view" at bounding box center [157, 67] width 211 height 32
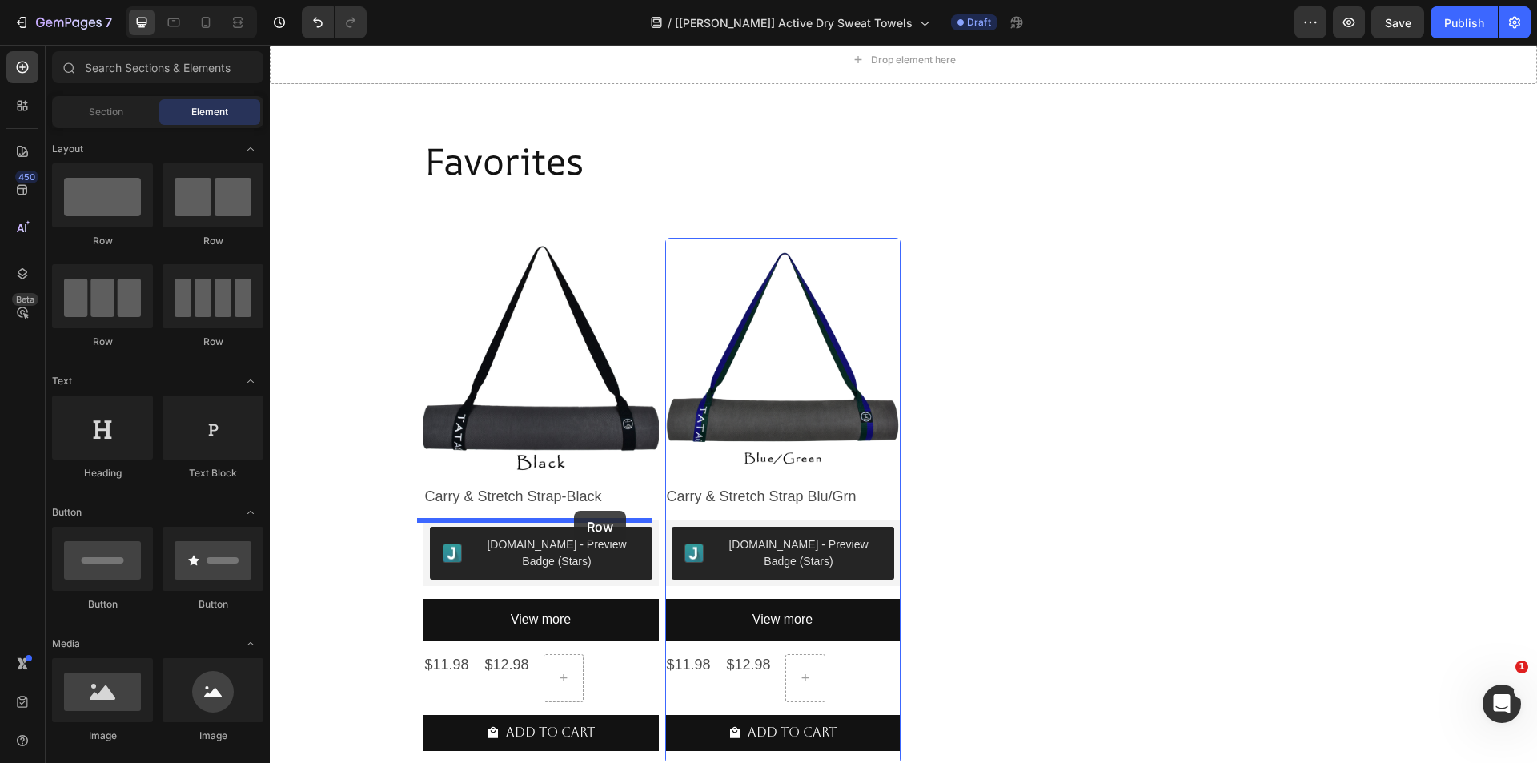
drag, startPoint x: 484, startPoint y: 274, endPoint x: 574, endPoint y: 511, distance: 253.6
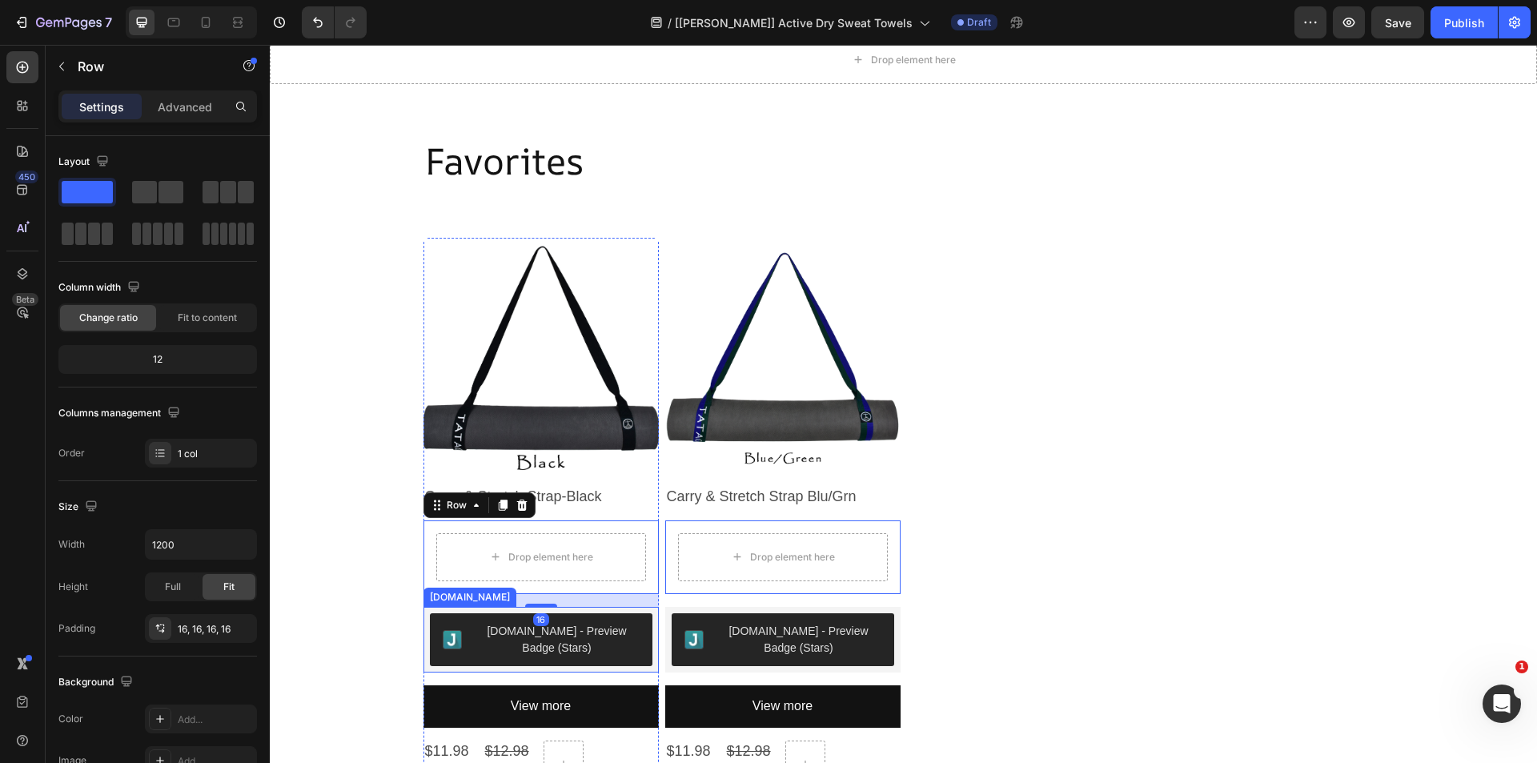
click at [490, 638] on div "[DOMAIN_NAME] - Preview Badge (Stars)" at bounding box center [557, 640] width 165 height 34
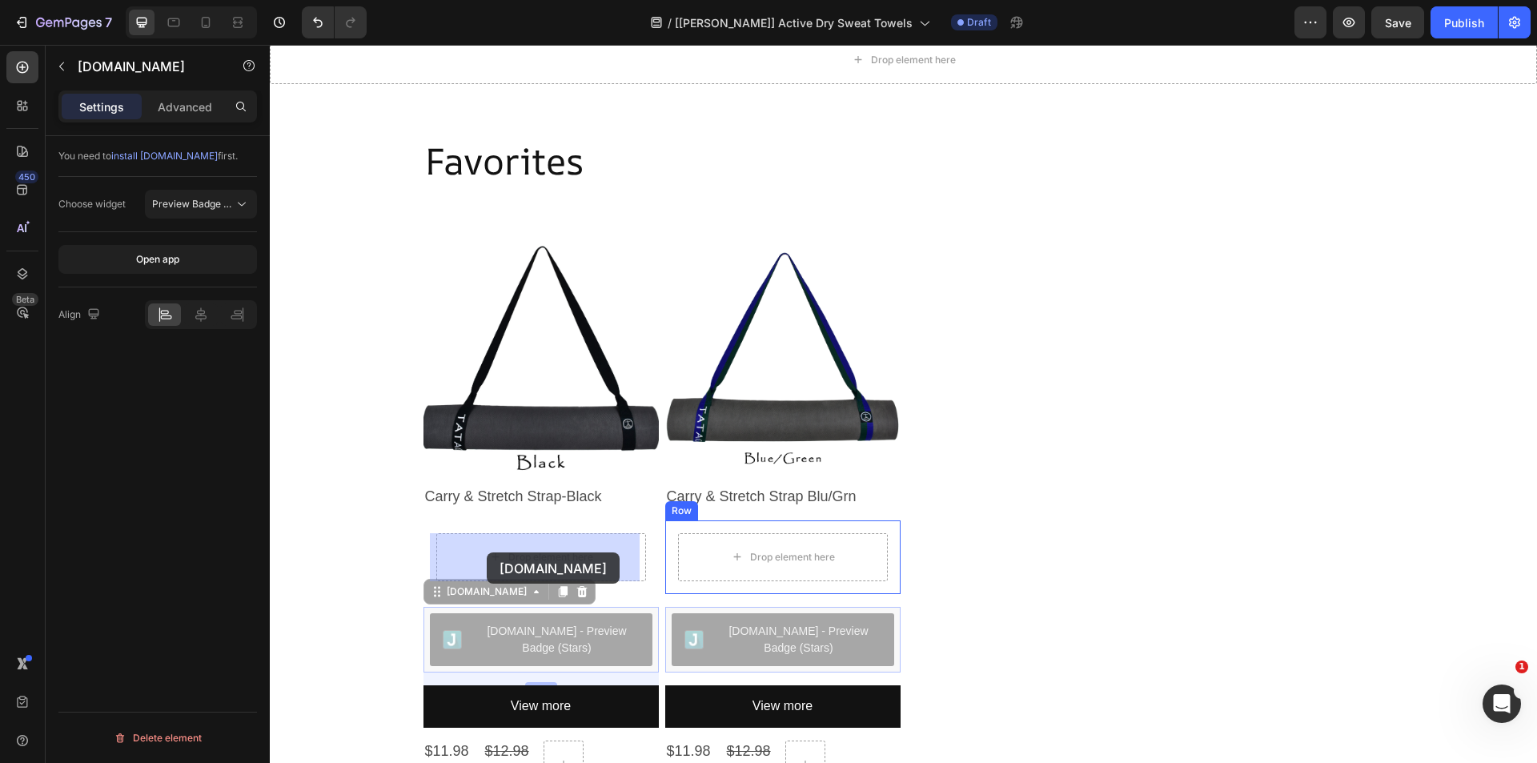
drag, startPoint x: 467, startPoint y: 597, endPoint x: 487, endPoint y: 552, distance: 49.1
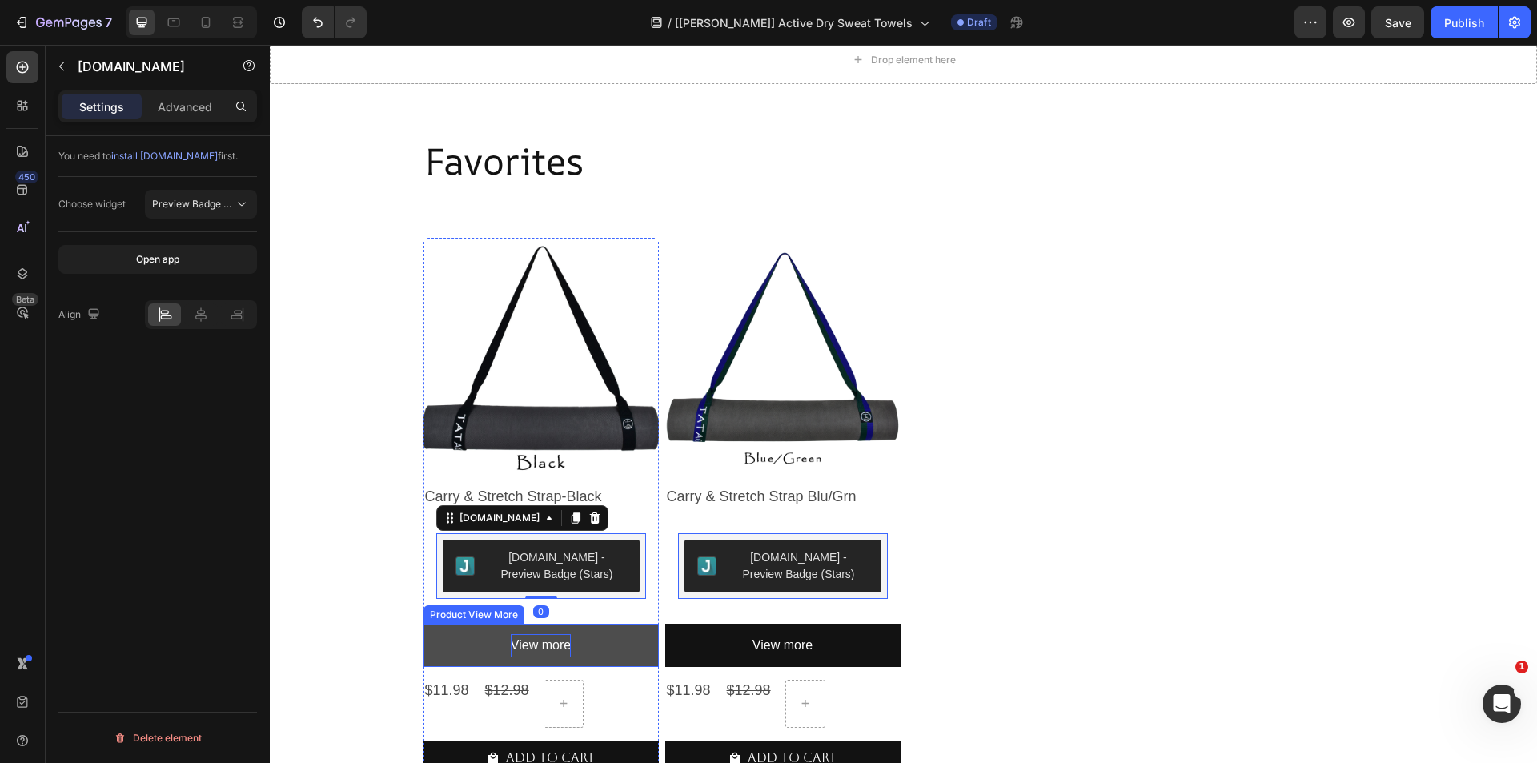
click at [531, 643] on p "View more" at bounding box center [541, 645] width 60 height 23
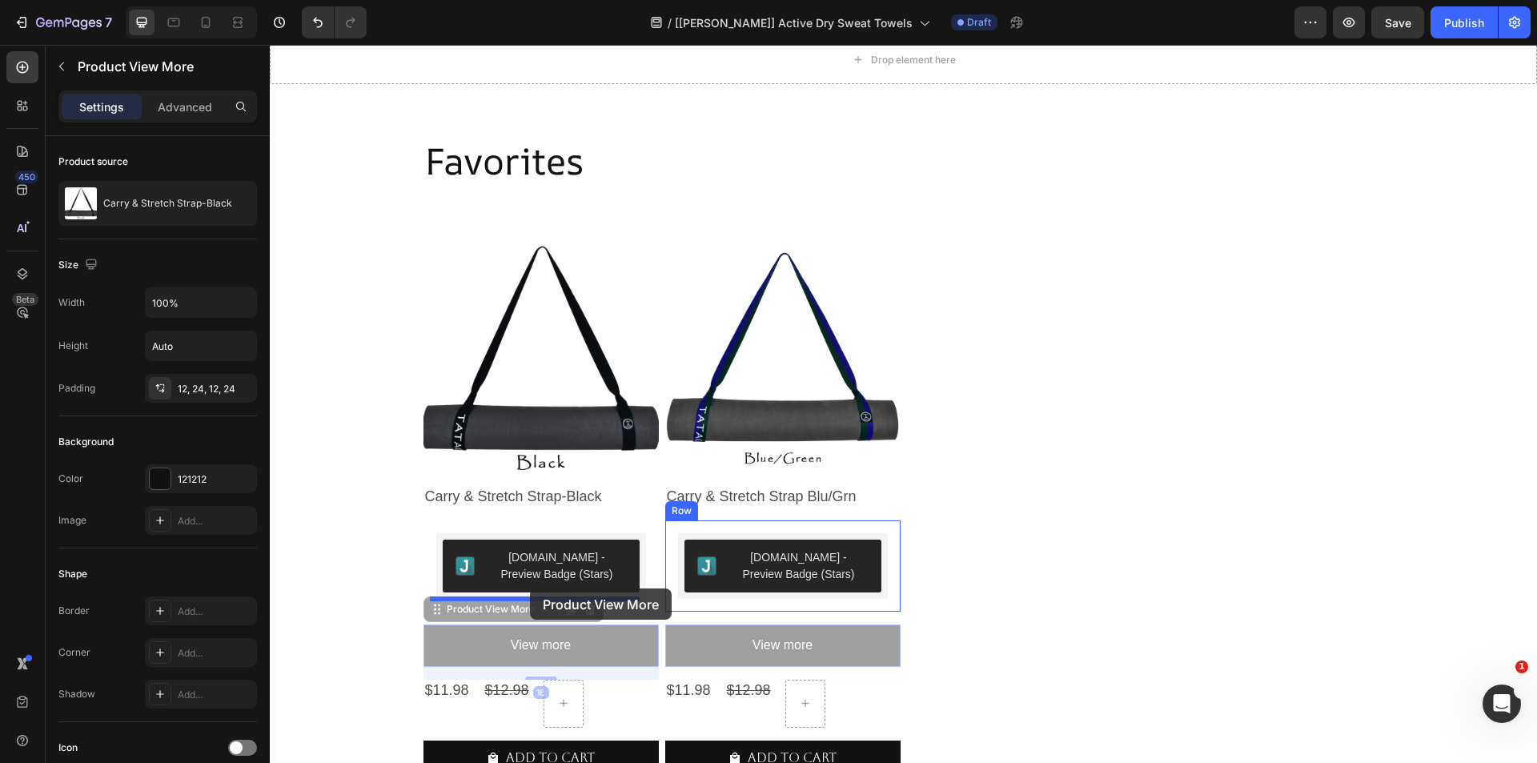
drag, startPoint x: 470, startPoint y: 610, endPoint x: 530, endPoint y: 588, distance: 63.8
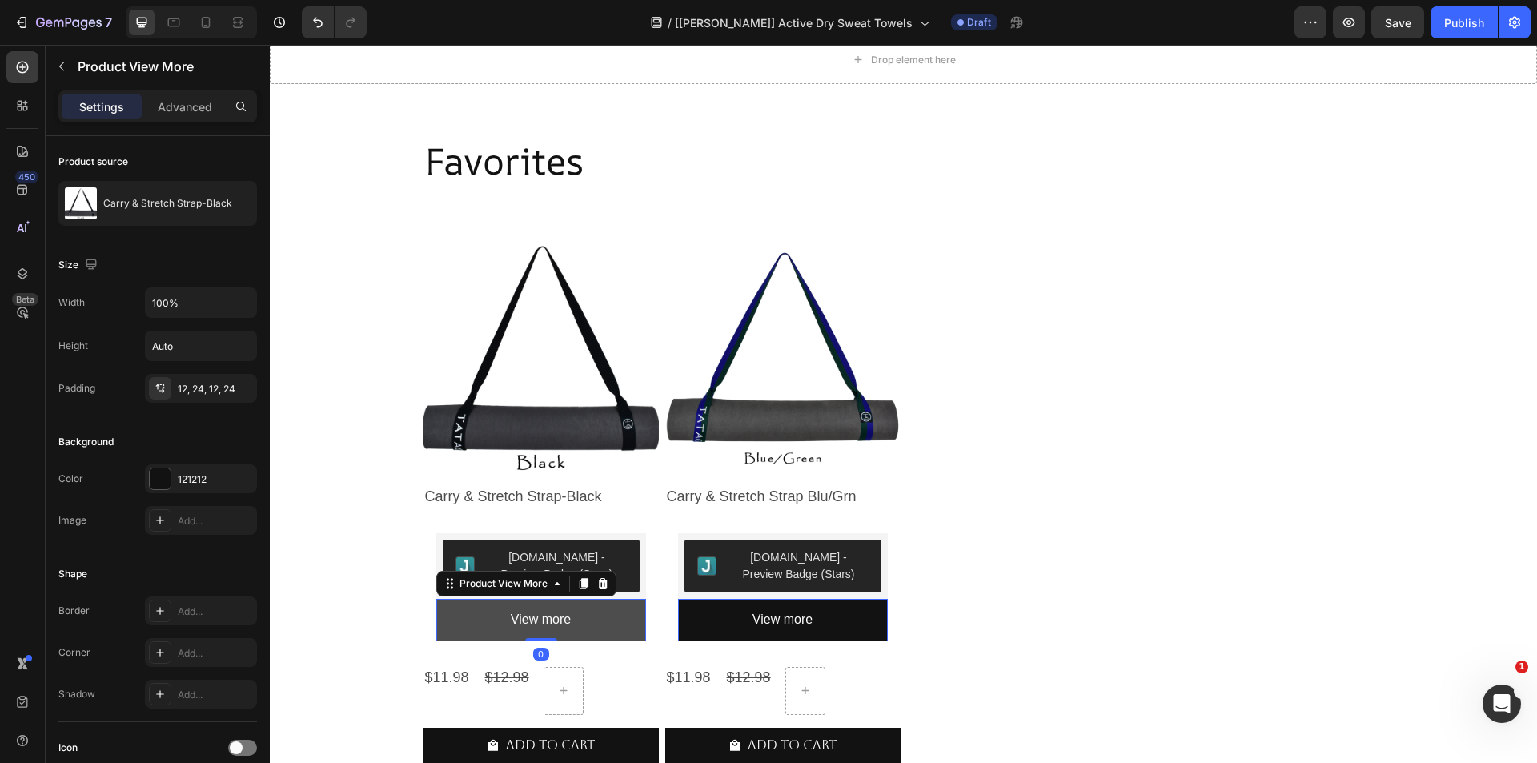
click at [632, 620] on button "View more" at bounding box center [541, 620] width 210 height 42
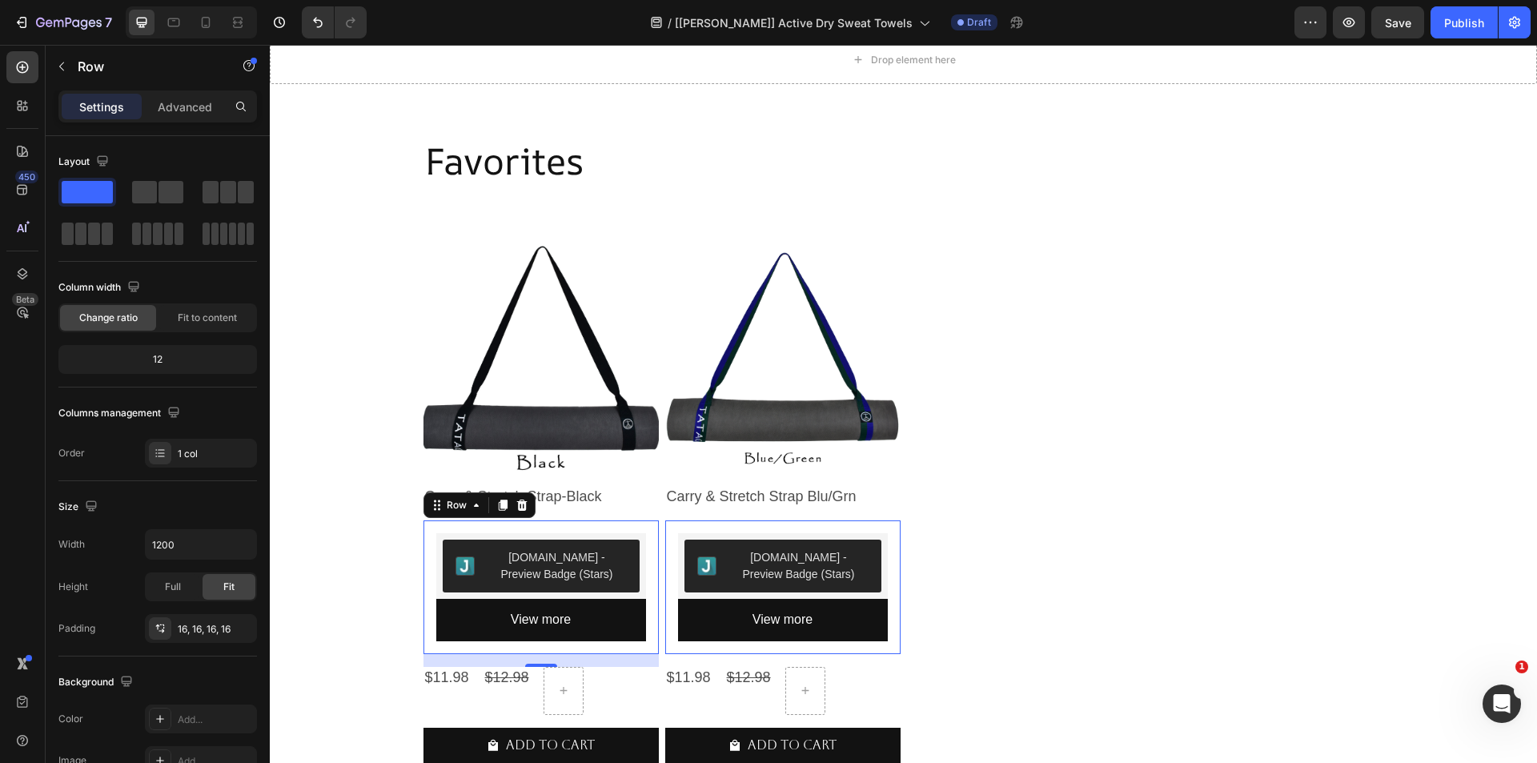
click at [650, 592] on div "[DOMAIN_NAME] - Preview Badge (Stars) [DOMAIN_NAME] View more Product View More…" at bounding box center [540, 587] width 235 height 134
click at [246, 622] on icon "button" at bounding box center [240, 628] width 13 height 13
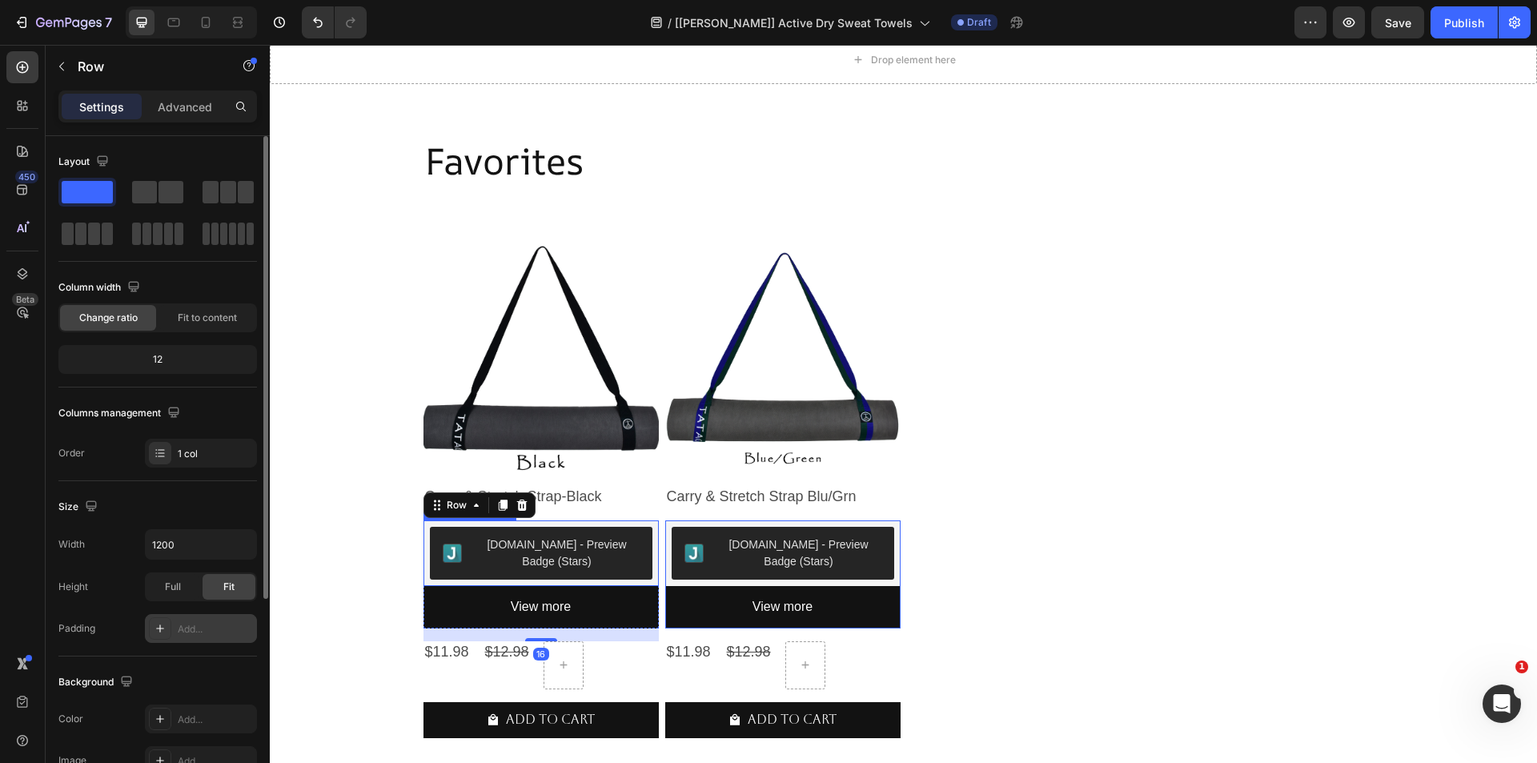
click at [628, 570] on button "[DOMAIN_NAME] - Preview Badge (Stars)" at bounding box center [541, 553] width 223 height 53
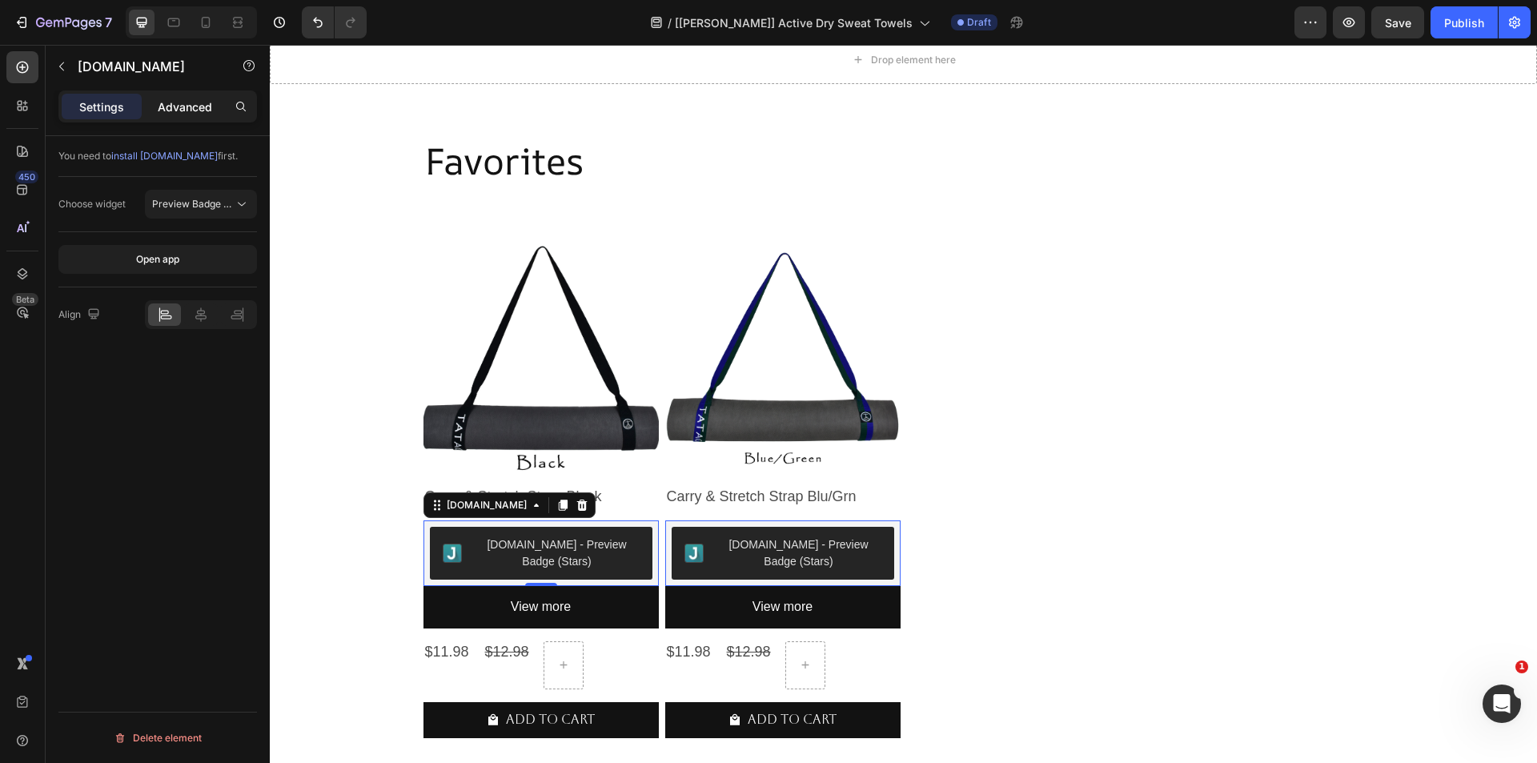
click at [171, 103] on p "Advanced" at bounding box center [185, 106] width 54 height 17
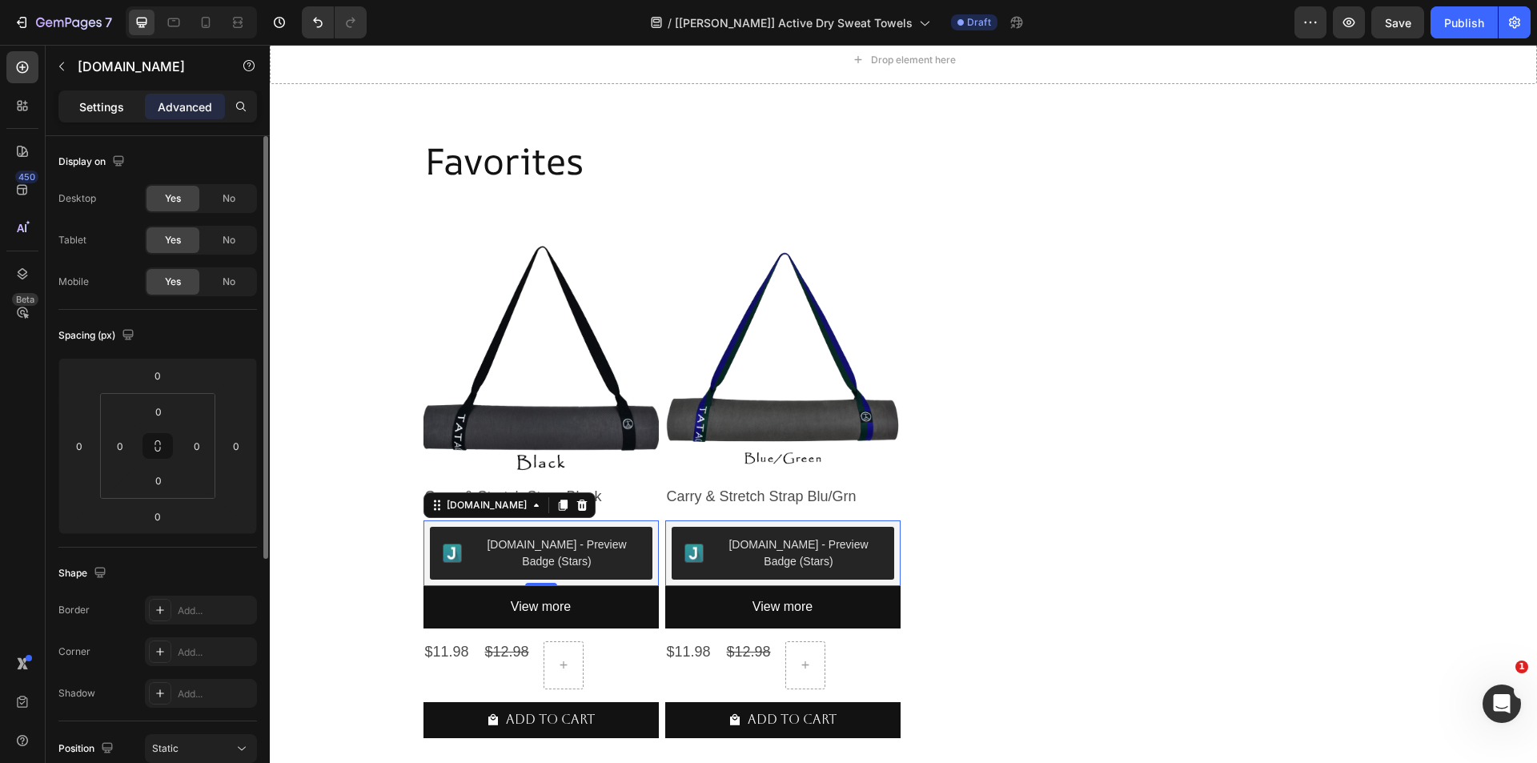
click at [83, 106] on p "Settings" at bounding box center [101, 106] width 45 height 17
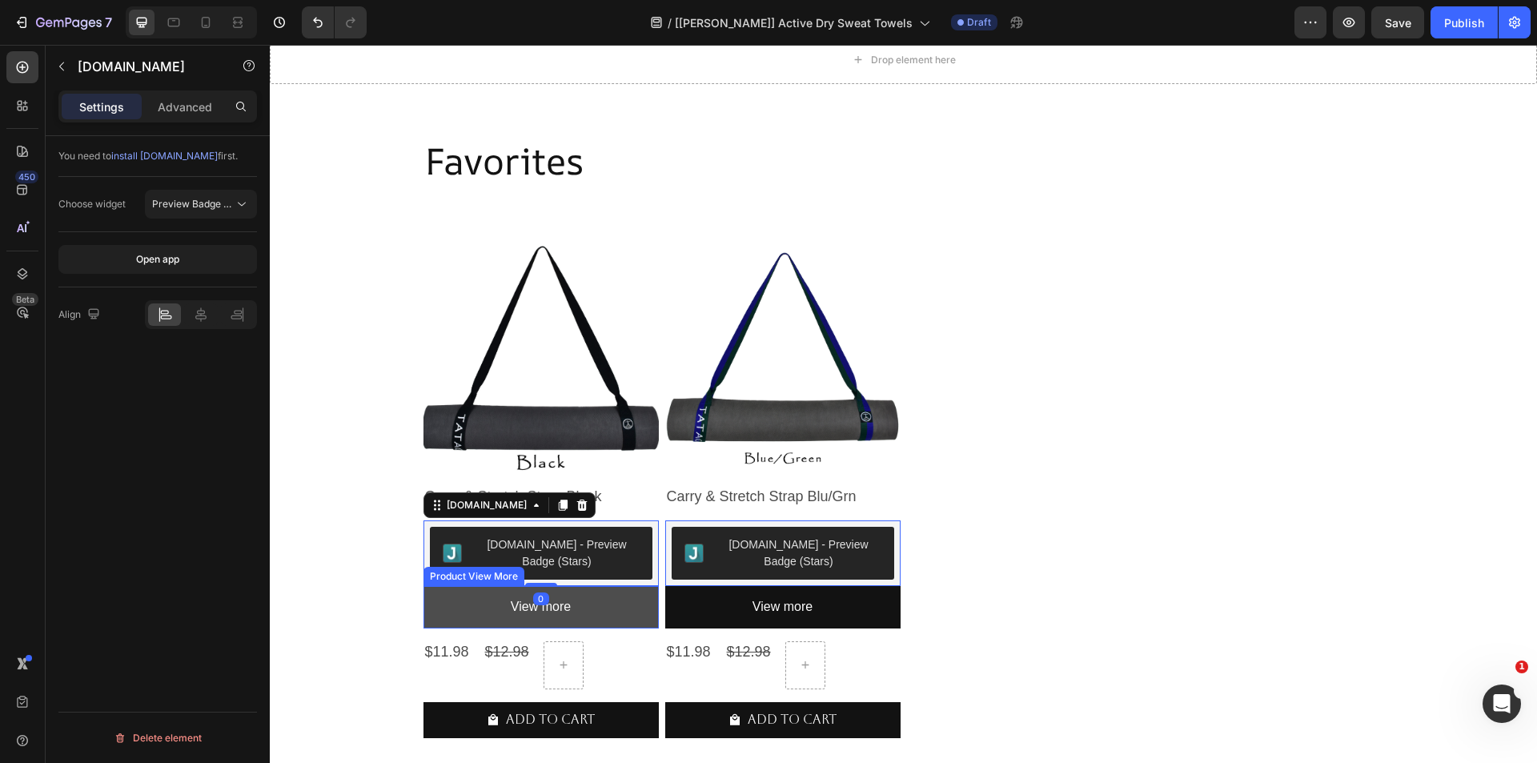
click at [455, 615] on button "View more" at bounding box center [540, 607] width 235 height 42
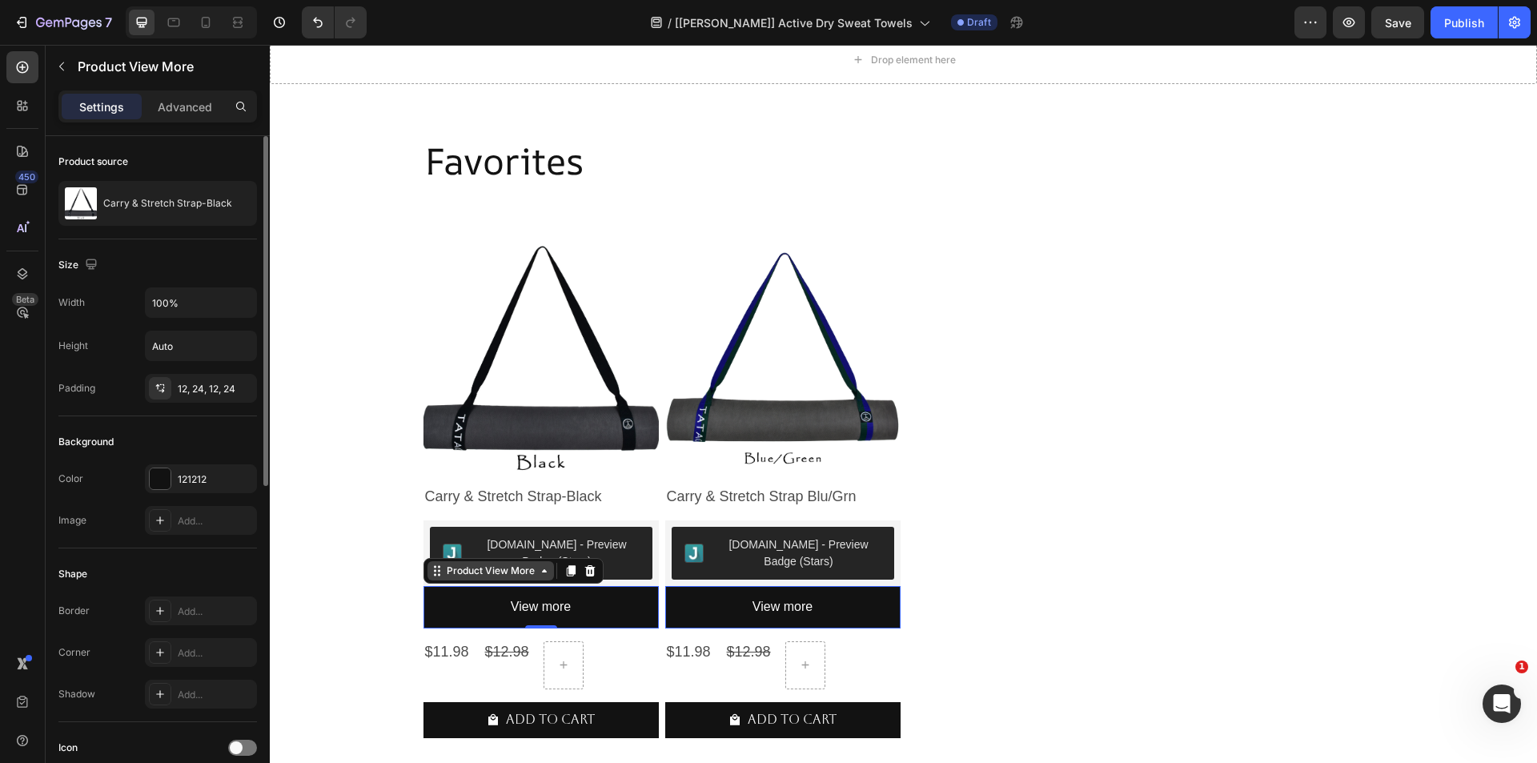
click at [503, 574] on div "Product View More" at bounding box center [491, 571] width 94 height 14
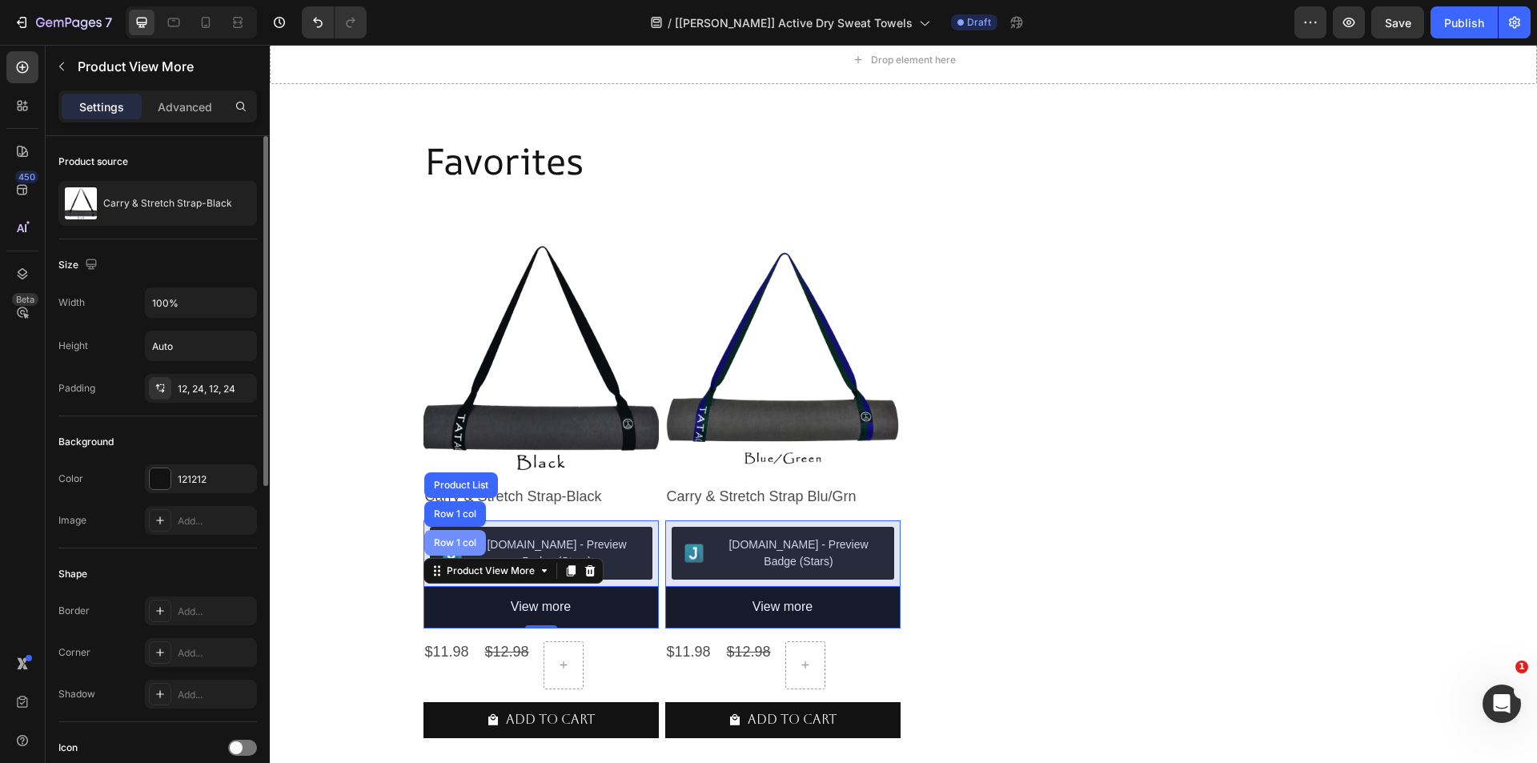
click at [472, 545] on div "Row 1 col" at bounding box center [455, 543] width 49 height 10
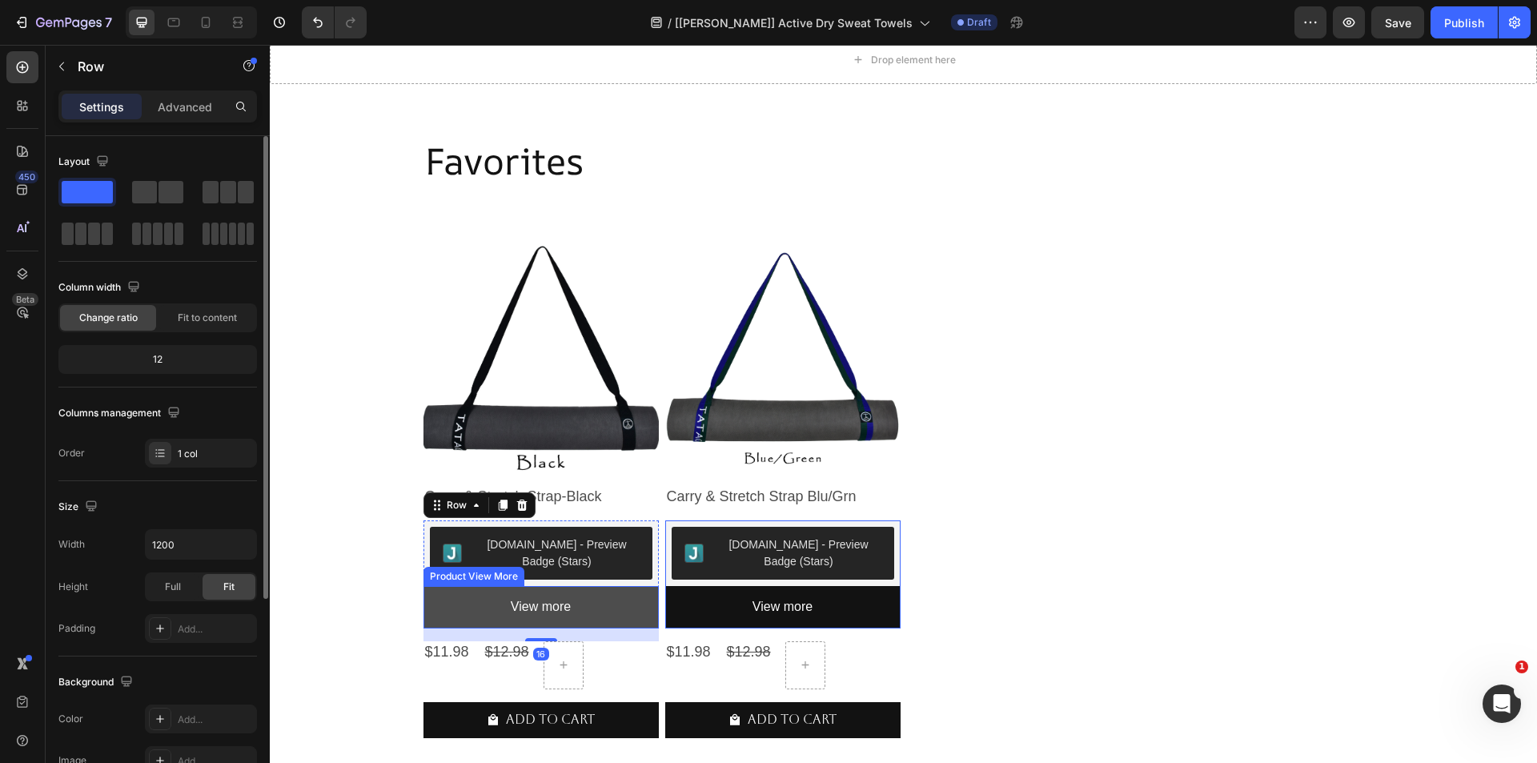
click at [488, 599] on button "View more" at bounding box center [540, 607] width 235 height 42
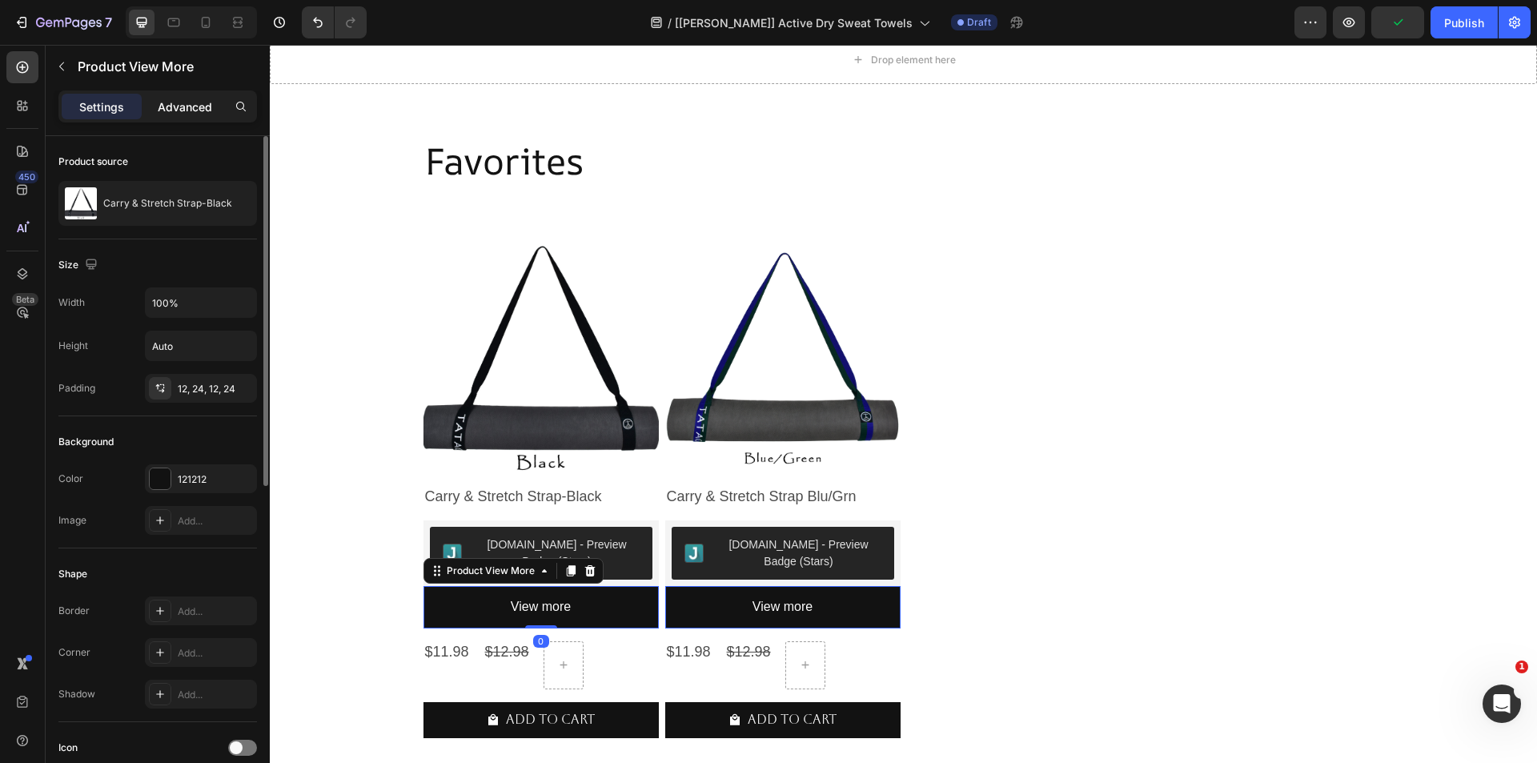
click at [171, 114] on p "Advanced" at bounding box center [185, 106] width 54 height 17
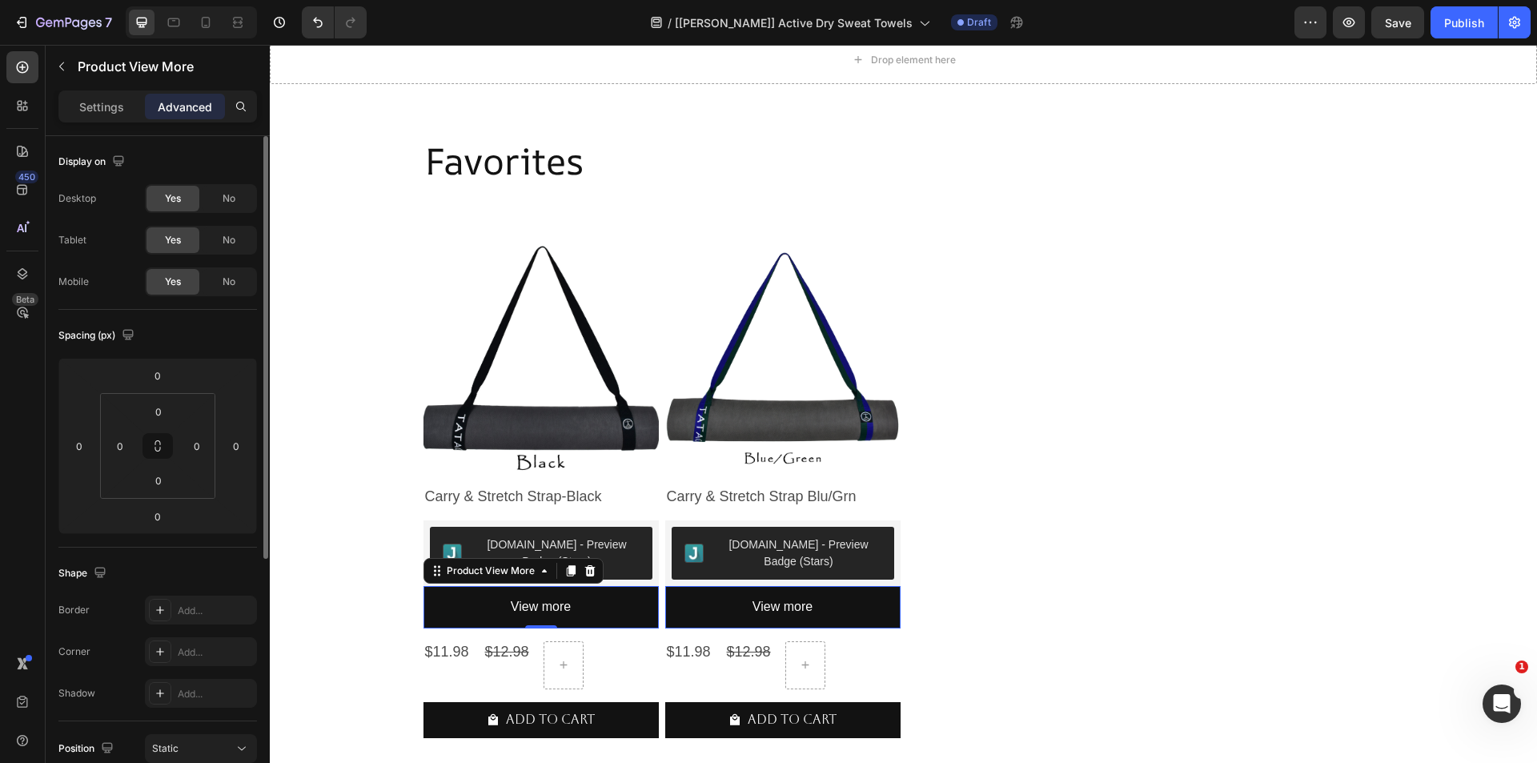
scroll to position [395, 0]
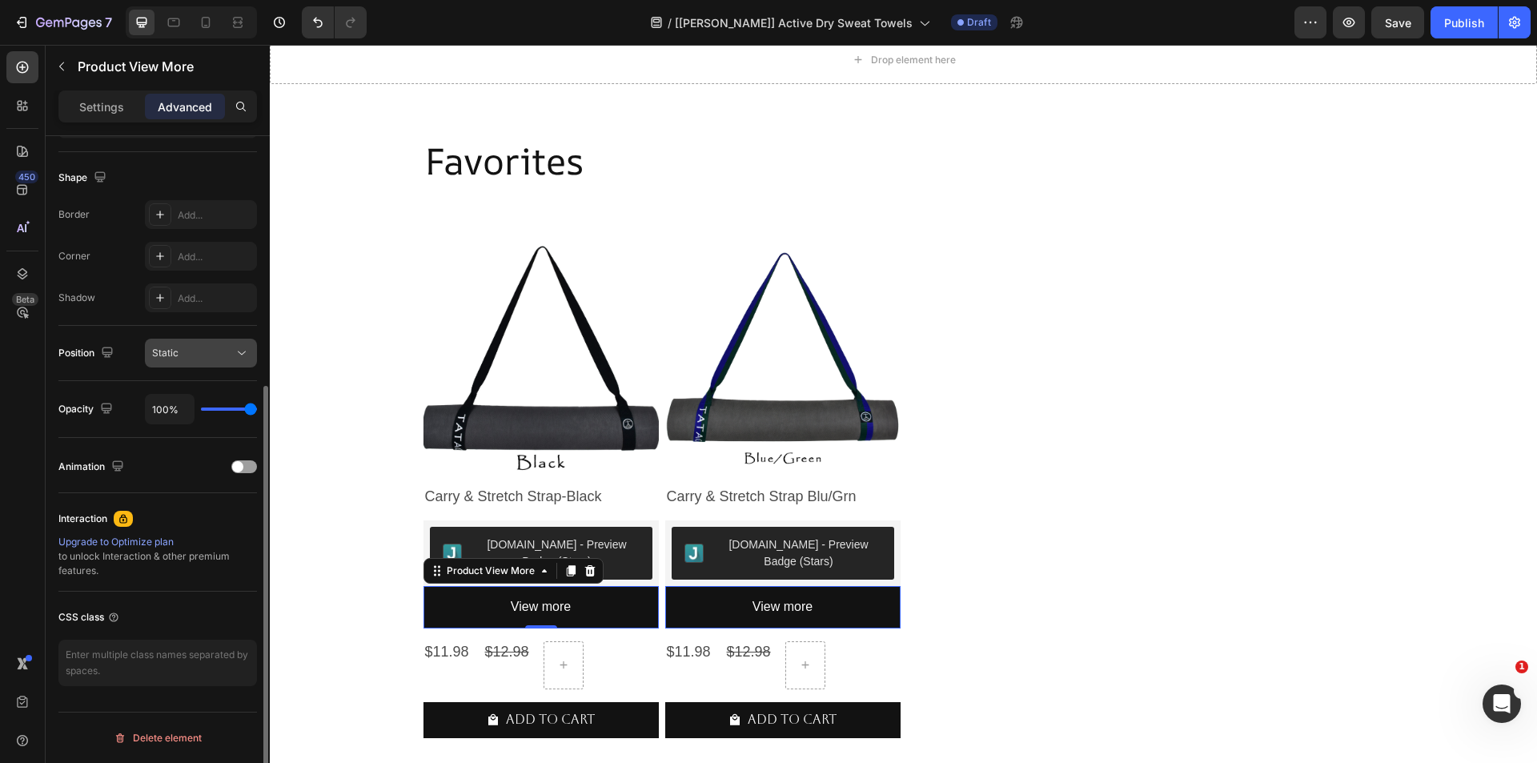
click at [230, 351] on div "Static" at bounding box center [193, 353] width 82 height 14
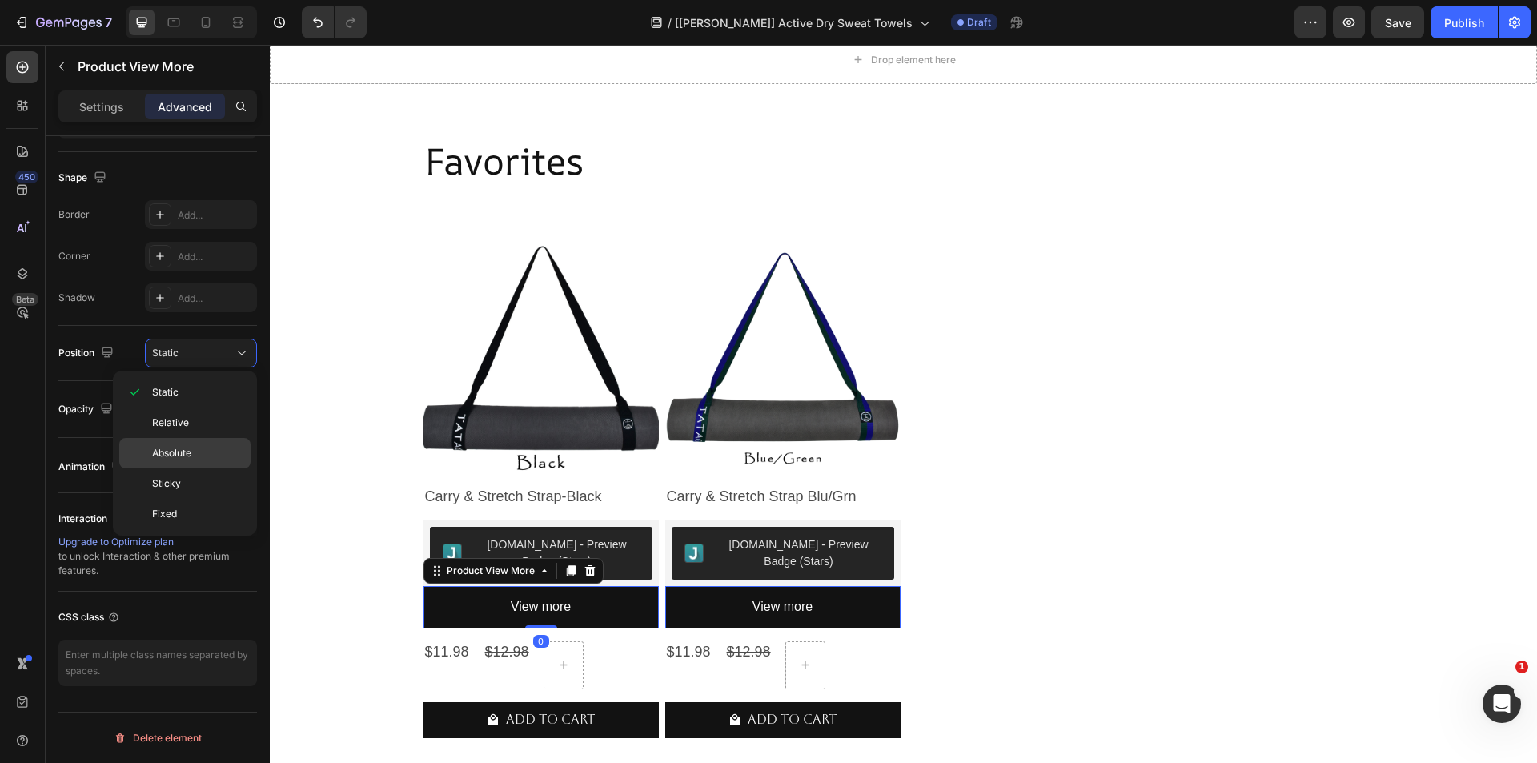
click at [190, 453] on span "Absolute" at bounding box center [171, 453] width 39 height 14
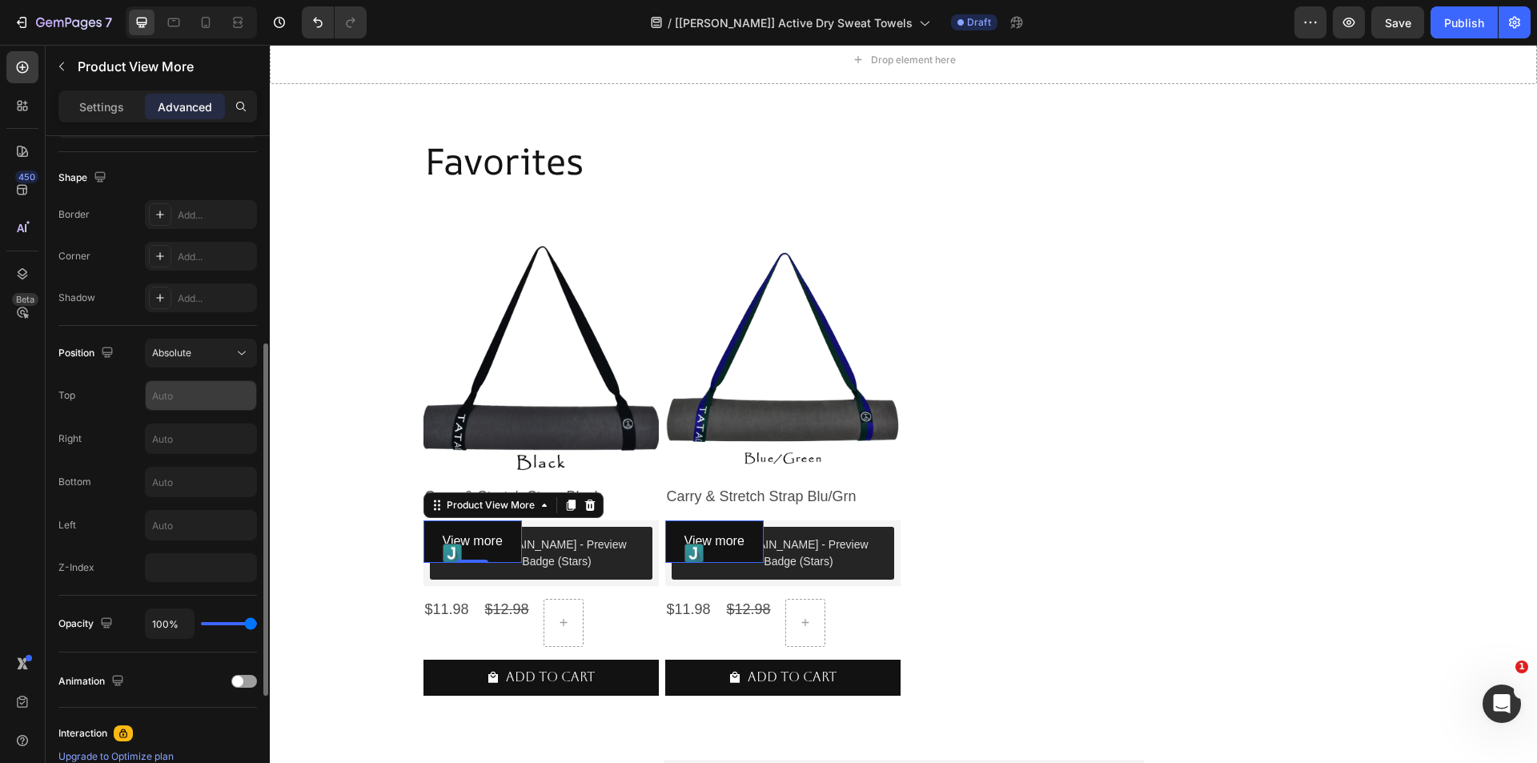
click at [182, 405] on input "text" at bounding box center [201, 395] width 110 height 29
type input "0"
click at [182, 440] on input "text" at bounding box center [201, 438] width 110 height 29
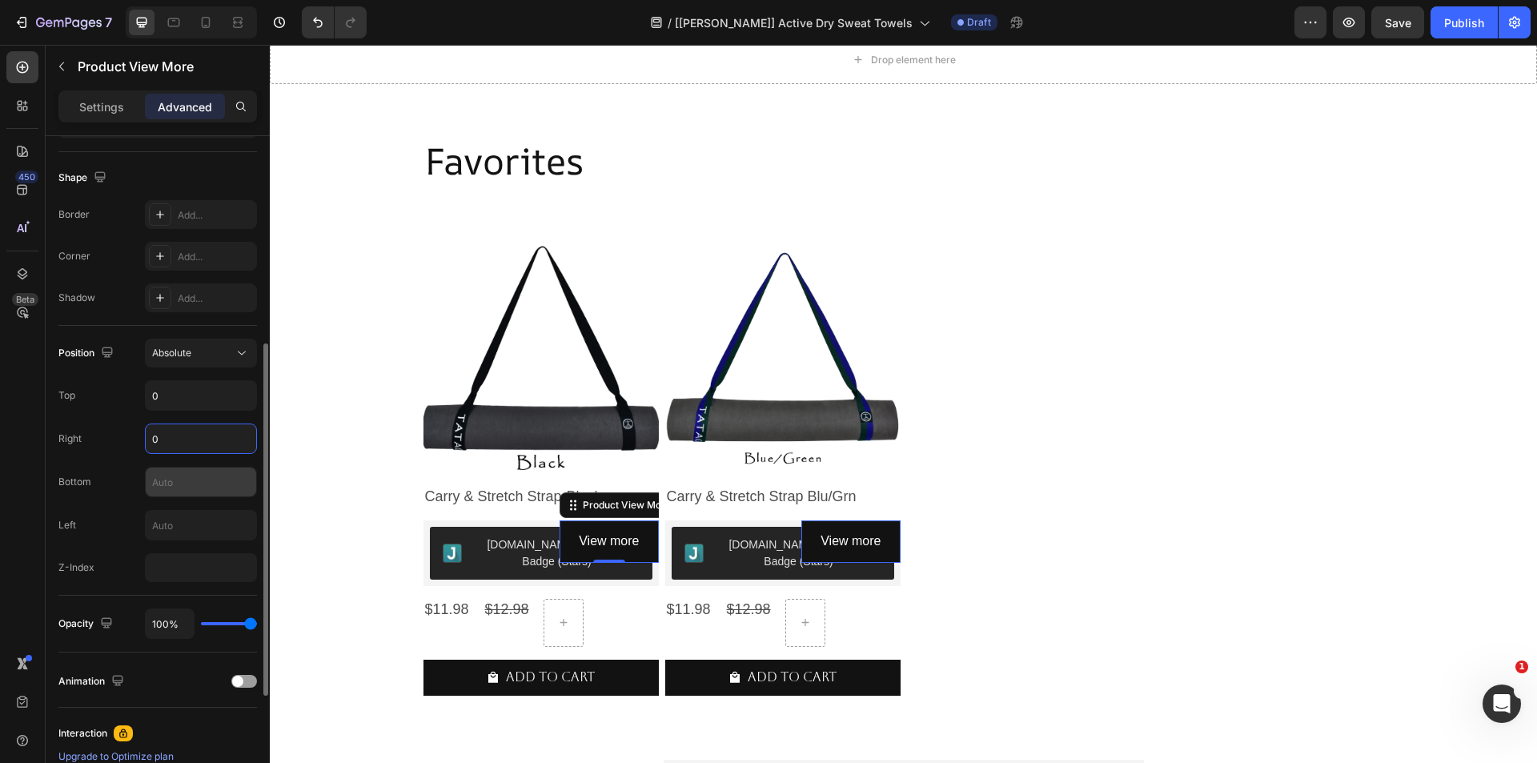
type input "0"
click at [171, 486] on input "text" at bounding box center [201, 482] width 110 height 29
type input "0"
click at [175, 530] on input "text" at bounding box center [201, 525] width 110 height 29
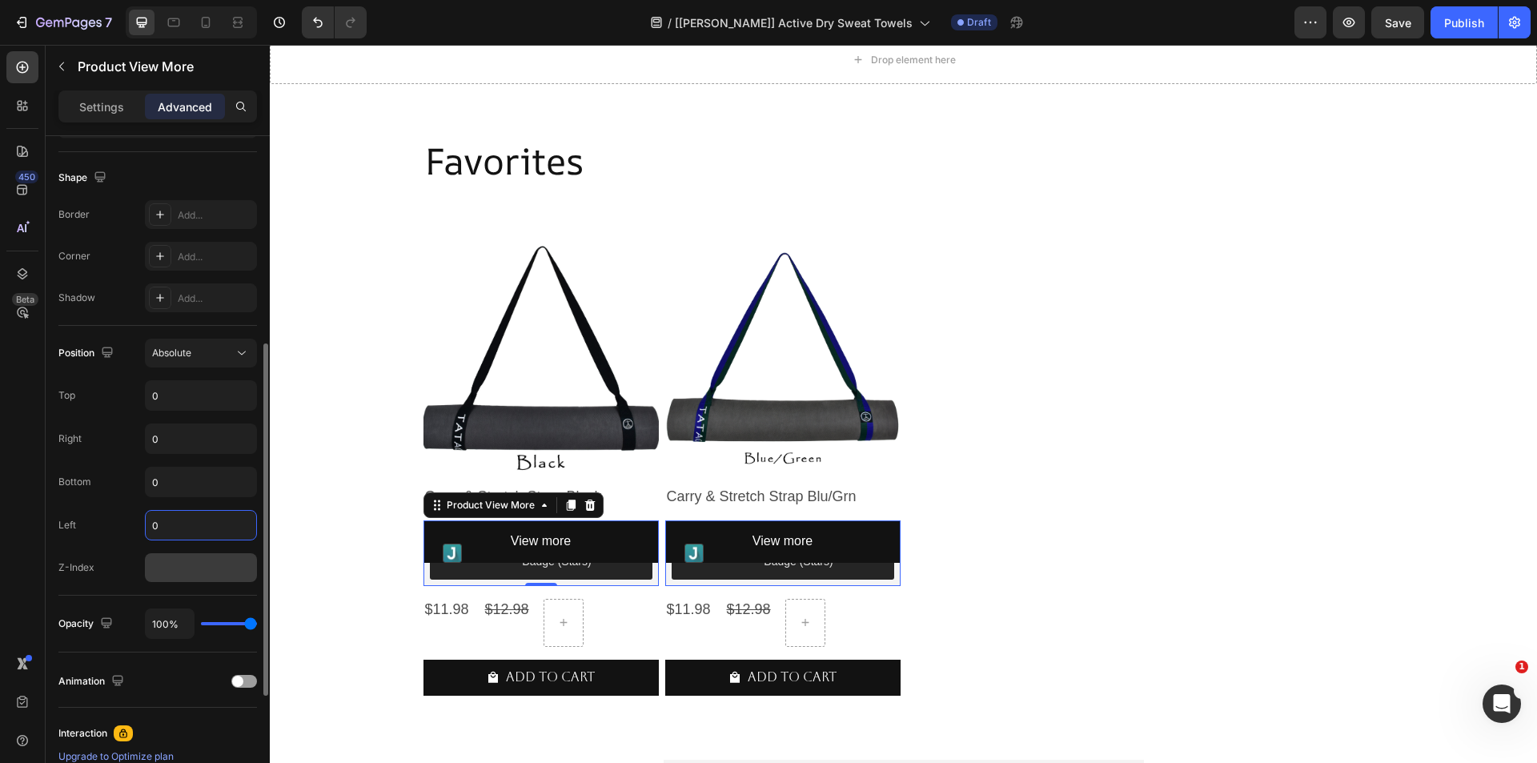
type input "0"
click at [178, 569] on input "number" at bounding box center [201, 567] width 112 height 29
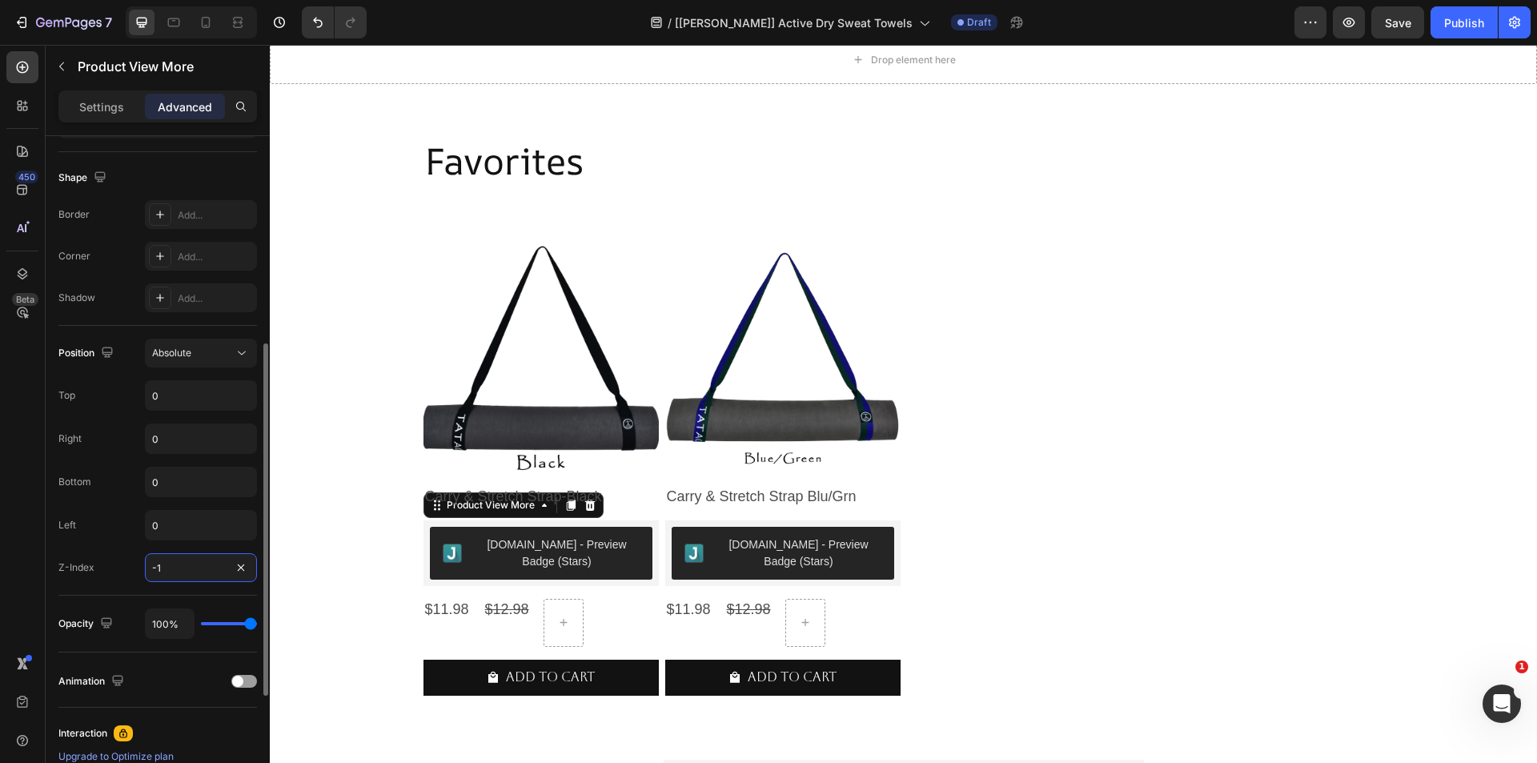
type input "-1"
type input "85%"
type input "85"
type input "61%"
type input "61"
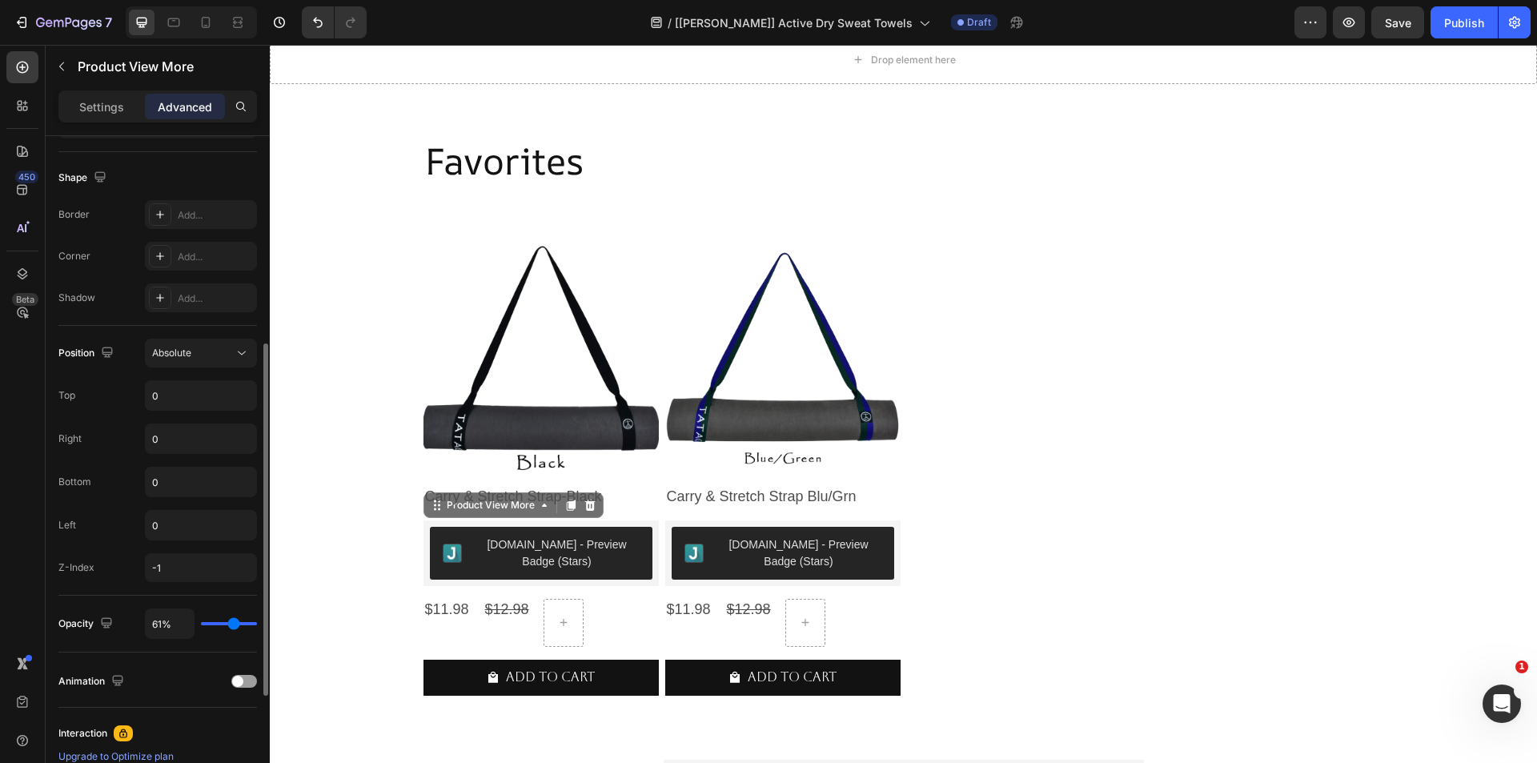
type input "52%"
type input "52"
type input "43%"
type input "43"
type input "31%"
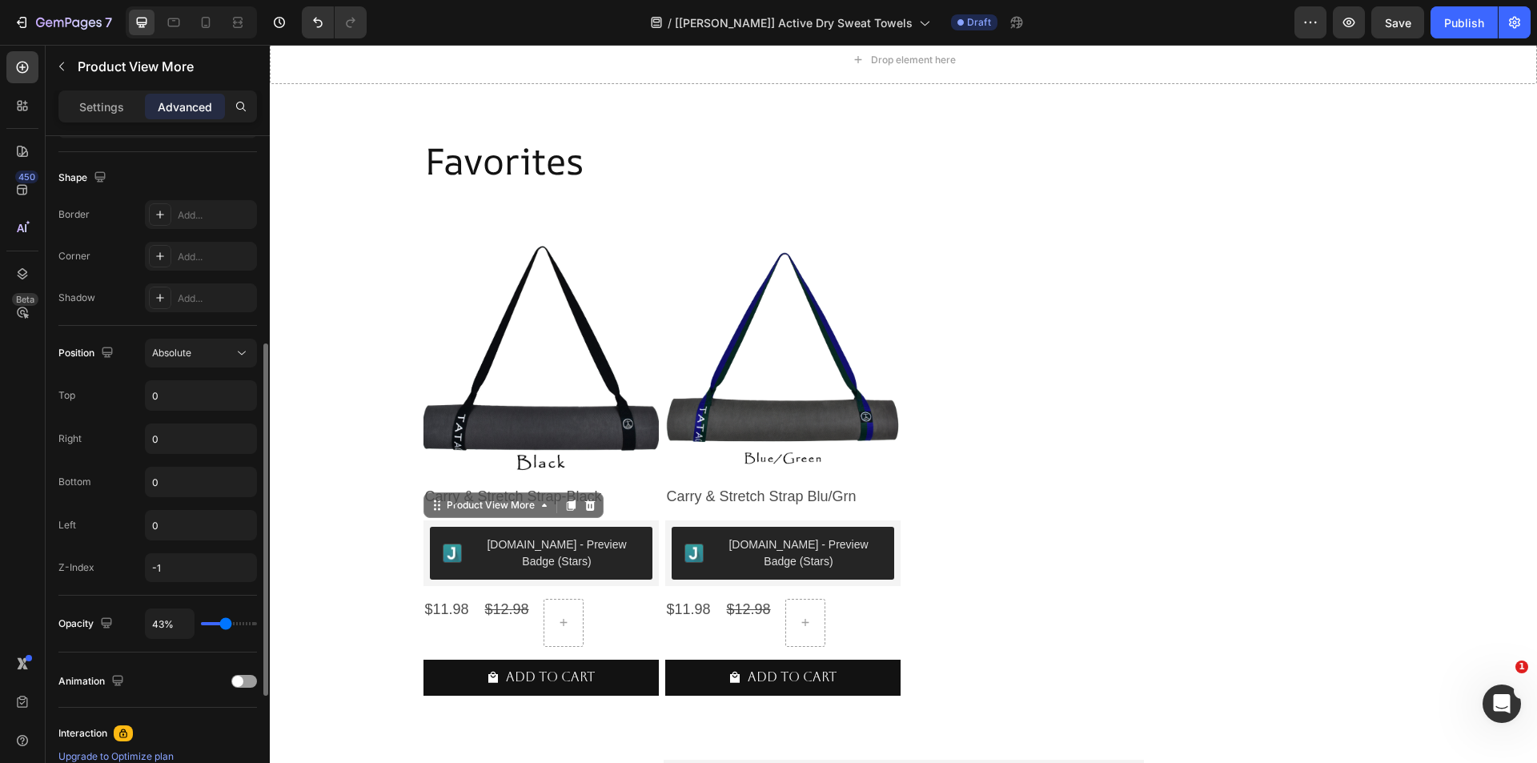
type input "31"
type input "26%"
type input "26"
type input "15%"
type input "15"
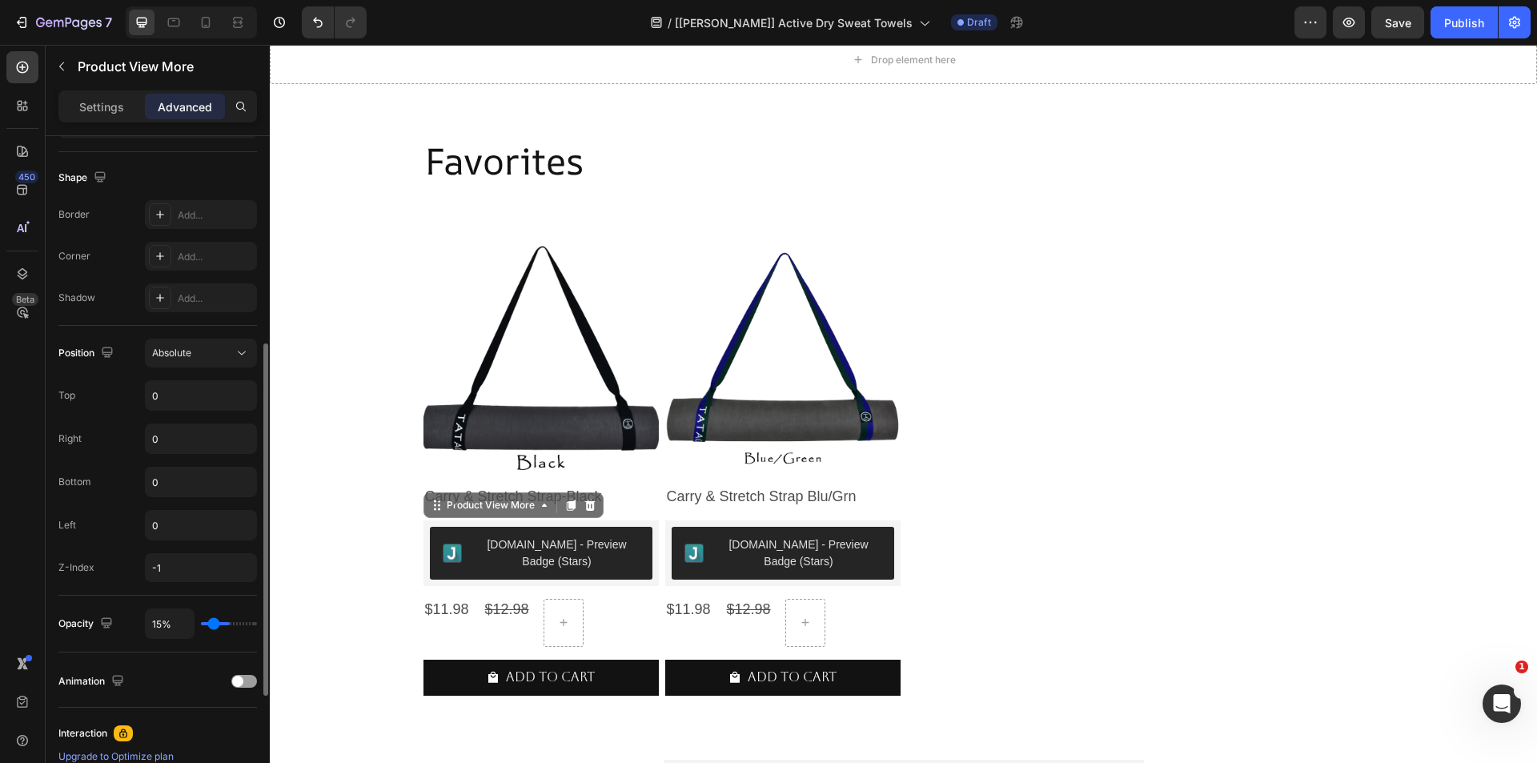
type input "13%"
type input "13"
type input "6%"
type input "6"
type input "4%"
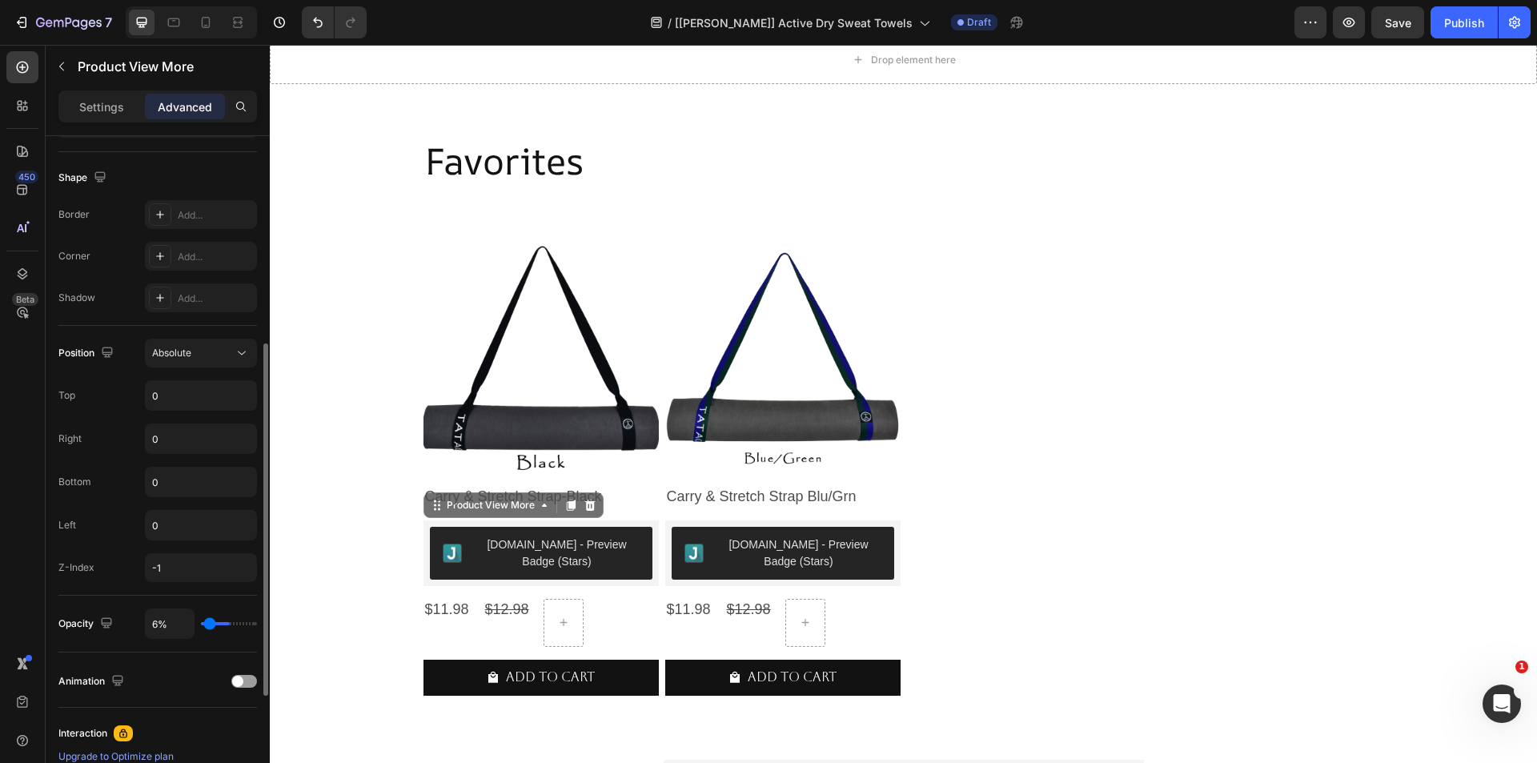
type input "4"
type input "0%"
drag, startPoint x: 251, startPoint y: 620, endPoint x: 191, endPoint y: 627, distance: 61.3
type input "0"
click at [201, 625] on input "range" at bounding box center [229, 623] width 56 height 3
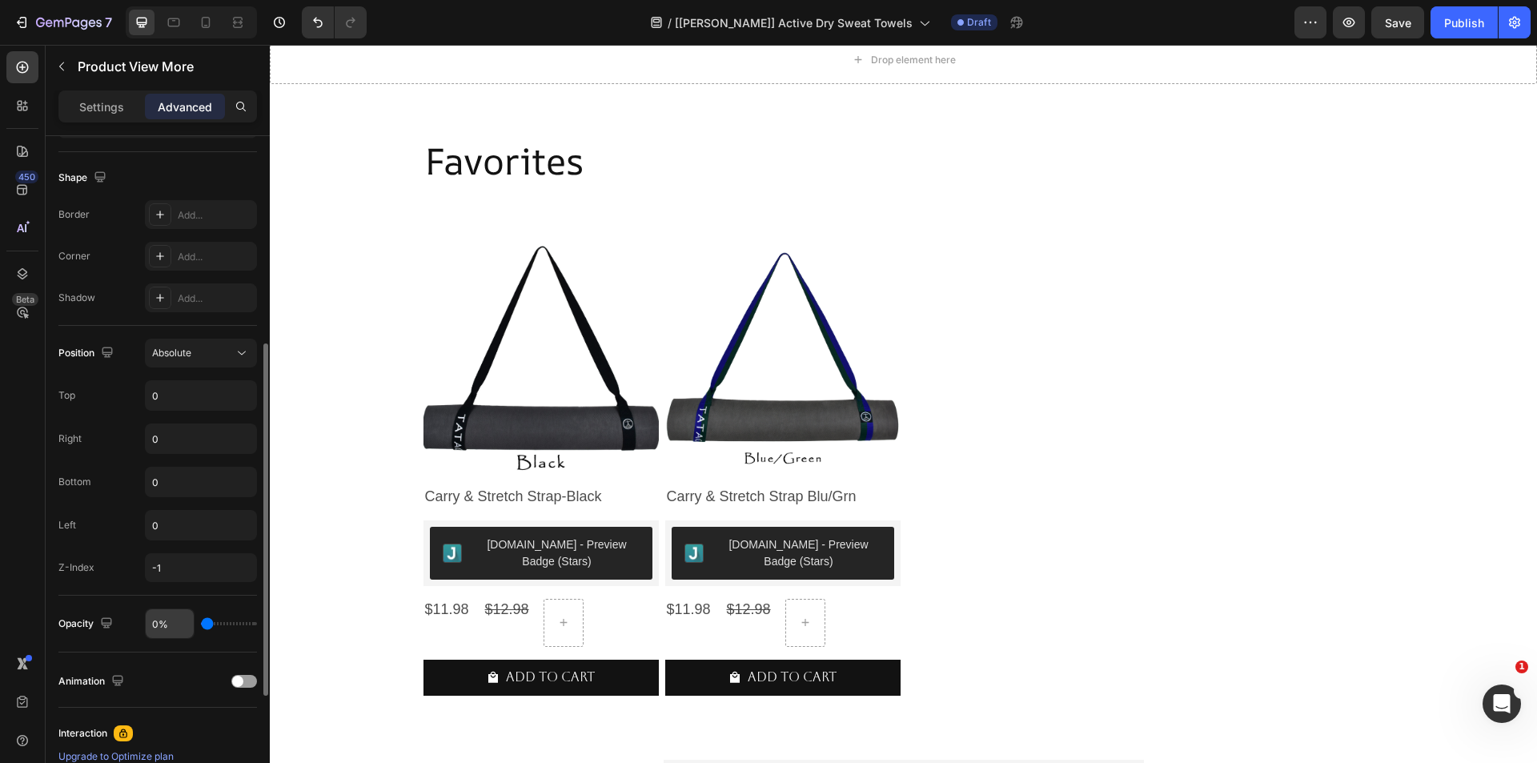
type input "0%"
click at [173, 569] on input "-1" at bounding box center [201, 567] width 112 height 29
type input "2"
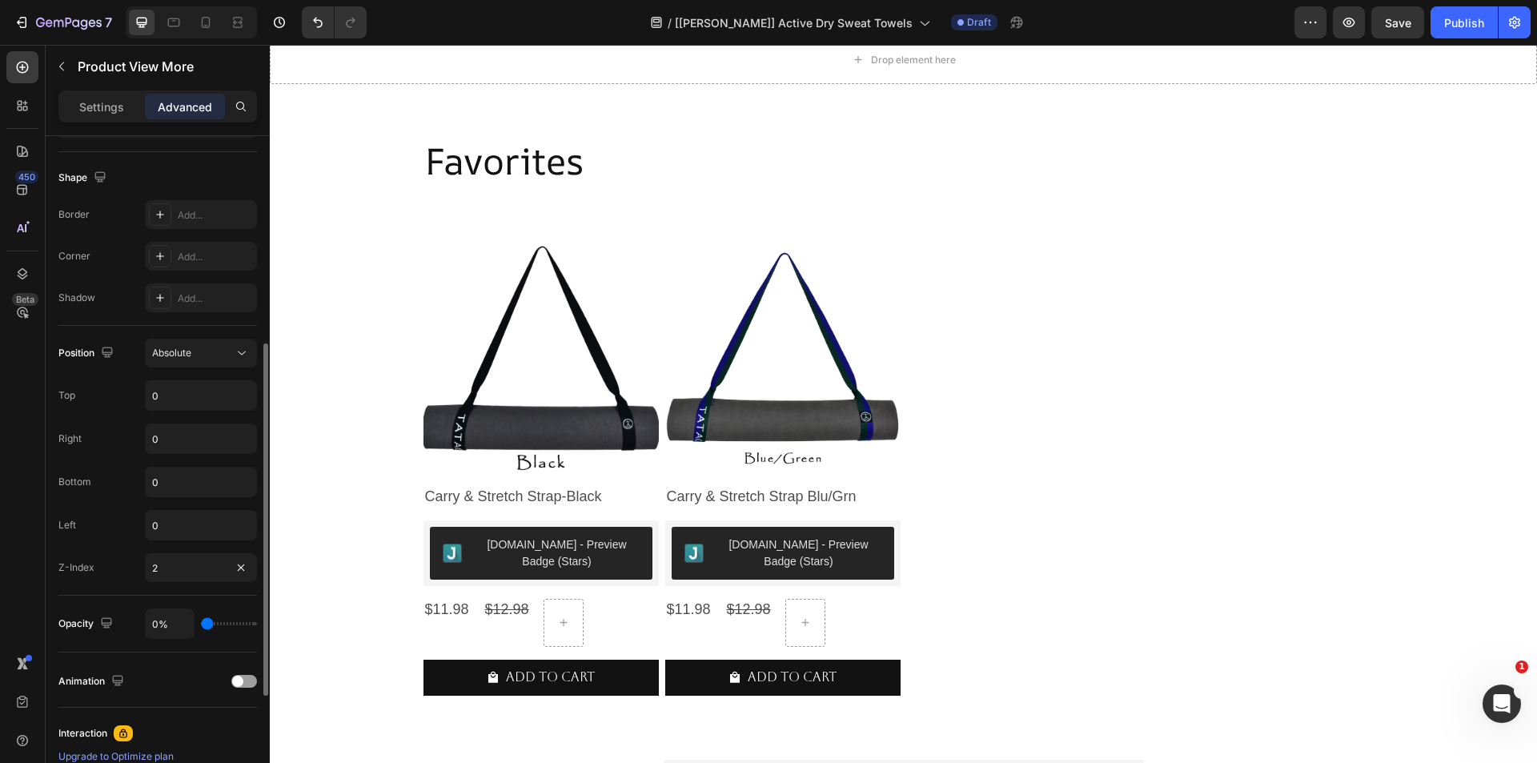
click at [86, 519] on div "Left 0" at bounding box center [157, 525] width 199 height 30
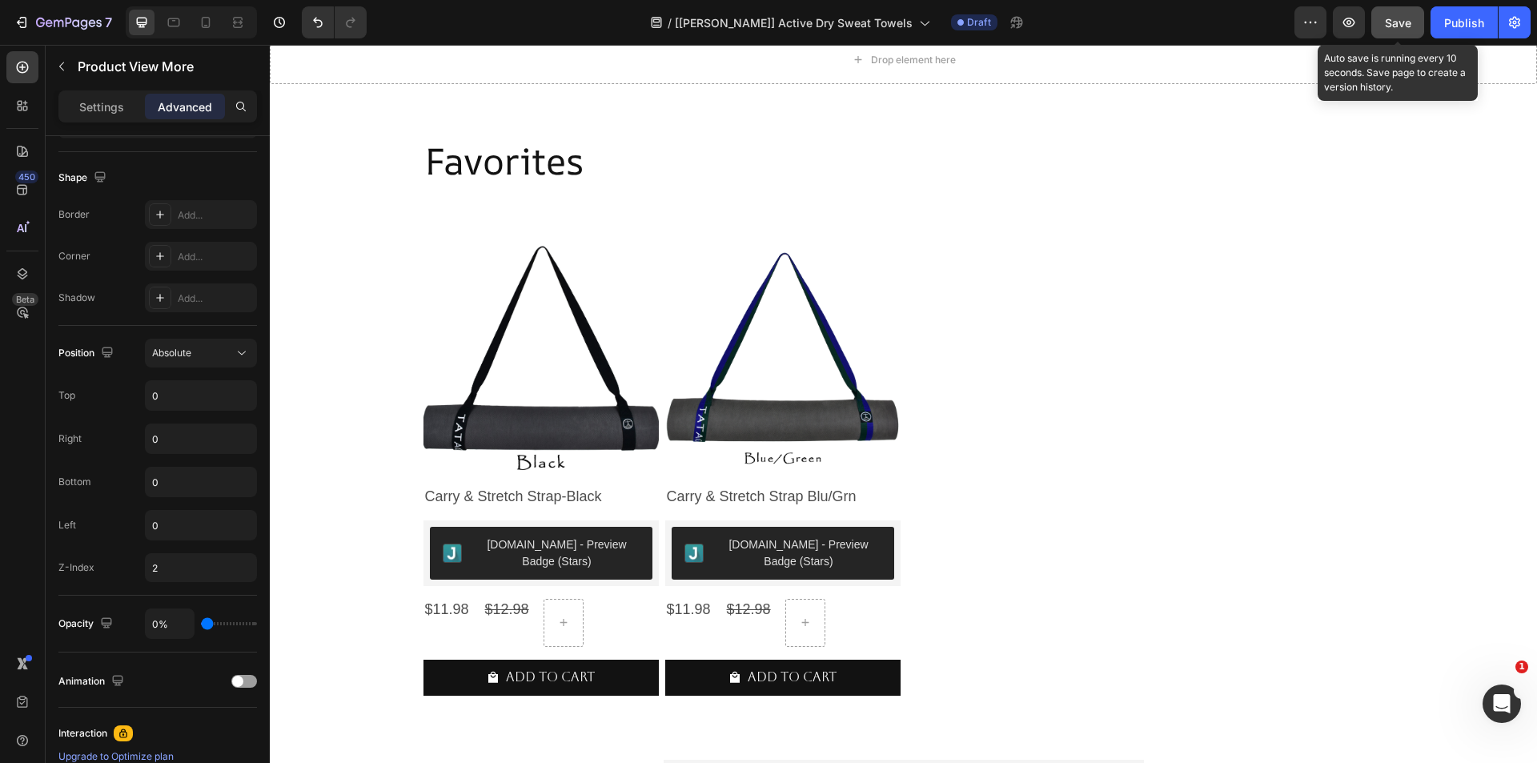
click at [1403, 22] on span "Save" at bounding box center [1398, 23] width 26 height 14
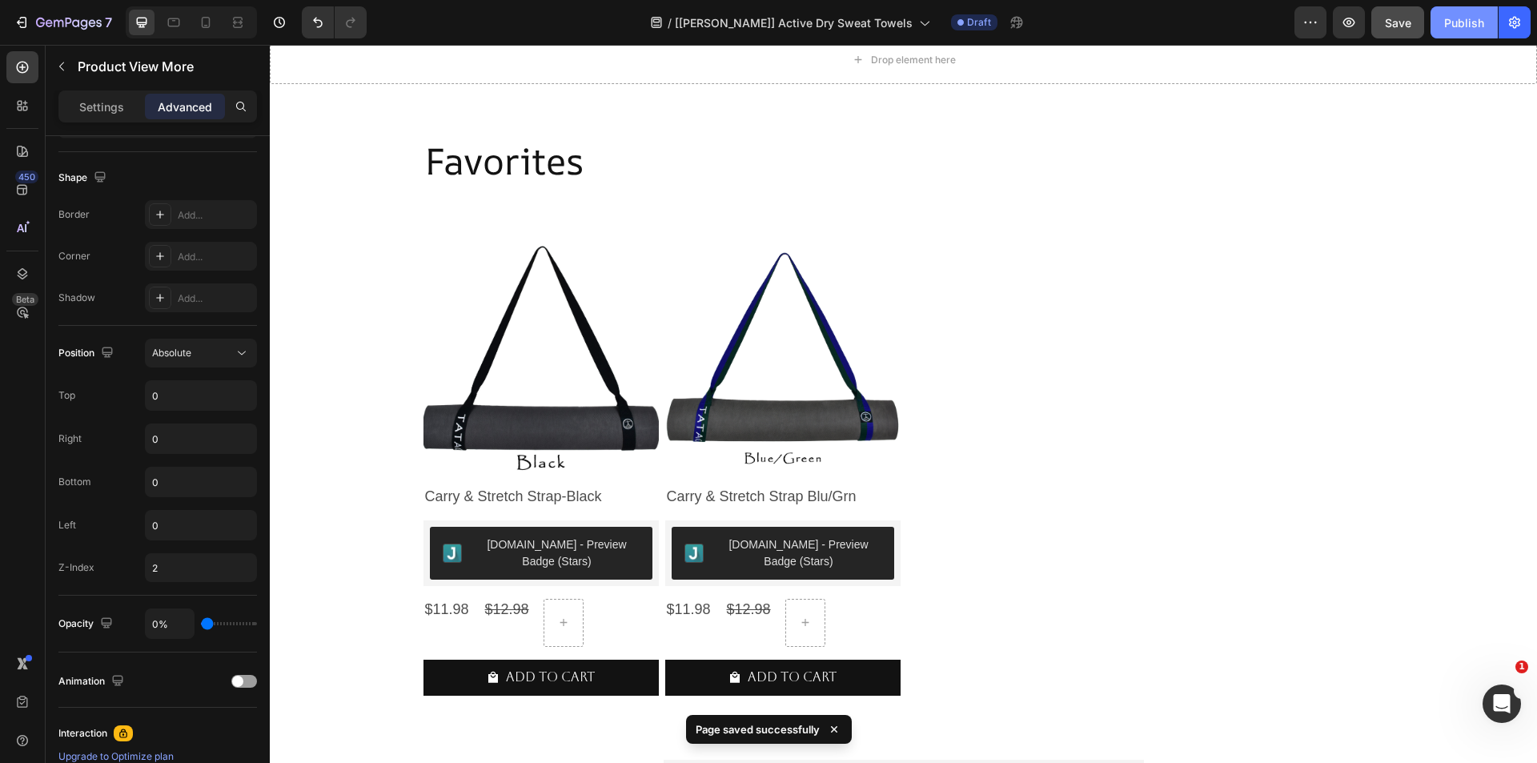
click at [1440, 25] on button "Publish" at bounding box center [1464, 22] width 67 height 32
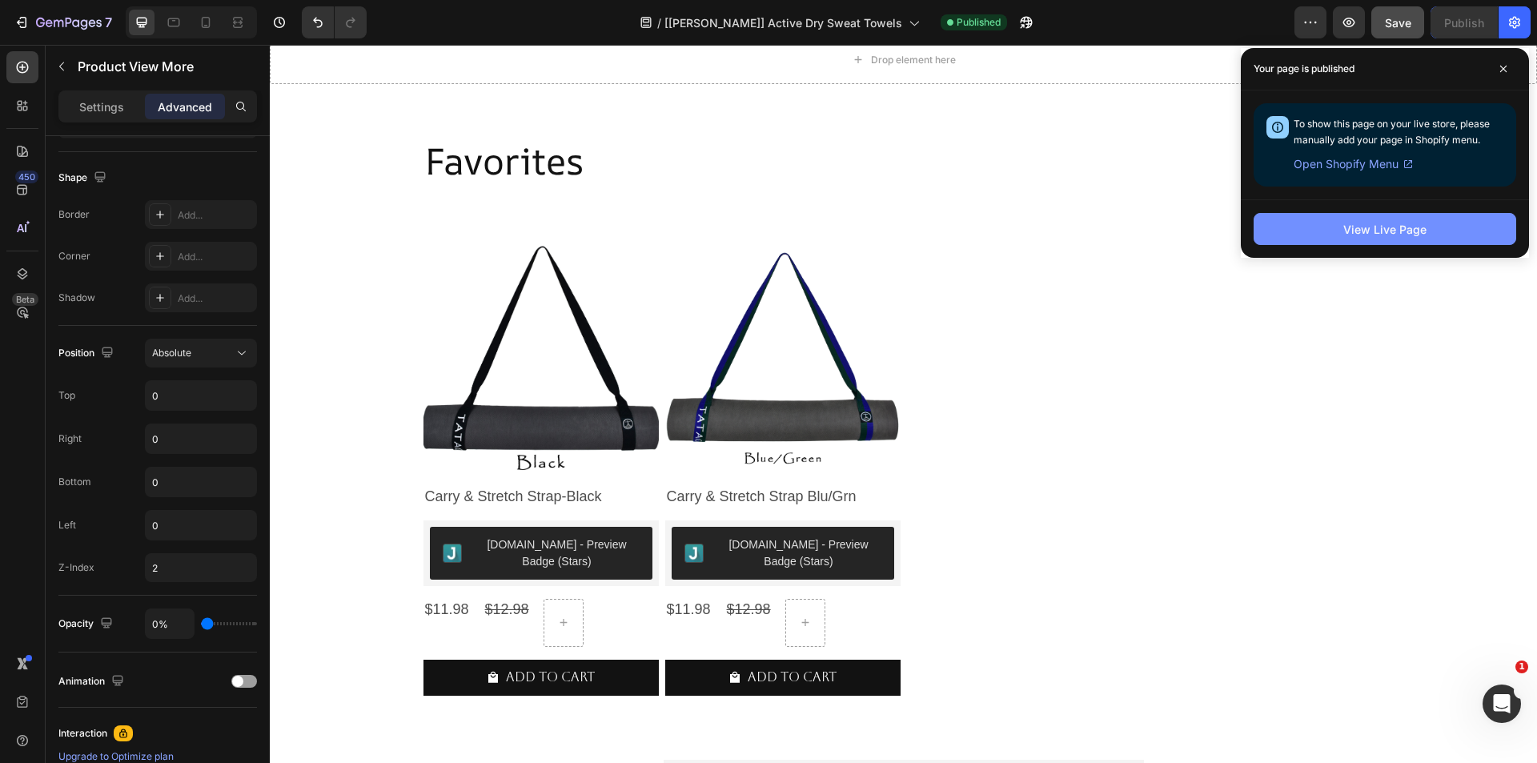
click at [1387, 232] on div "View Live Page" at bounding box center [1384, 229] width 83 height 17
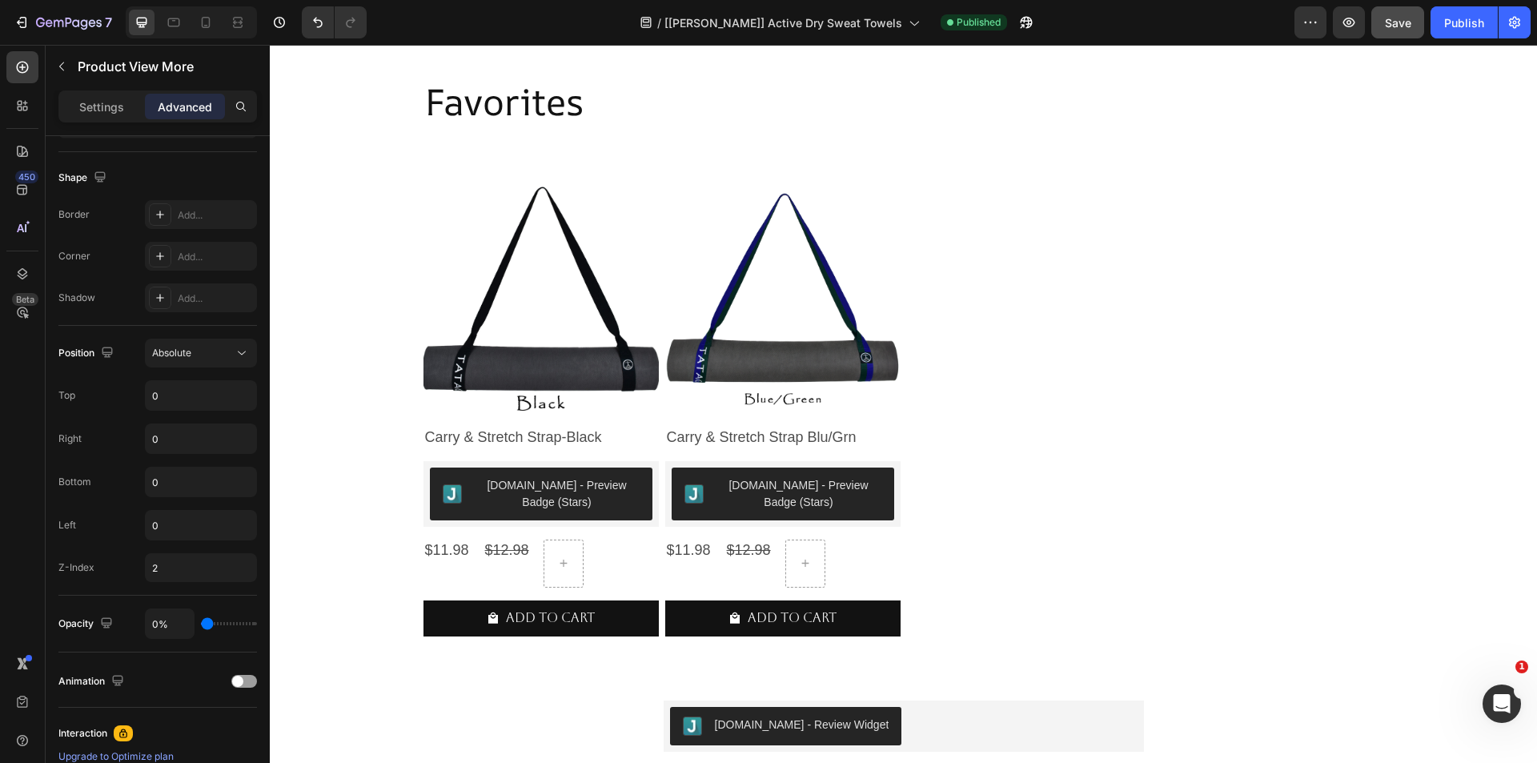
scroll to position [1379, 0]
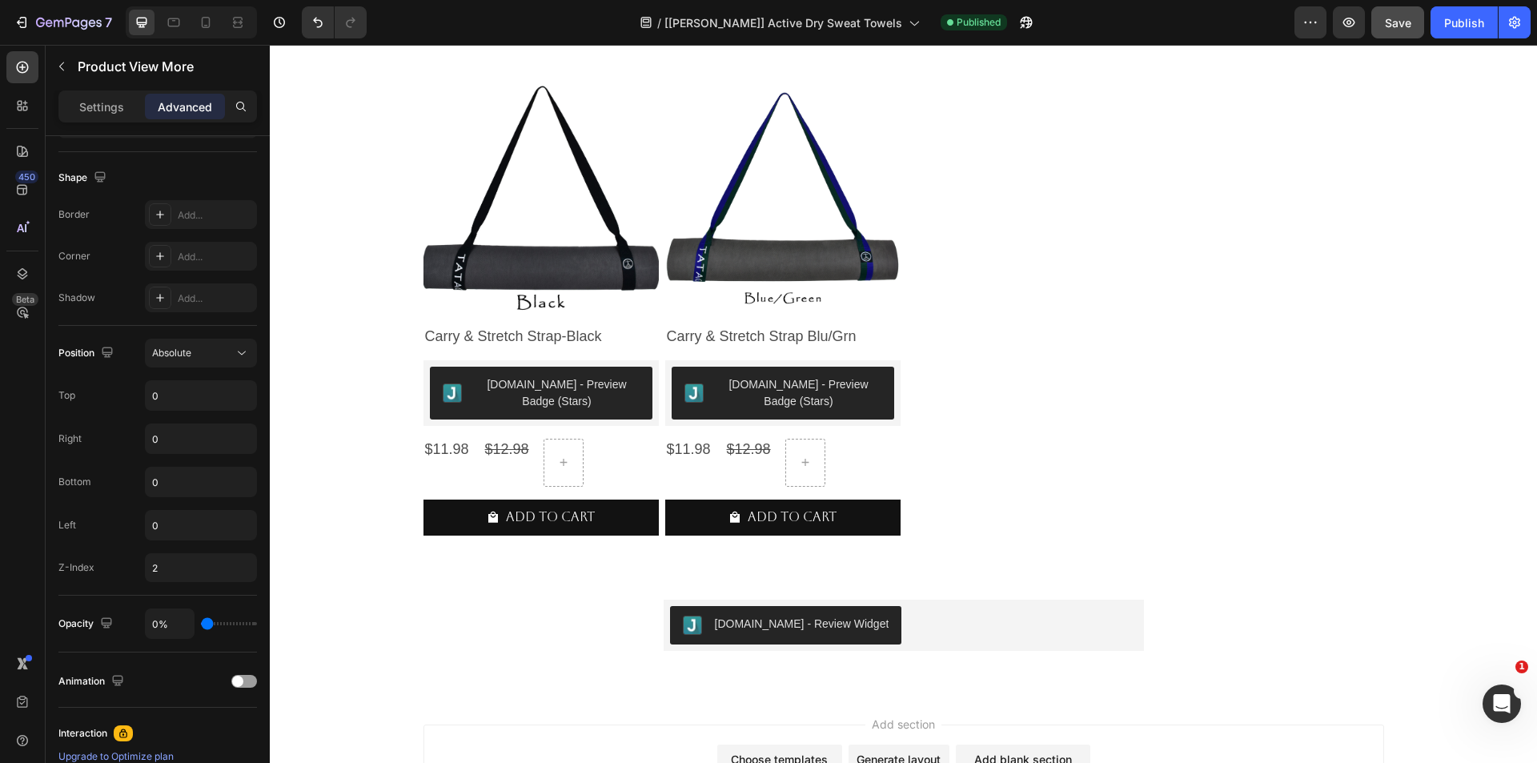
click at [601, 399] on button "View more" at bounding box center [540, 381] width 235 height 42
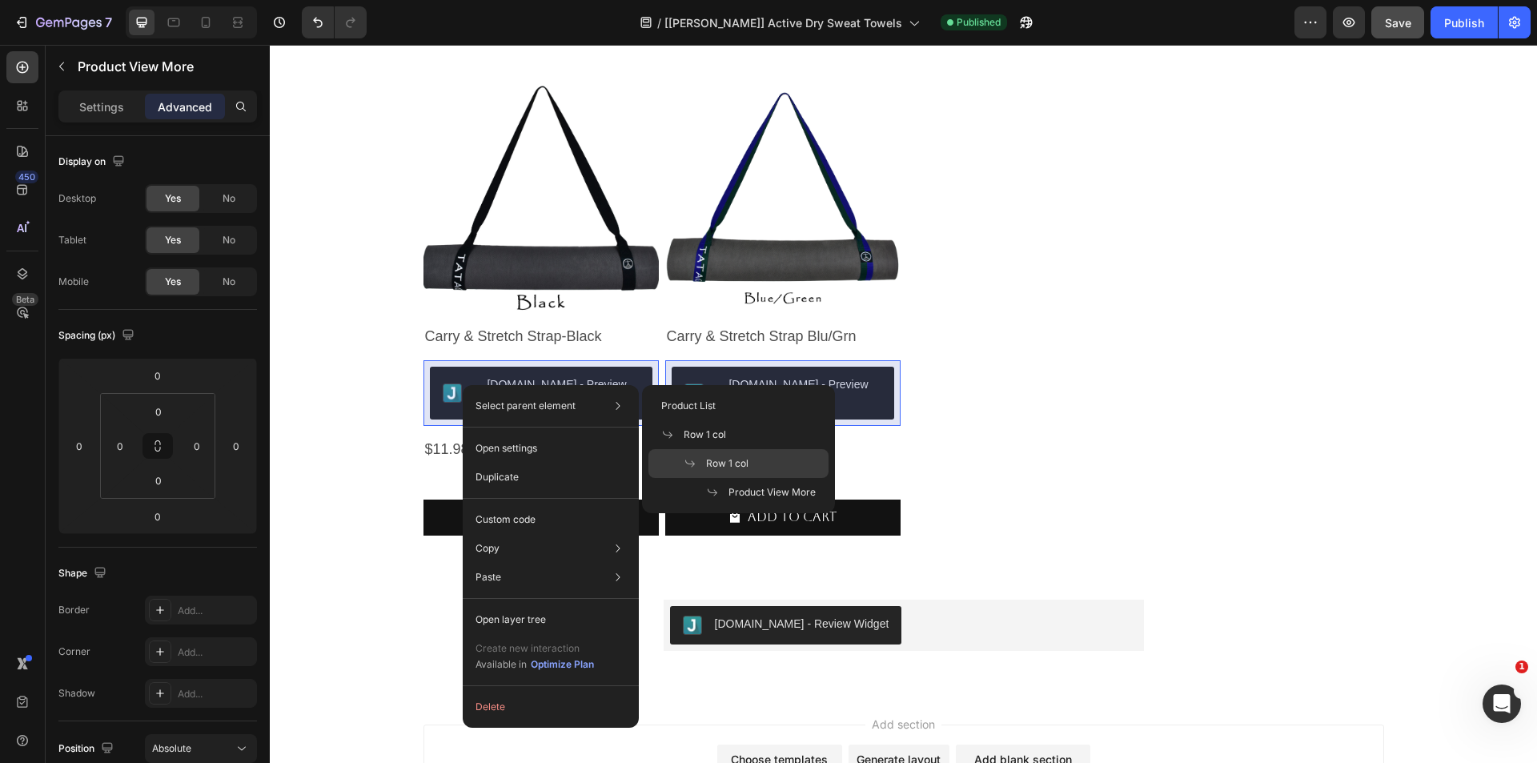
click at [718, 464] on span "Row 1 col" at bounding box center [727, 463] width 42 height 14
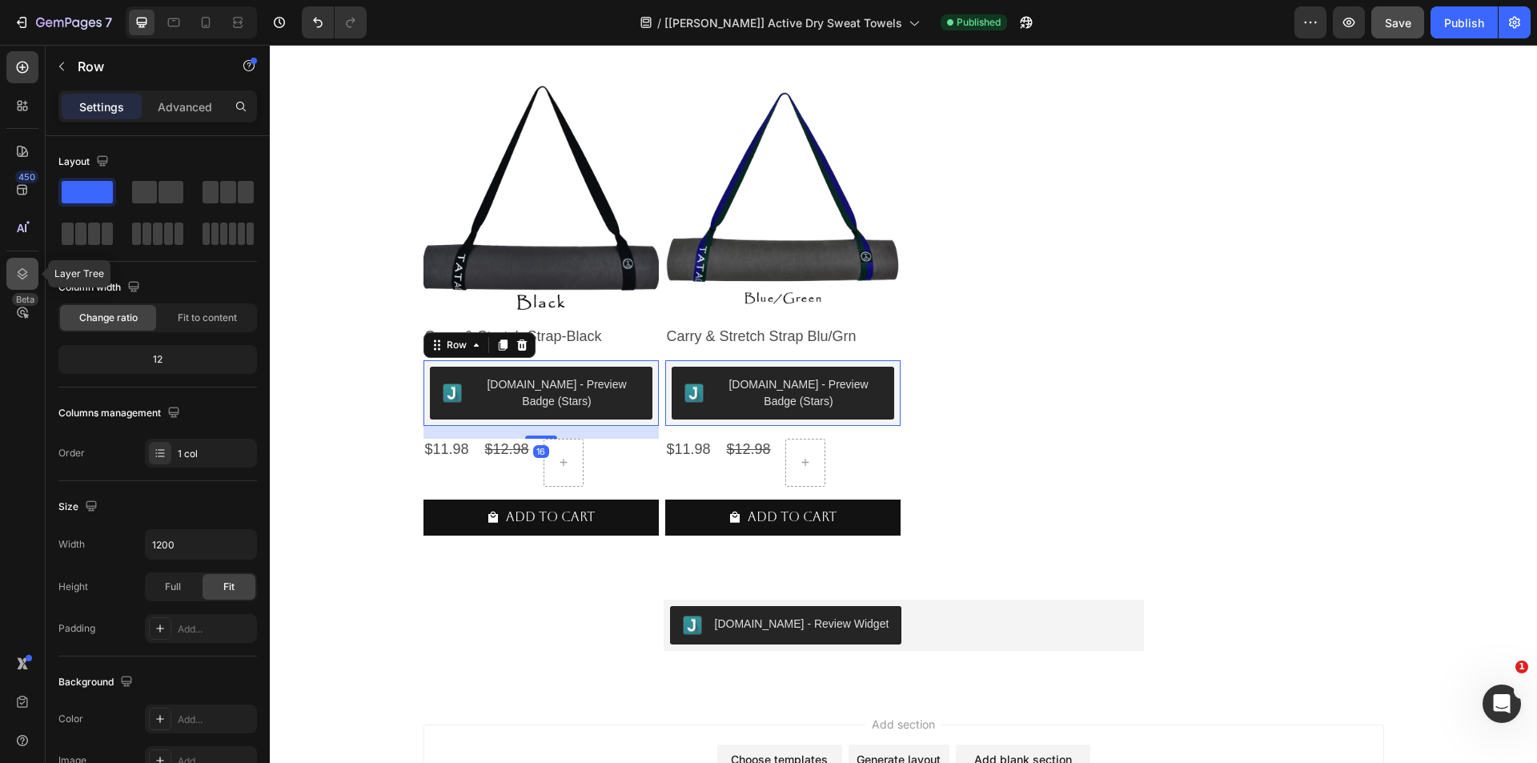
click at [26, 267] on icon at bounding box center [22, 274] width 16 height 16
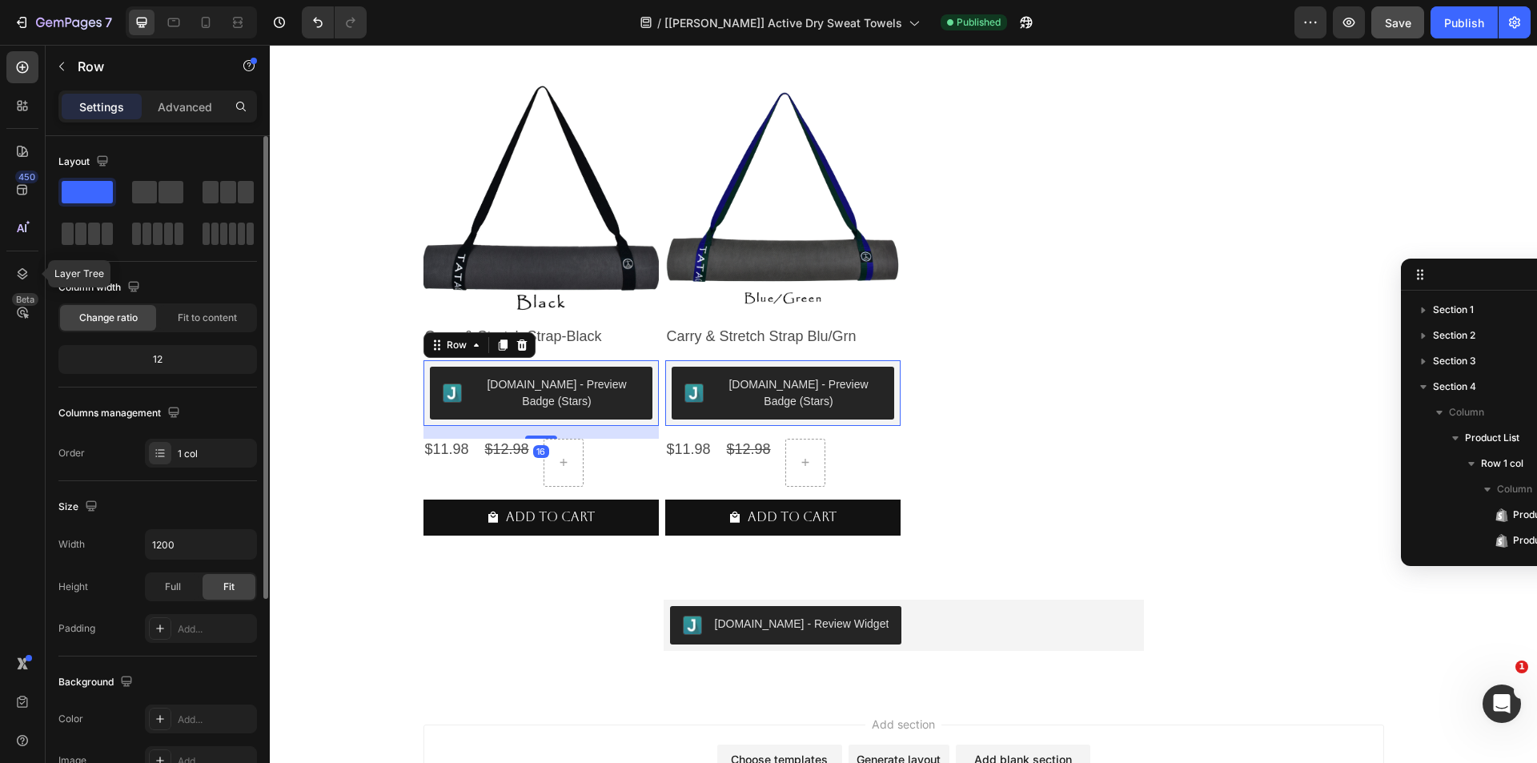
scroll to position [107, 0]
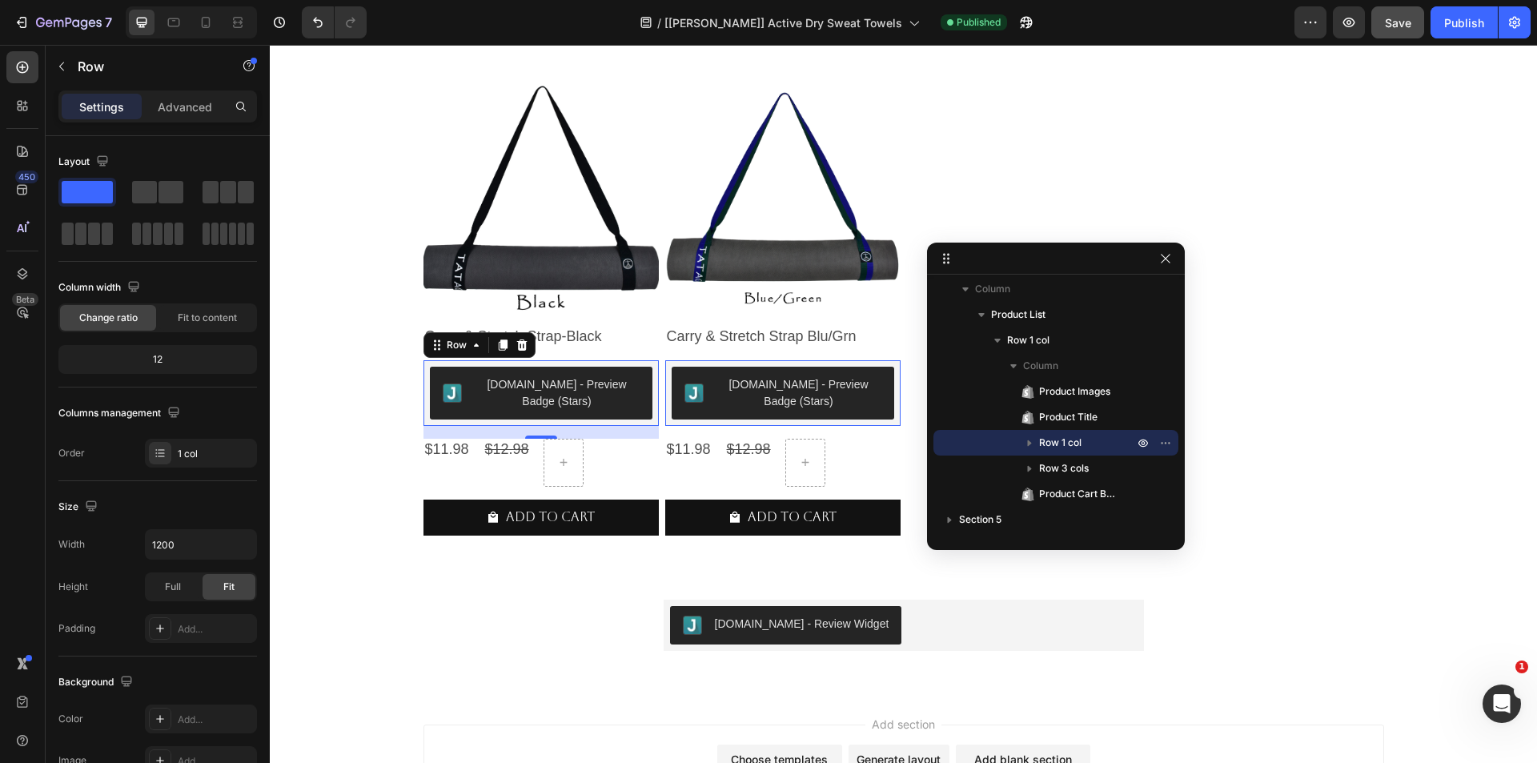
drag, startPoint x: 1490, startPoint y: 278, endPoint x: 1131, endPoint y: 262, distance: 359.0
click at [1030, 446] on icon "button" at bounding box center [1030, 443] width 16 height 16
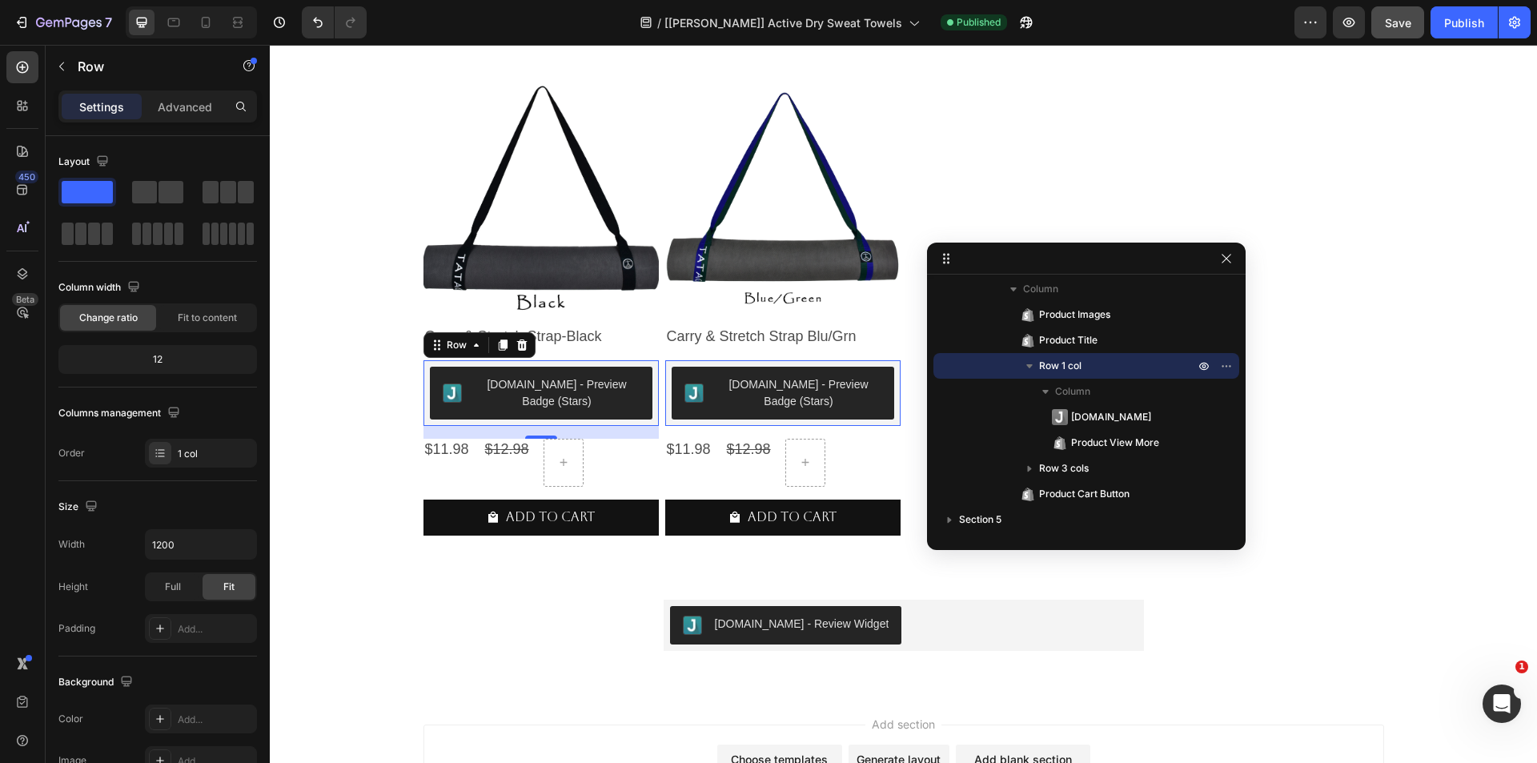
drag, startPoint x: 1181, startPoint y: 434, endPoint x: 1050, endPoint y: 389, distance: 138.0
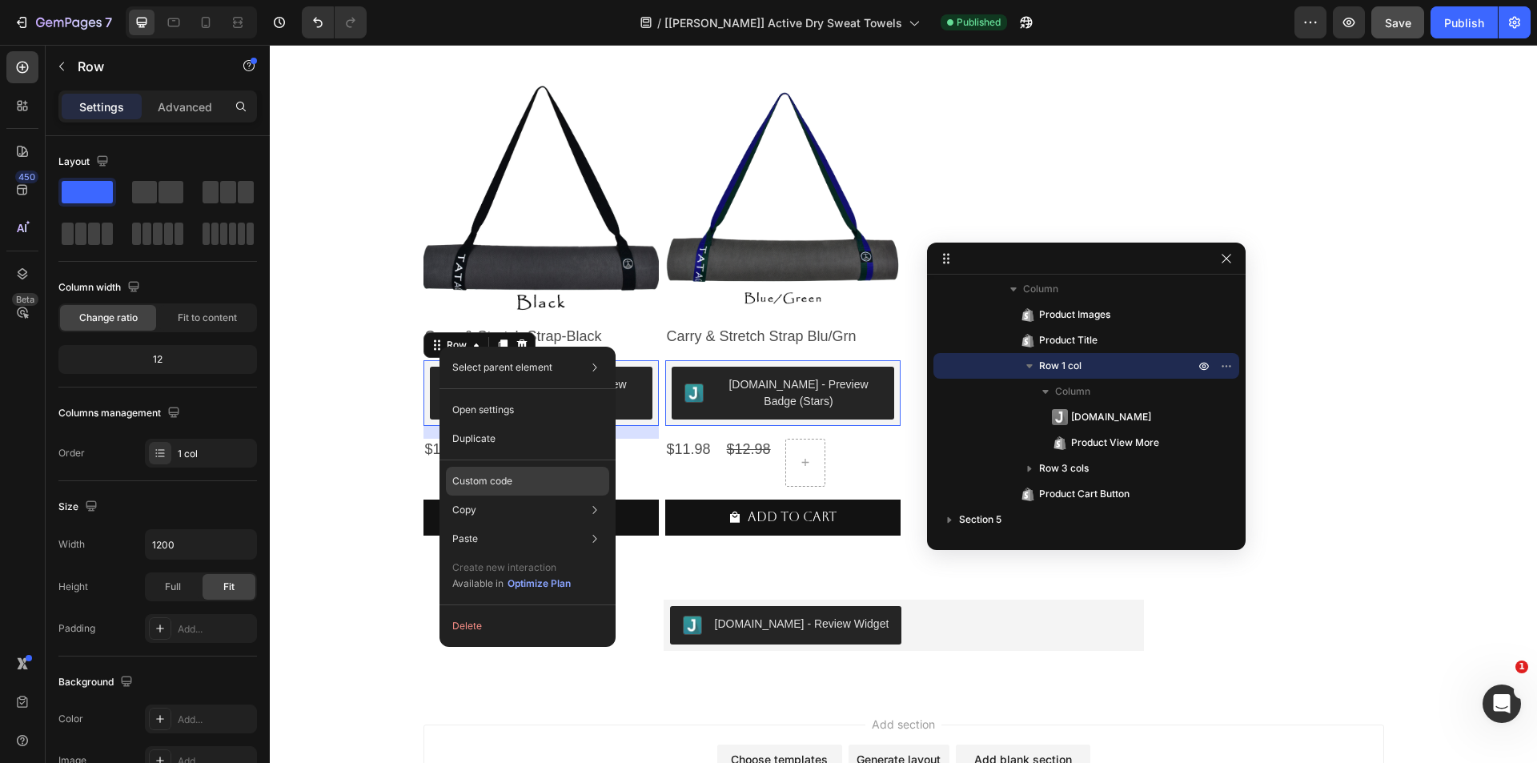
click at [493, 476] on p "Custom code" at bounding box center [482, 481] width 60 height 14
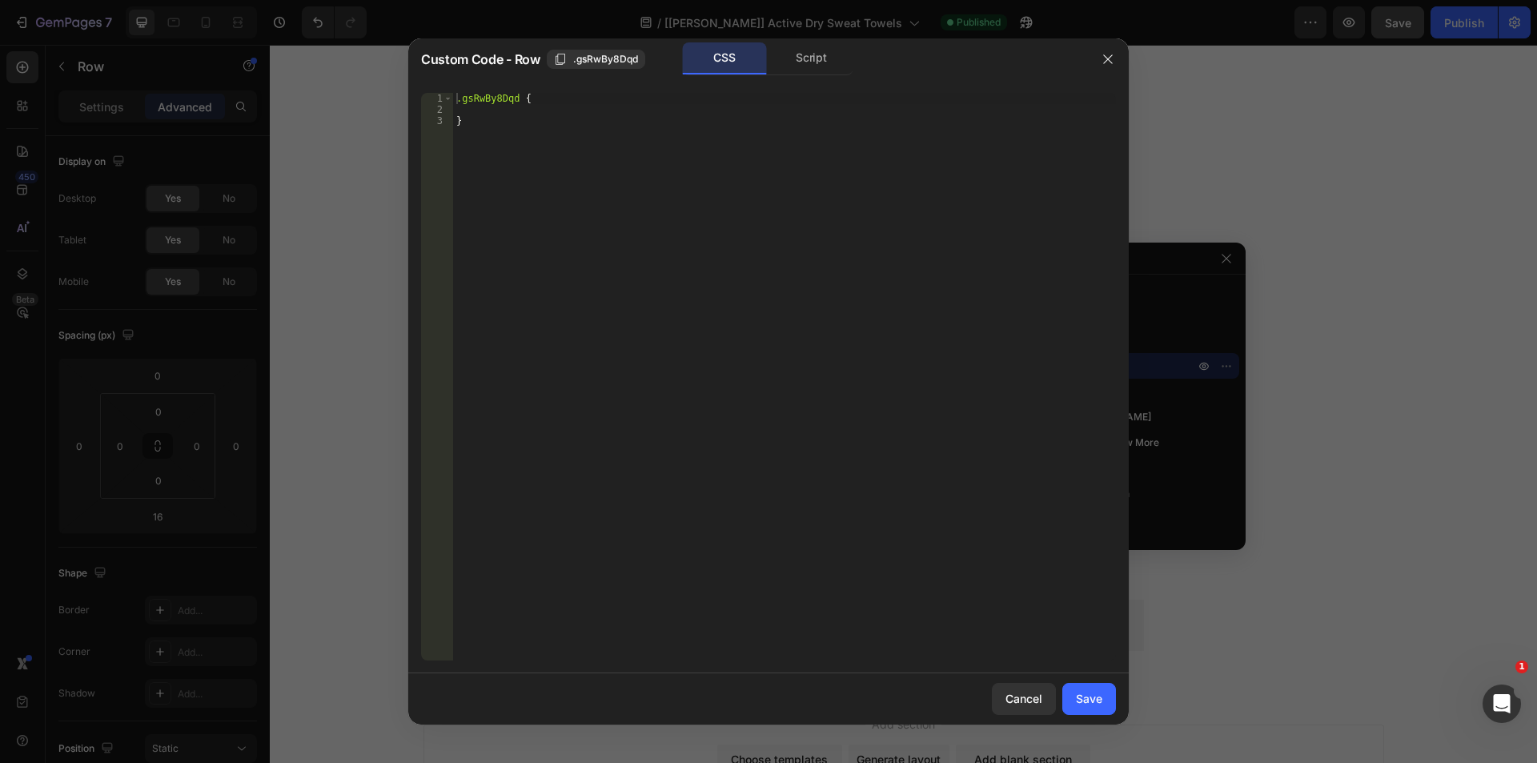
click at [550, 108] on div ".gsRwBy8Dqd { }" at bounding box center [784, 388] width 663 height 590
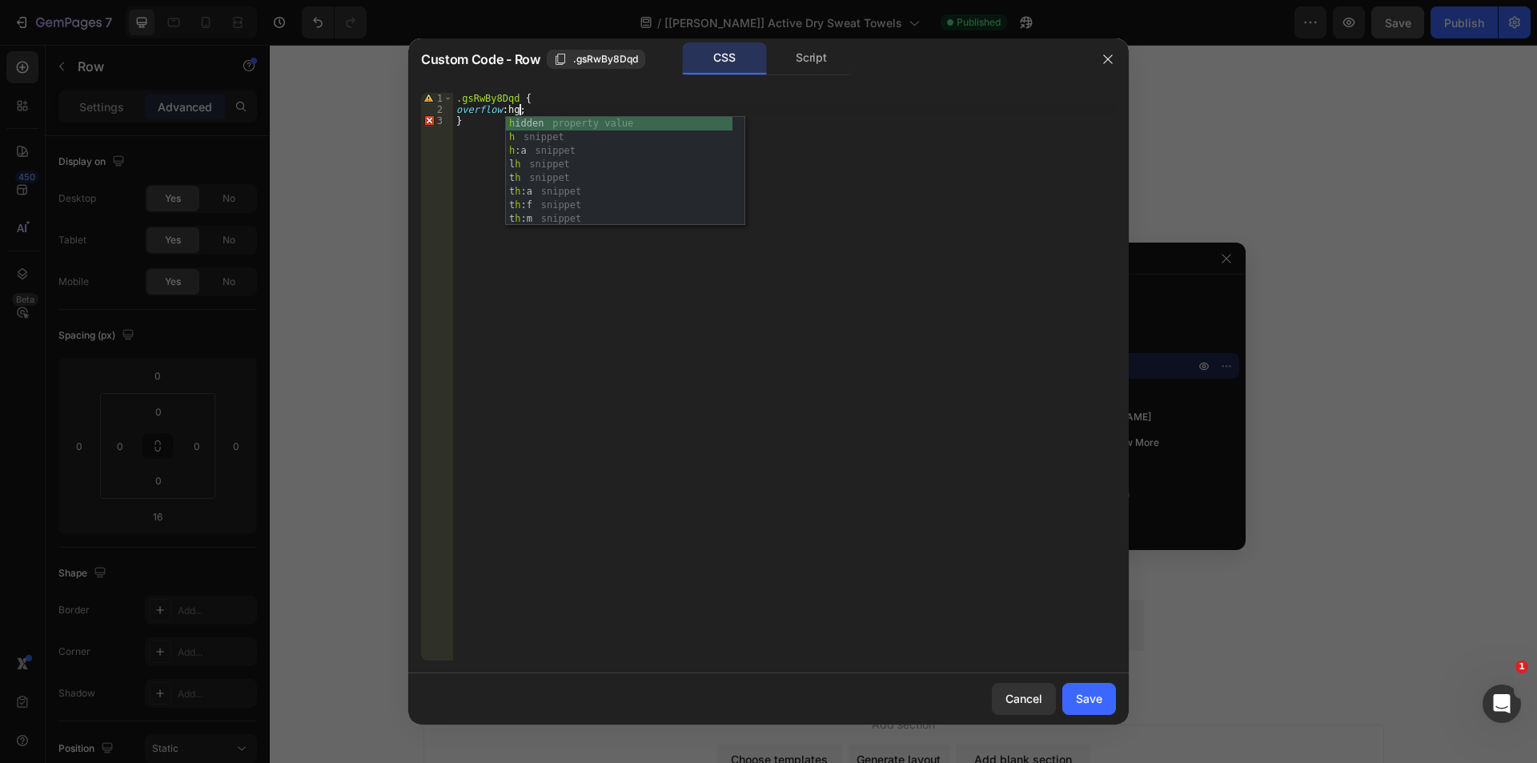
scroll to position [0, 5]
click at [544, 124] on div "h idden property value h snippet h :a snippet l h snippet t h snippet t h :a sn…" at bounding box center [625, 185] width 239 height 136
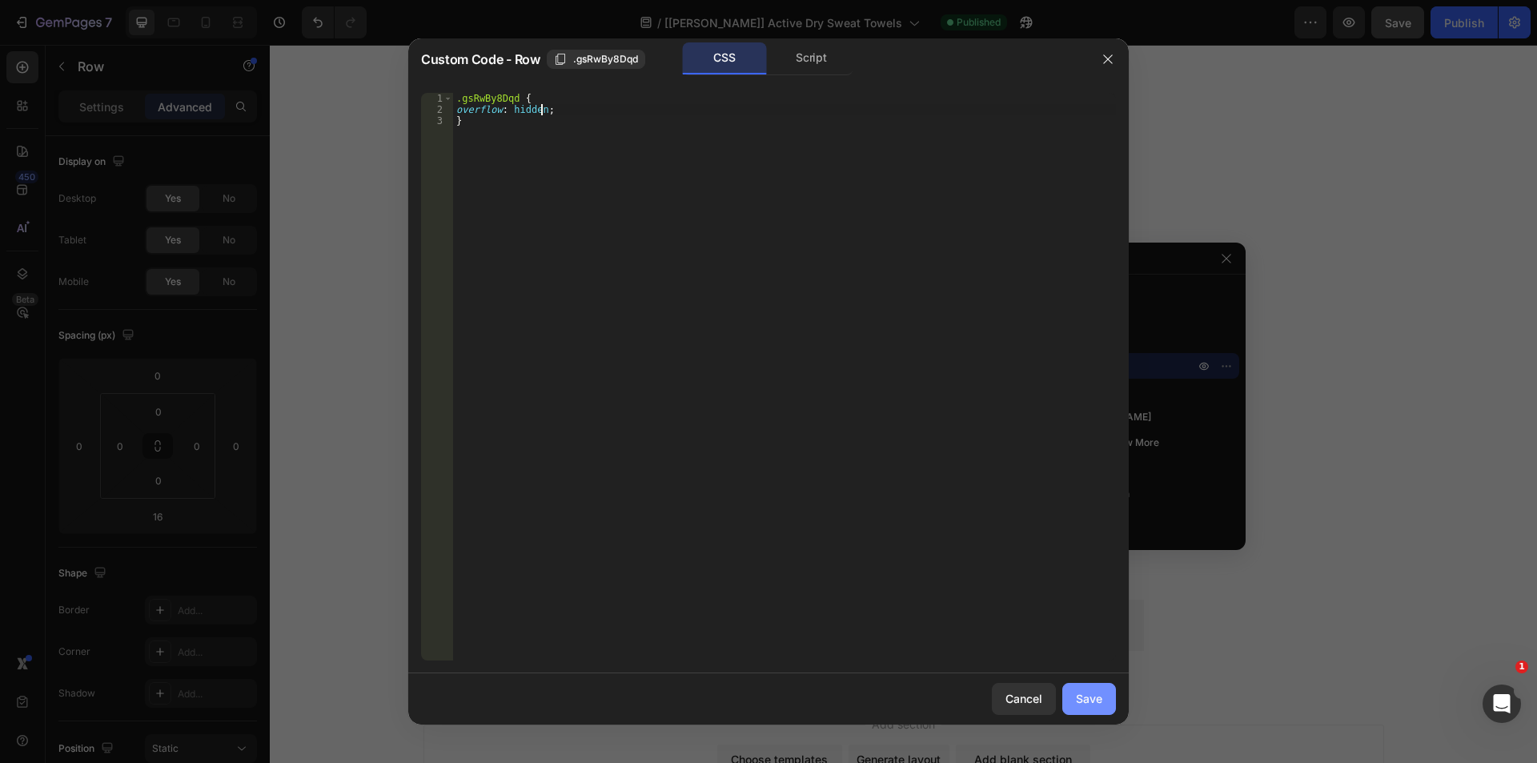
type textarea "overflow: hidden;"
click at [1085, 694] on div "Save" at bounding box center [1089, 698] width 26 height 17
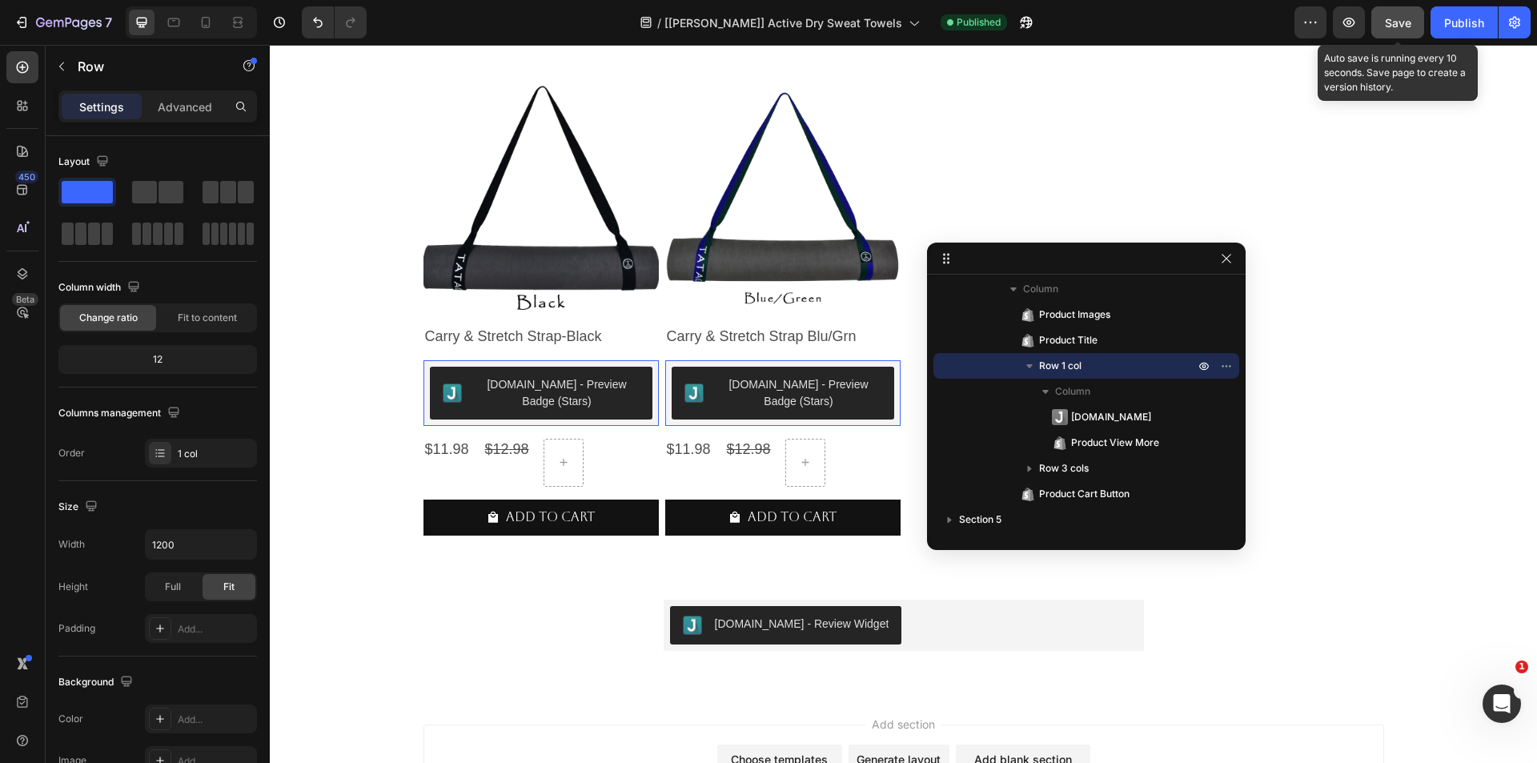
click at [1402, 30] on div "Save" at bounding box center [1398, 22] width 26 height 17
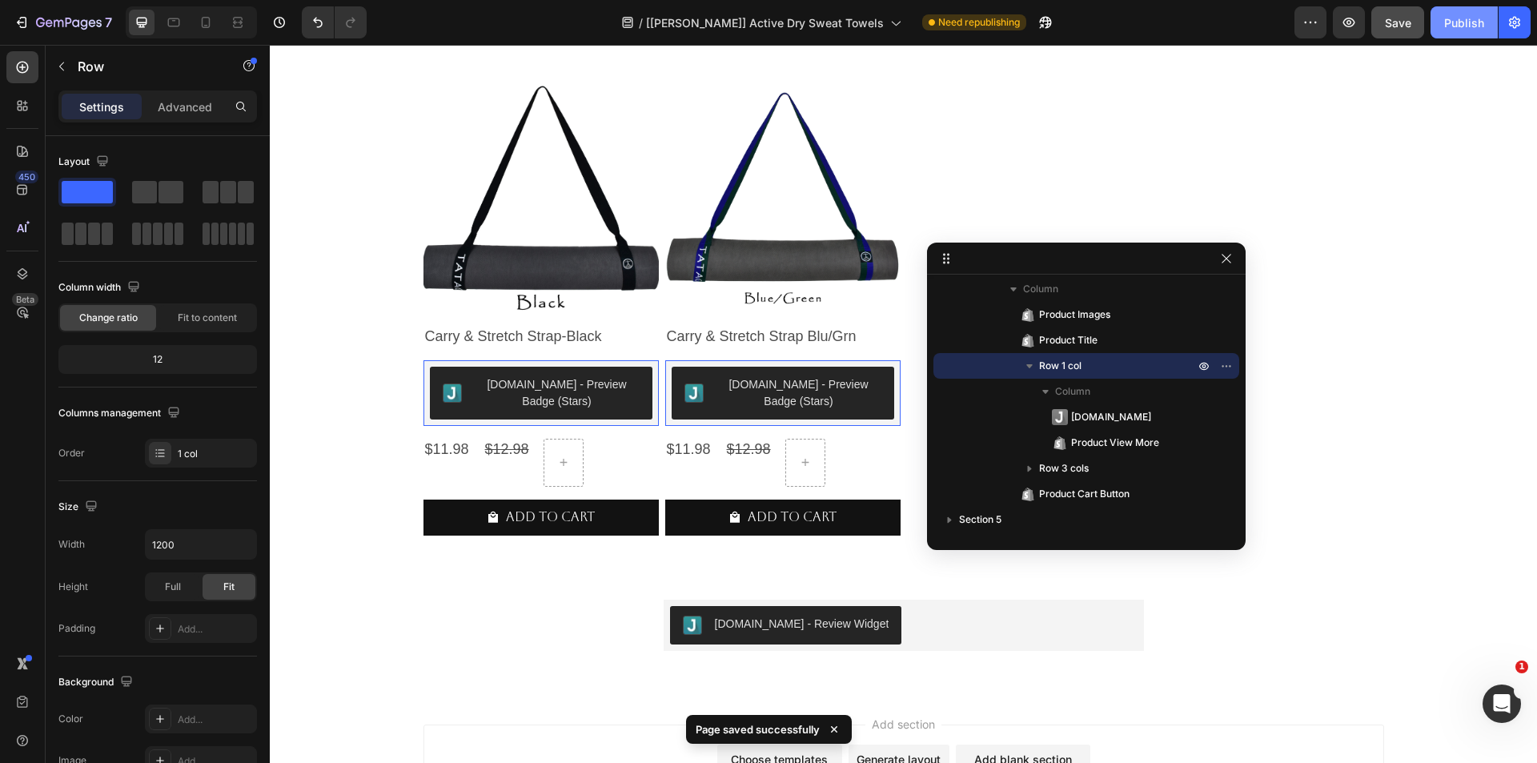
click at [1444, 30] on div "Publish" at bounding box center [1464, 22] width 40 height 17
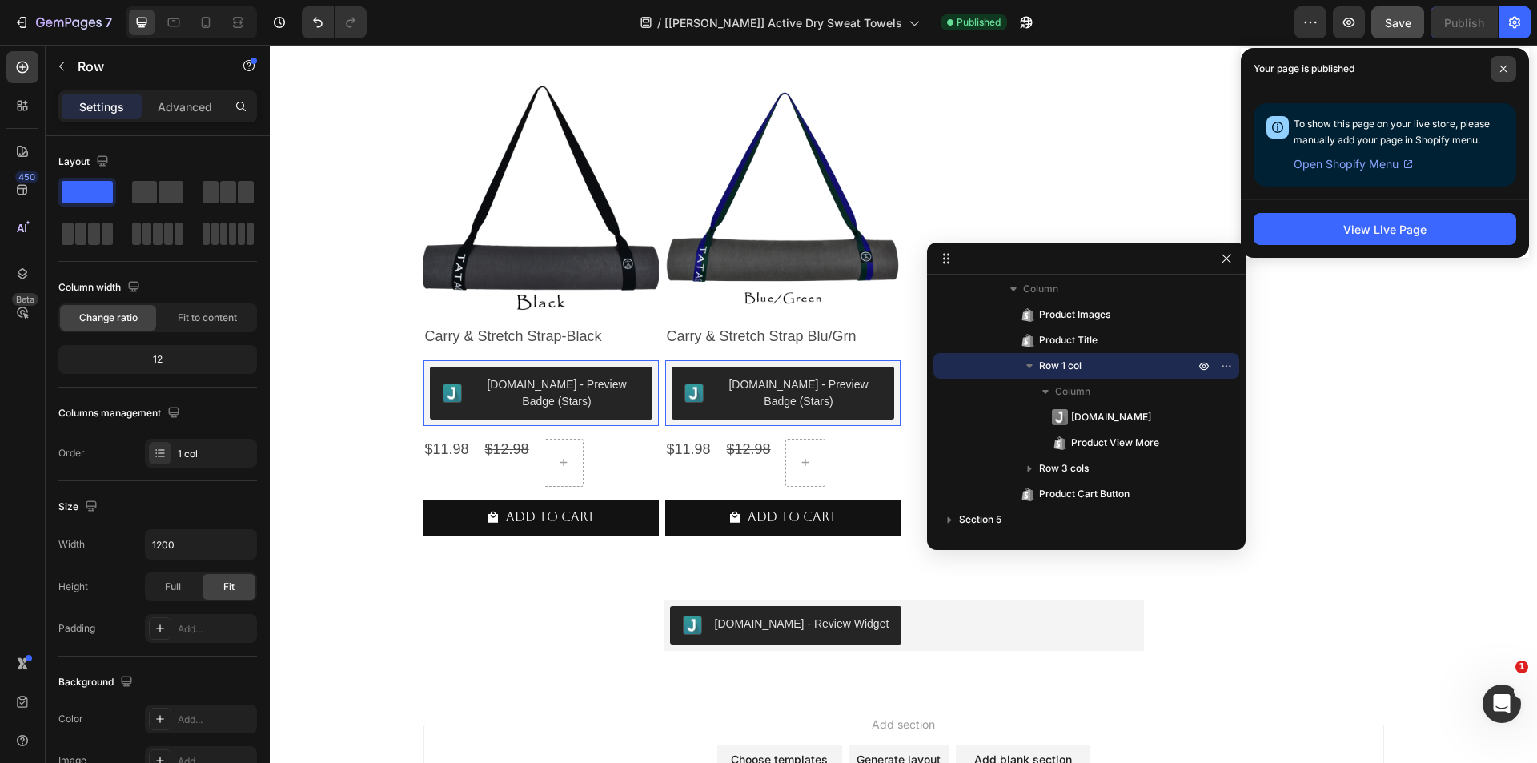
click at [1502, 66] on icon at bounding box center [1503, 69] width 8 height 8
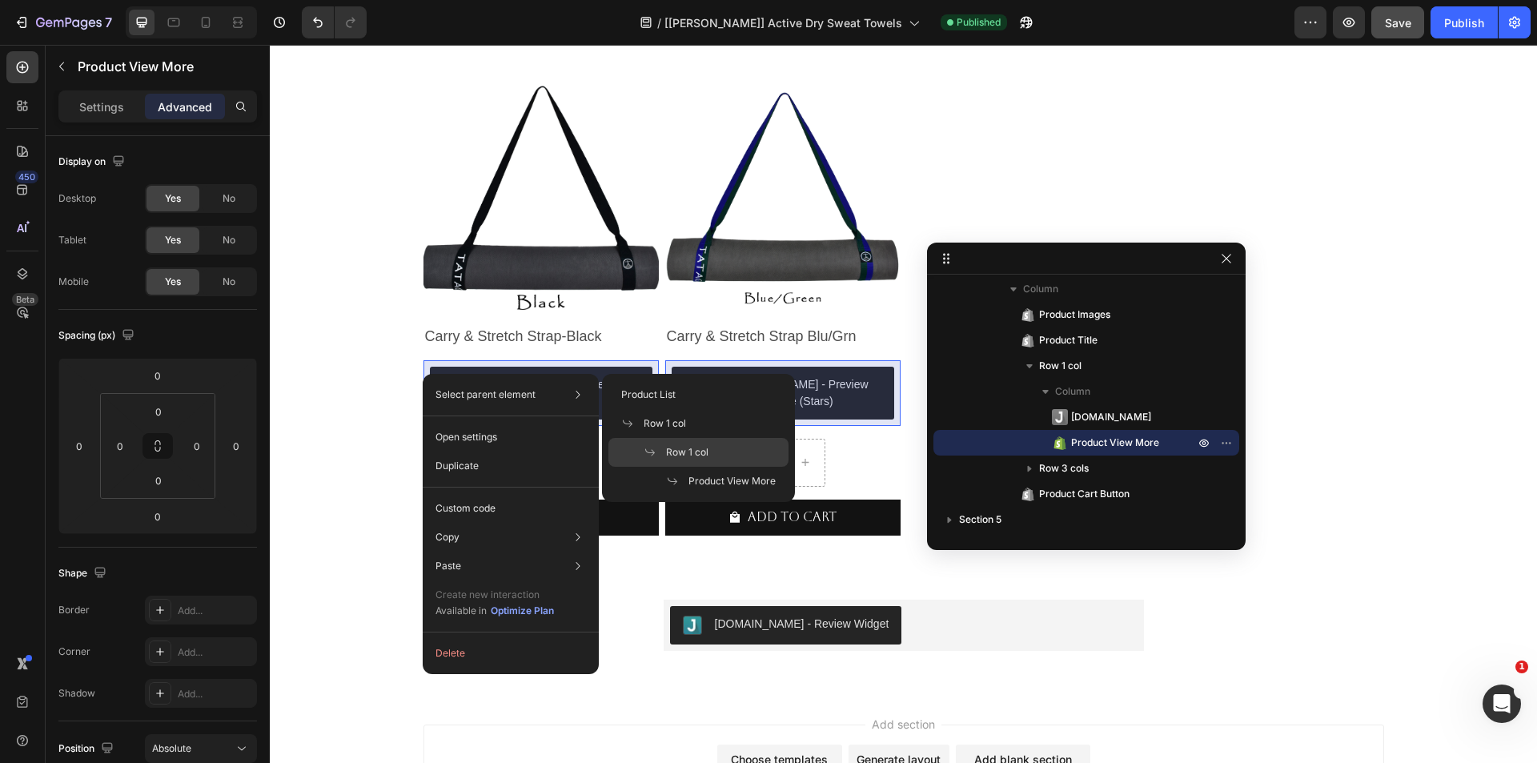
click at [691, 447] on span "Row 1 col" at bounding box center [687, 452] width 42 height 14
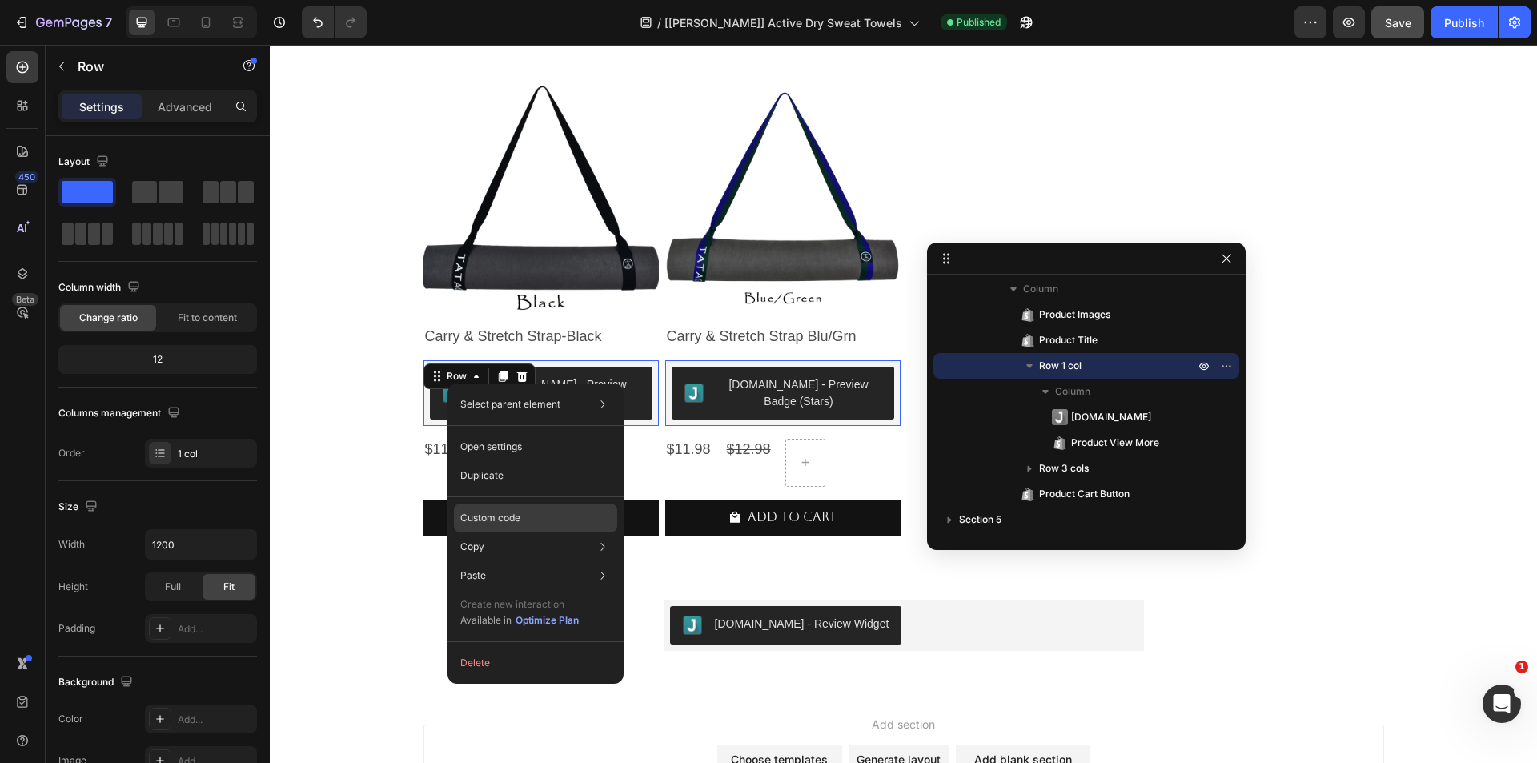
click at [491, 513] on p "Custom code" at bounding box center [490, 518] width 60 height 14
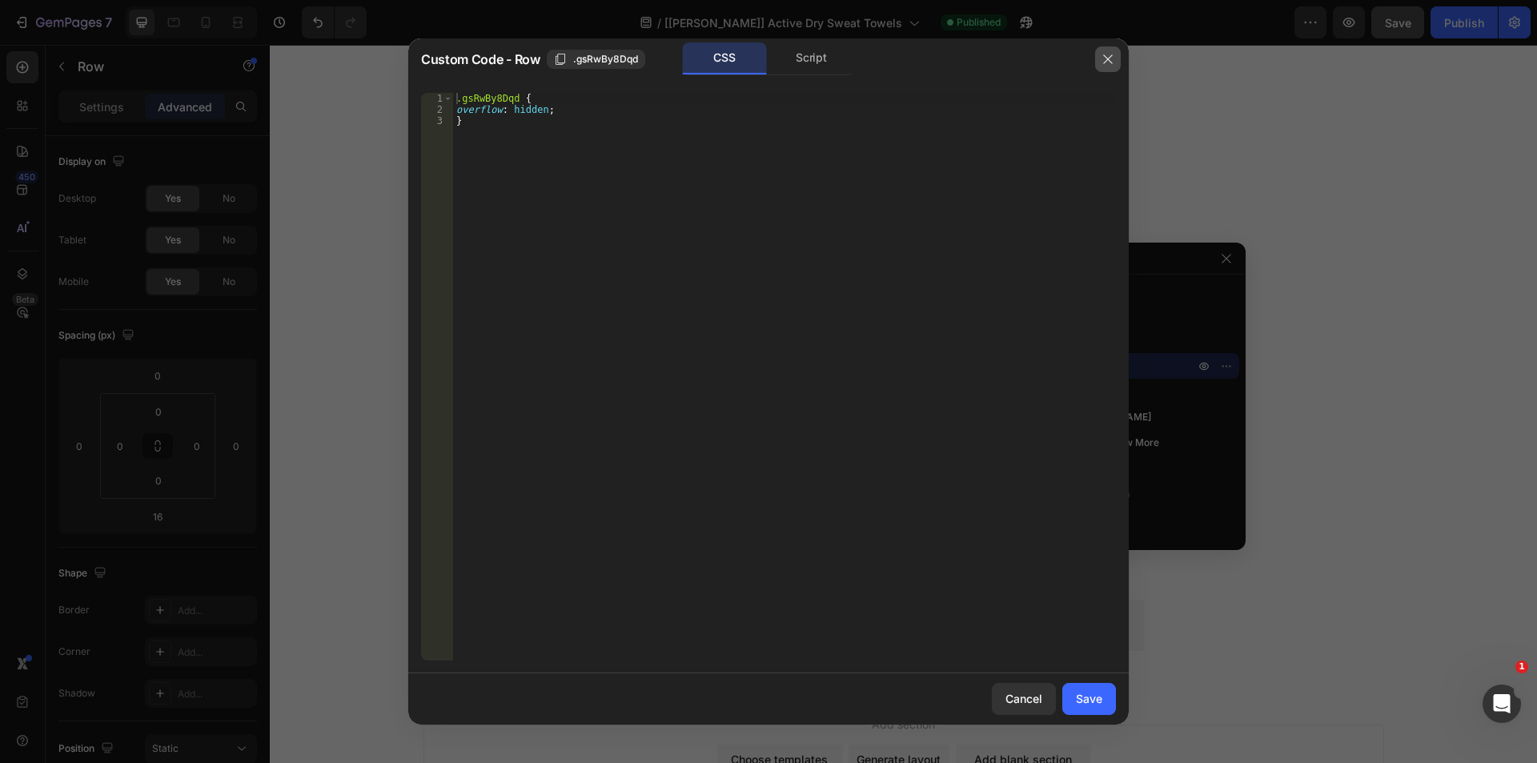
drag, startPoint x: 1097, startPoint y: 51, endPoint x: 833, endPoint y: 10, distance: 266.5
click at [1097, 51] on button "button" at bounding box center [1108, 59] width 26 height 26
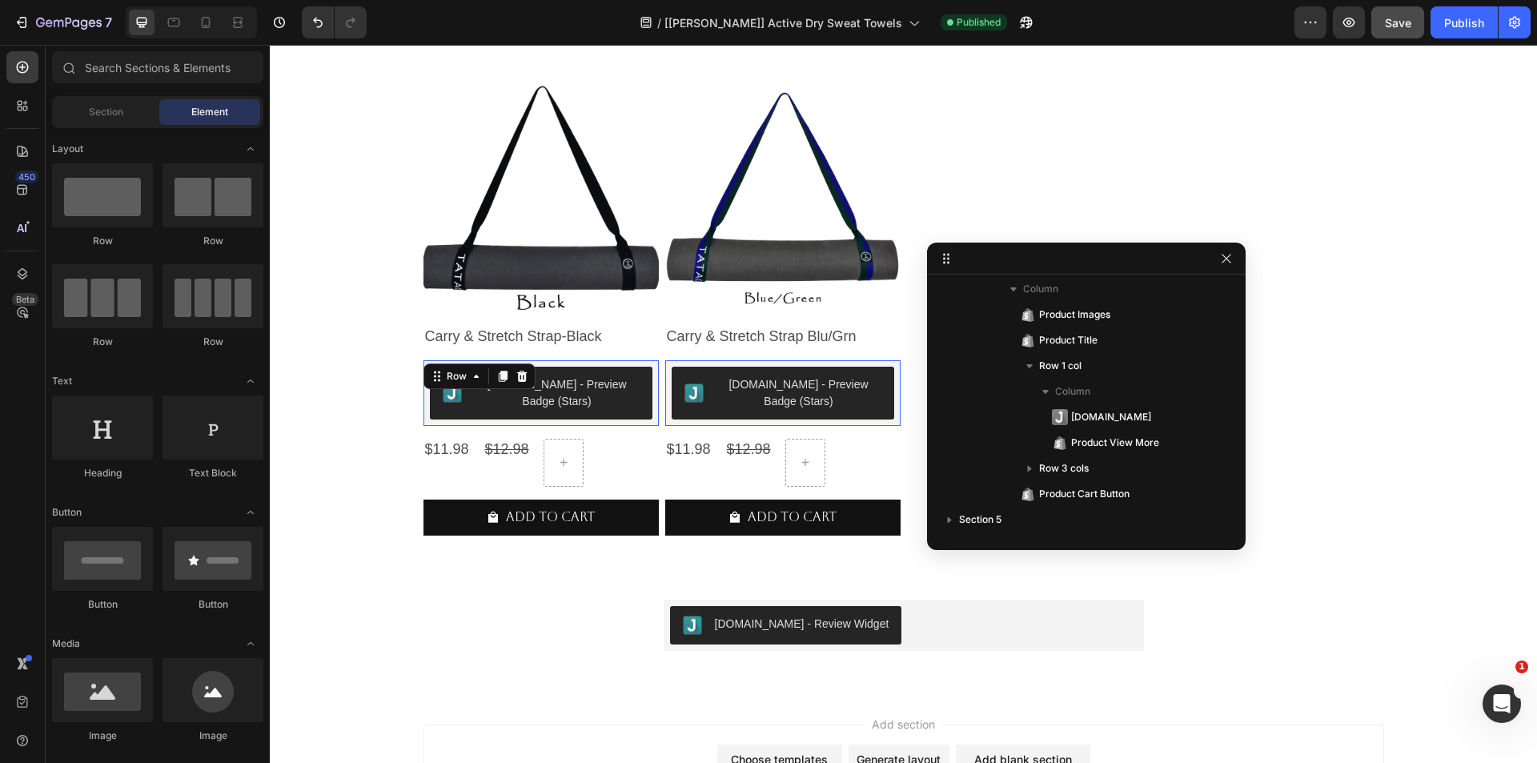
drag, startPoint x: 274, startPoint y: 482, endPoint x: 367, endPoint y: 455, distance: 97.5
click at [458, 400] on button "View more" at bounding box center [540, 381] width 235 height 42
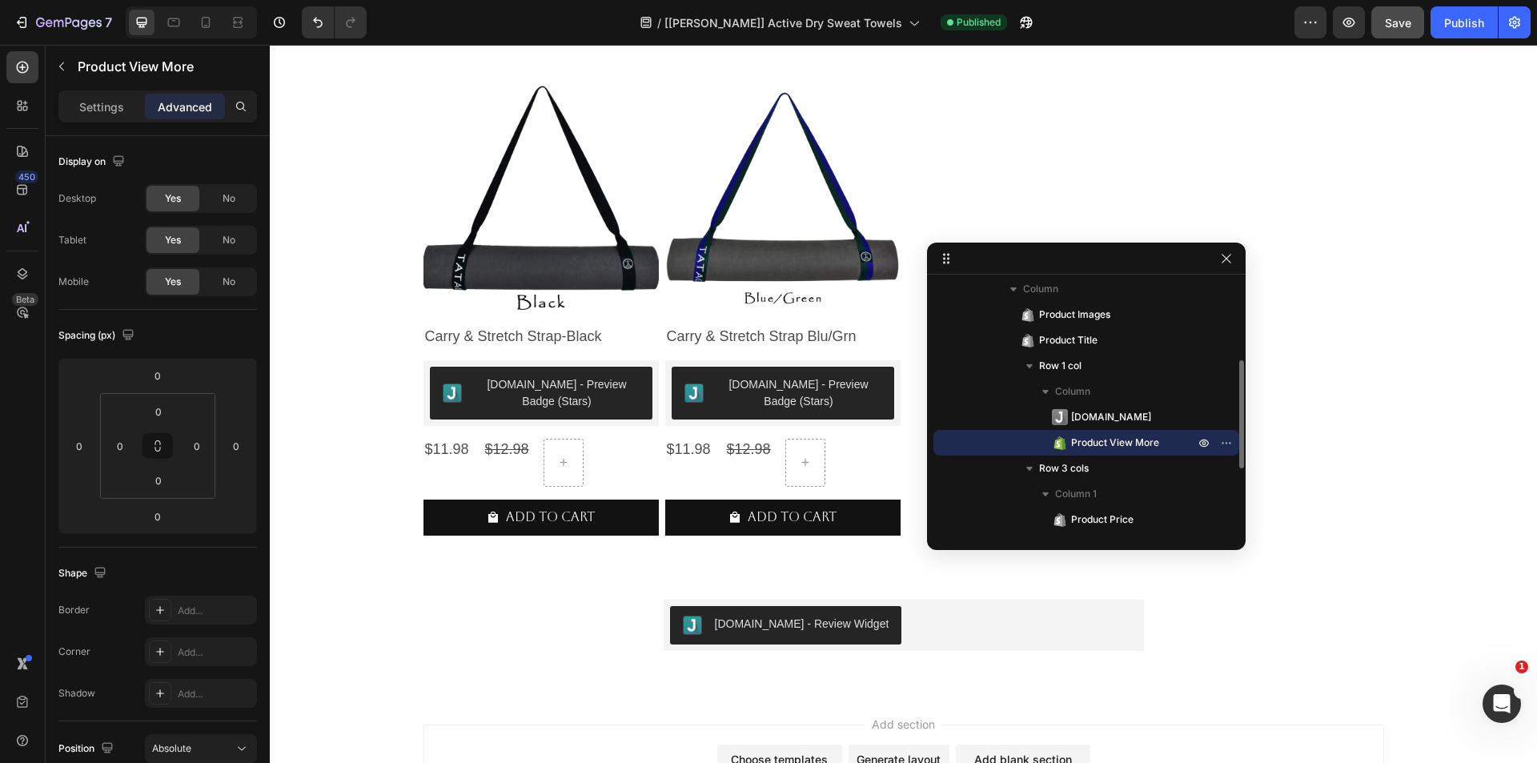
click at [1105, 448] on span "Product View More" at bounding box center [1115, 443] width 88 height 16
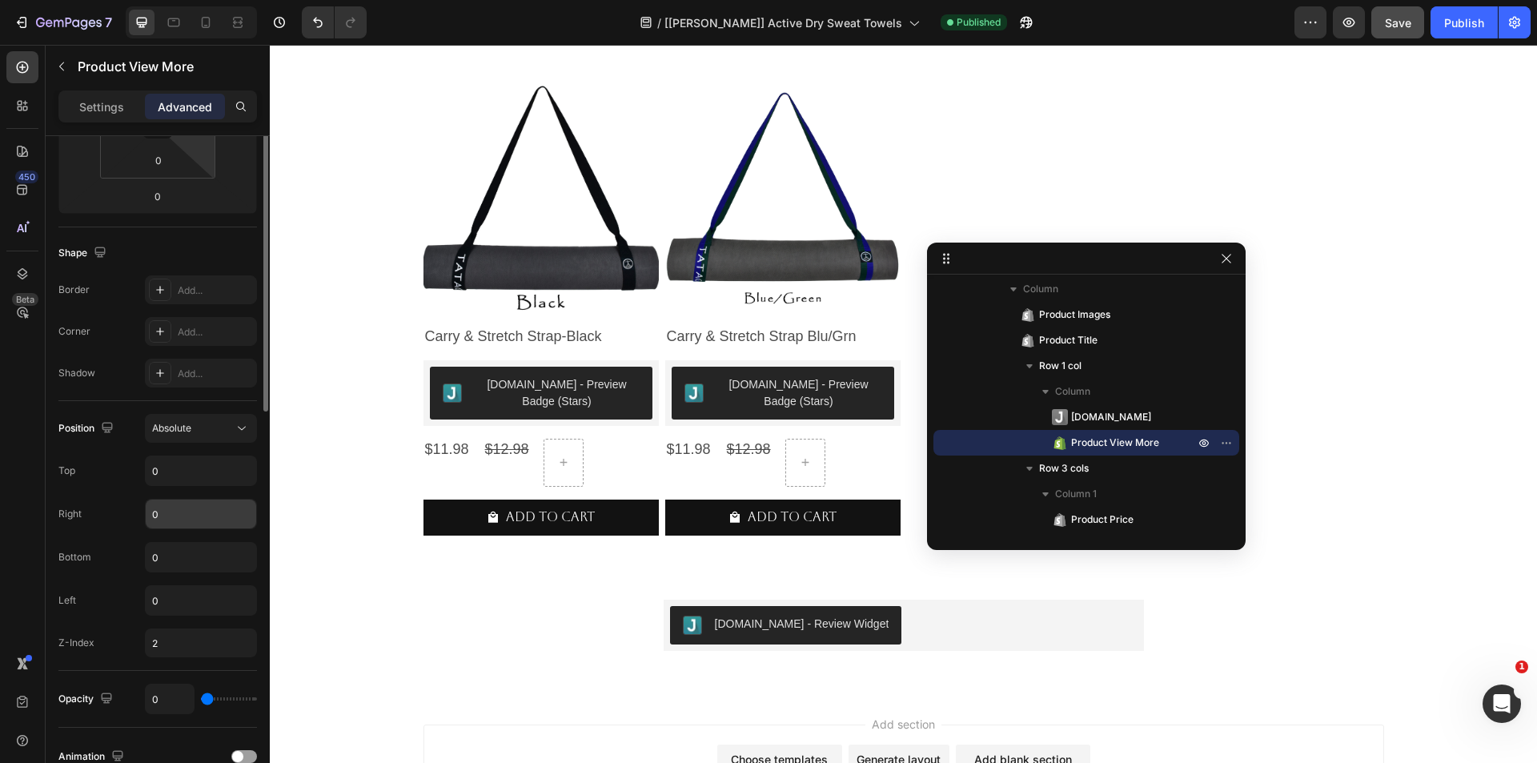
scroll to position [480, 0]
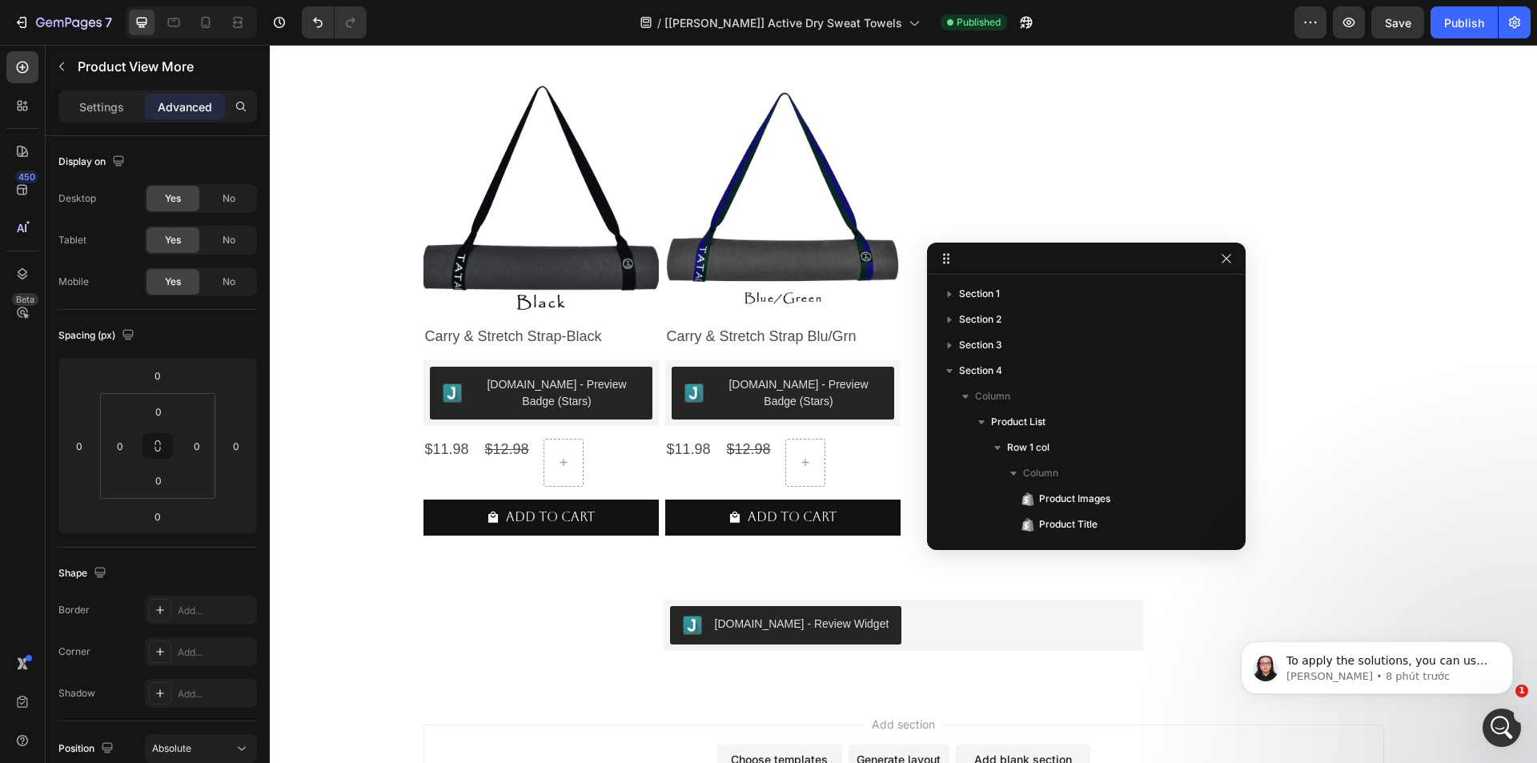
scroll to position [184, 0]
